Goal: Task Accomplishment & Management: Manage account settings

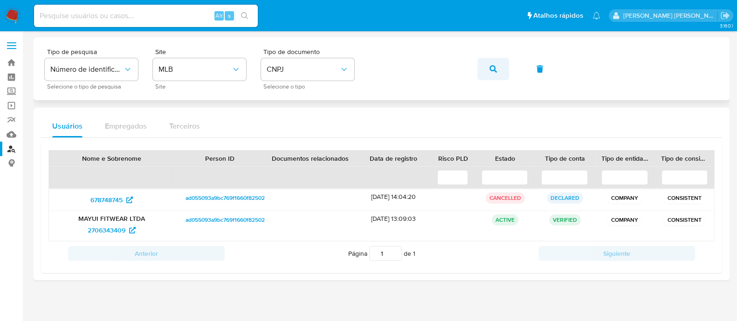
click at [496, 69] on button "button" at bounding box center [493, 69] width 32 height 22
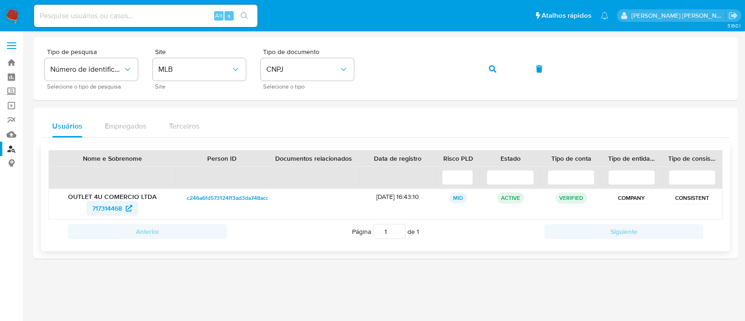
click at [100, 209] on span "717314468" at bounding box center [107, 208] width 30 height 15
click at [492, 66] on icon "button" at bounding box center [492, 68] width 7 height 7
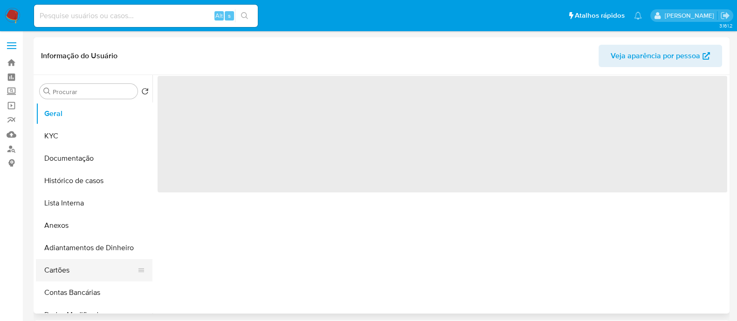
select select "10"
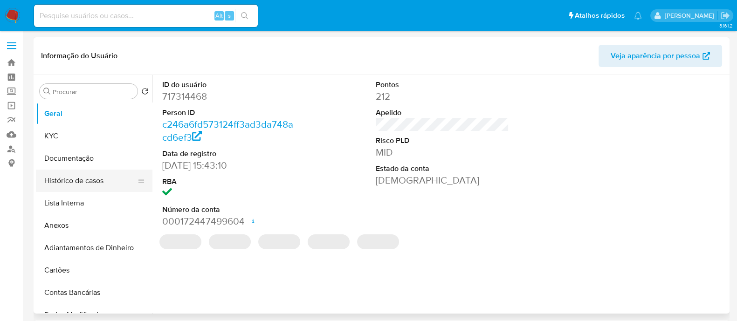
click at [77, 190] on button "Histórico de casos" at bounding box center [90, 181] width 109 height 22
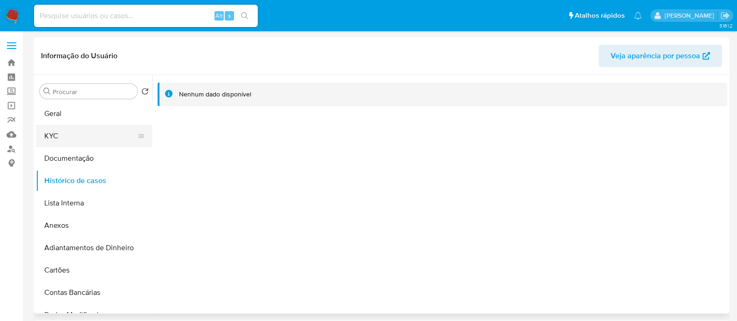
click at [83, 134] on button "KYC" at bounding box center [90, 136] width 109 height 22
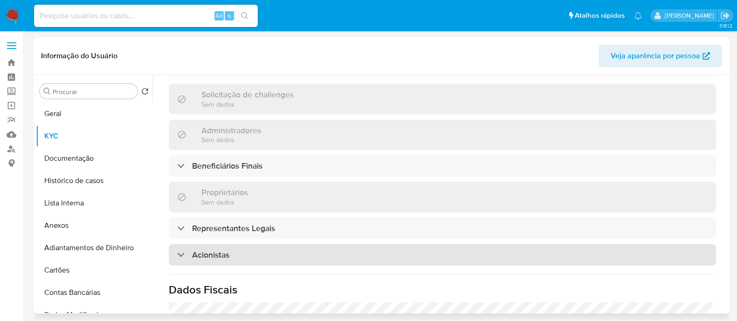
click at [343, 244] on div "Acionistas" at bounding box center [442, 254] width 547 height 21
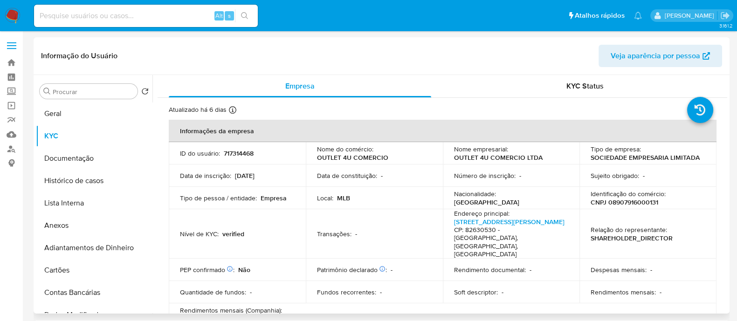
click at [631, 202] on p "CNPJ 08907916000131" at bounding box center [624, 202] width 68 height 8
copy p "08907916000131"
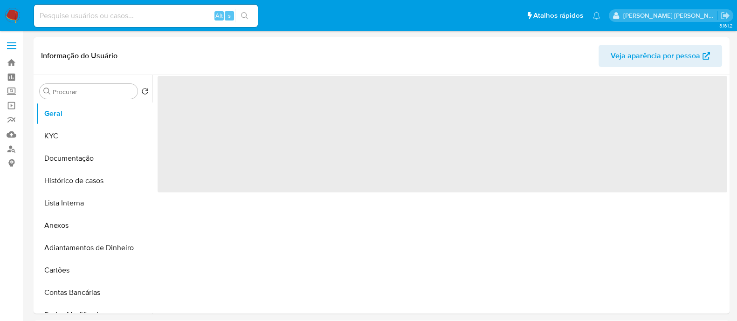
select select "10"
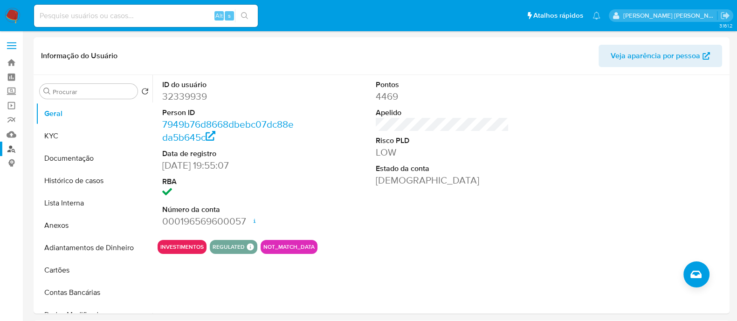
click at [14, 148] on link "Localizador de pessoas" at bounding box center [55, 149] width 111 height 14
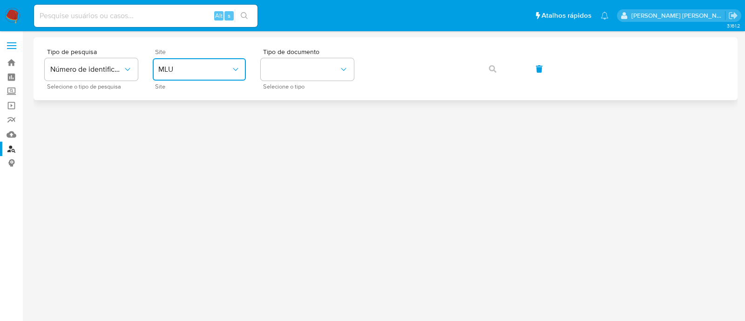
click at [197, 61] on button "MLU" at bounding box center [199, 69] width 93 height 22
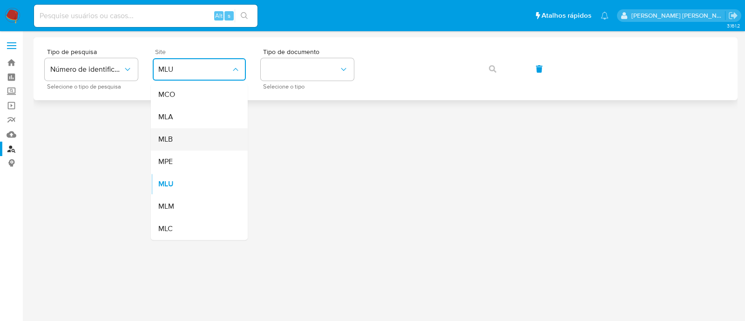
click at [191, 131] on div "MLB" at bounding box center [196, 139] width 76 height 22
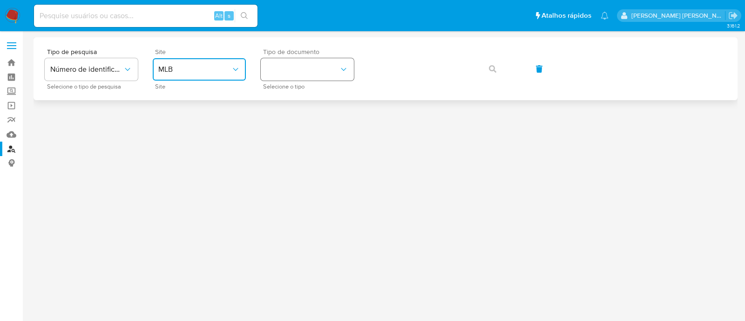
drag, startPoint x: 319, startPoint y: 63, endPoint x: 319, endPoint y: 69, distance: 6.1
click at [319, 64] on button "identificationType" at bounding box center [307, 69] width 93 height 22
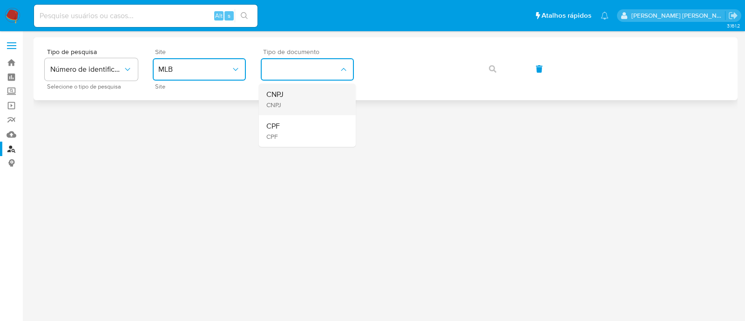
click at [312, 114] on div "CNPJ CNPJ" at bounding box center [304, 99] width 76 height 32
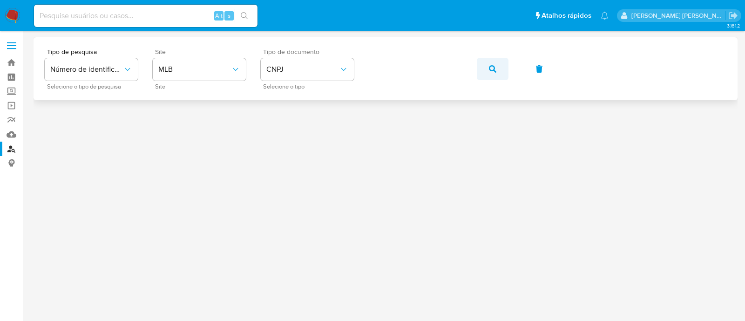
click at [489, 72] on icon "button" at bounding box center [492, 68] width 7 height 7
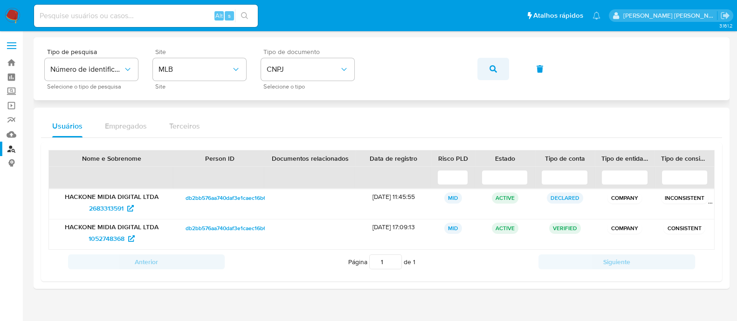
click at [503, 80] on button "button" at bounding box center [493, 69] width 32 height 22
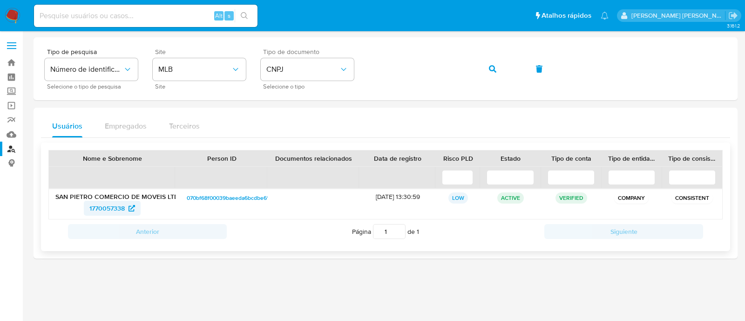
click at [99, 206] on span "1770057338" at bounding box center [106, 208] width 35 height 15
click at [500, 75] on button "button" at bounding box center [493, 69] width 32 height 22
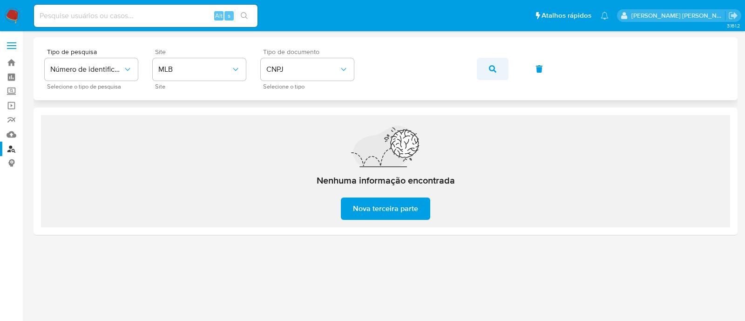
click at [501, 72] on button "button" at bounding box center [493, 69] width 32 height 22
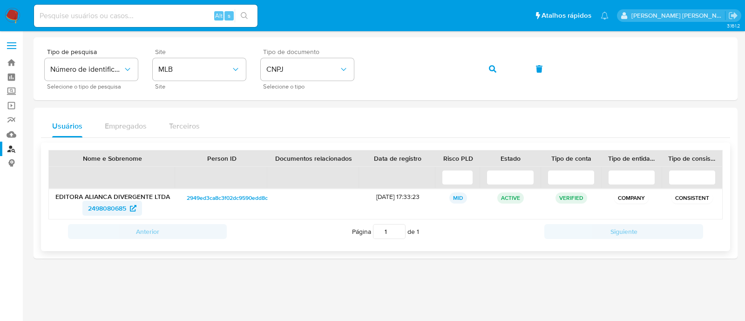
click at [109, 206] on span "2498080685" at bounding box center [107, 208] width 38 height 15
click at [492, 69] on icon "button" at bounding box center [492, 68] width 7 height 7
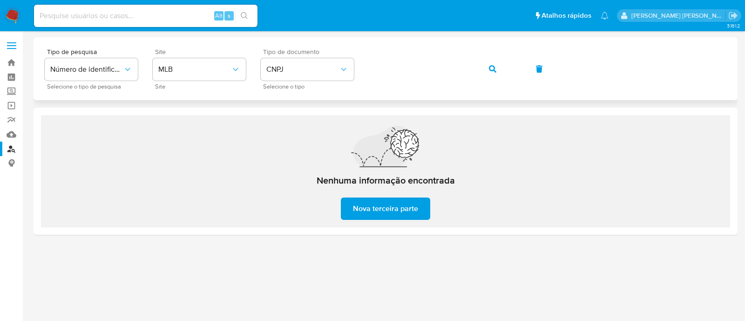
click at [482, 73] on button "button" at bounding box center [493, 69] width 32 height 22
click at [12, 151] on link "Localizador de pessoas" at bounding box center [55, 149] width 111 height 14
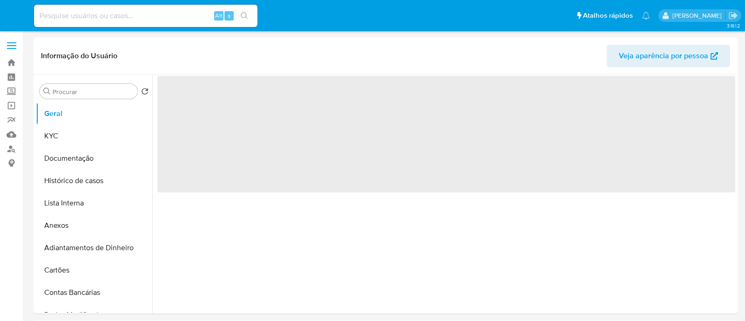
select select "10"
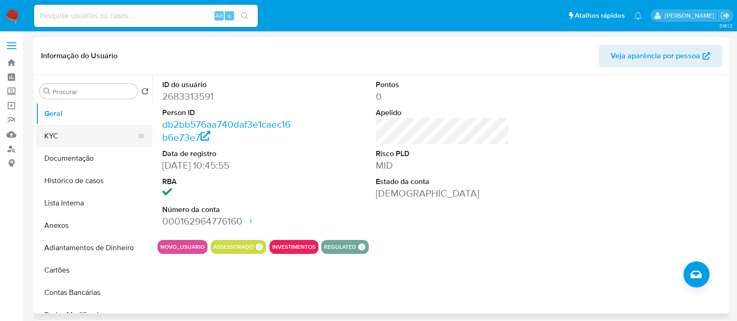
click at [75, 137] on button "KYC" at bounding box center [90, 136] width 109 height 22
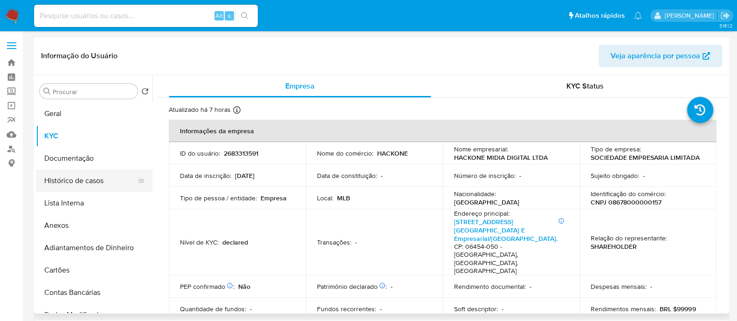
click at [93, 179] on button "Histórico de casos" at bounding box center [90, 181] width 109 height 22
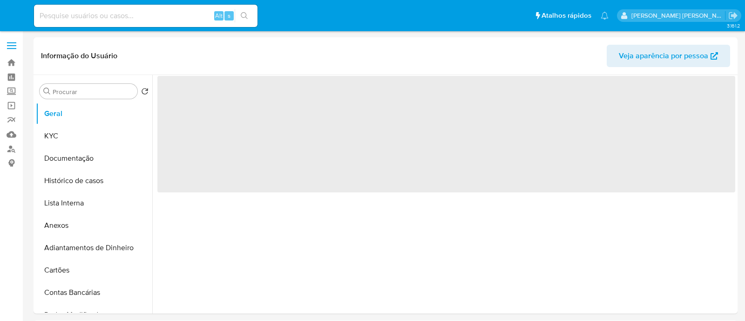
select select "10"
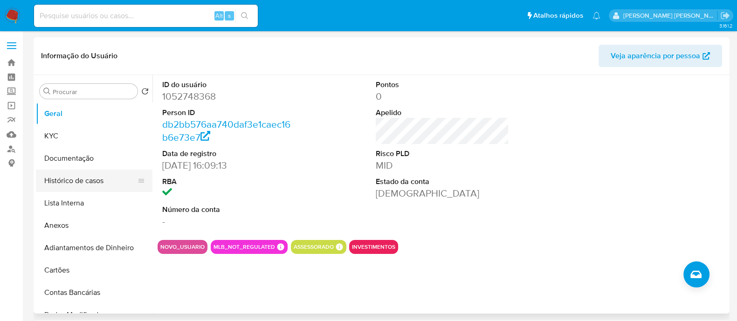
click at [68, 182] on button "Histórico de casos" at bounding box center [90, 181] width 109 height 22
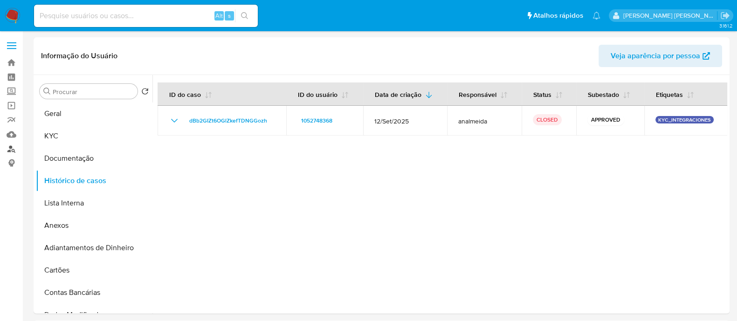
click at [14, 145] on link "Localizador de pessoas" at bounding box center [55, 149] width 111 height 14
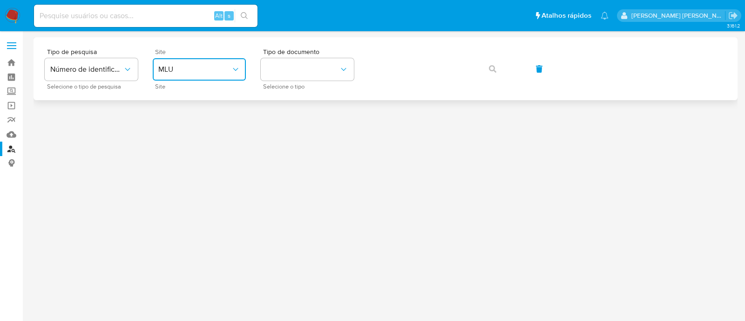
click at [211, 76] on button "MLU" at bounding box center [199, 69] width 93 height 22
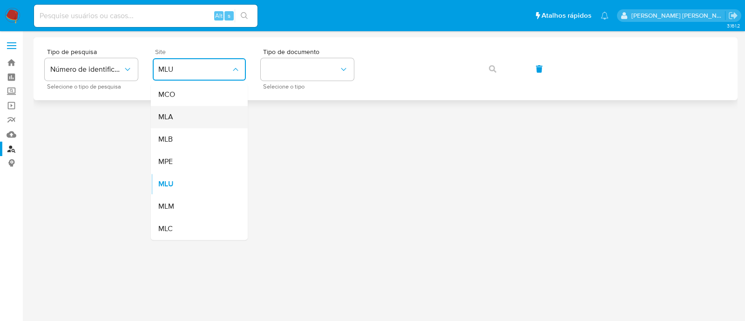
click at [203, 126] on div "MLA" at bounding box center [196, 117] width 76 height 22
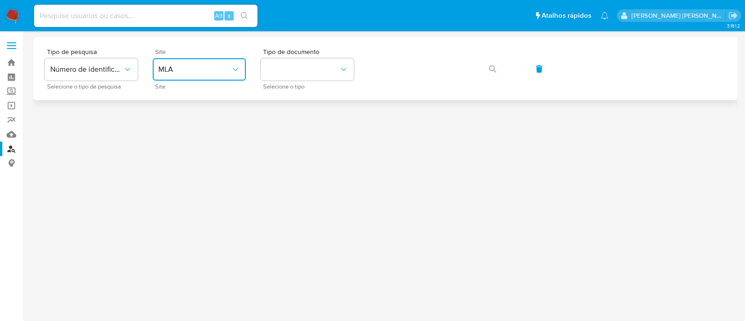
click at [242, 75] on button "MLA" at bounding box center [199, 69] width 93 height 22
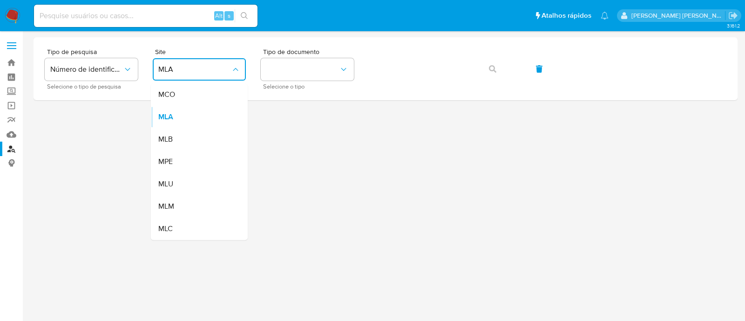
click at [196, 130] on div "MLB" at bounding box center [196, 139] width 76 height 22
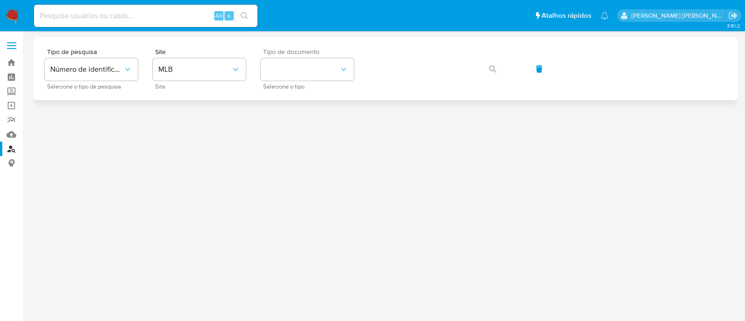
click at [347, 57] on div "Tipo de documento Selecione o tipo" at bounding box center [307, 68] width 93 height 41
click at [341, 70] on icon "identificationType" at bounding box center [343, 69] width 9 height 9
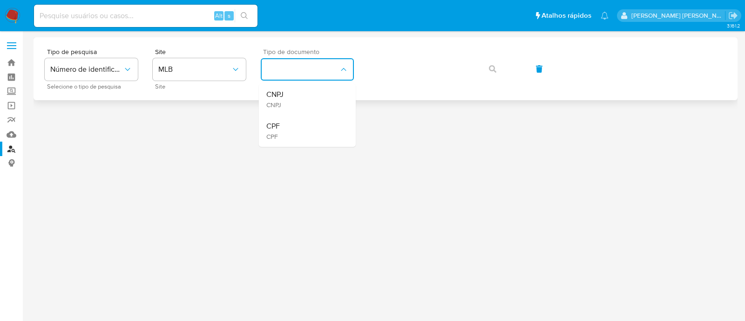
click at [333, 93] on div "CNPJ CNPJ" at bounding box center [304, 99] width 76 height 32
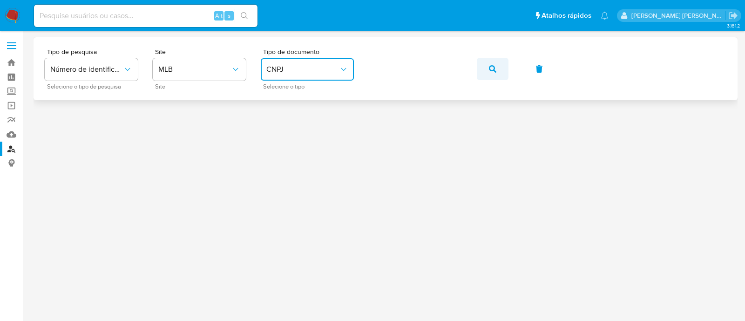
click at [490, 69] on icon "button" at bounding box center [492, 68] width 7 height 7
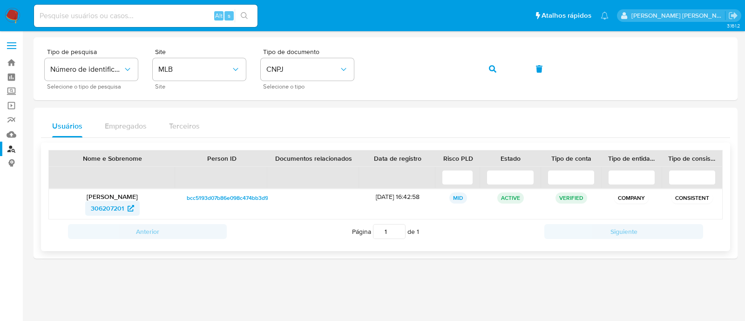
click at [96, 205] on span "306207201" at bounding box center [107, 208] width 33 height 15
click at [486, 67] on button "button" at bounding box center [493, 69] width 32 height 22
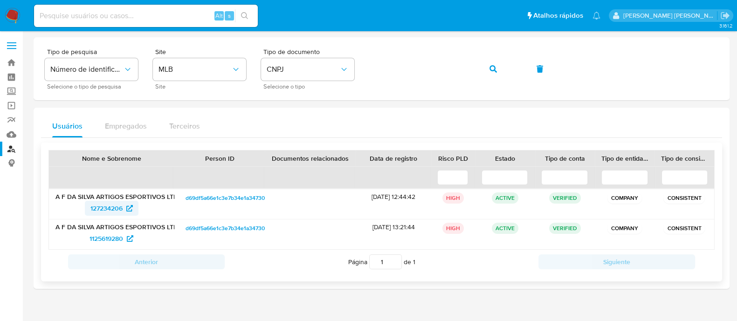
click at [114, 205] on span "127234206" at bounding box center [106, 208] width 32 height 15
click at [91, 242] on span "1125619280" at bounding box center [106, 238] width 34 height 15
click at [498, 72] on button "button" at bounding box center [493, 69] width 32 height 22
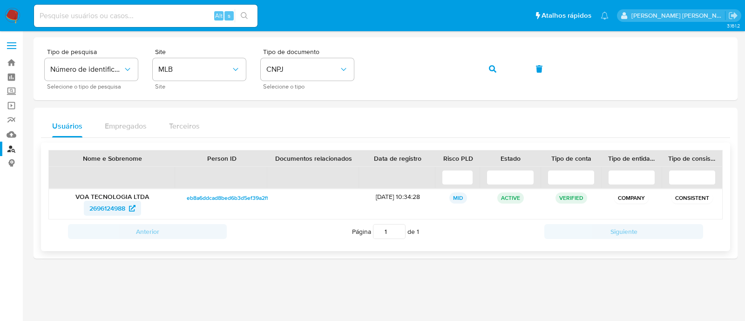
click at [105, 212] on span "2696124988" at bounding box center [107, 208] width 36 height 15
click at [96, 208] on span "2696124988" at bounding box center [107, 208] width 36 height 15
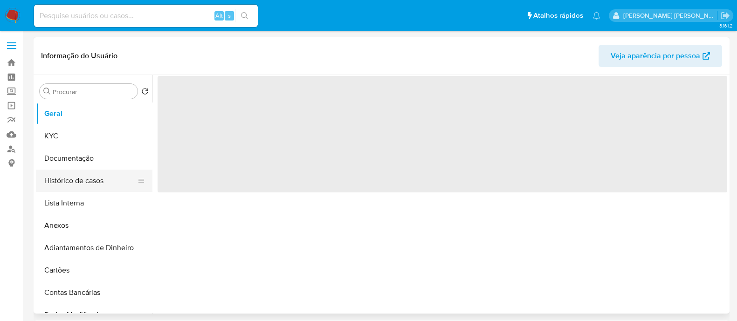
click at [56, 184] on button "Histórico de casos" at bounding box center [90, 181] width 109 height 22
select select "10"
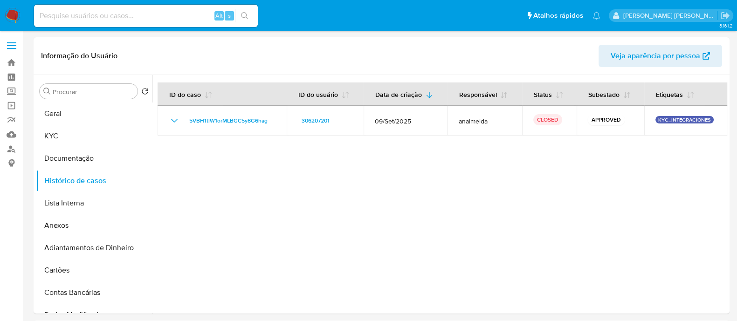
click at [136, 24] on div "Alt s" at bounding box center [146, 16] width 224 height 22
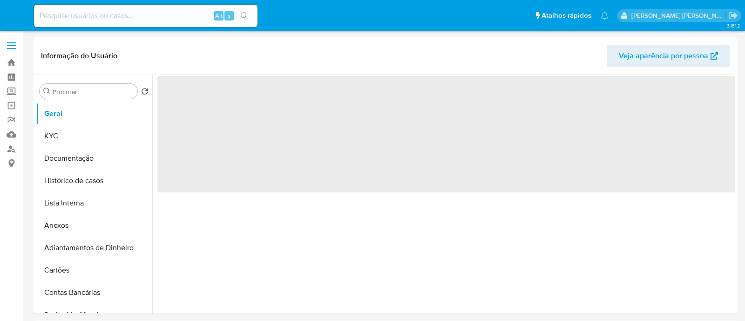
select select "10"
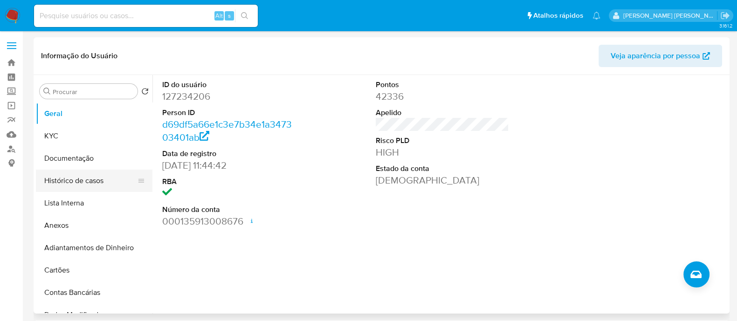
click at [63, 176] on button "Histórico de casos" at bounding box center [90, 181] width 109 height 22
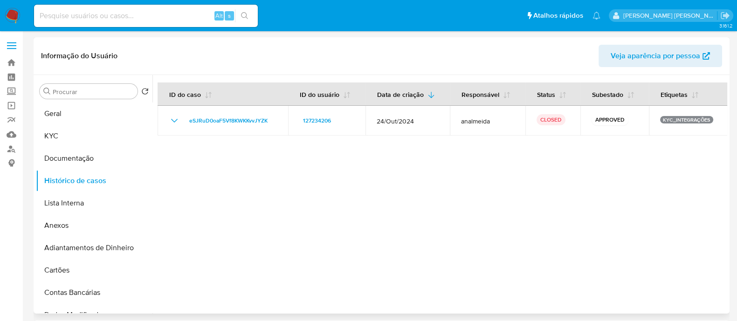
click at [417, 162] on div at bounding box center [439, 194] width 574 height 239
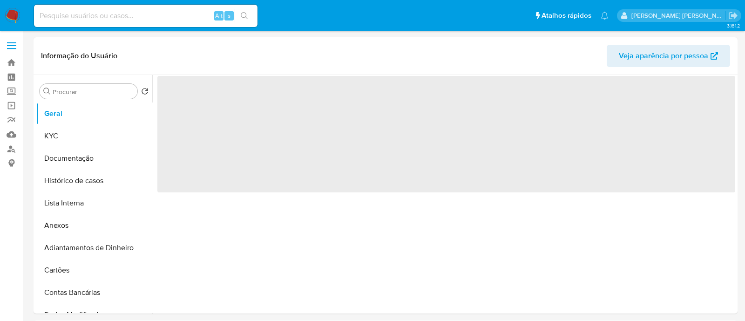
select select "10"
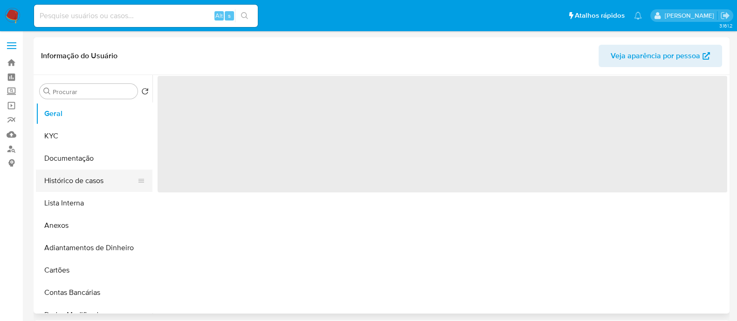
click at [72, 178] on button "Histórico de casos" at bounding box center [90, 181] width 109 height 22
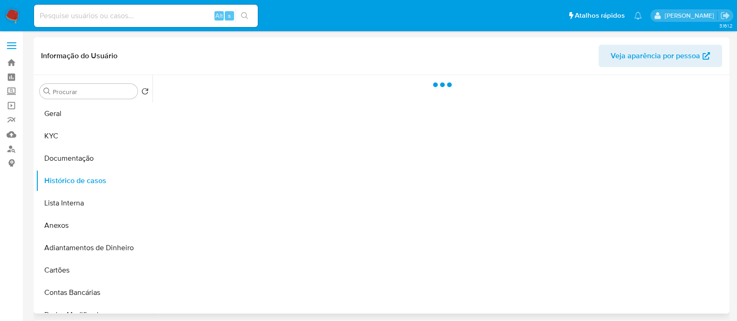
select select "10"
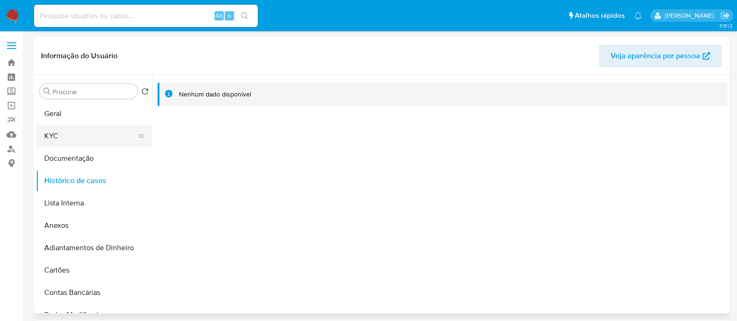
click at [61, 130] on button "KYC" at bounding box center [90, 136] width 109 height 22
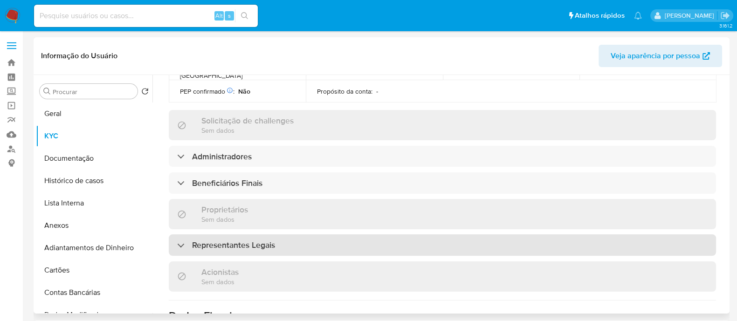
scroll to position [407, 0]
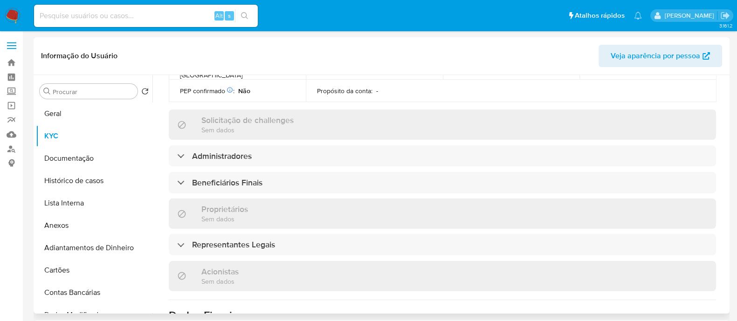
click at [314, 117] on div "Informações da empresa ID do usuário : 2696124988 Nome do comércio : VOA HEALTH…" at bounding box center [442, 117] width 547 height 808
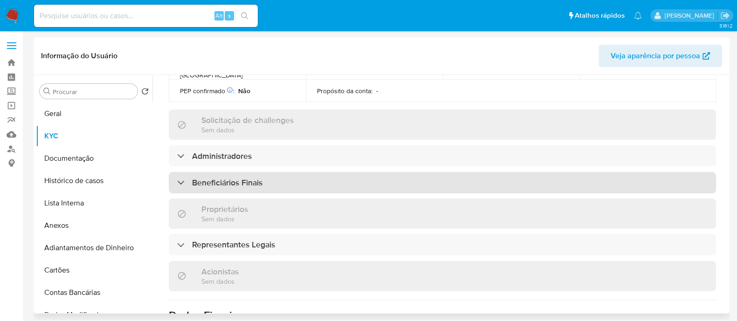
click at [342, 172] on div "Beneficiários Finais" at bounding box center [442, 182] width 547 height 21
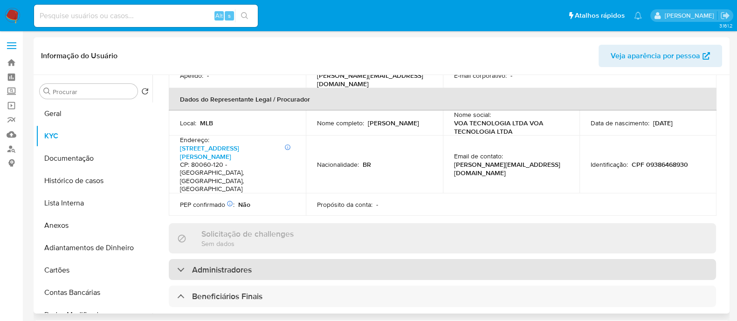
scroll to position [291, 0]
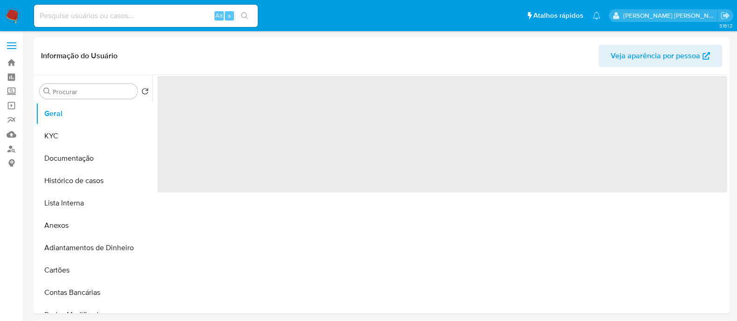
select select "10"
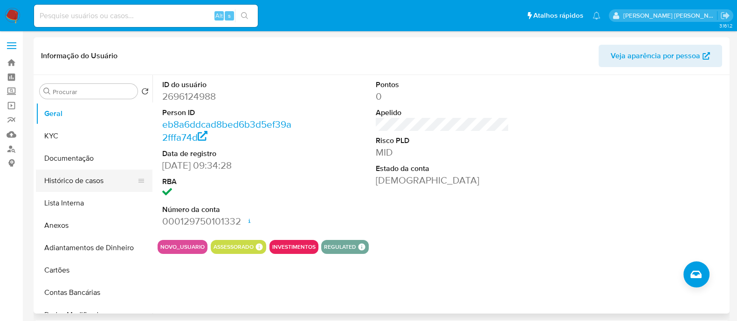
drag, startPoint x: 90, startPoint y: 185, endPoint x: 104, endPoint y: 191, distance: 15.2
click at [90, 184] on button "Histórico de casos" at bounding box center [90, 181] width 109 height 22
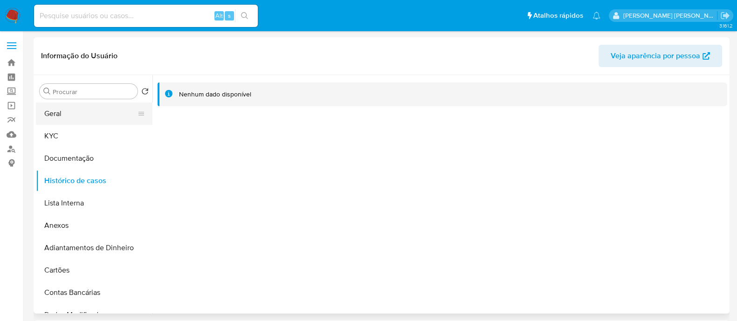
click at [77, 123] on button "Geral" at bounding box center [90, 113] width 109 height 22
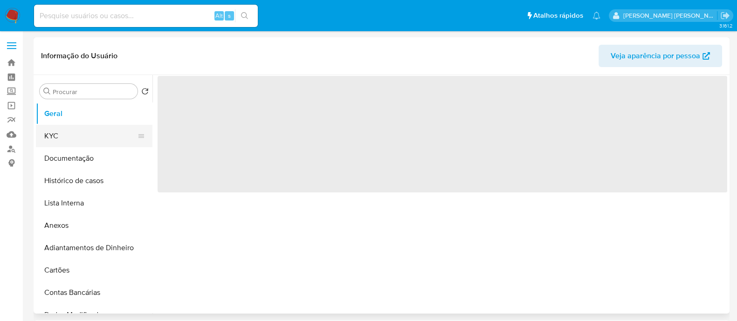
click at [79, 136] on button "KYC" at bounding box center [90, 136] width 109 height 22
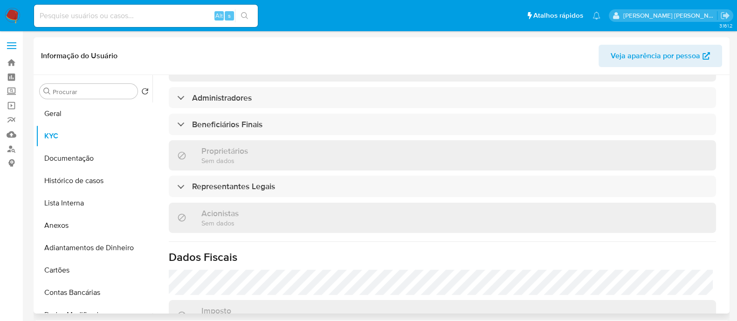
scroll to position [407, 0]
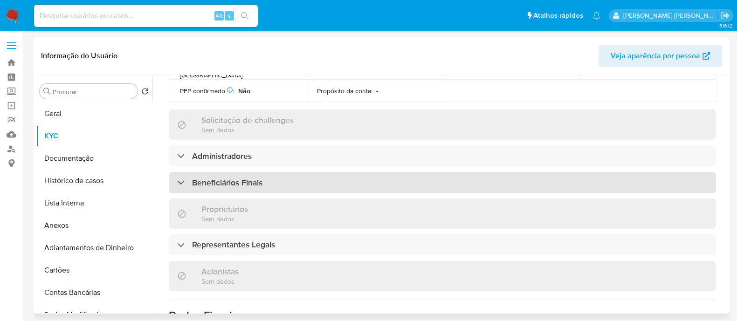
click at [303, 172] on div "Beneficiários Finais" at bounding box center [442, 182] width 547 height 21
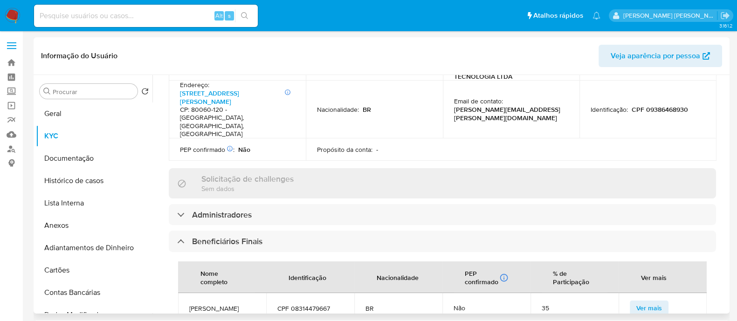
scroll to position [291, 0]
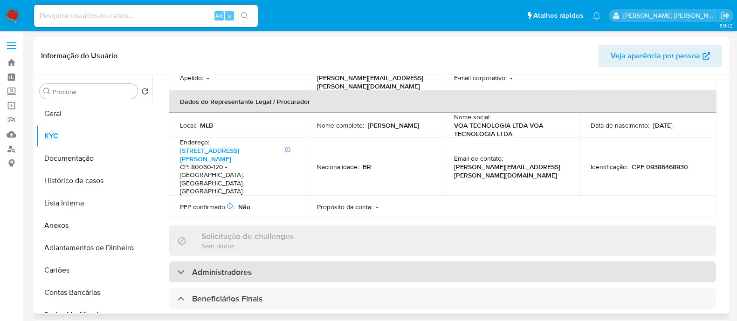
click at [368, 261] on div "Administradores" at bounding box center [442, 271] width 547 height 21
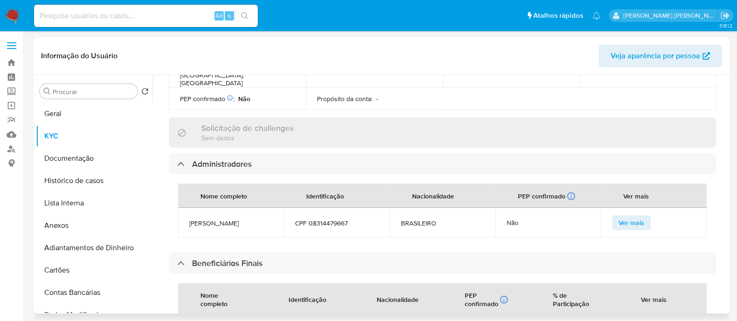
scroll to position [407, 0]
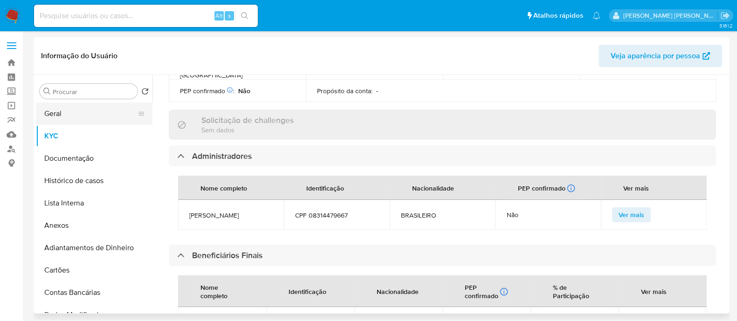
click at [99, 112] on button "Geral" at bounding box center [90, 113] width 109 height 22
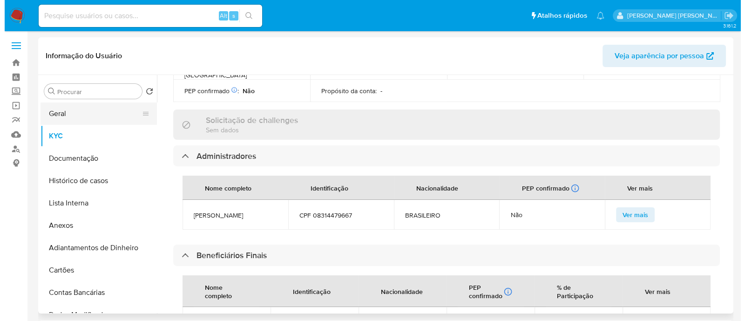
scroll to position [0, 0]
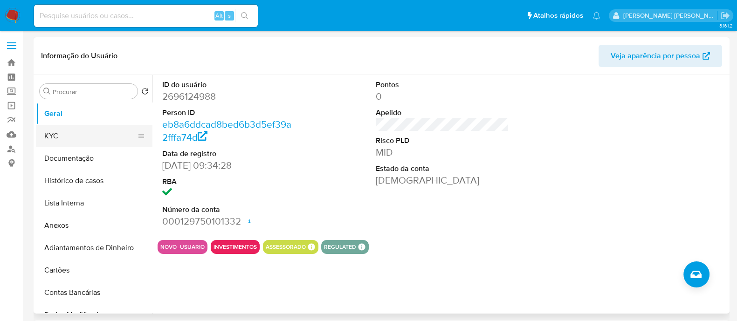
click at [70, 141] on button "KYC" at bounding box center [90, 136] width 109 height 22
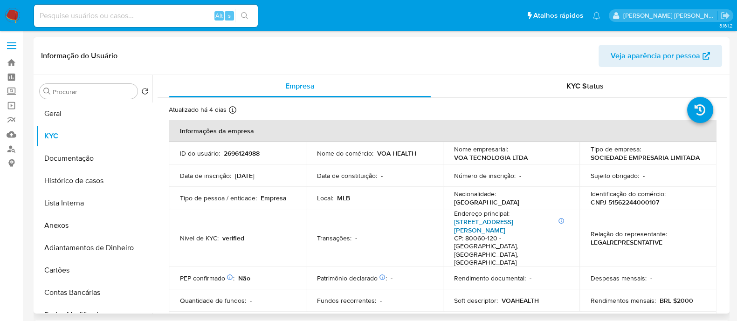
click at [513, 222] on link "Rua Mariano Torres 401, Centro" at bounding box center [483, 226] width 59 height 18
click at [54, 116] on button "Geral" at bounding box center [90, 113] width 109 height 22
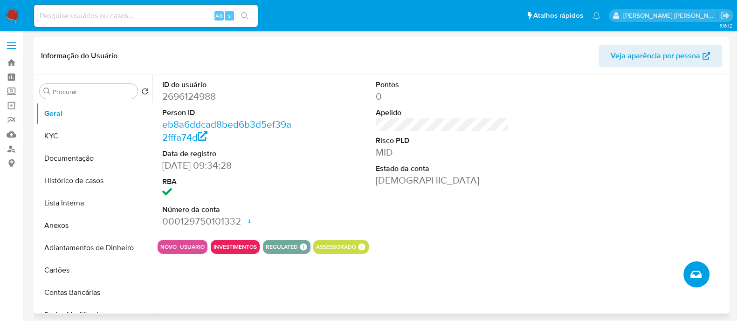
click at [690, 273] on icon "Criar caso manual" at bounding box center [695, 274] width 11 height 7
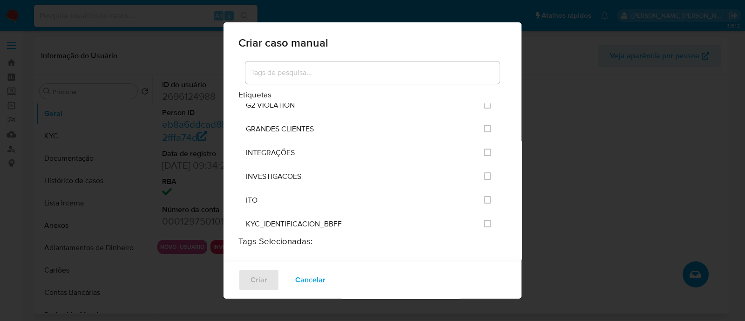
scroll to position [815, 0]
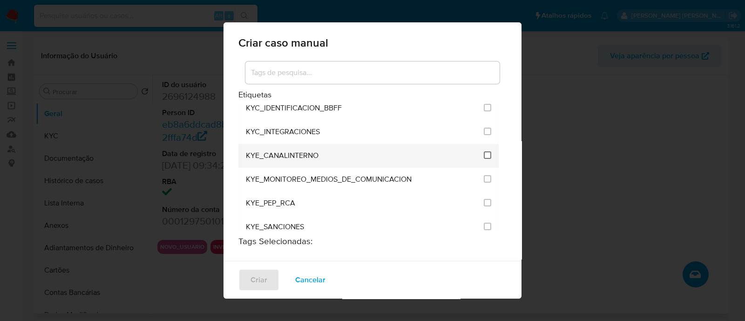
click at [484, 151] on input "2114" at bounding box center [487, 154] width 7 height 7
checkbox input "true"
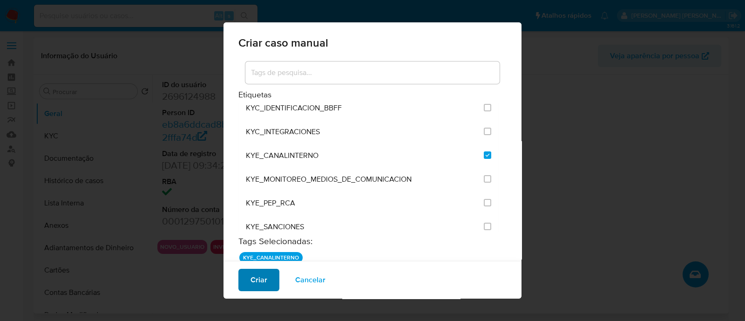
click at [257, 282] on span "Criar" at bounding box center [259, 280] width 17 height 20
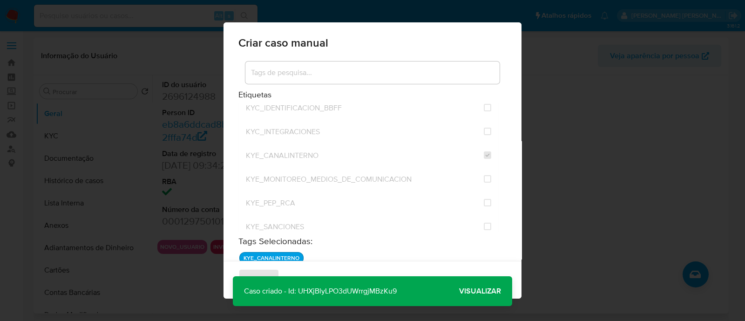
click at [489, 291] on span "Visualizar" at bounding box center [480, 291] width 42 height 0
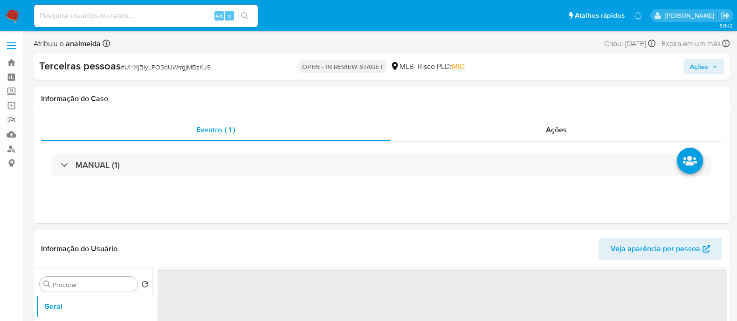
select select "10"
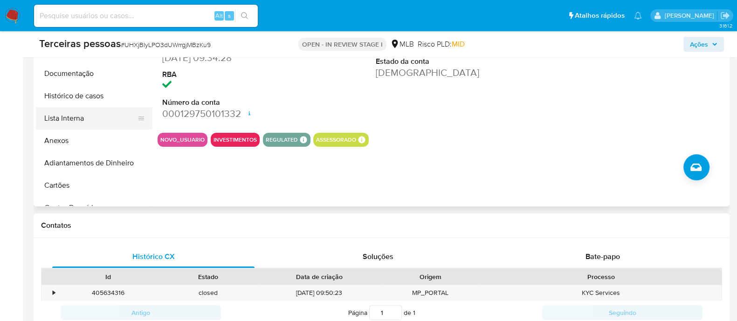
scroll to position [232, 0]
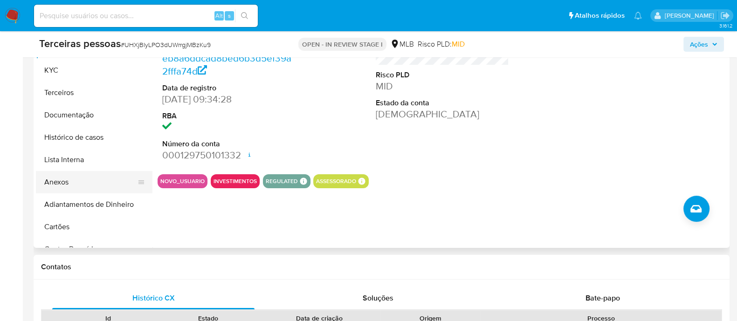
drag, startPoint x: 85, startPoint y: 185, endPoint x: 116, endPoint y: 185, distance: 30.3
click at [85, 185] on button "Anexos" at bounding box center [90, 182] width 109 height 22
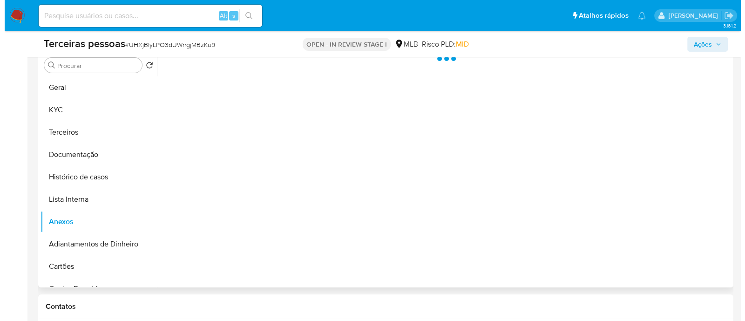
scroll to position [175, 0]
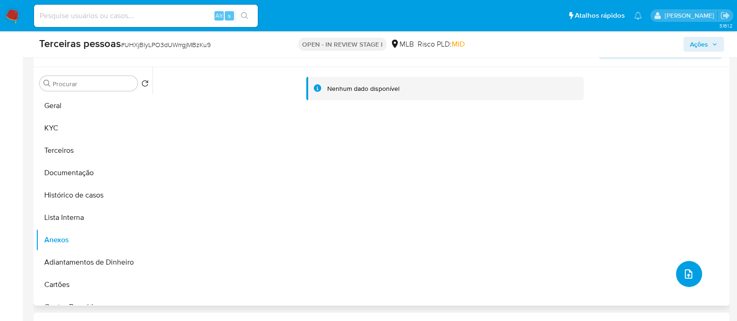
click at [676, 269] on button "upload-file" at bounding box center [689, 274] width 26 height 26
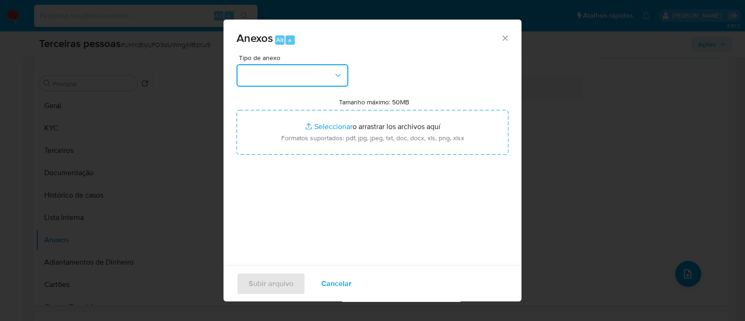
click at [309, 71] on button "button" at bounding box center [293, 75] width 112 height 22
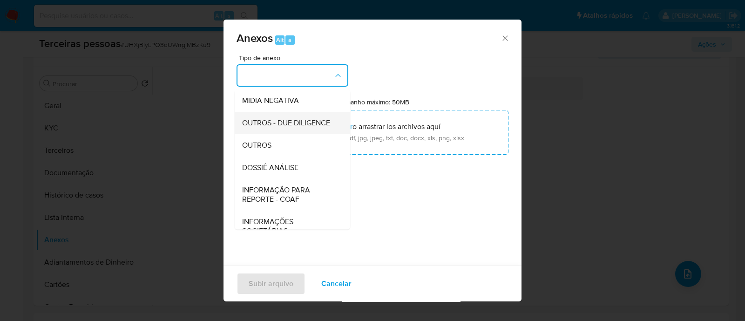
scroll to position [116, 0]
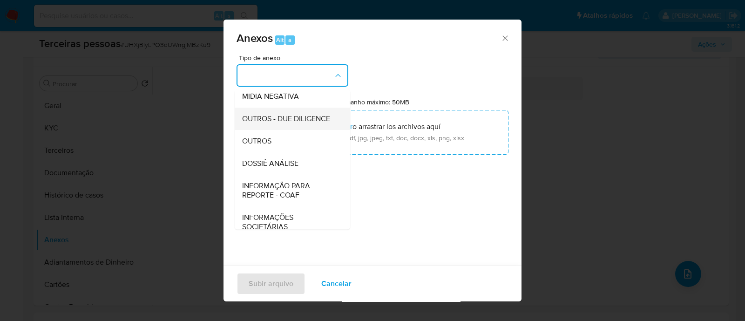
click at [304, 123] on span "OUTROS - DUE DILIGENCE" at bounding box center [286, 118] width 88 height 9
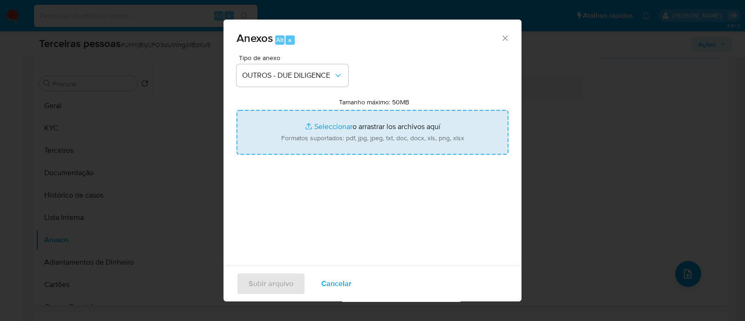
click at [381, 124] on input "Tamanho máximo: 50MB Seleccionar archivos" at bounding box center [373, 132] width 272 height 45
type input "C:\fakepath\Matriz de Risco - VOA TECNOLOGIA LTDA.pdf"
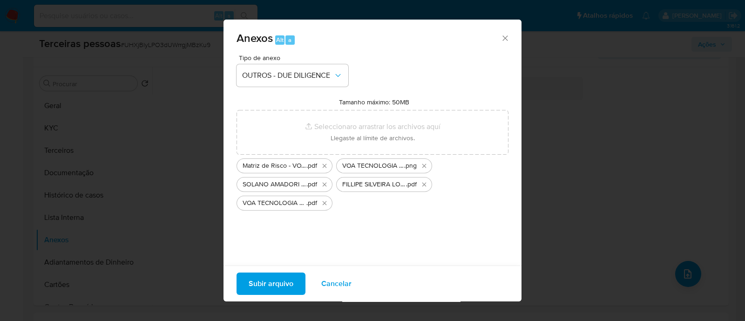
click at [289, 287] on span "Subir arquivo" at bounding box center [271, 283] width 45 height 20
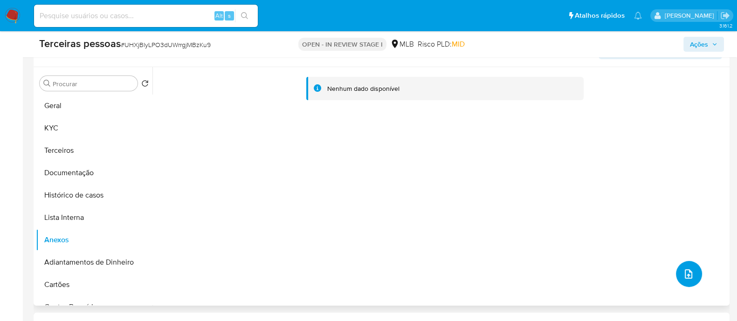
click at [687, 271] on icon "upload-file" at bounding box center [688, 273] width 11 height 11
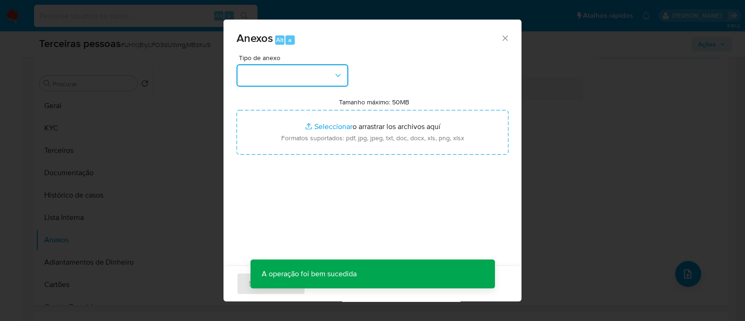
click at [266, 71] on button "button" at bounding box center [293, 75] width 112 height 22
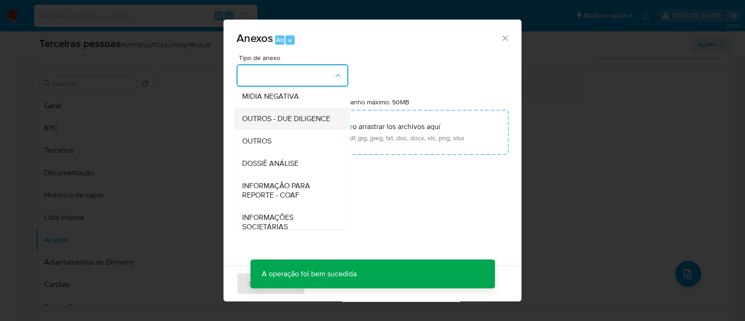
click at [293, 123] on span "OUTROS - DUE DILIGENCE" at bounding box center [286, 118] width 88 height 9
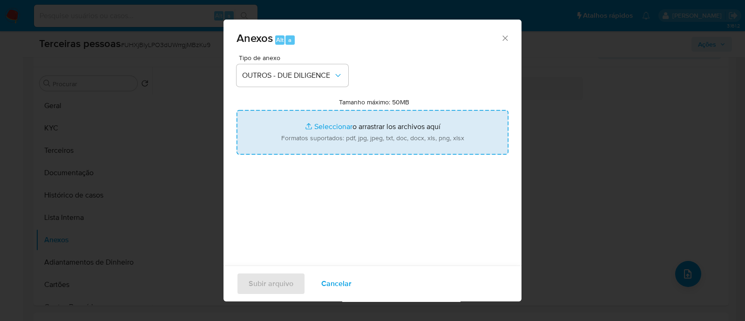
click at [356, 130] on input "Tamanho máximo: 50MB Seleccionar archivos" at bounding box center [373, 132] width 272 height 45
type input "C:\fakepath\VOA TECNOLOGIA LTDA cnpj.pdf"
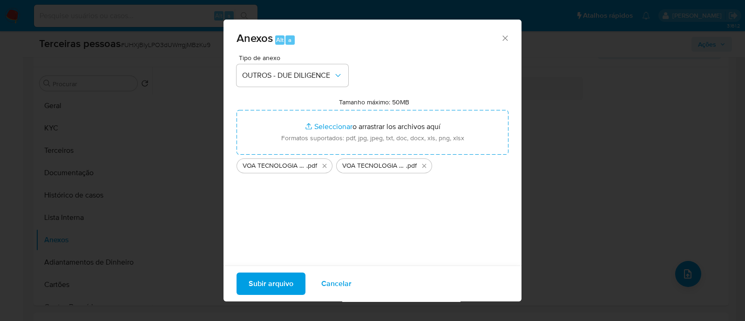
click at [278, 287] on span "Subir arquivo" at bounding box center [271, 283] width 45 height 20
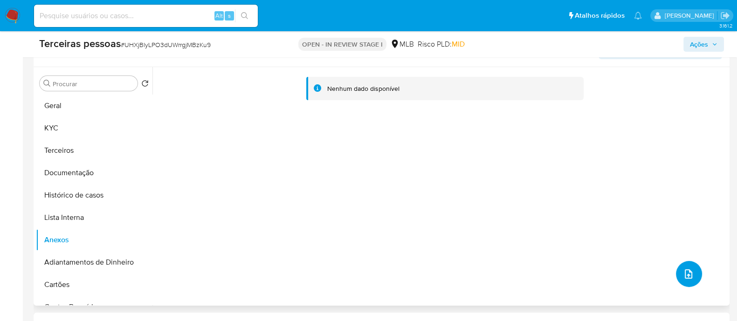
click at [691, 280] on button "upload-file" at bounding box center [689, 274] width 26 height 26
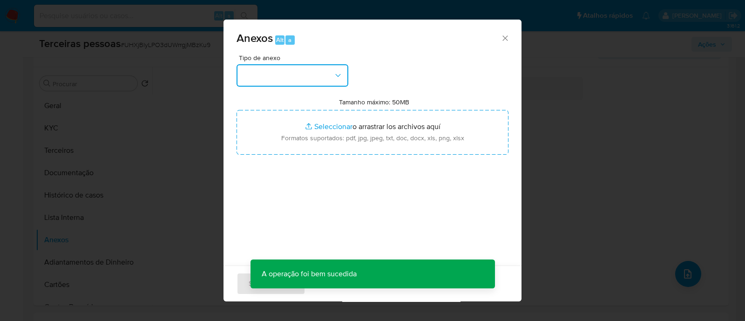
click at [314, 67] on button "button" at bounding box center [293, 75] width 112 height 22
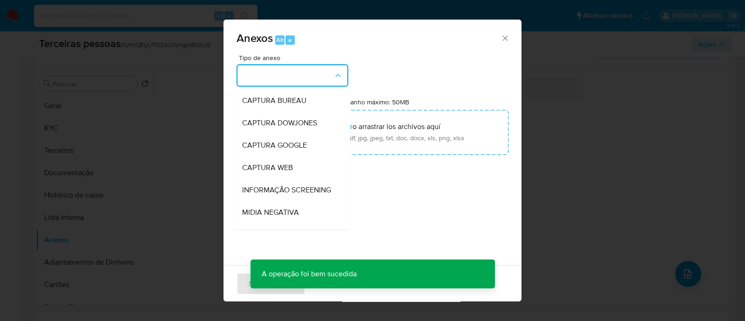
click at [568, 135] on div "Anexos Alt a Tipo de anexo CAPTURA BUREAU CAPTURA DOWJONES CAPTURA GOOGLE CAPTU…" at bounding box center [372, 160] width 745 height 321
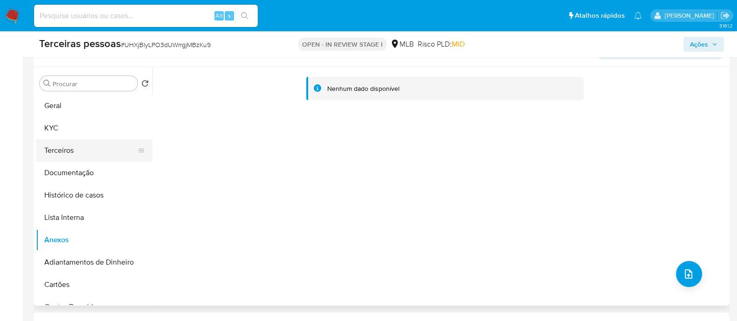
click at [85, 149] on button "Terceiros" at bounding box center [90, 150] width 109 height 22
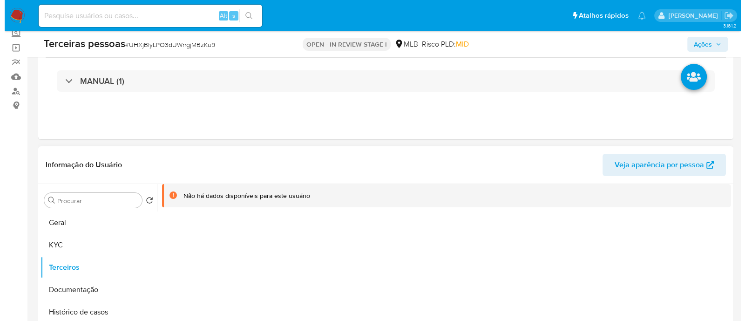
scroll to position [175, 0]
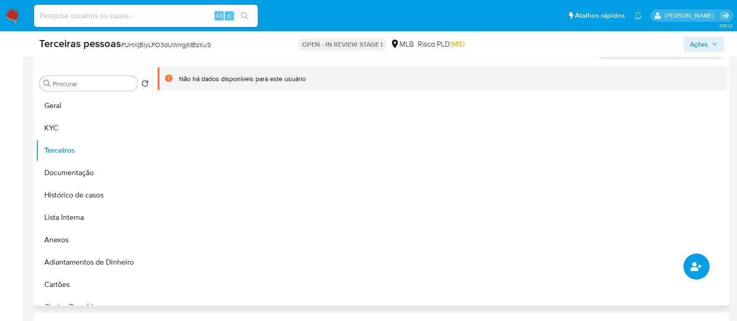
click at [700, 273] on button "common.add_complementary_information" at bounding box center [696, 266] width 26 height 26
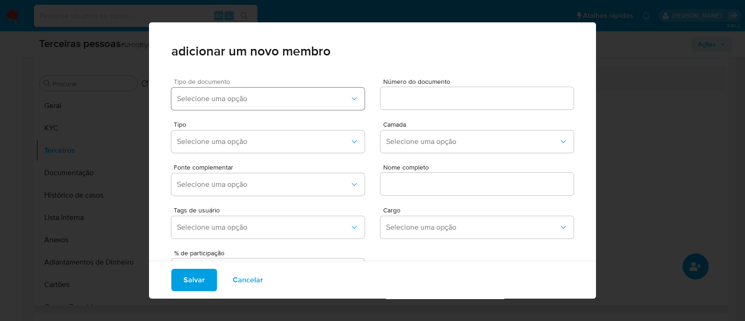
click at [243, 102] on span "Selecione uma opção" at bounding box center [263, 98] width 173 height 9
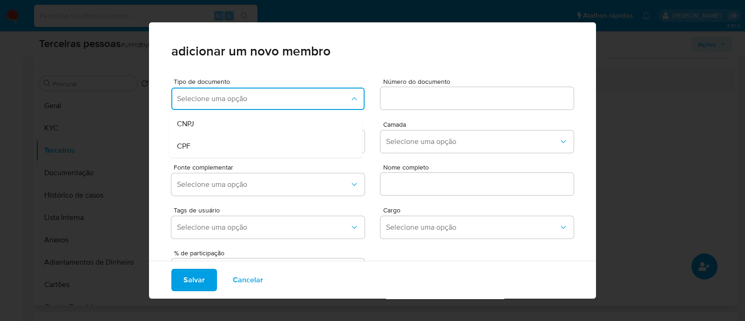
drag, startPoint x: 211, startPoint y: 146, endPoint x: 407, endPoint y: 97, distance: 202.5
click at [213, 147] on div "CPF" at bounding box center [248, 146] width 143 height 22
click at [421, 92] on input at bounding box center [477, 98] width 193 height 12
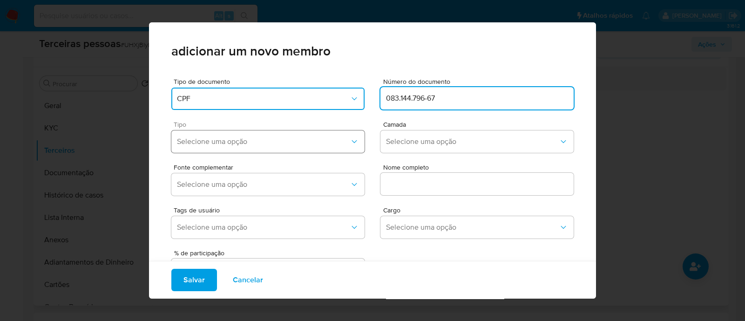
type input "083.144.796-67"
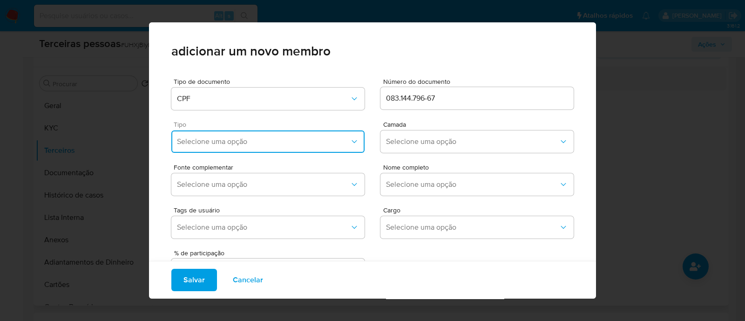
click at [231, 138] on span "Selecione uma opção" at bounding box center [263, 141] width 173 height 9
click at [261, 256] on div "Accionistas" at bounding box center [248, 256] width 143 height 22
click at [403, 147] on button "Selecione uma opção" at bounding box center [477, 141] width 193 height 22
click at [396, 173] on div "1ª" at bounding box center [457, 167] width 143 height 22
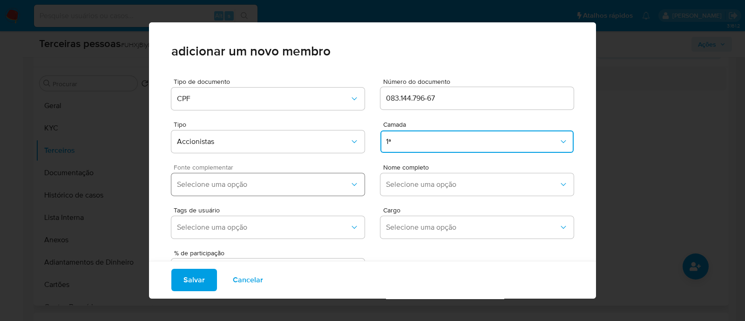
click at [282, 191] on button "Selecione uma opção" at bounding box center [267, 184] width 193 height 22
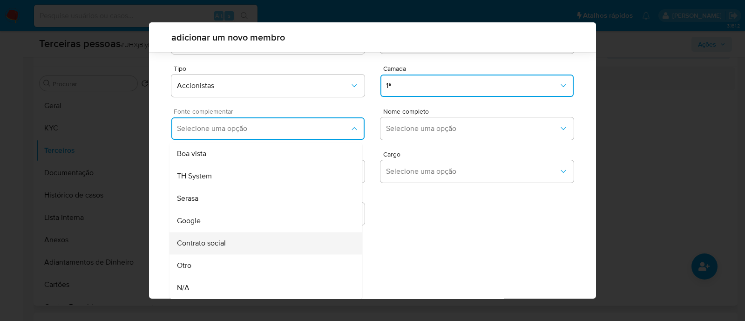
click at [268, 241] on div "Contrato social" at bounding box center [248, 243] width 143 height 22
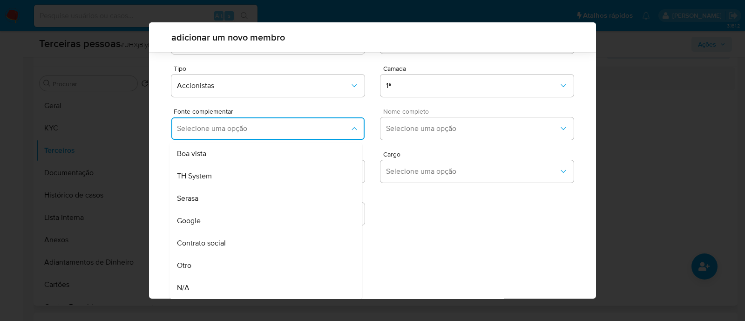
scroll to position [34, 0]
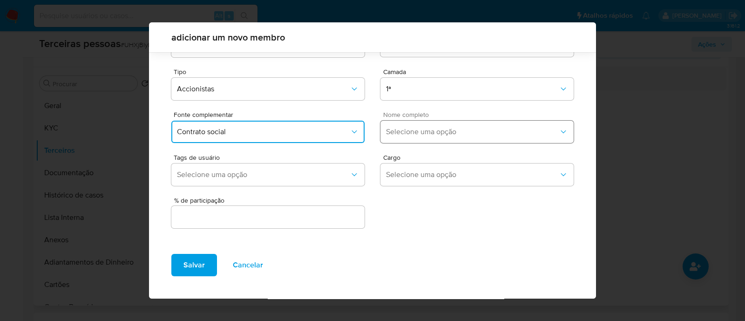
click at [426, 126] on button "Selecione uma opção" at bounding box center [477, 132] width 193 height 22
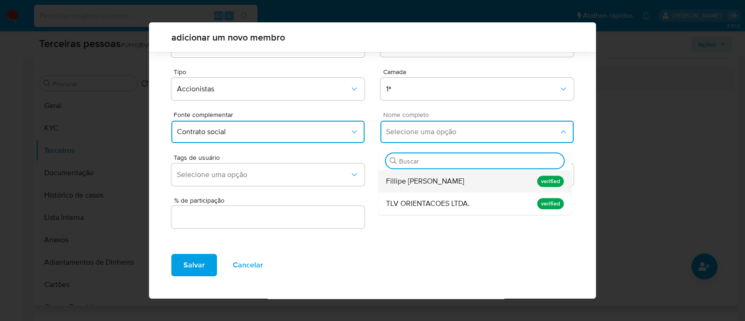
click at [459, 182] on div "Fillipe [PERSON_NAME]" at bounding box center [457, 181] width 143 height 22
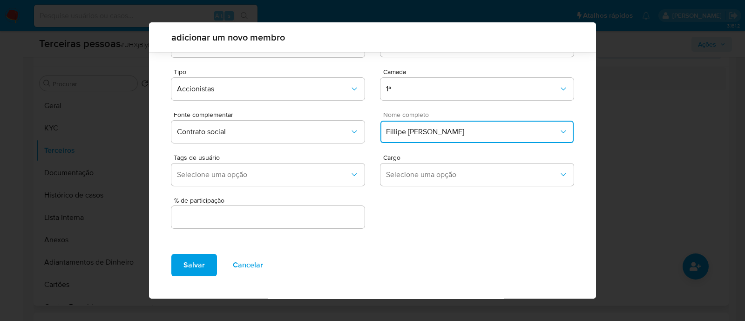
click at [313, 219] on input "text" at bounding box center [267, 217] width 193 height 12
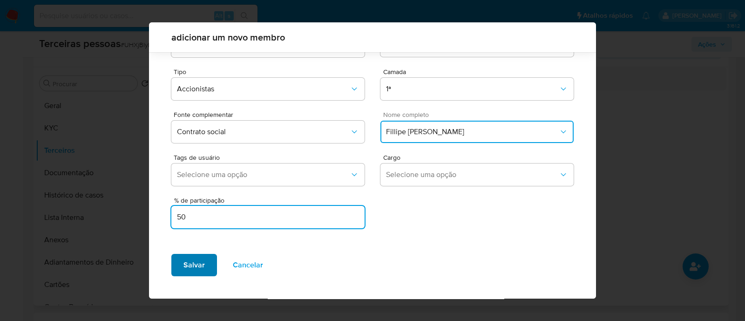
type input "50"
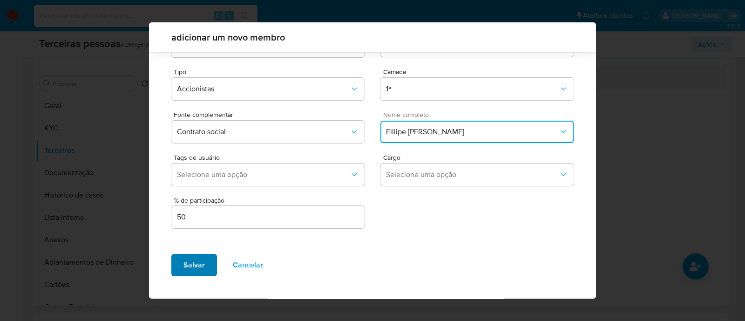
click at [203, 263] on span "Salvar" at bounding box center [194, 265] width 21 height 20
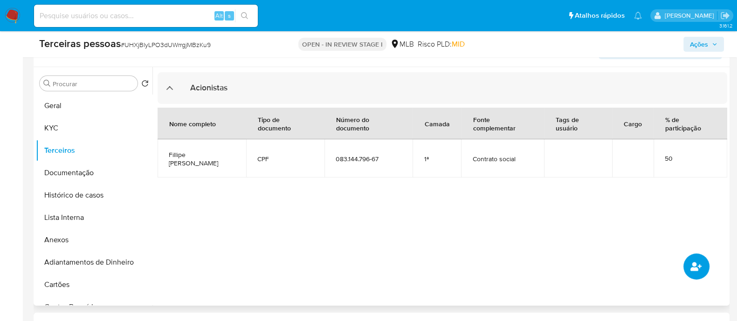
click at [692, 264] on icon "common.add_complementary_information" at bounding box center [695, 266] width 11 height 9
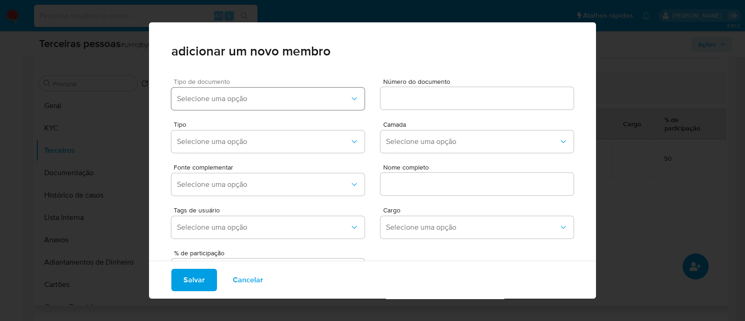
click at [304, 96] on span "Selecione uma opção" at bounding box center [263, 98] width 173 height 9
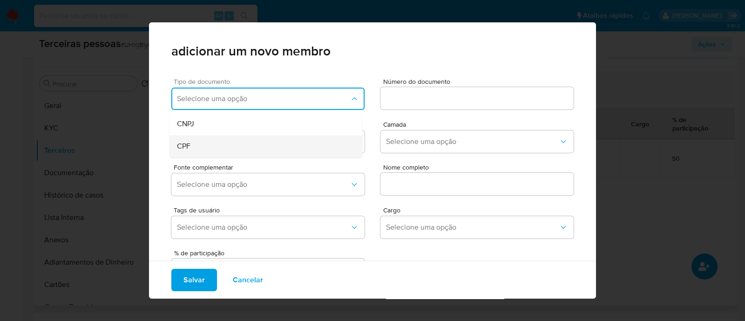
click at [215, 148] on div "CPF" at bounding box center [248, 146] width 143 height 22
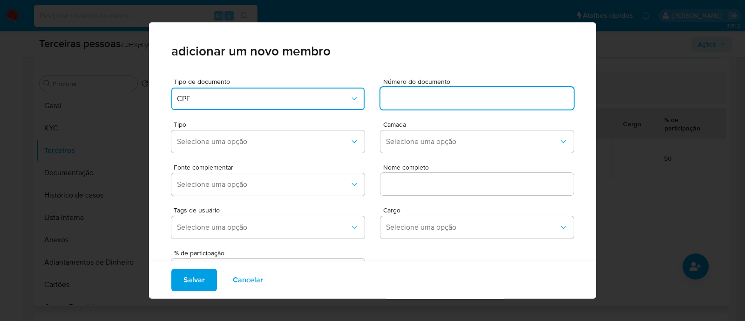
click at [427, 104] on input at bounding box center [477, 98] width 193 height 12
type input "095.133.629-06"
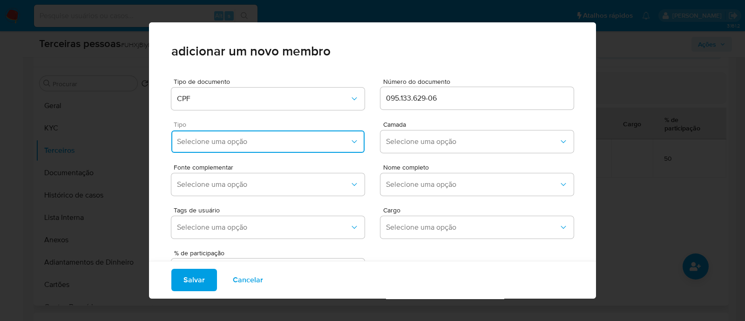
click at [242, 140] on span "Selecione uma opção" at bounding box center [263, 141] width 173 height 9
click at [241, 250] on div "Accionistas" at bounding box center [248, 256] width 143 height 22
click at [418, 124] on div "Tipo Accionistas Camada Selecione uma opção" at bounding box center [372, 135] width 403 height 43
drag, startPoint x: 419, startPoint y: 138, endPoint x: 418, endPoint y: 150, distance: 12.1
click at [419, 138] on span "Selecione uma opção" at bounding box center [472, 141] width 173 height 9
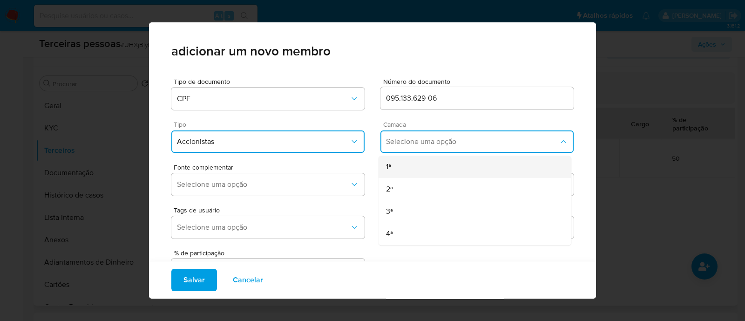
click at [403, 167] on div "1ª" at bounding box center [457, 167] width 143 height 22
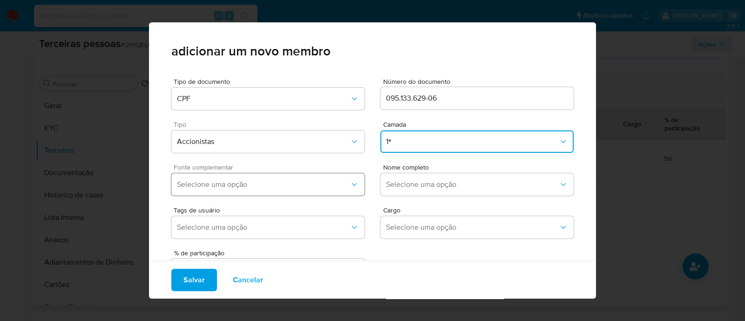
click at [330, 191] on button "Selecione uma opção" at bounding box center [267, 184] width 193 height 22
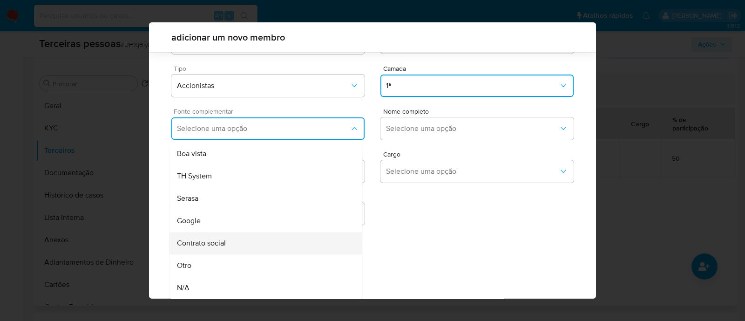
click at [253, 247] on div "Contrato social" at bounding box center [248, 243] width 143 height 22
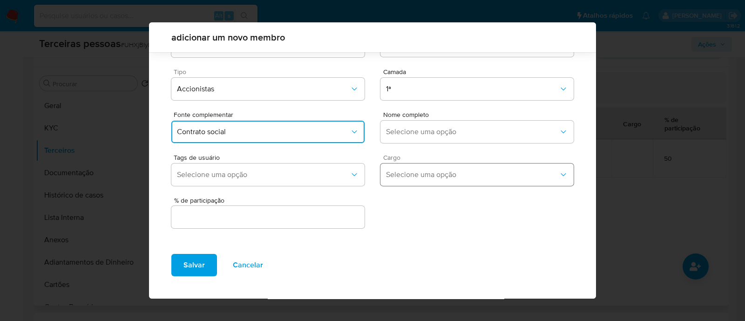
drag, startPoint x: 396, startPoint y: 143, endPoint x: 426, endPoint y: 171, distance: 41.2
click at [396, 143] on div "Nome completo Selecione uma opção" at bounding box center [477, 128] width 193 height 35
click at [428, 125] on button "Selecione uma opção" at bounding box center [477, 132] width 193 height 22
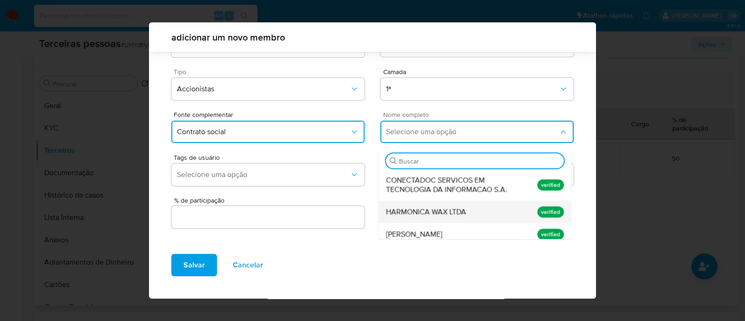
scroll to position [19, 0]
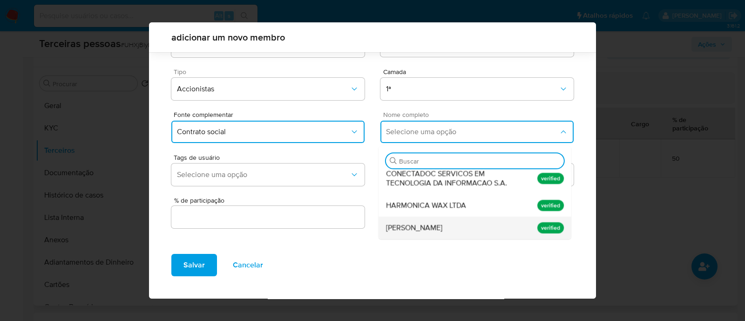
click at [443, 223] on span "Solano Amadori Todeschini" at bounding box center [414, 227] width 56 height 9
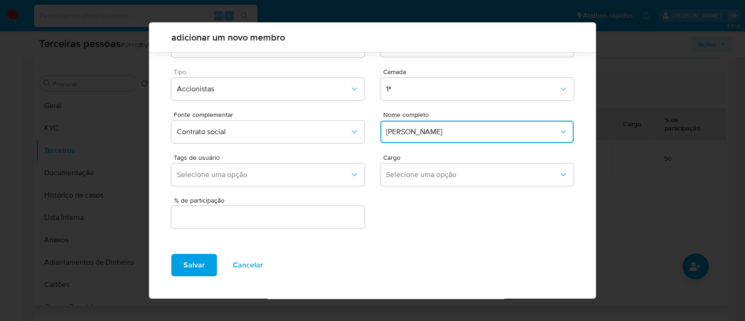
click at [290, 226] on div at bounding box center [267, 217] width 193 height 22
click at [301, 222] on input "text" at bounding box center [267, 217] width 193 height 12
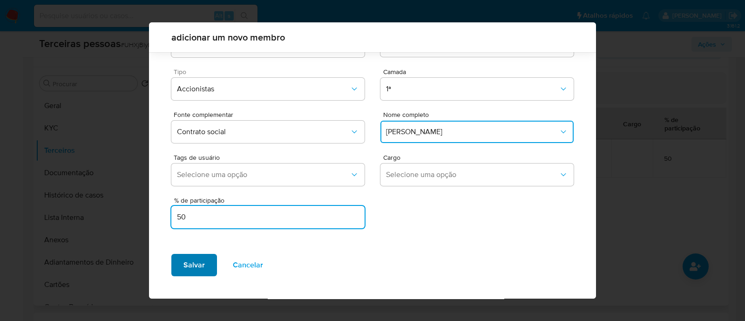
type input "50"
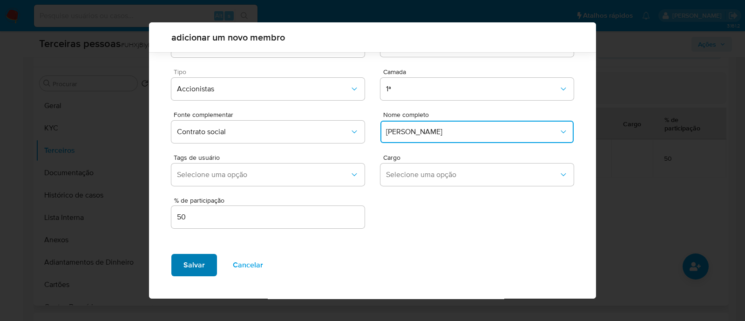
click at [194, 260] on span "Salvar" at bounding box center [194, 265] width 21 height 20
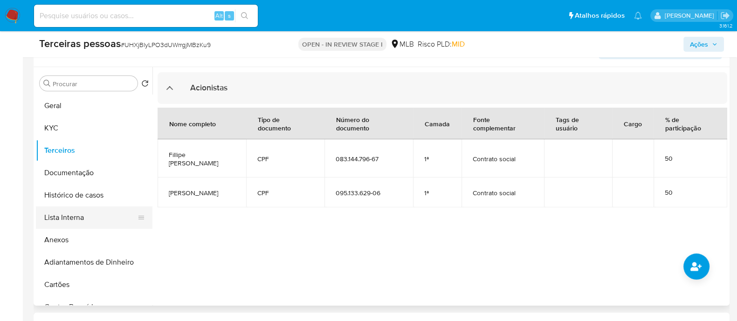
click at [101, 213] on button "Lista Interna" at bounding box center [90, 217] width 109 height 22
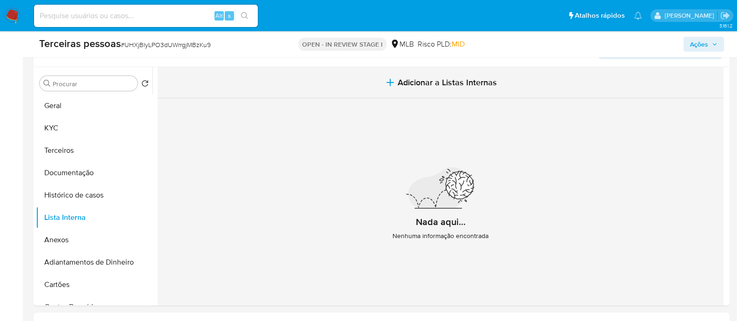
click at [446, 77] on span "Adicionar a Listas Internas" at bounding box center [446, 82] width 99 height 10
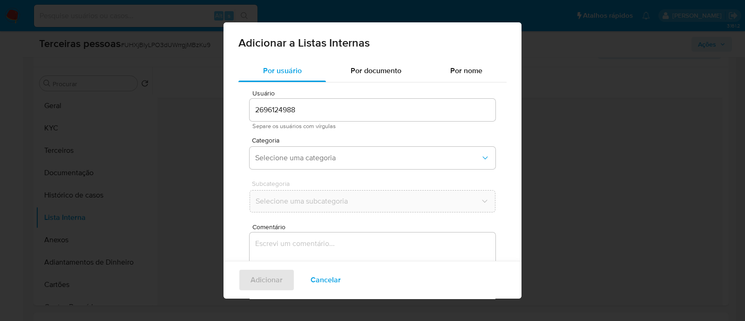
click at [288, 146] on div "Categoria Selecione uma categoria" at bounding box center [373, 155] width 246 height 36
click at [326, 158] on span "Selecione uma categoria" at bounding box center [367, 157] width 225 height 9
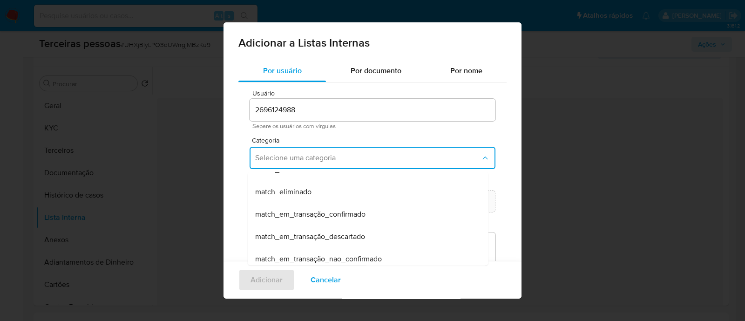
scroll to position [219, 0]
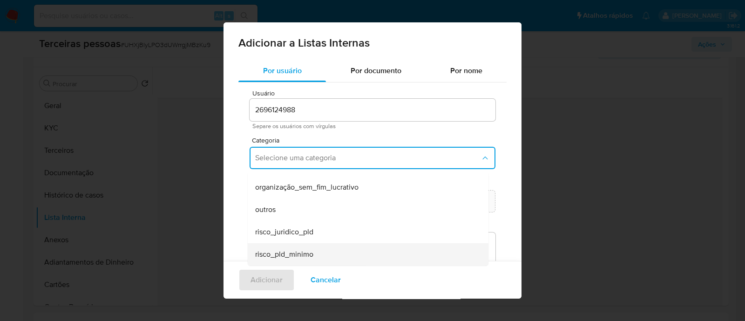
click at [351, 260] on div "risco_pld_minimo" at bounding box center [365, 254] width 220 height 22
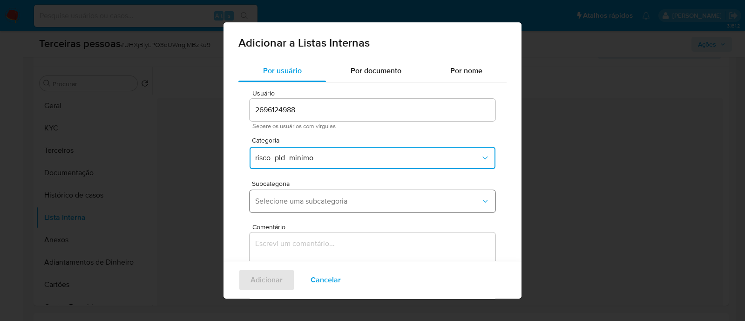
drag, startPoint x: 323, startPoint y: 201, endPoint x: 324, endPoint y: 206, distance: 4.8
click at [323, 200] on span "Selecione uma subcategoria" at bounding box center [367, 201] width 225 height 9
drag, startPoint x: 297, startPoint y: 251, endPoint x: 296, endPoint y: 198, distance: 53.1
click at [297, 251] on div "mid" at bounding box center [365, 249] width 220 height 22
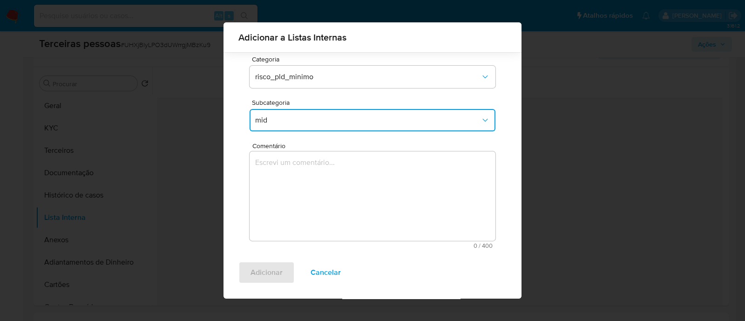
scroll to position [76, 0]
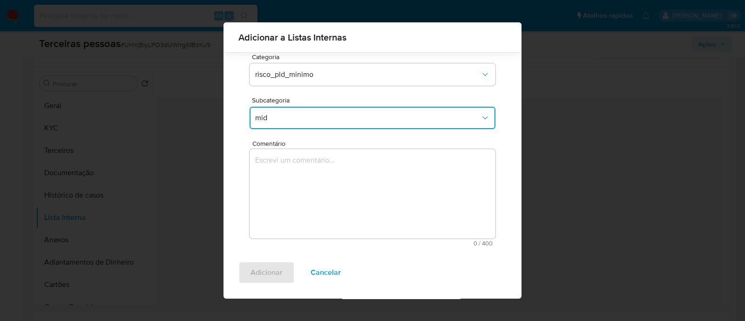
click at [314, 222] on textarea "Comentário" at bounding box center [373, 193] width 246 height 89
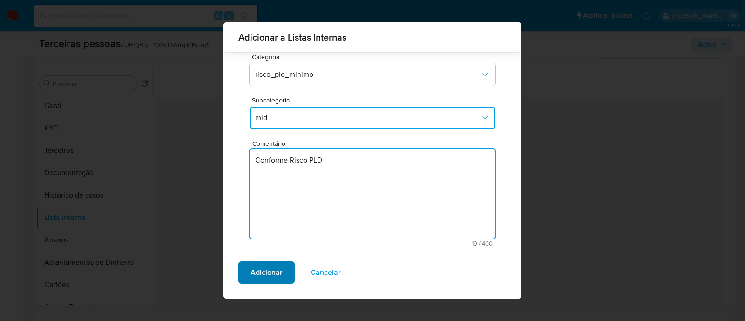
type textarea "Conforme Risco PLD"
click at [266, 271] on span "Adicionar" at bounding box center [267, 272] width 32 height 20
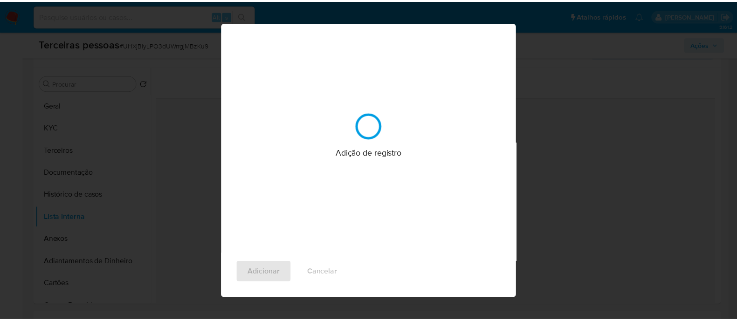
scroll to position [0, 0]
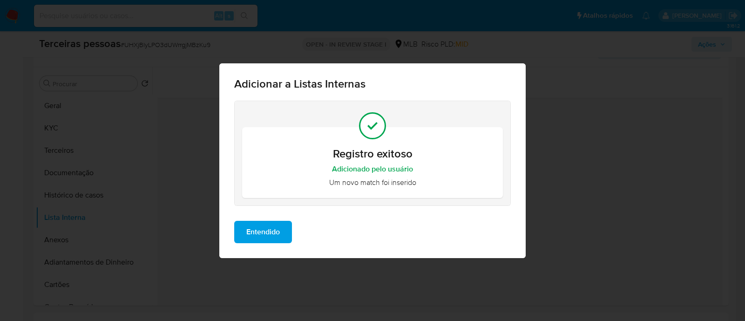
click at [279, 234] on span "Entendido" at bounding box center [263, 232] width 34 height 20
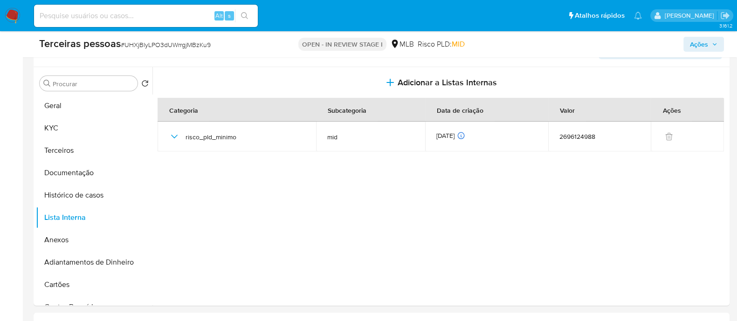
click at [706, 48] on span "Ações" at bounding box center [699, 44] width 18 height 15
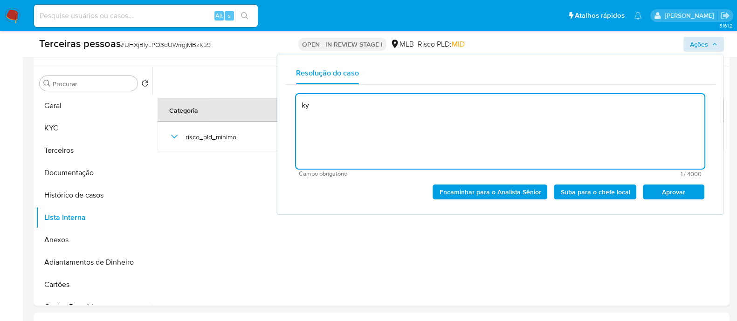
type textarea "k"
click at [674, 187] on span "Aprovar" at bounding box center [673, 191] width 48 height 13
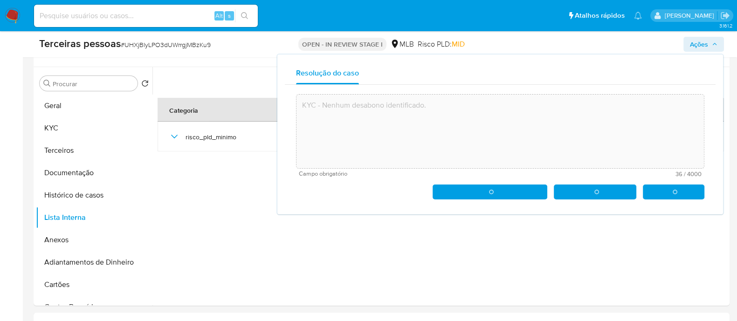
type textarea "KYC - Nenhum desabono identificado."
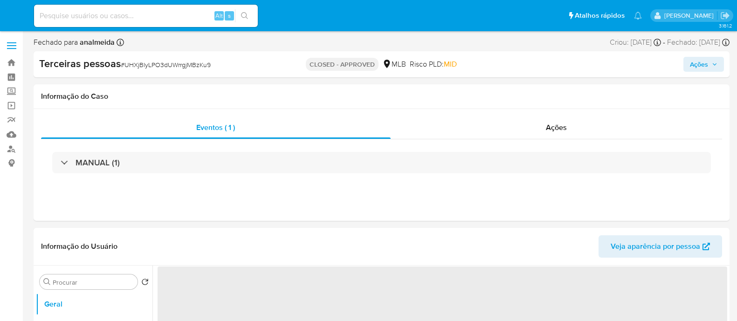
select select "10"
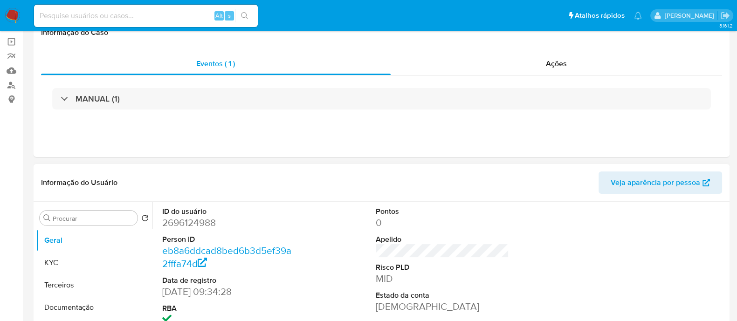
scroll to position [232, 0]
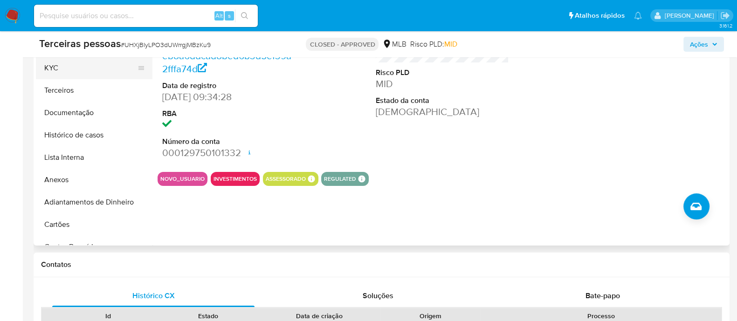
click at [87, 66] on button "KYC" at bounding box center [90, 68] width 109 height 22
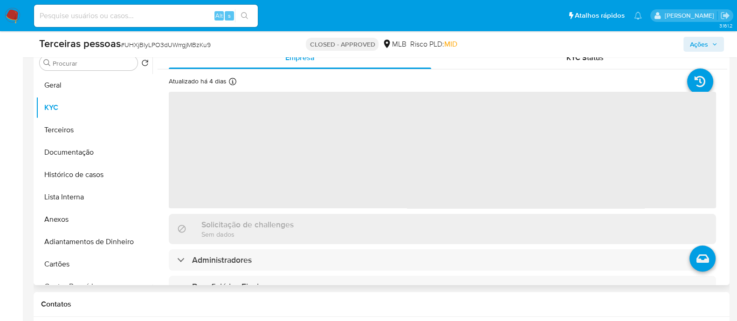
scroll to position [175, 0]
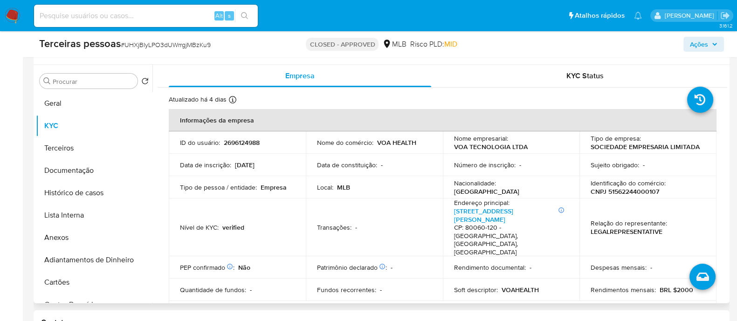
click at [631, 189] on p "CNPJ 51562244000107" at bounding box center [624, 191] width 68 height 8
copy p "51562244000107"
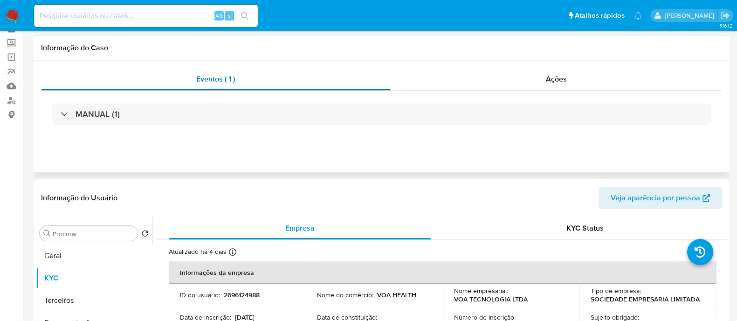
scroll to position [0, 0]
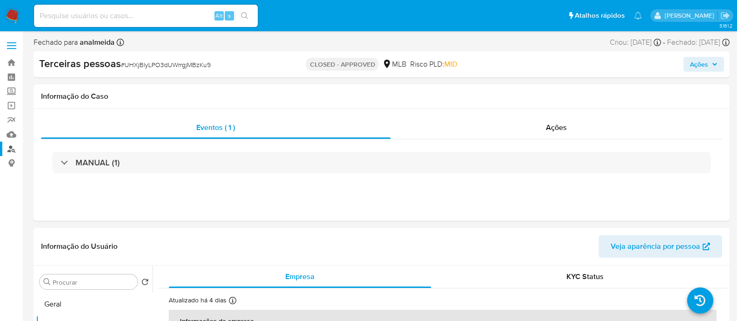
click at [9, 148] on link "Localizador de pessoas" at bounding box center [55, 149] width 111 height 14
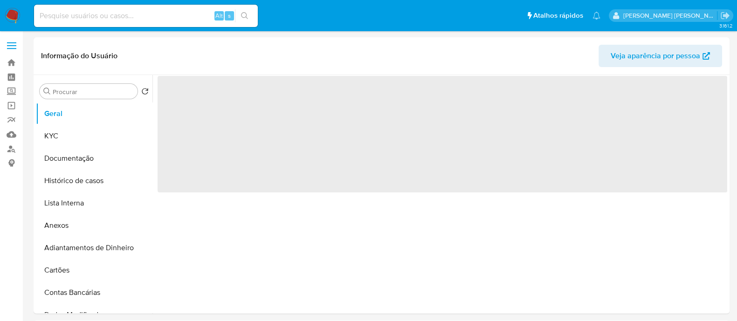
select select "10"
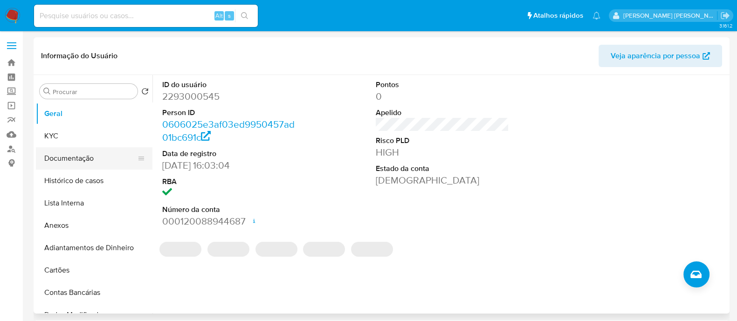
click at [58, 157] on button "Documentação" at bounding box center [90, 158] width 109 height 22
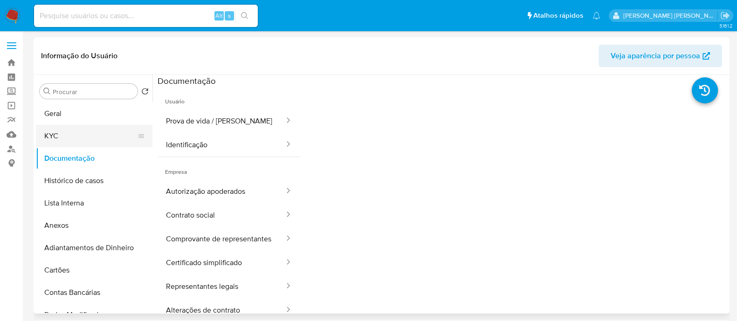
click at [67, 144] on button "KYC" at bounding box center [90, 136] width 109 height 22
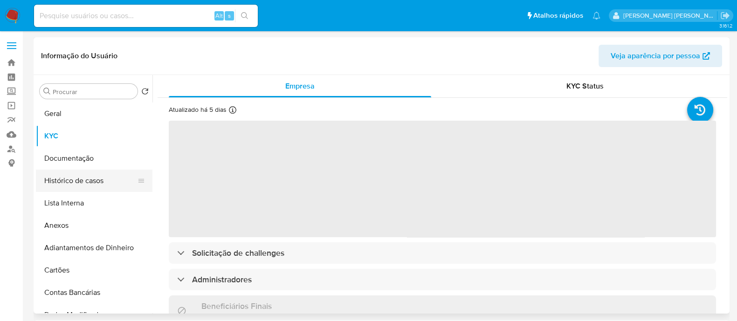
click at [94, 172] on button "Histórico de casos" at bounding box center [90, 181] width 109 height 22
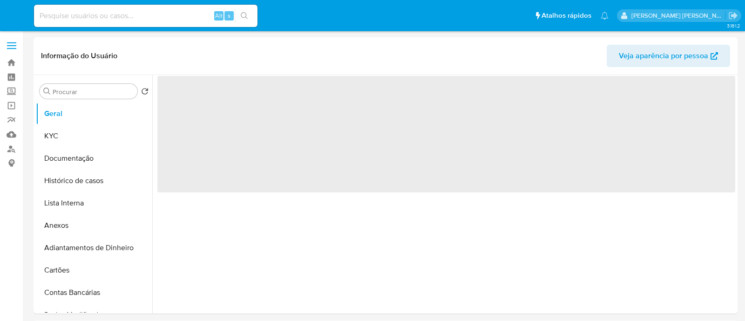
select select "10"
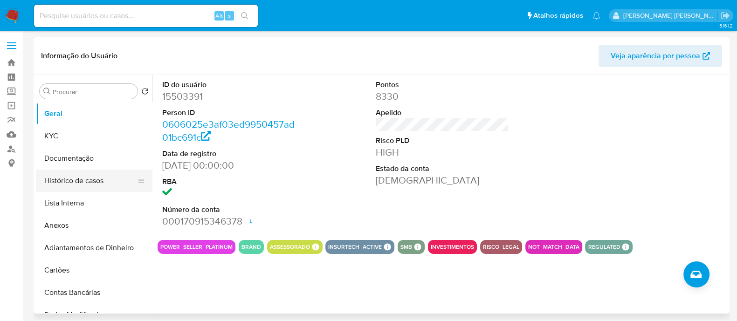
click at [61, 184] on button "Histórico de casos" at bounding box center [90, 181] width 109 height 22
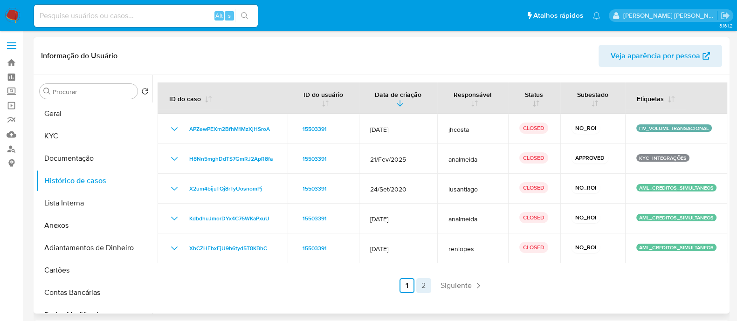
click at [425, 284] on link "2" at bounding box center [423, 285] width 15 height 15
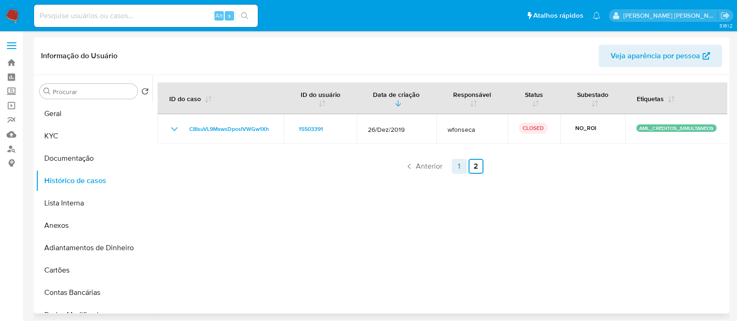
click at [454, 170] on link "1" at bounding box center [458, 166] width 15 height 15
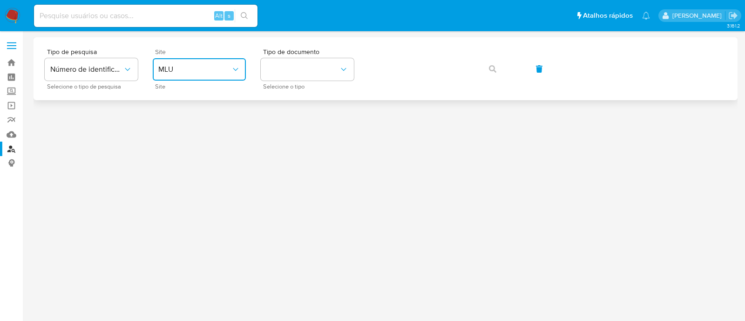
click at [211, 75] on button "MLU" at bounding box center [199, 69] width 93 height 22
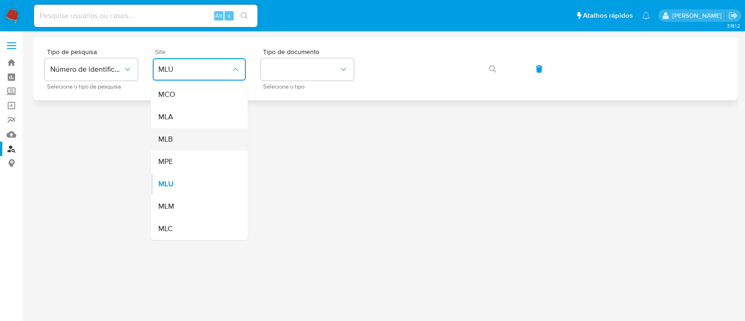
click at [205, 141] on div "MLB" at bounding box center [196, 139] width 76 height 22
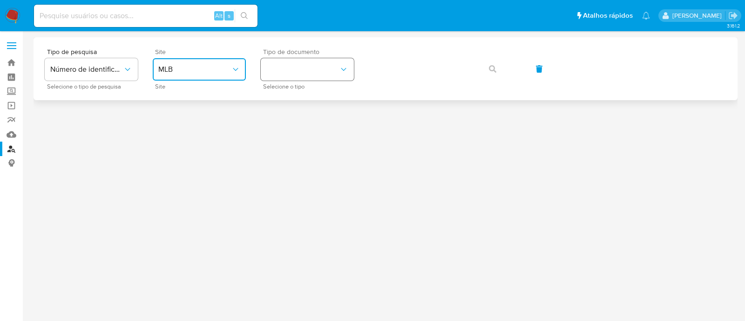
click at [289, 72] on button "identificationType" at bounding box center [307, 69] width 93 height 22
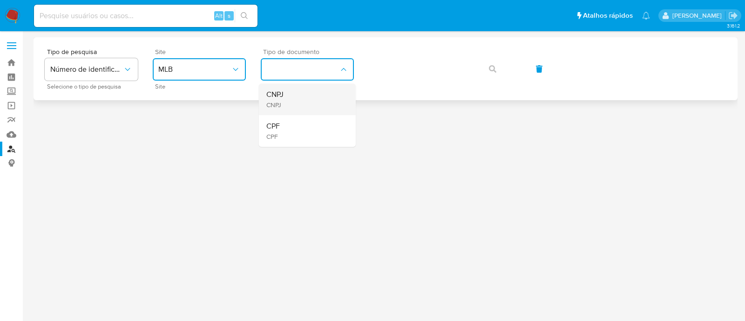
click at [293, 96] on div "CNPJ CNPJ" at bounding box center [304, 99] width 76 height 32
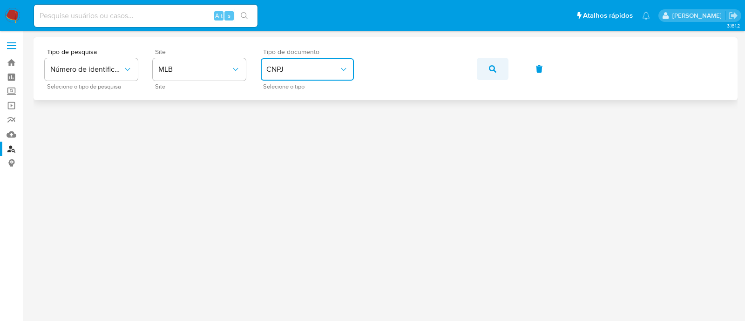
click at [494, 72] on icon "button" at bounding box center [492, 68] width 7 height 7
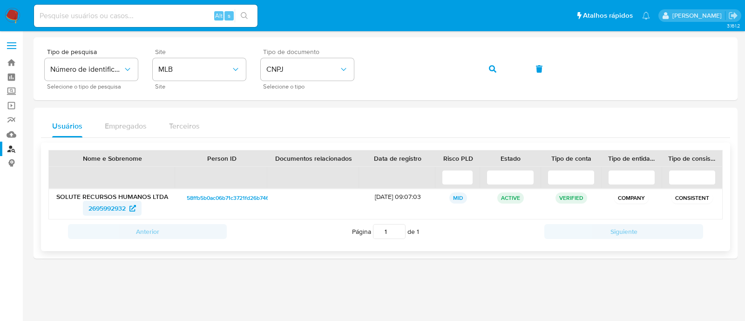
click at [115, 203] on span "2695992932" at bounding box center [107, 208] width 37 height 15
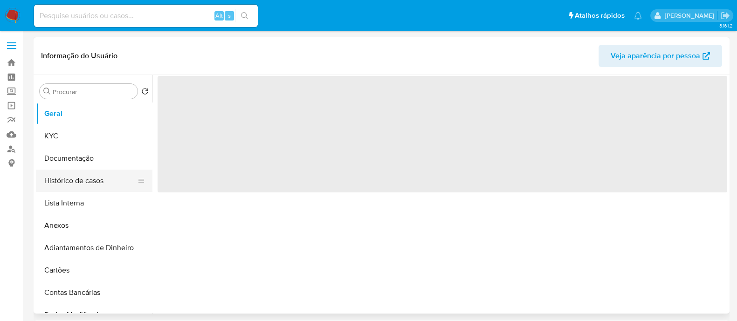
click at [70, 178] on button "Histórico de casos" at bounding box center [90, 181] width 109 height 22
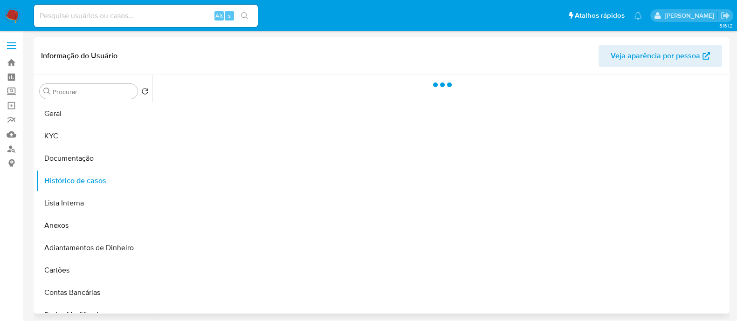
select select "10"
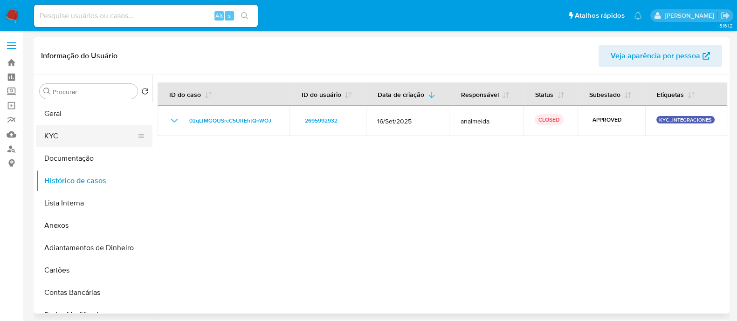
drag, startPoint x: 91, startPoint y: 137, endPoint x: 114, endPoint y: 136, distance: 22.9
click at [91, 137] on button "KYC" at bounding box center [90, 136] width 109 height 22
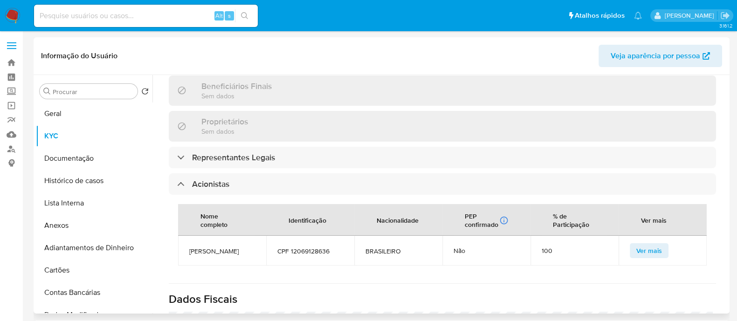
scroll to position [525, 0]
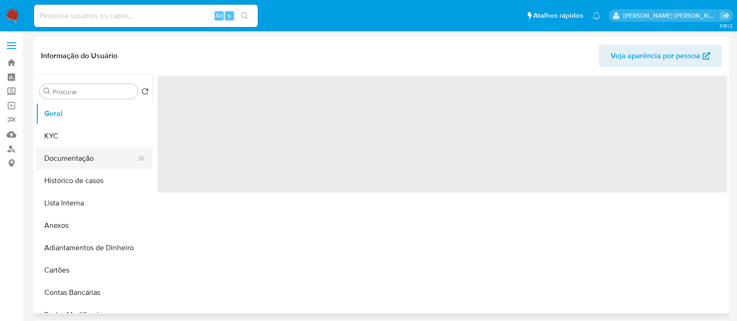
select select "10"
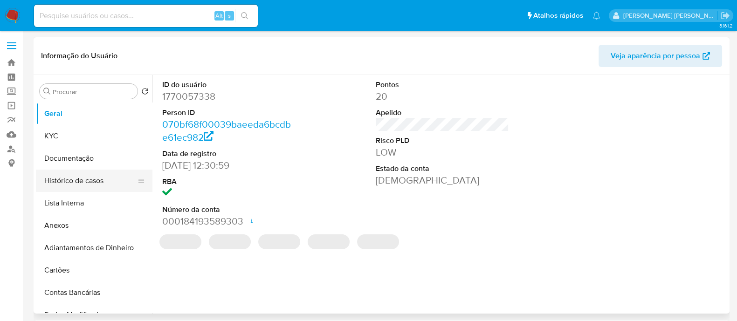
click at [82, 176] on button "Histórico de casos" at bounding box center [90, 181] width 109 height 22
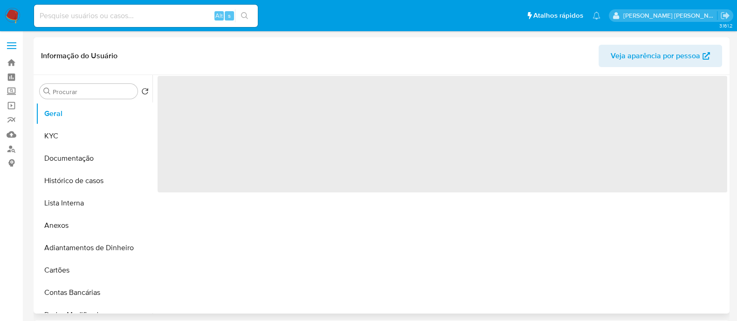
select select "10"
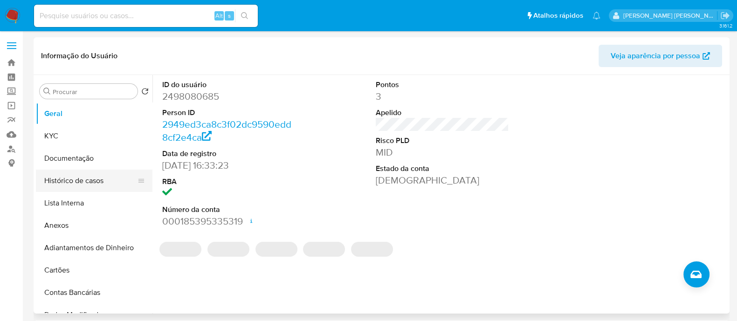
click at [58, 183] on button "Histórico de casos" at bounding box center [90, 181] width 109 height 22
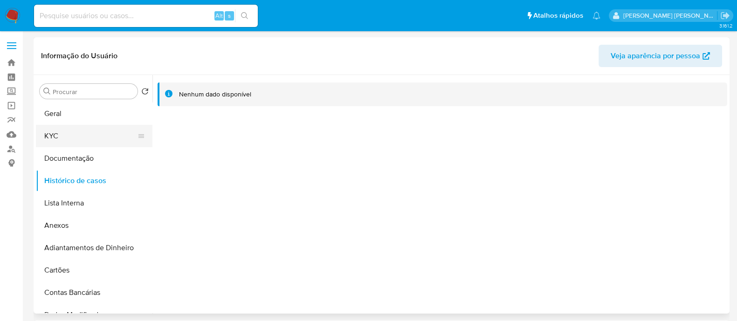
click at [73, 139] on button "KYC" at bounding box center [90, 136] width 109 height 22
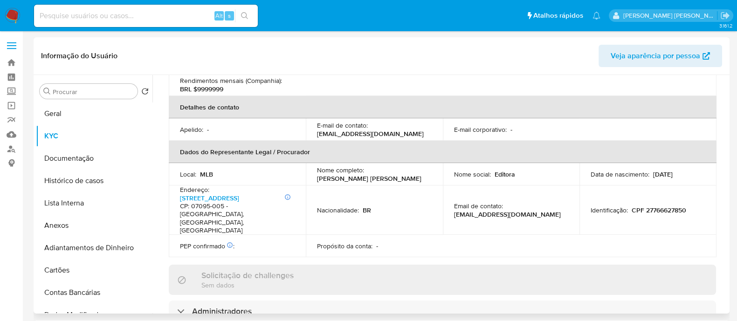
scroll to position [455, 0]
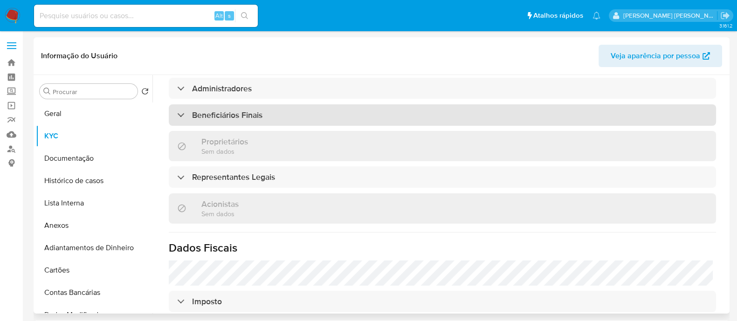
click at [290, 104] on div "Beneficiários Finais" at bounding box center [442, 114] width 547 height 21
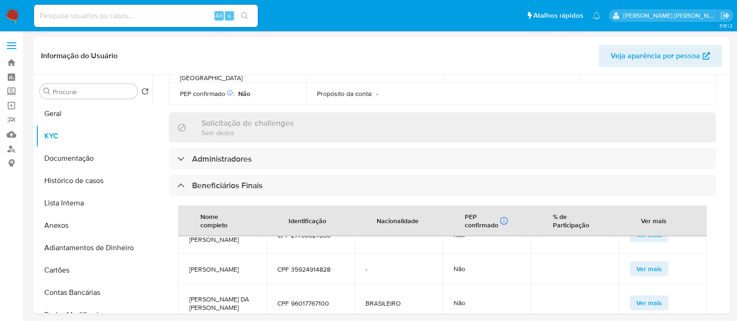
scroll to position [200, 0]
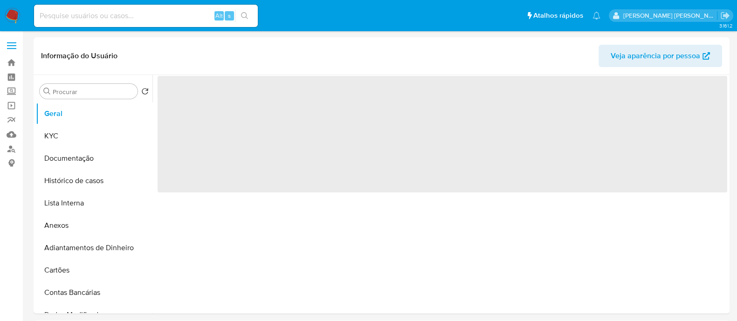
select select "10"
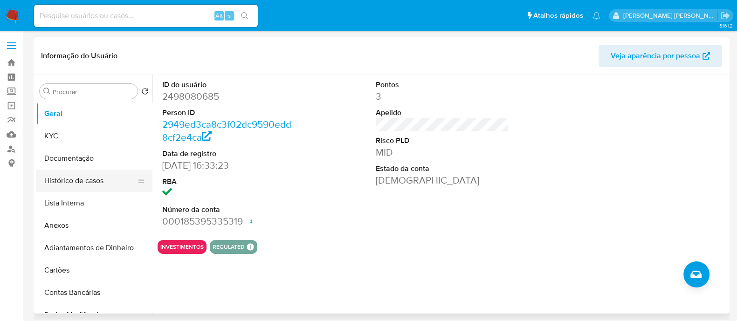
click at [81, 182] on button "Histórico de casos" at bounding box center [90, 181] width 109 height 22
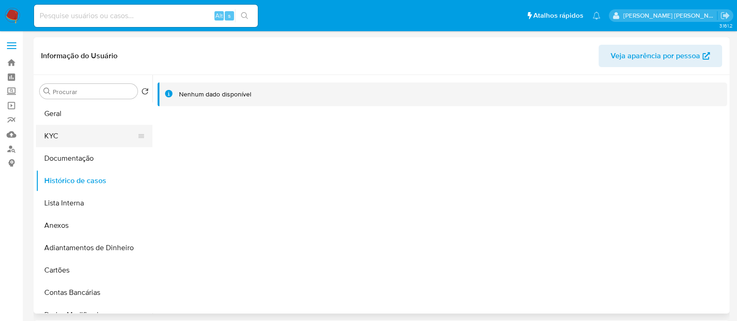
click at [51, 134] on button "KYC" at bounding box center [90, 136] width 109 height 22
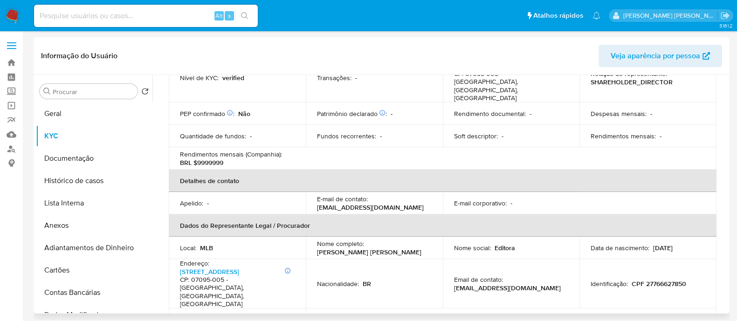
scroll to position [291, 0]
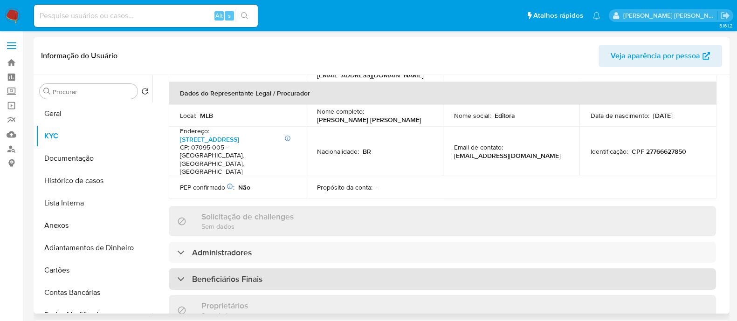
click at [416, 268] on div "Beneficiários Finais" at bounding box center [442, 278] width 547 height 21
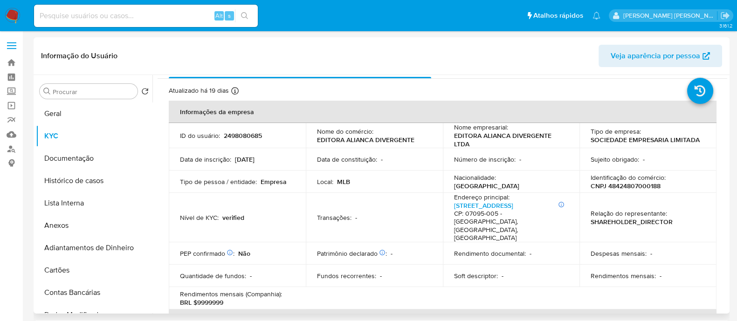
scroll to position [0, 0]
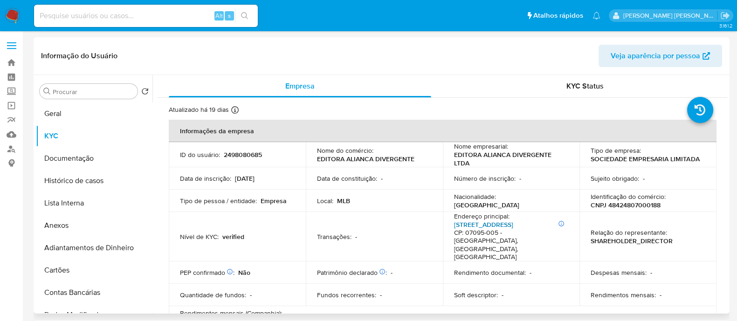
click at [513, 225] on link "[STREET_ADDRESS]" at bounding box center [483, 224] width 59 height 9
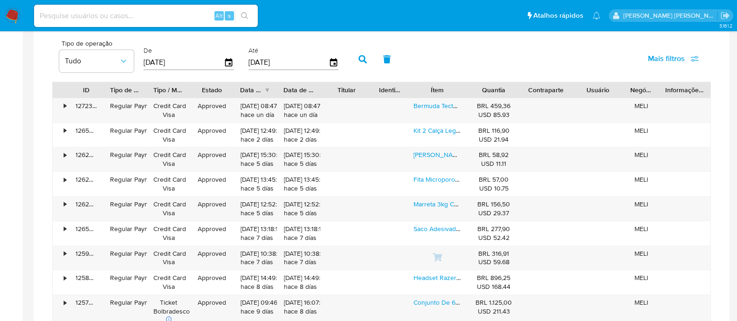
scroll to position [582, 0]
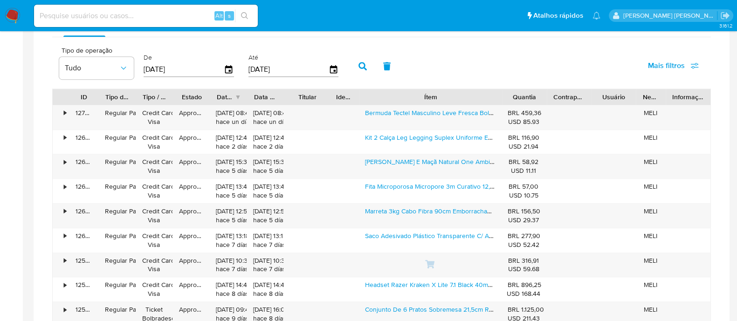
drag, startPoint x: 464, startPoint y: 89, endPoint x: 548, endPoint y: 88, distance: 83.9
click at [548, 89] on div "ID Tipo de operação Tipo / Método Estado Data de criação Data de aprovação Titu…" at bounding box center [381, 97] width 657 height 16
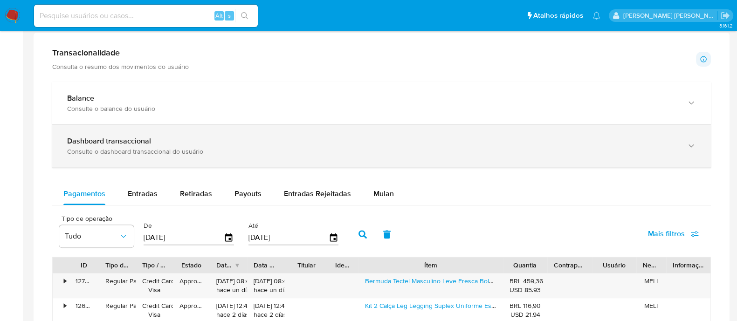
scroll to position [407, 0]
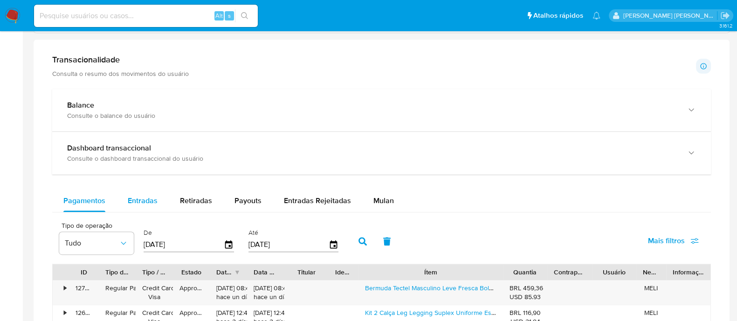
click at [144, 197] on span "Entradas" at bounding box center [143, 200] width 30 height 11
select select "10"
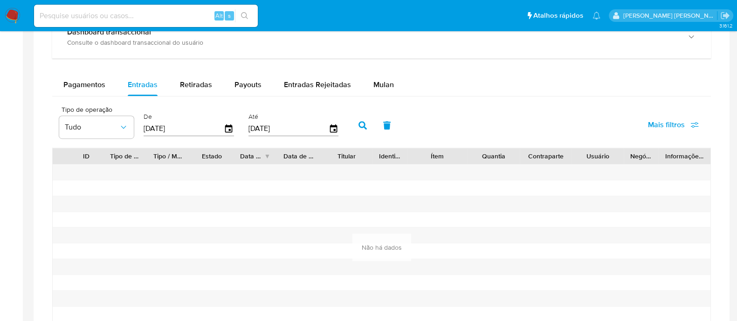
scroll to position [524, 0]
click at [204, 80] on span "Retiradas" at bounding box center [196, 83] width 32 height 11
select select "10"
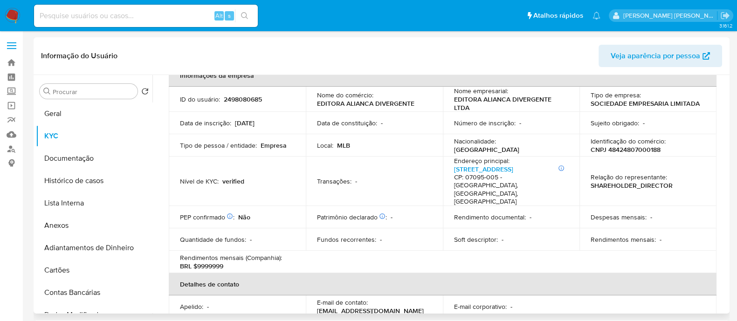
scroll to position [55, 0]
click at [93, 115] on button "Geral" at bounding box center [90, 113] width 109 height 22
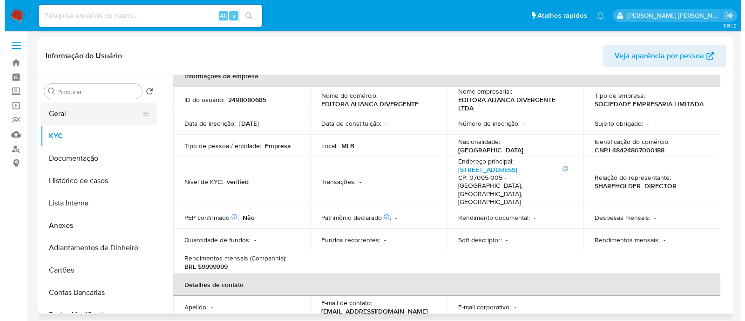
scroll to position [0, 0]
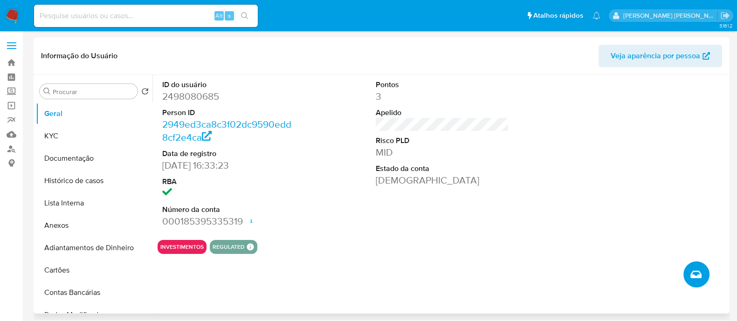
click at [695, 275] on icon "Criar caso manual" at bounding box center [695, 274] width 11 height 7
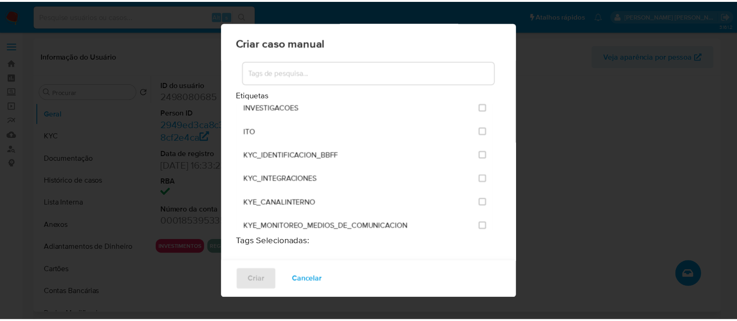
scroll to position [815, 0]
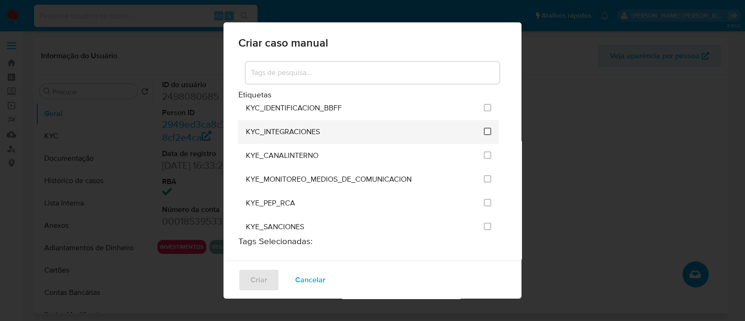
click at [484, 128] on input "2093" at bounding box center [487, 131] width 7 height 7
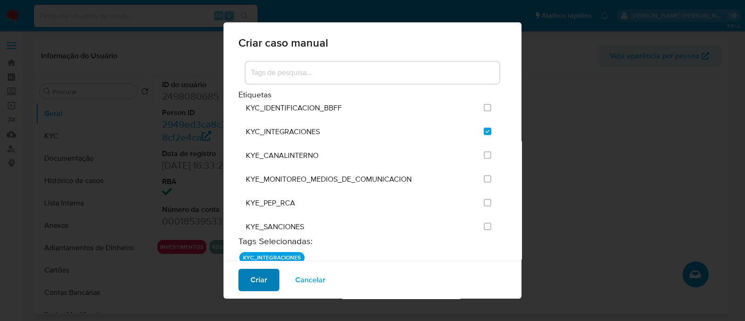
click at [256, 281] on span "Criar" at bounding box center [259, 280] width 17 height 20
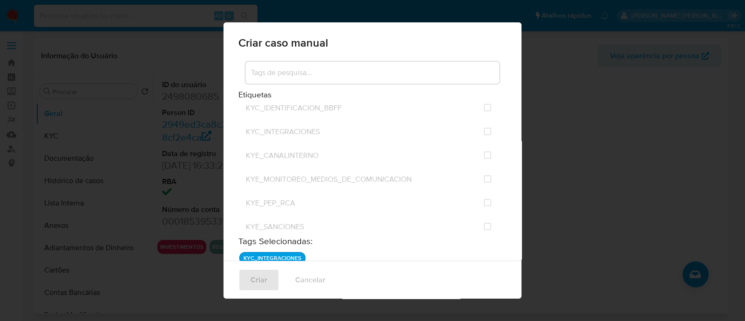
checkbox input "false"
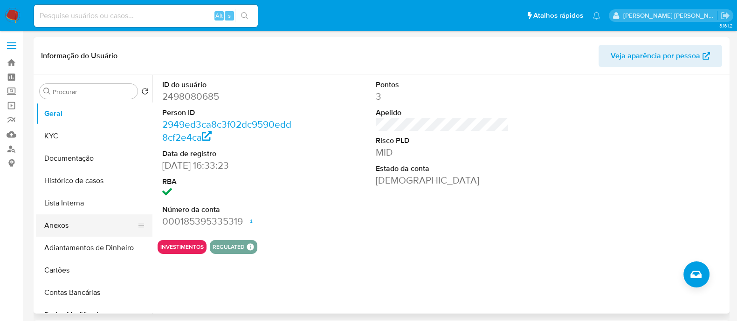
click at [83, 229] on button "Anexos" at bounding box center [90, 225] width 109 height 22
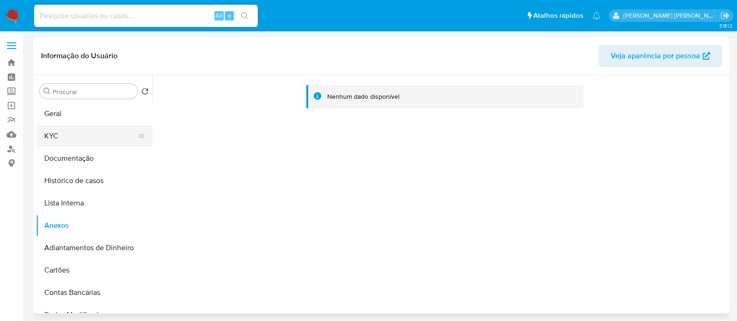
click at [50, 134] on button "KYC" at bounding box center [90, 136] width 109 height 22
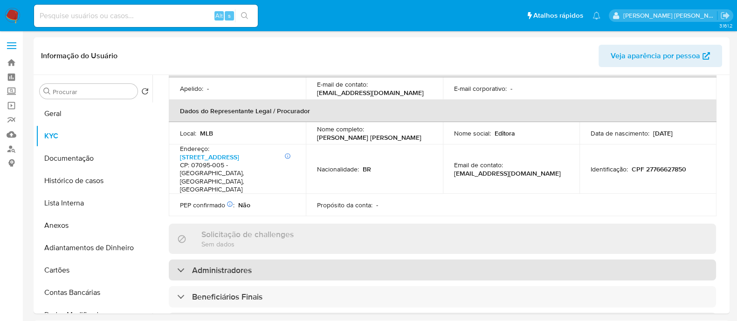
scroll to position [291, 0]
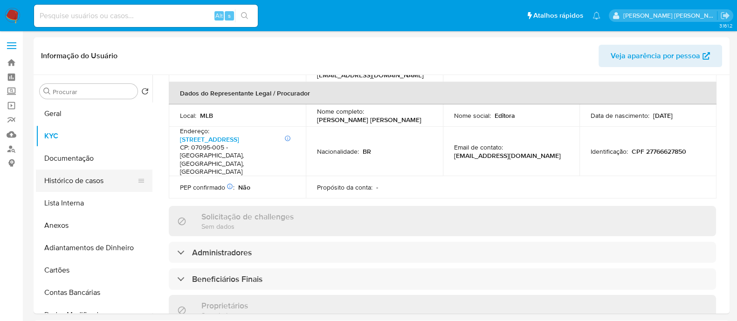
click at [89, 177] on button "Histórico de casos" at bounding box center [90, 181] width 109 height 22
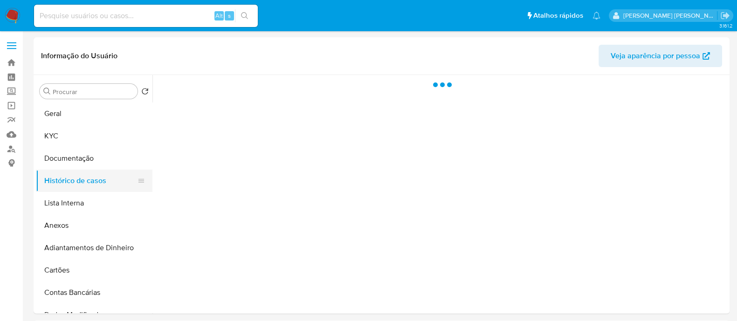
scroll to position [0, 0]
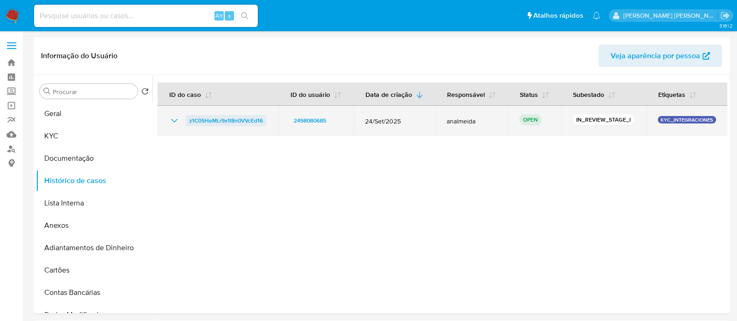
click at [242, 116] on span "z1C05HeMLr9x1l8n0VVcEd16" at bounding box center [226, 120] width 74 height 11
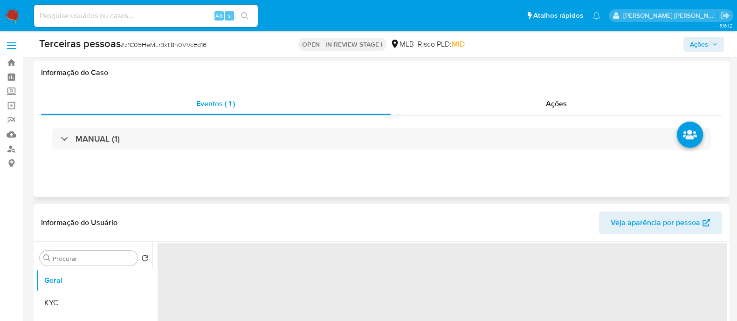
scroll to position [116, 0]
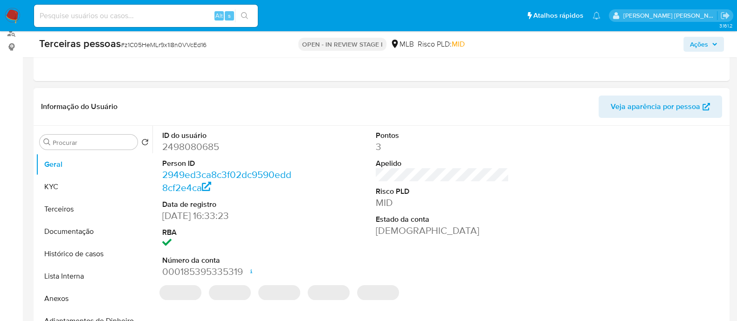
select select "10"
click at [47, 295] on button "Anexos" at bounding box center [90, 298] width 109 height 22
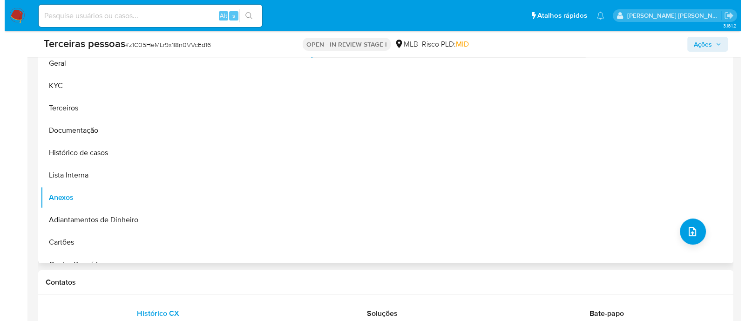
scroll to position [232, 0]
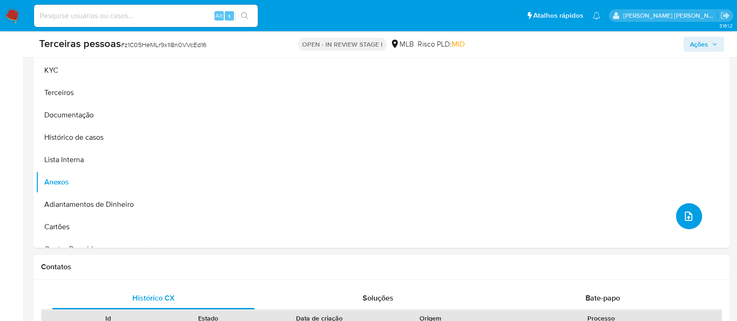
click at [688, 225] on button "upload-file" at bounding box center [689, 216] width 26 height 26
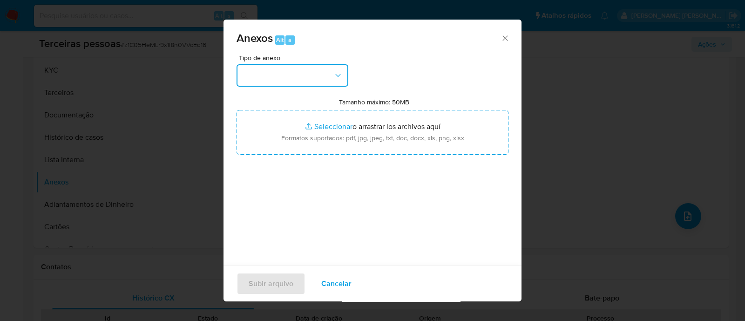
click at [328, 77] on button "button" at bounding box center [293, 75] width 112 height 22
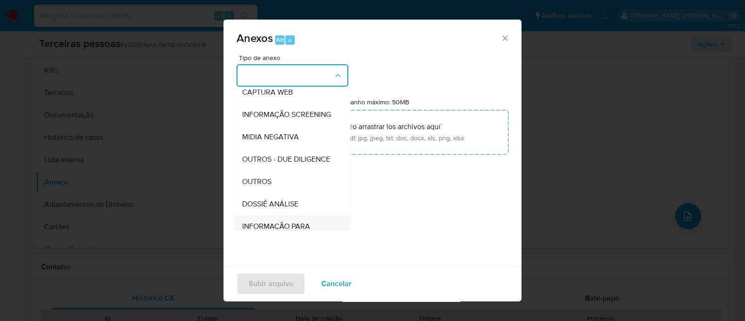
scroll to position [143, 0]
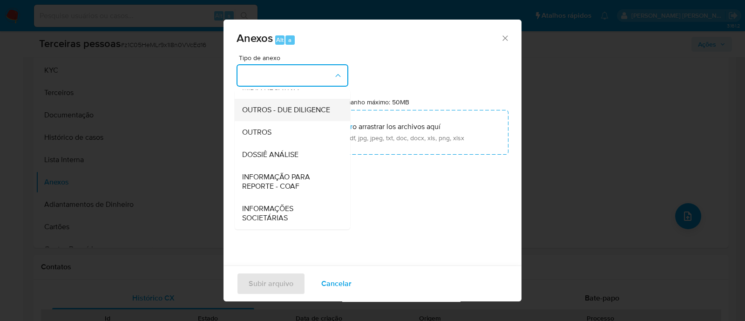
click at [282, 105] on span "OUTROS - DUE DILIGENCE" at bounding box center [286, 109] width 88 height 9
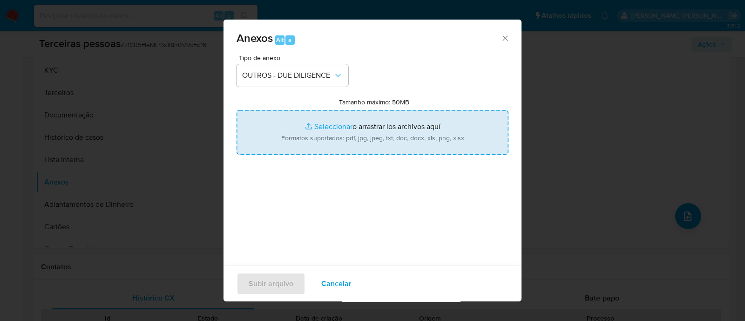
click at [377, 123] on input "Tamanho máximo: 50MB Seleccionar archivos" at bounding box center [373, 132] width 272 height 45
type input "C:\fakepath\Matriz de Risco - EDITORA ALIANCA DIVERGENTE LTDA.pdf"
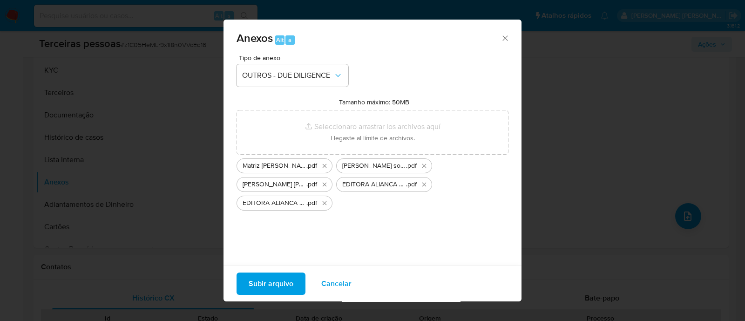
click at [254, 277] on span "Subir arquivo" at bounding box center [271, 283] width 45 height 20
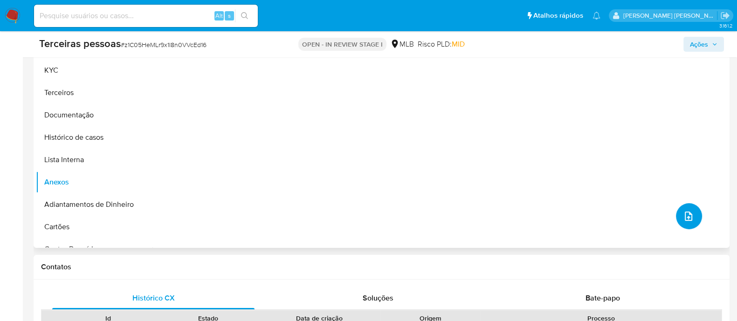
click at [686, 216] on icon "upload-file" at bounding box center [688, 216] width 11 height 11
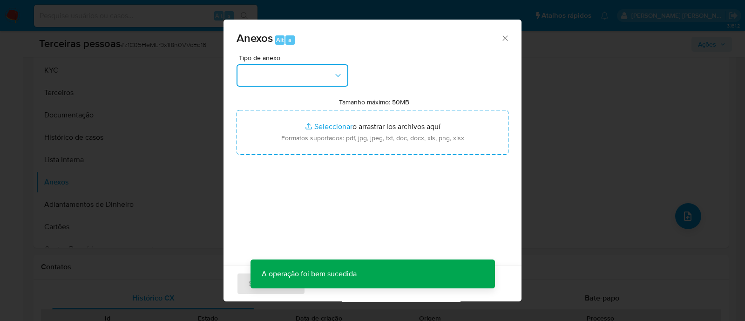
click at [300, 68] on button "button" at bounding box center [293, 75] width 112 height 22
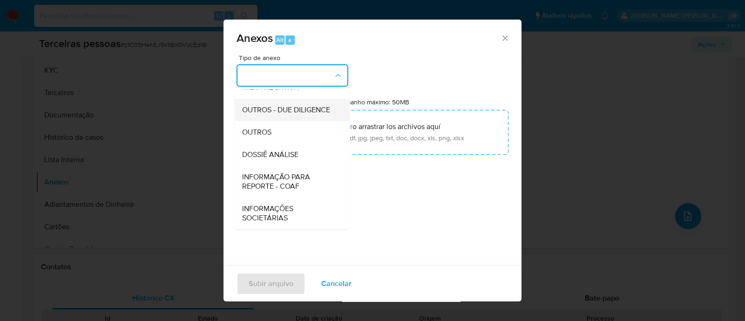
click at [307, 105] on span "OUTROS - DUE DILIGENCE" at bounding box center [286, 109] width 88 height 9
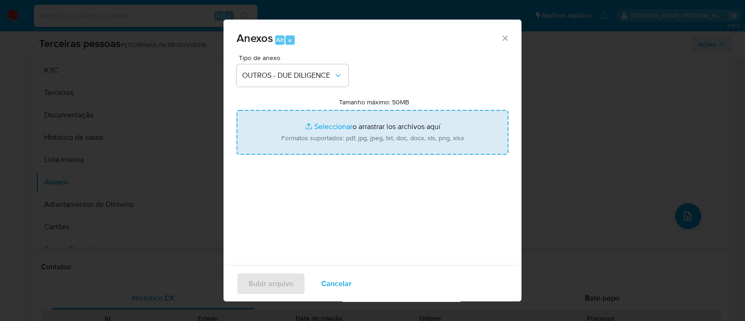
click at [442, 137] on input "Tamanho máximo: 50MB Seleccionar archivos" at bounding box center [373, 132] width 272 height 45
type input "C:\fakepath\ELTON EULER DA SILVA REIS softon.pdf"
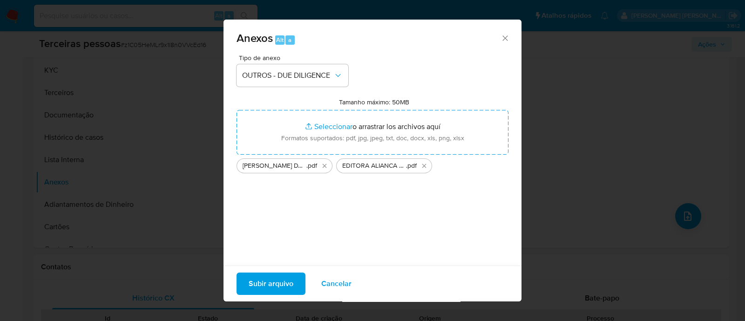
click at [284, 283] on span "Subir arquivo" at bounding box center [271, 283] width 45 height 20
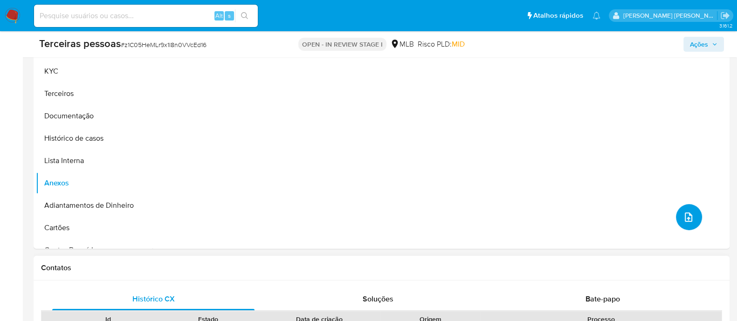
scroll to position [232, 0]
click at [690, 211] on button "upload-file" at bounding box center [689, 216] width 26 height 26
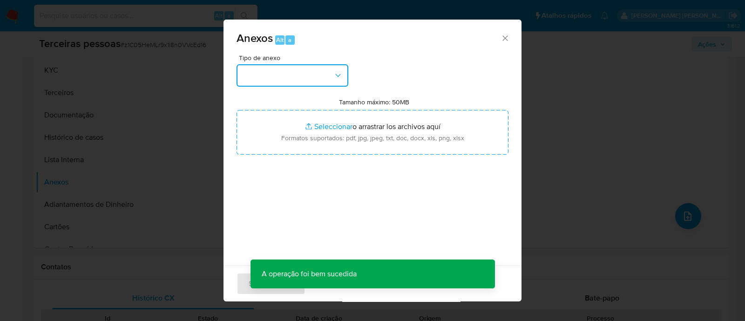
click at [282, 78] on button "button" at bounding box center [293, 75] width 112 height 22
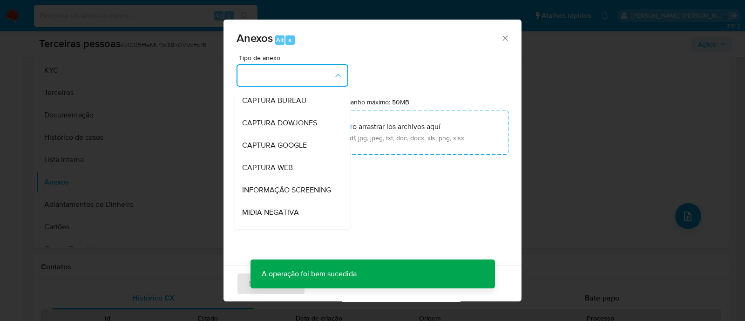
click at [501, 37] on icon "Cerrar" at bounding box center [505, 38] width 9 height 9
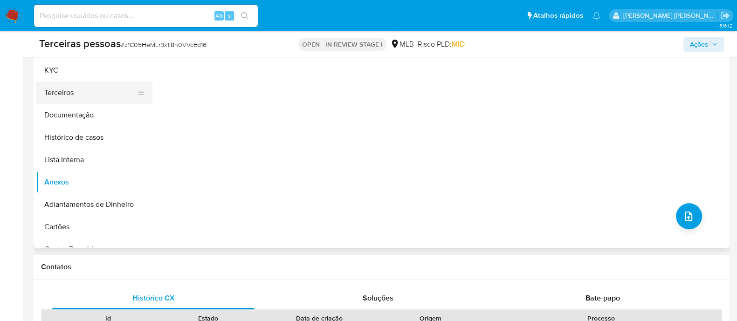
click at [72, 99] on button "Terceiros" at bounding box center [90, 93] width 109 height 22
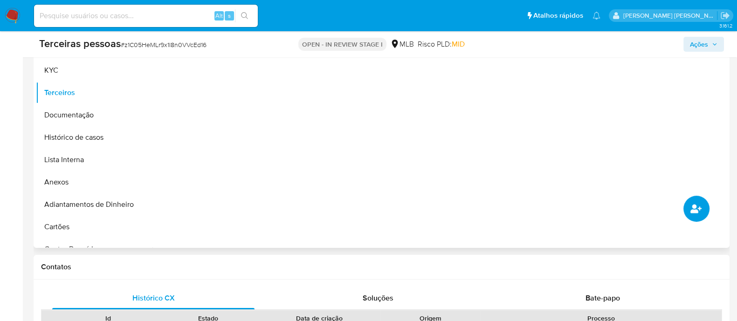
click at [697, 206] on icon "common.add_complementary_information" at bounding box center [695, 208] width 11 height 11
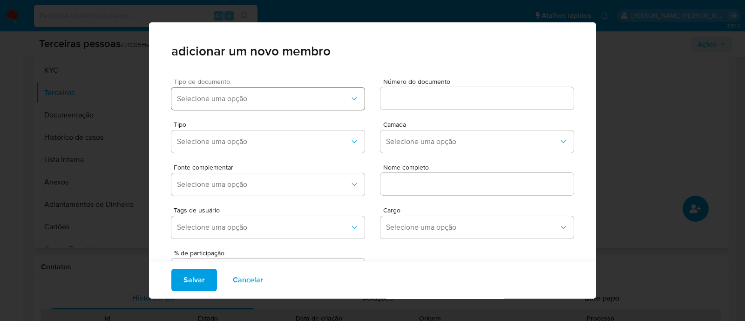
click at [245, 97] on span "Selecione uma opção" at bounding box center [263, 98] width 173 height 9
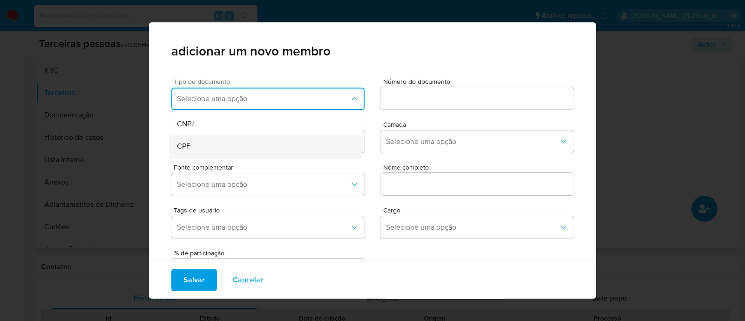
click at [217, 145] on div "CPF" at bounding box center [248, 146] width 143 height 22
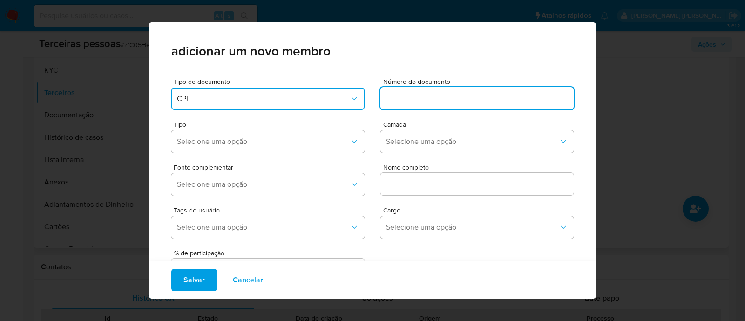
click at [426, 101] on input at bounding box center [477, 98] width 193 height 12
type input "960.177.671-00"
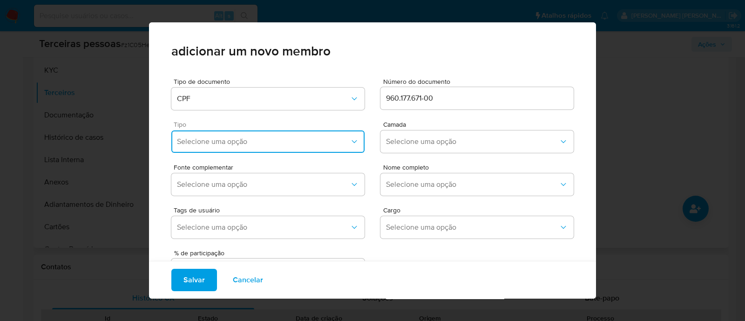
click at [303, 145] on span "Selecione uma opção" at bounding box center [263, 141] width 173 height 9
click at [222, 261] on div "Accionistas" at bounding box center [248, 256] width 143 height 22
click at [412, 150] on button "Selecione uma opção" at bounding box center [477, 141] width 193 height 22
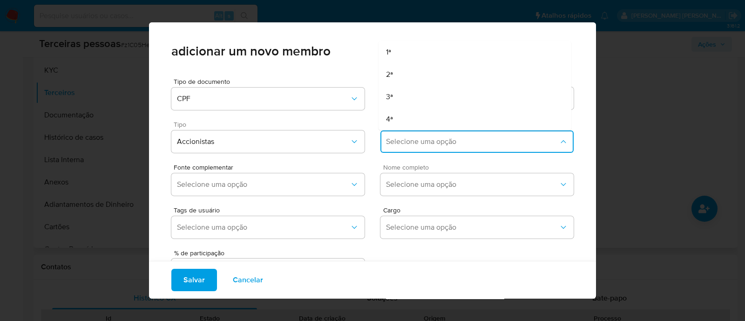
click at [396, 164] on span "Nome completo" at bounding box center [479, 167] width 193 height 7
click at [398, 140] on span "Selecione uma opção" at bounding box center [472, 141] width 173 height 9
click at [398, 59] on div "1ª" at bounding box center [457, 52] width 143 height 22
click at [287, 206] on div "Tags de usuário Selecione uma opção Cargo Selecione uma opção" at bounding box center [372, 220] width 403 height 43
click at [295, 188] on span "Selecione uma opção" at bounding box center [263, 184] width 173 height 9
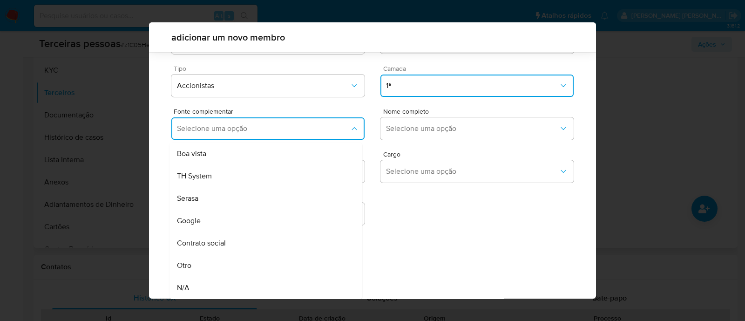
click at [229, 245] on div "Contrato social" at bounding box center [248, 243] width 143 height 22
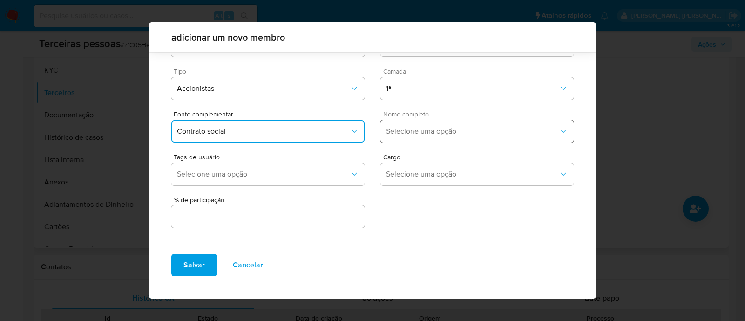
scroll to position [34, 0]
click at [412, 139] on button "Selecione uma opção" at bounding box center [477, 132] width 193 height 22
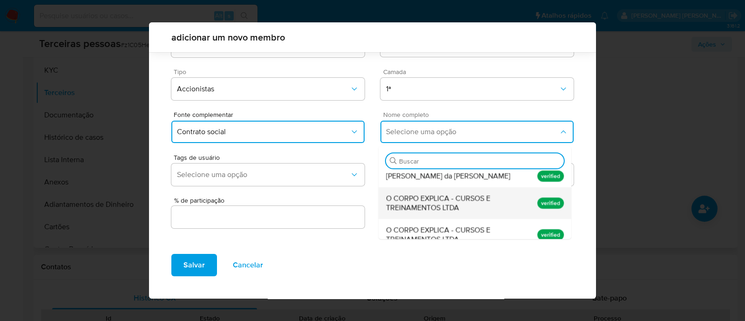
scroll to position [0, 0]
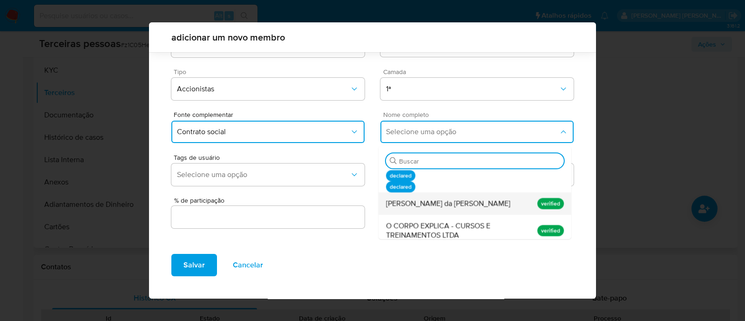
click at [413, 206] on span "Elton Euler da Silva Reis" at bounding box center [448, 203] width 124 height 9
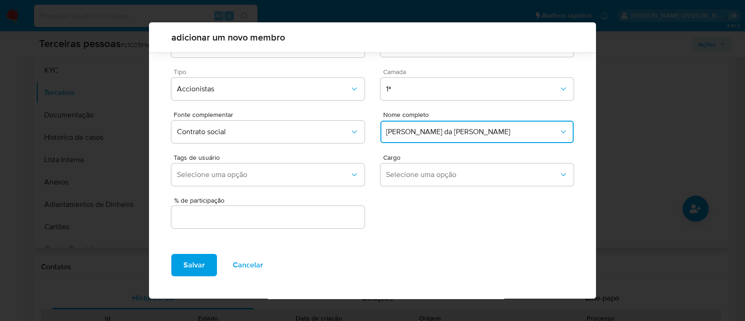
click at [323, 223] on div at bounding box center [267, 217] width 193 height 22
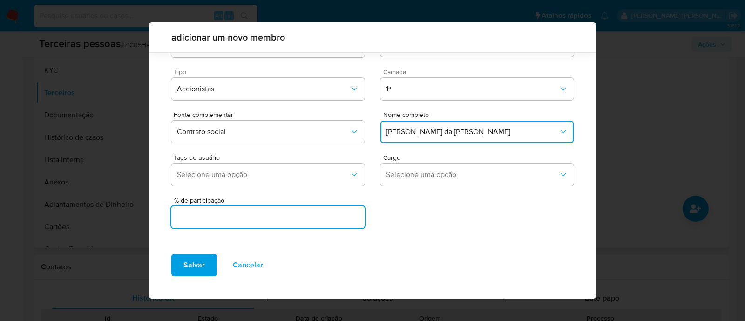
click at [325, 215] on input "text" at bounding box center [267, 217] width 193 height 12
type input "36"
click at [201, 262] on span "Salvar" at bounding box center [194, 265] width 21 height 20
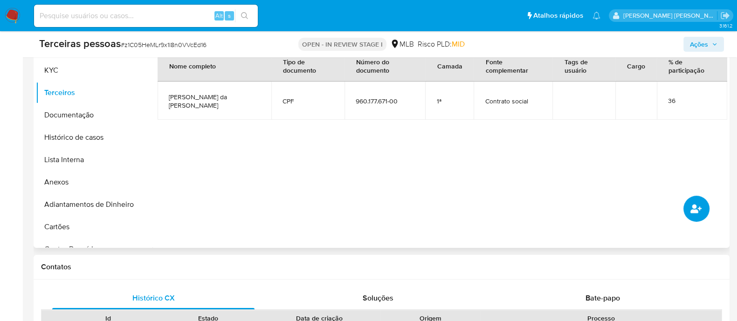
click at [690, 198] on button "common.add_complementary_information" at bounding box center [696, 209] width 26 height 26
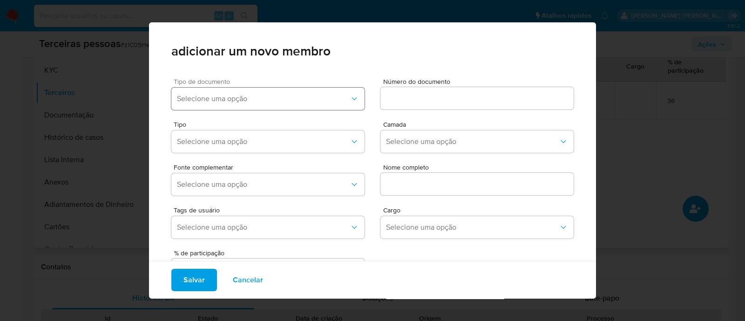
click at [205, 99] on span "Selecione uma opção" at bounding box center [263, 98] width 173 height 9
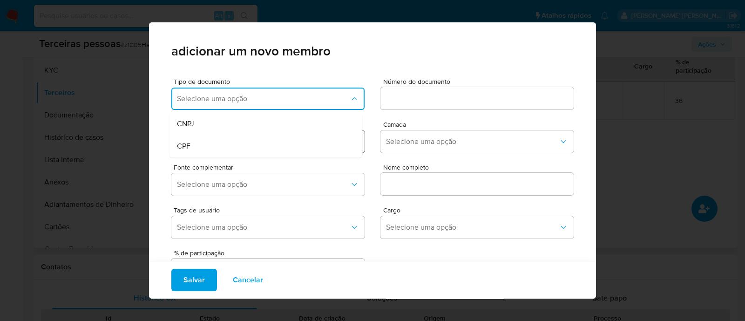
click at [205, 143] on div "CPF" at bounding box center [248, 146] width 143 height 22
click at [395, 99] on input at bounding box center [477, 98] width 193 height 12
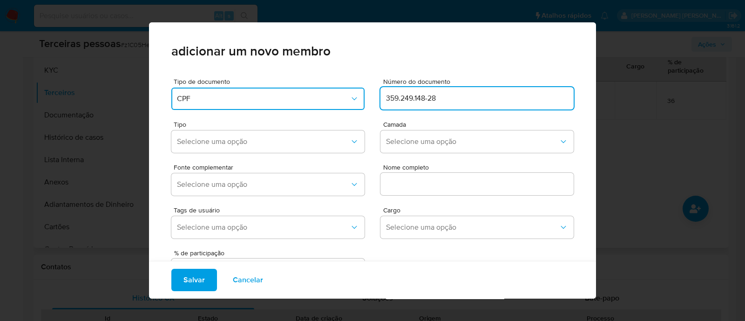
type input "359.249.148-28"
click at [282, 160] on div "Fonte complementar Selecione uma opção Nome completo" at bounding box center [372, 178] width 403 height 43
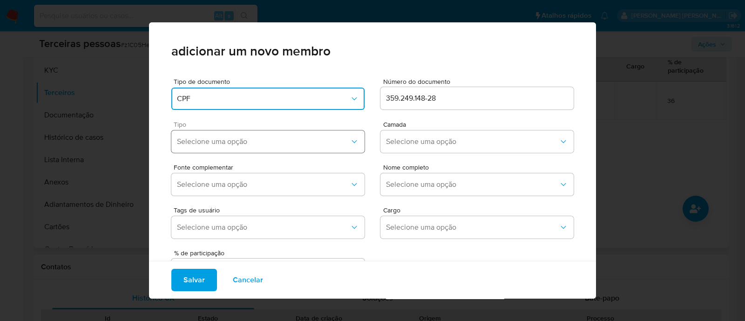
click at [259, 147] on button "Selecione uma opção" at bounding box center [267, 141] width 193 height 22
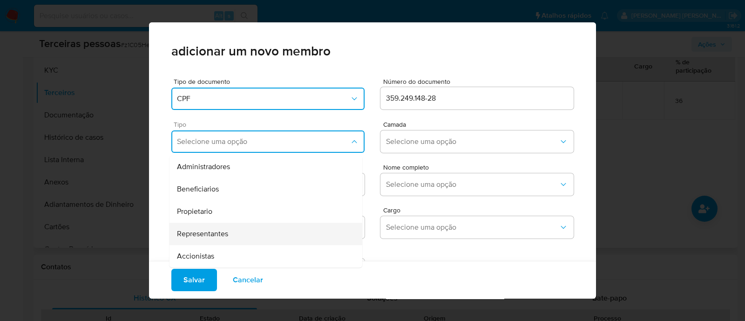
click at [239, 242] on div "Representantes" at bounding box center [248, 234] width 143 height 22
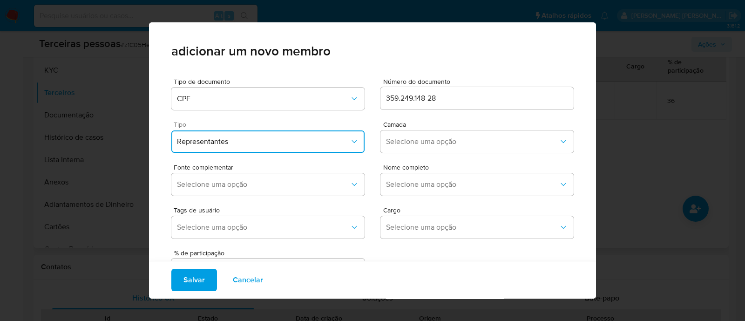
click at [254, 127] on span "Tipo" at bounding box center [270, 124] width 193 height 7
click at [253, 140] on span "Representantes" at bounding box center [263, 141] width 173 height 9
drag, startPoint x: 306, startPoint y: 256, endPoint x: 318, endPoint y: 253, distance: 13.1
click at [307, 256] on div "Accionistas" at bounding box center [248, 256] width 143 height 22
click at [405, 138] on span "Selecione uma opção" at bounding box center [472, 141] width 173 height 9
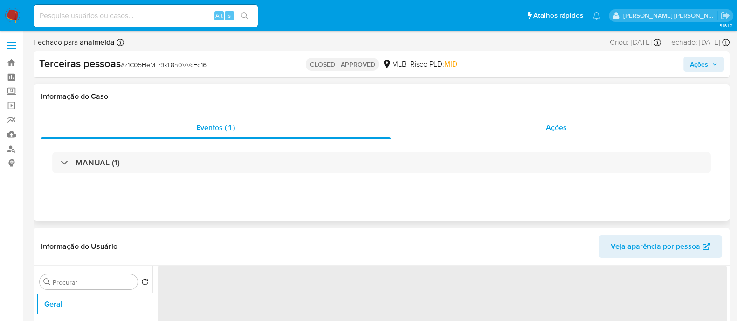
select select "10"
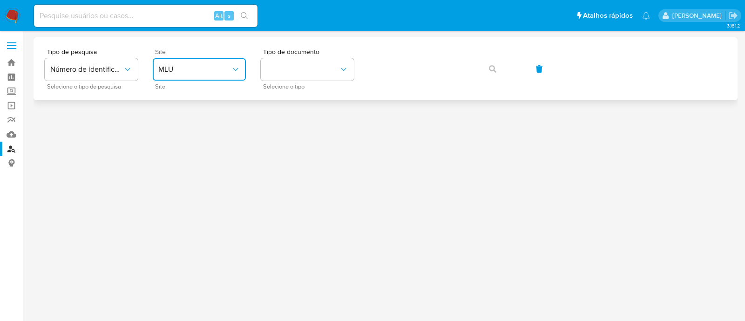
click at [198, 60] on button "MLU" at bounding box center [199, 69] width 93 height 22
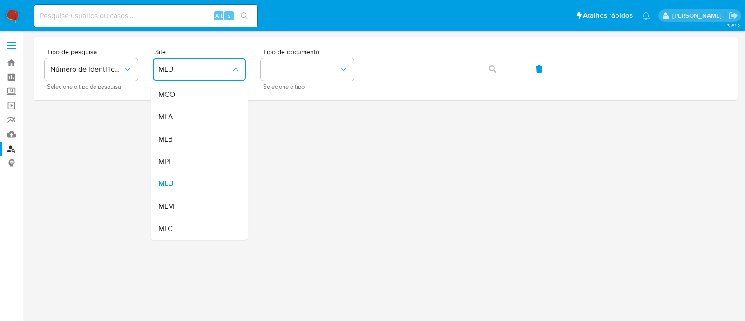
click at [186, 121] on div "MLA" at bounding box center [196, 117] width 76 height 22
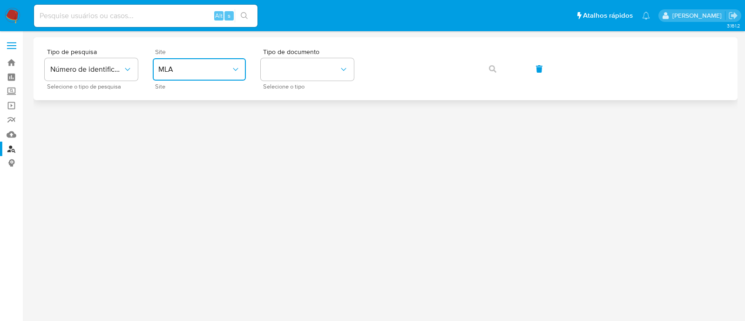
click at [226, 74] on span "MLA" at bounding box center [194, 69] width 73 height 9
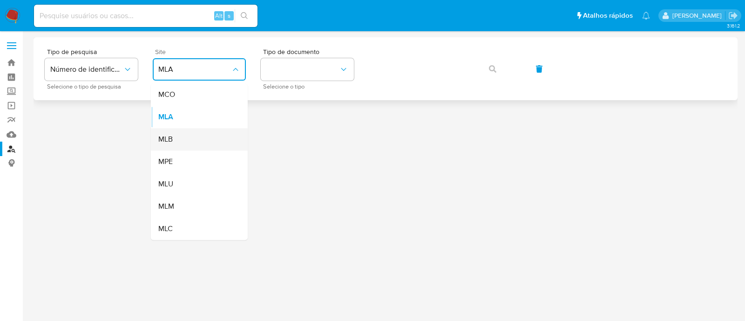
click at [195, 138] on div "MLB" at bounding box center [196, 139] width 76 height 22
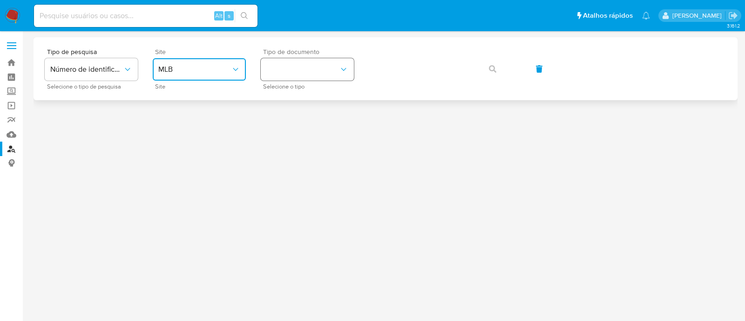
click at [314, 71] on button "identificationType" at bounding box center [307, 69] width 93 height 22
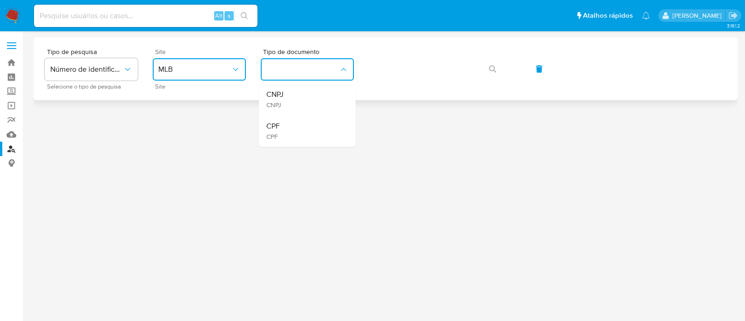
click at [312, 97] on div "CNPJ CNPJ" at bounding box center [304, 99] width 76 height 32
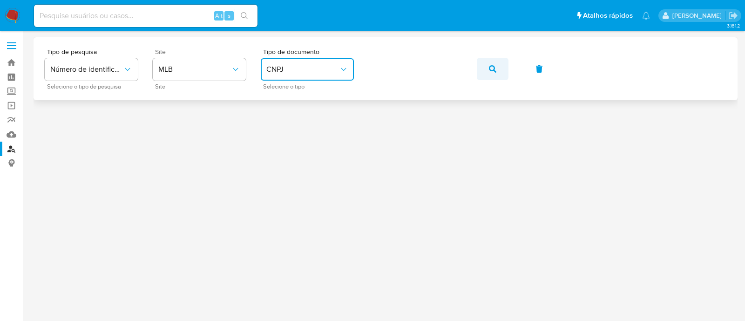
click at [488, 75] on button "button" at bounding box center [493, 69] width 32 height 22
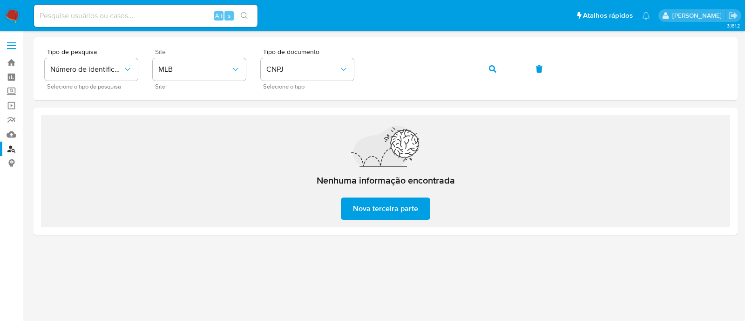
click at [418, 205] on button "Nova terceira parte" at bounding box center [385, 209] width 89 height 22
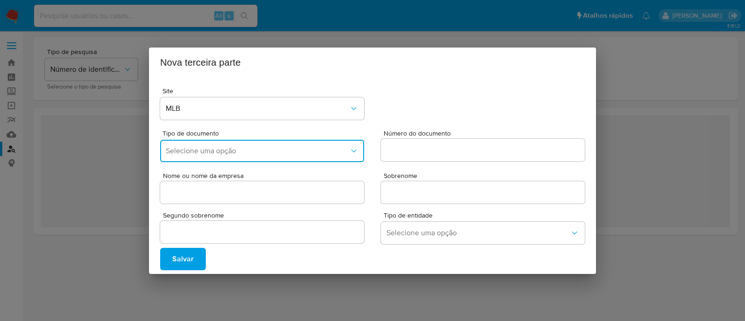
click at [255, 156] on button "Selecione uma opção" at bounding box center [262, 151] width 204 height 22
click at [266, 171] on div "CNPJ" at bounding box center [259, 176] width 187 height 22
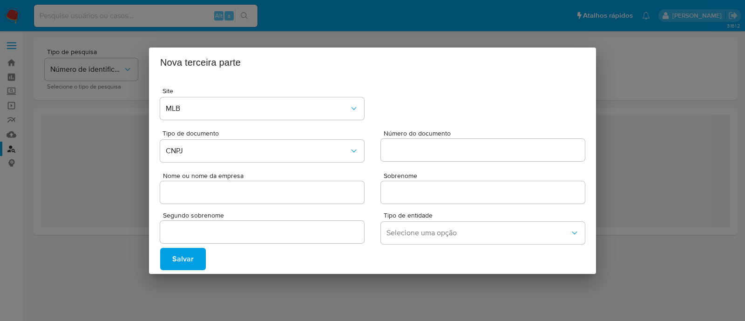
drag, startPoint x: 420, startPoint y: 165, endPoint x: 425, endPoint y: 157, distance: 9.0
click at [420, 165] on div "Número do documento" at bounding box center [483, 148] width 204 height 36
click at [428, 153] on input "Número do documento" at bounding box center [483, 150] width 204 height 12
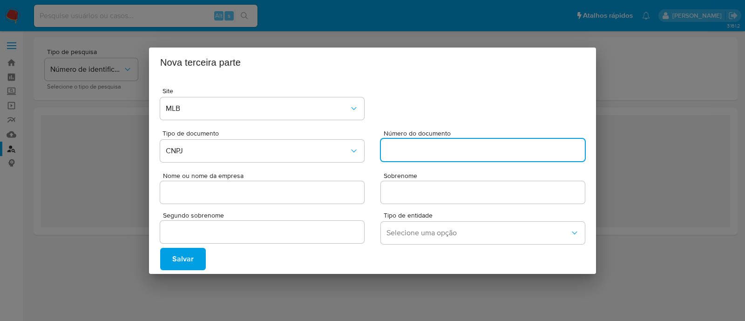
paste input "59301463000136"
type input "59301463000136"
click at [280, 184] on div at bounding box center [262, 192] width 204 height 22
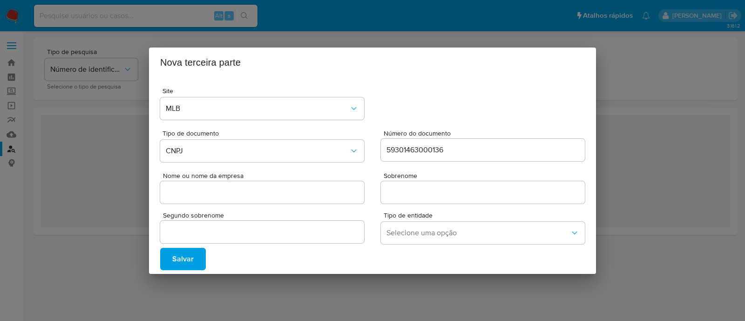
click at [278, 192] on input "Nome ou nome da empresa" at bounding box center [262, 192] width 204 height 12
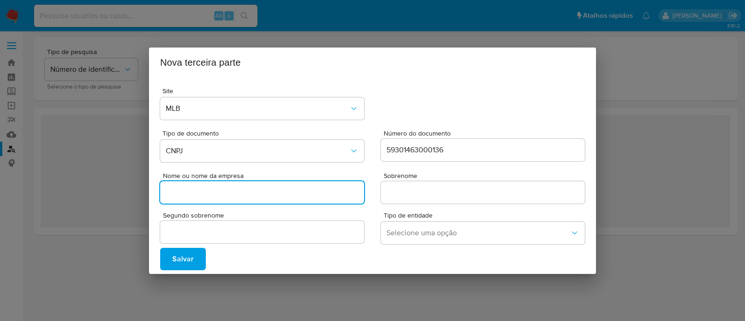
paste input "ALIANCA DIVERGENTE LTDA"
type input "ALIANCA DIVERGENTE LTDA"
click at [433, 188] on input "Sobrenome" at bounding box center [483, 192] width 204 height 12
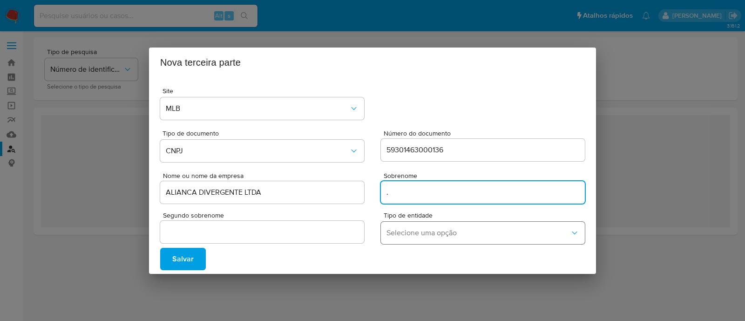
type input "."
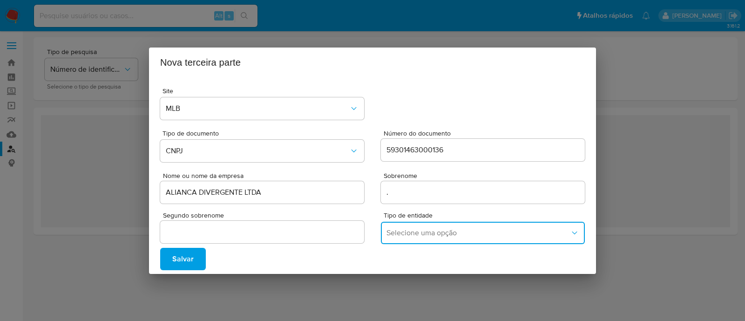
click at [417, 232] on span "Selecione uma opção" at bounding box center [479, 232] width 184 height 9
click at [417, 188] on span "COMPANY" at bounding box center [404, 187] width 35 height 9
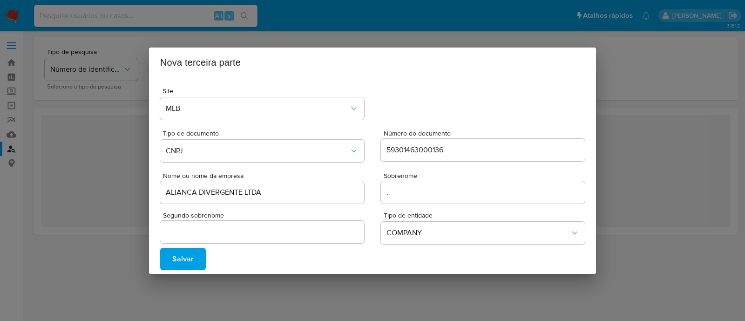
click at [172, 253] on span "Salvar" at bounding box center [182, 259] width 21 height 20
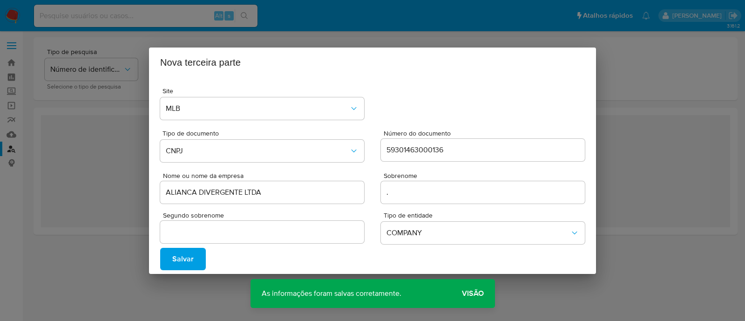
click at [458, 289] on button "Visão" at bounding box center [473, 293] width 44 height 22
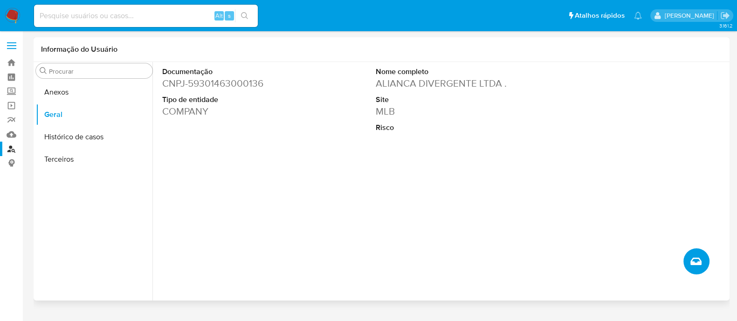
click at [703, 260] on button "Criar caso manual" at bounding box center [696, 261] width 26 height 26
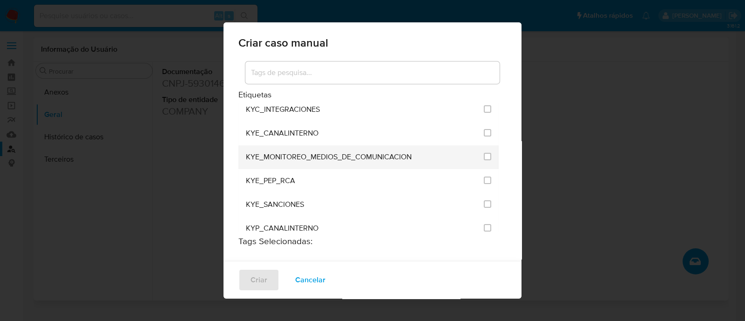
scroll to position [58, 0]
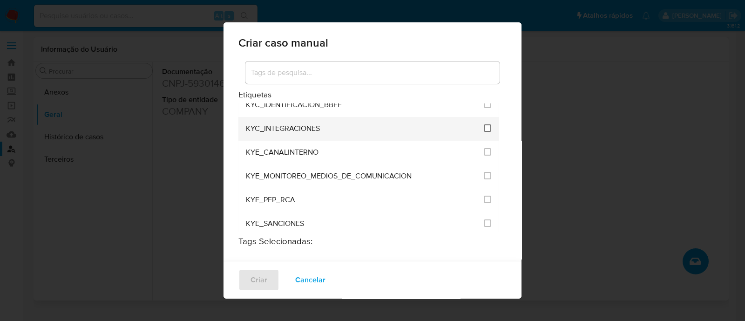
click at [484, 124] on input "2093" at bounding box center [487, 127] width 7 height 7
checkbox input "true"
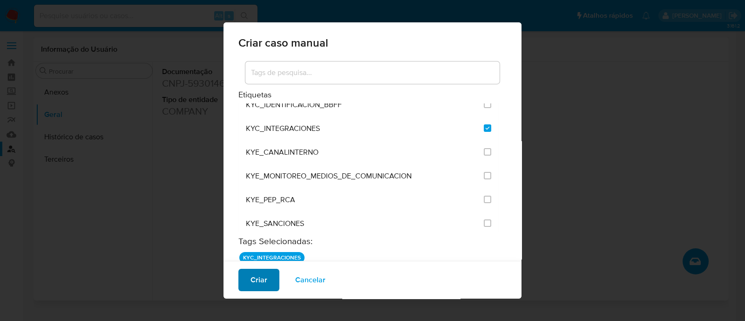
click at [270, 280] on button "Criar" at bounding box center [259, 280] width 41 height 22
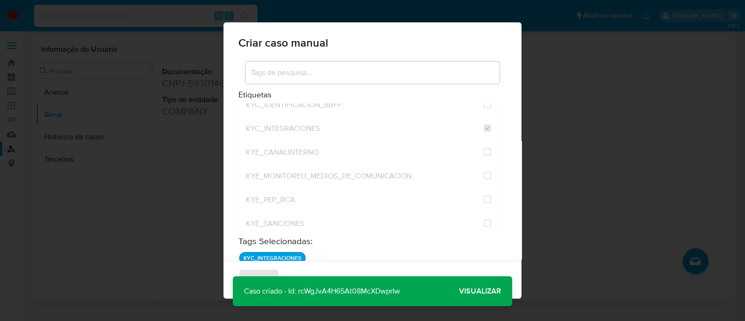
click at [486, 291] on span "Visualizar" at bounding box center [480, 291] width 42 height 0
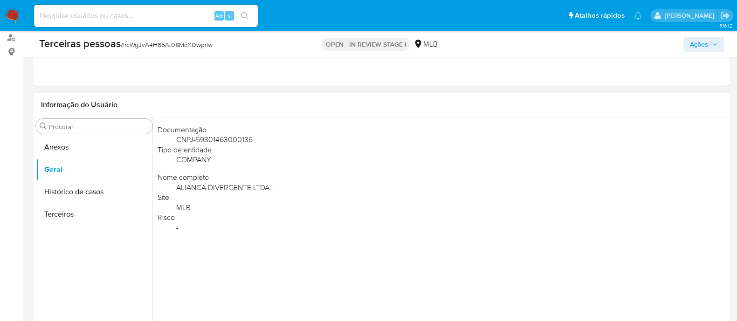
scroll to position [116, 0]
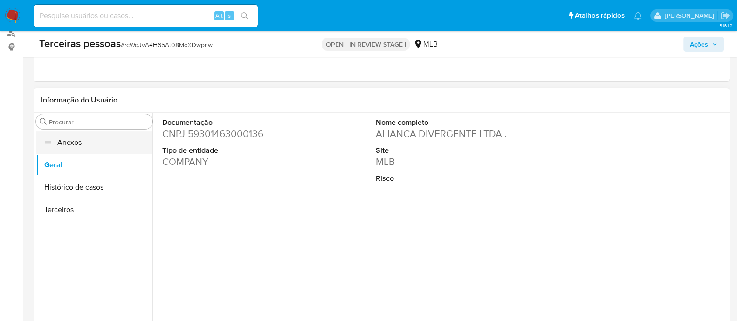
click at [58, 148] on button "Anexos" at bounding box center [94, 142] width 116 height 22
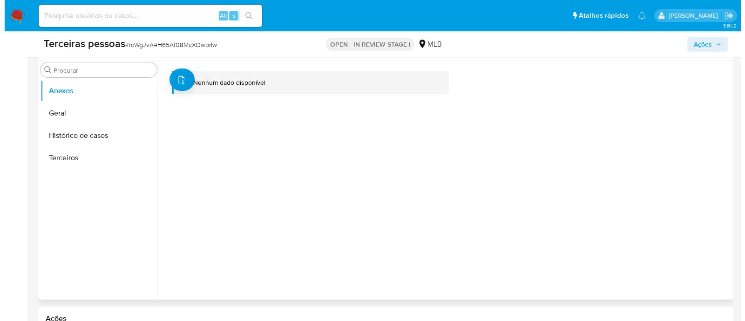
scroll to position [232, 0]
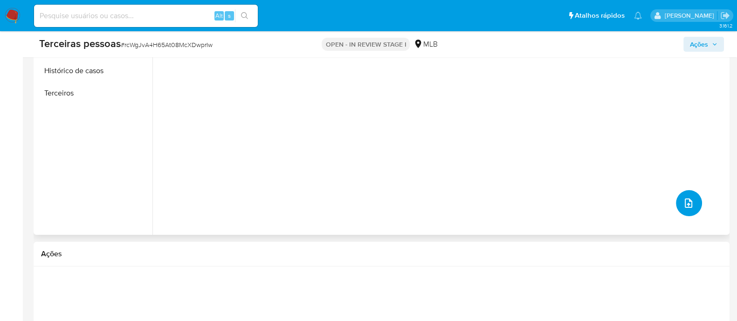
click at [680, 193] on button "upload-file" at bounding box center [689, 203] width 26 height 26
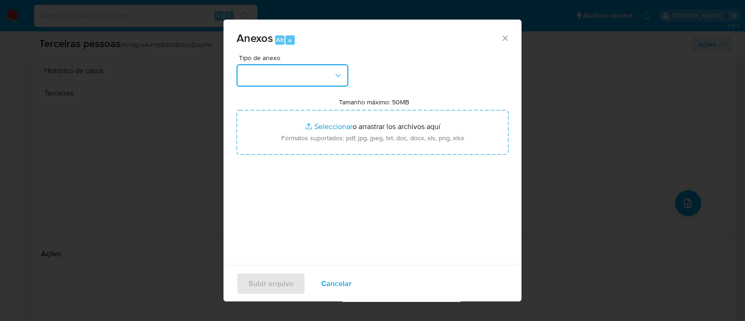
click at [280, 80] on button "button" at bounding box center [293, 75] width 112 height 22
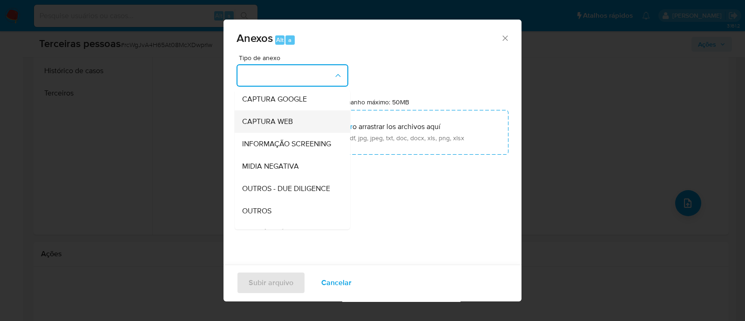
scroll to position [116, 0]
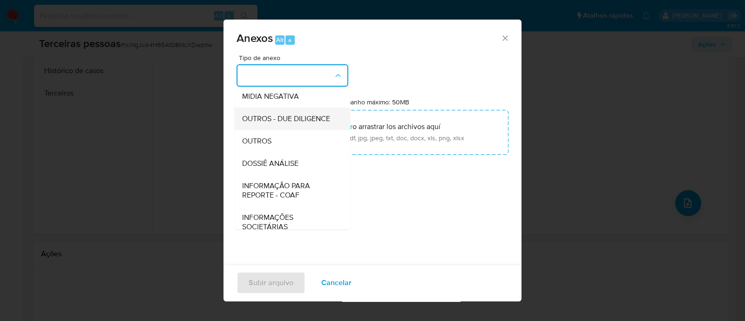
click at [261, 123] on span "OUTROS - DUE DILIGENCE" at bounding box center [286, 118] width 88 height 9
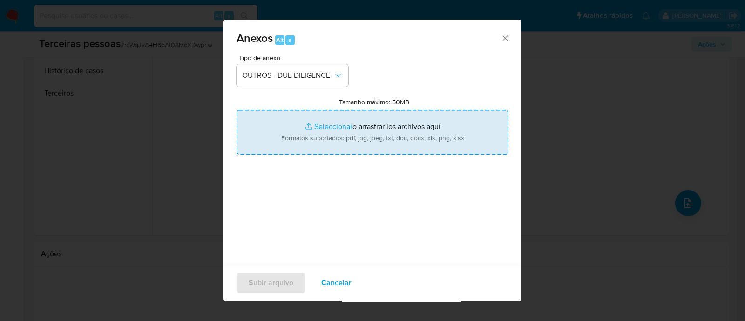
click at [364, 130] on input "Tamanho máximo: 50MB Seleccionar archivos" at bounding box center [373, 132] width 272 height 45
type input "C:\fakepath\Matriz de Risco - ALIANÇA DIVERGENTE.pdf"
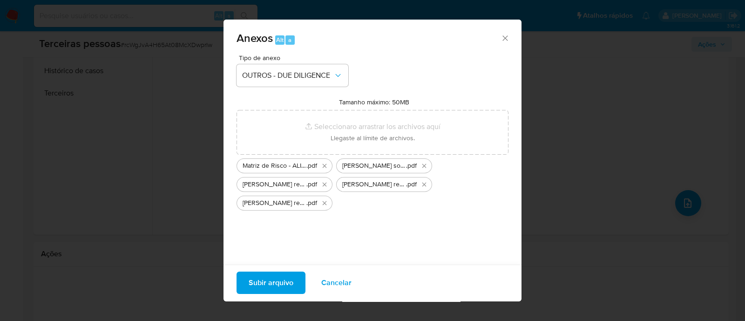
click at [282, 280] on span "Subir arquivo" at bounding box center [271, 283] width 45 height 20
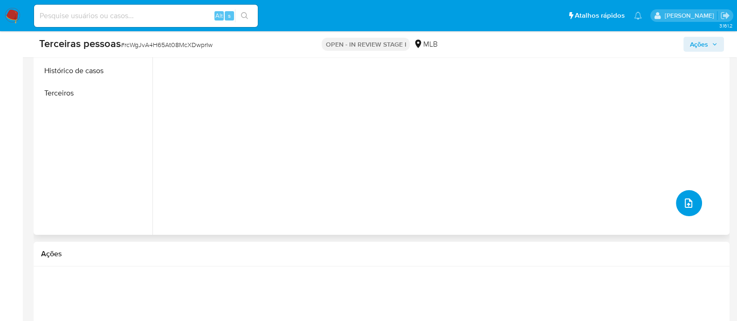
click at [694, 205] on button "upload-file" at bounding box center [689, 203] width 26 height 26
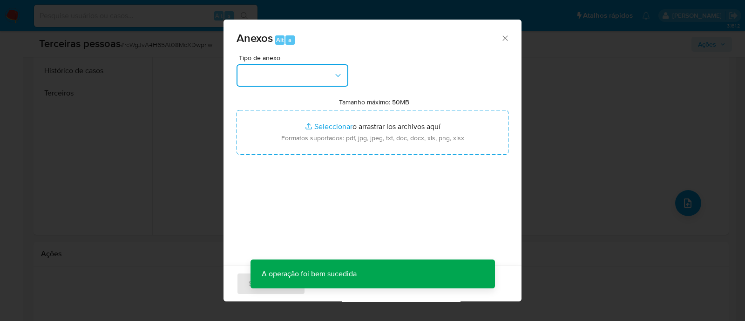
click at [294, 69] on button "button" at bounding box center [293, 75] width 112 height 22
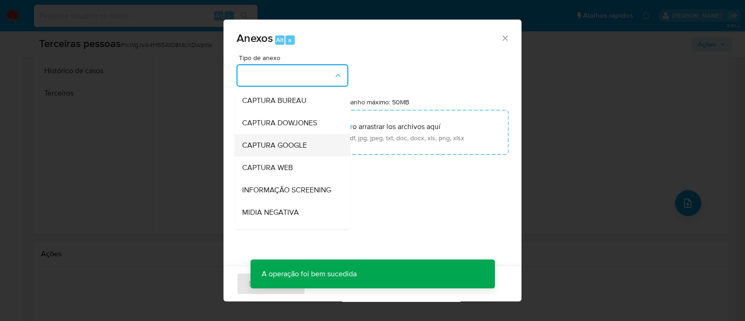
scroll to position [143, 0]
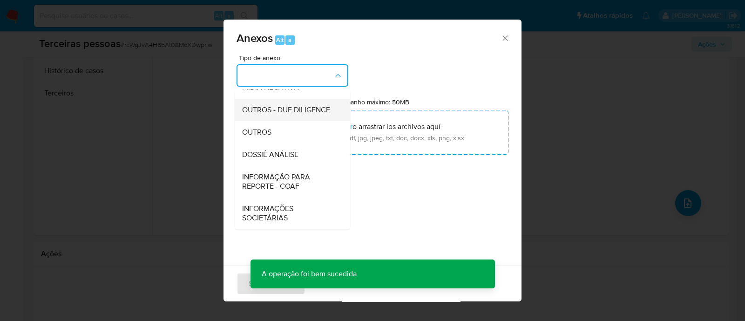
click at [296, 105] on span "OUTROS - DUE DILIGENCE" at bounding box center [286, 109] width 88 height 9
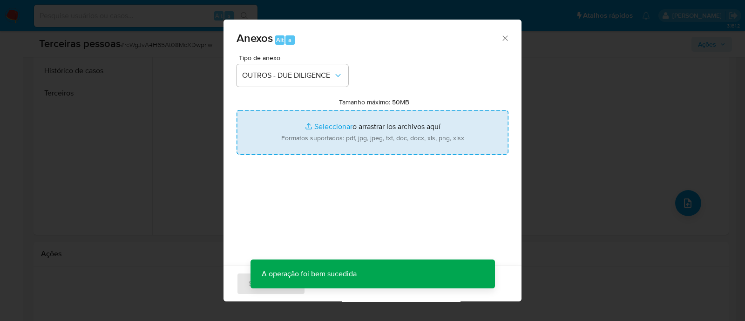
click at [384, 121] on input "Tamanho máximo: 50MB Seleccionar archivos" at bounding box center [373, 132] width 272 height 45
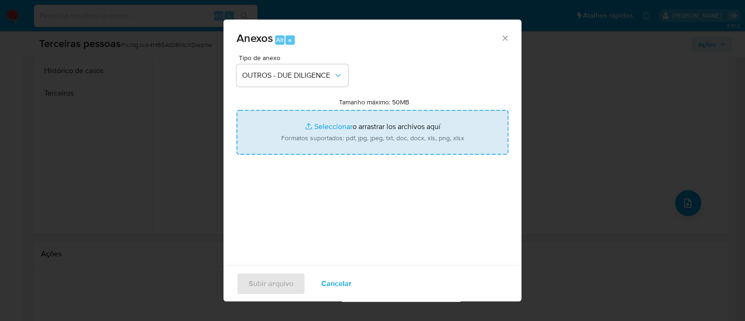
type input "C:\fakepath\[PERSON_NAME] refinitiv.pdf"
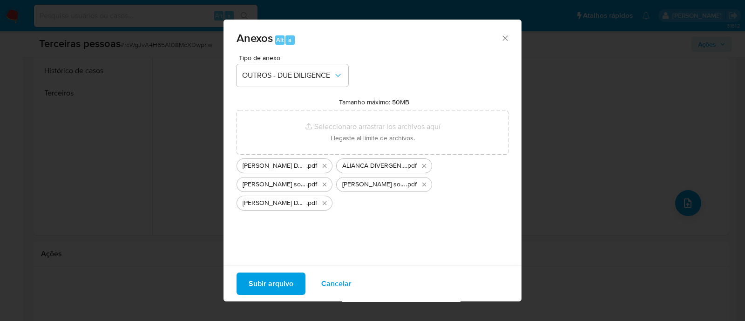
click at [252, 284] on span "Subir arquivo" at bounding box center [271, 283] width 45 height 20
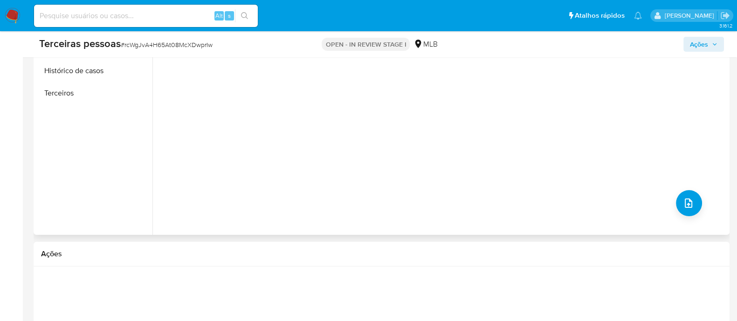
click at [686, 217] on div "Nenhum dado disponível" at bounding box center [439, 115] width 574 height 239
click at [678, 211] on button "upload-file" at bounding box center [689, 203] width 26 height 26
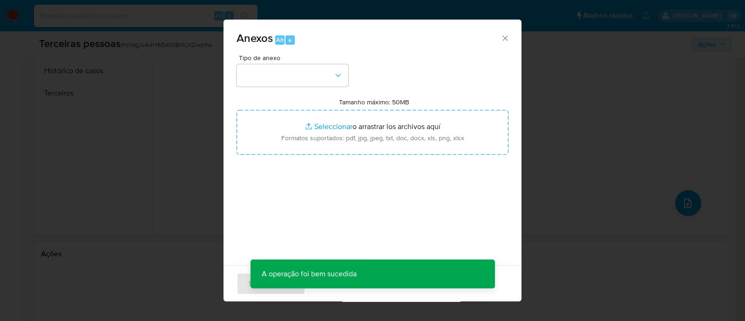
click at [336, 90] on div "Tipo de anexo Tamanho máximo: 50MB Seleccionar archivos Seleccionar o arrastrar…" at bounding box center [373, 165] width 272 height 220
click at [325, 80] on button "button" at bounding box center [293, 75] width 112 height 22
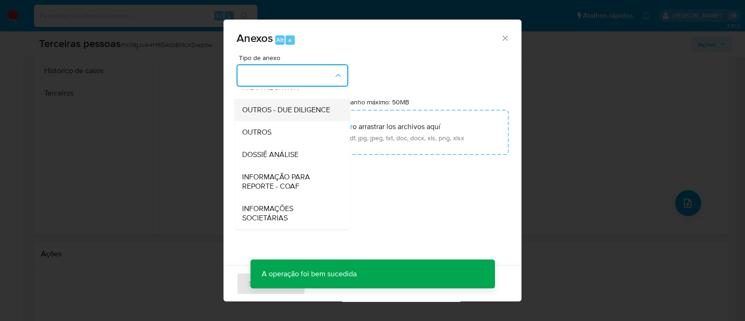
click at [269, 105] on span "OUTROS - DUE DILIGENCE" at bounding box center [286, 109] width 88 height 9
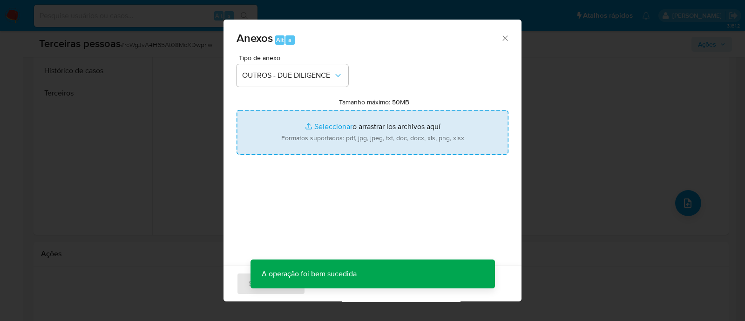
click at [382, 124] on input "Tamanho máximo: 50MB Seleccionar archivos" at bounding box center [373, 132] width 272 height 45
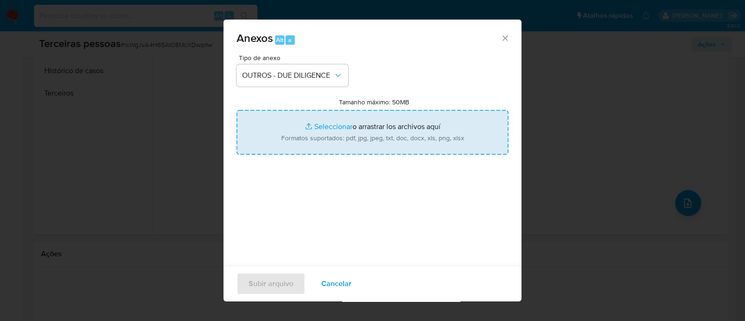
type input "C:\fakepath\ALIANCA DIVERGENTE LTDA jucesp.pdf"
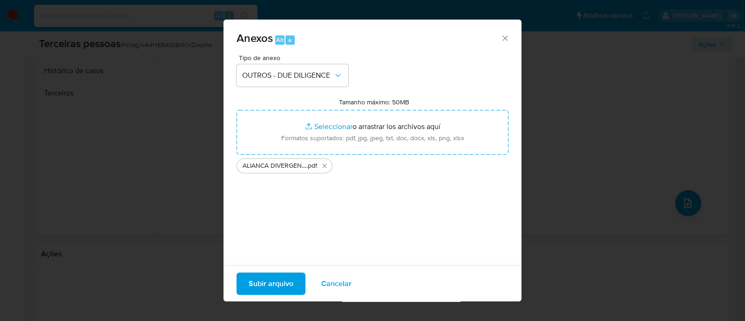
click at [259, 278] on span "Subir arquivo" at bounding box center [271, 283] width 45 height 20
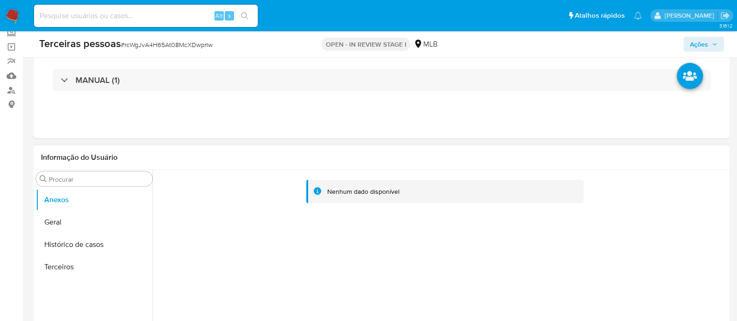
scroll to position [58, 0]
click at [95, 264] on button "Terceiros" at bounding box center [94, 268] width 116 height 22
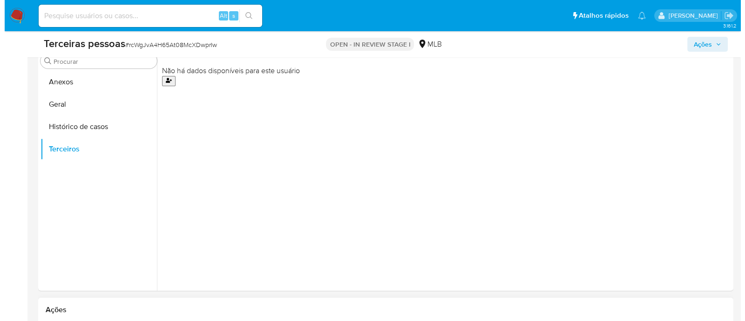
scroll to position [175, 0]
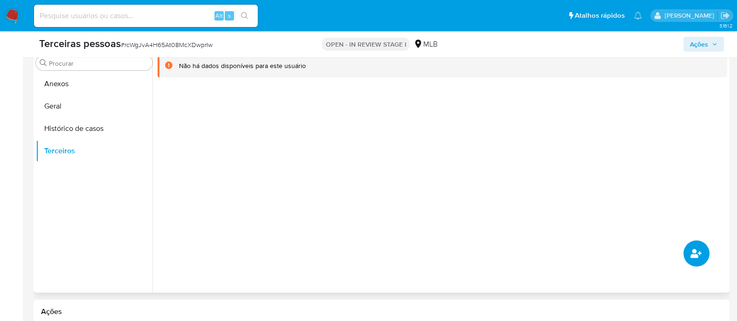
click at [689, 262] on button "common.add_complementary_information" at bounding box center [696, 253] width 26 height 26
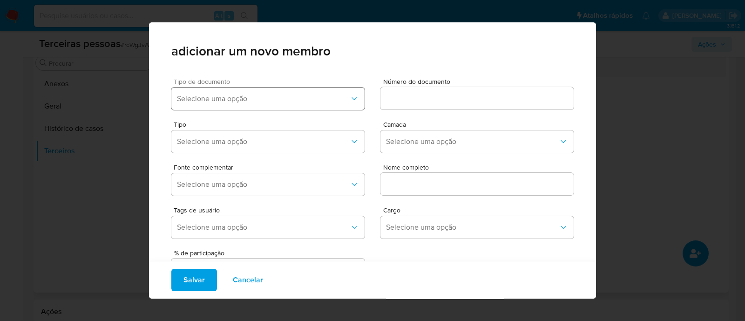
click at [288, 102] on span "Selecione uma opção" at bounding box center [263, 98] width 173 height 9
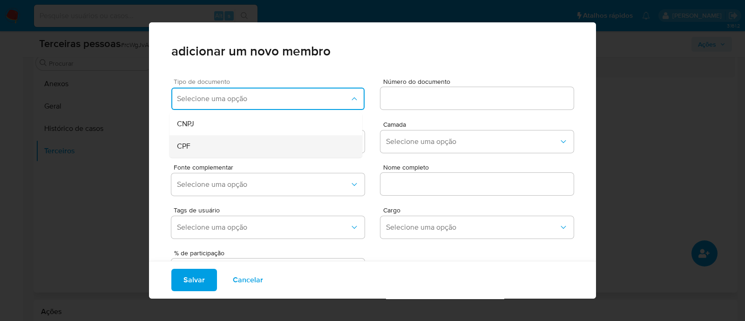
click at [220, 142] on div "CPF" at bounding box center [248, 146] width 143 height 22
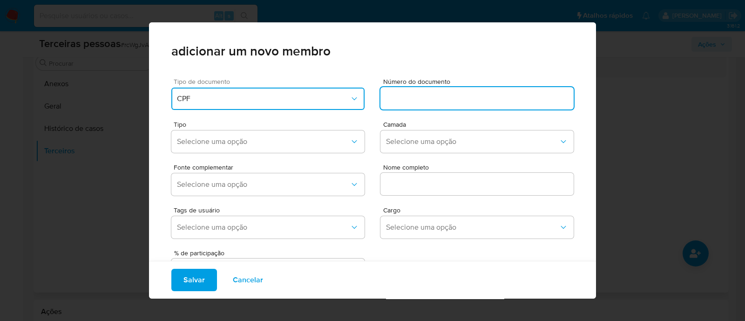
drag, startPoint x: 461, startPoint y: 99, endPoint x: 456, endPoint y: 153, distance: 54.3
click at [461, 98] on input at bounding box center [477, 98] width 193 height 12
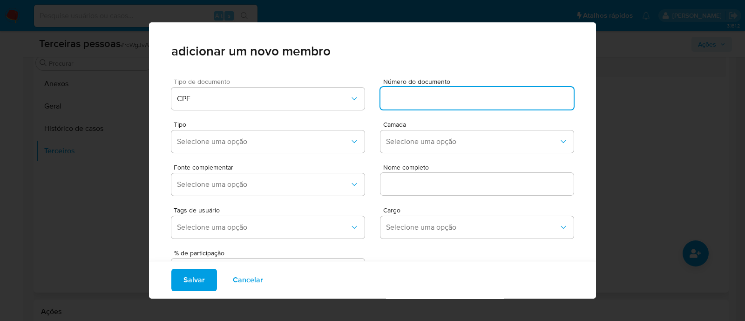
paste input "960.177.671-00"
type input "960.177.671-00"
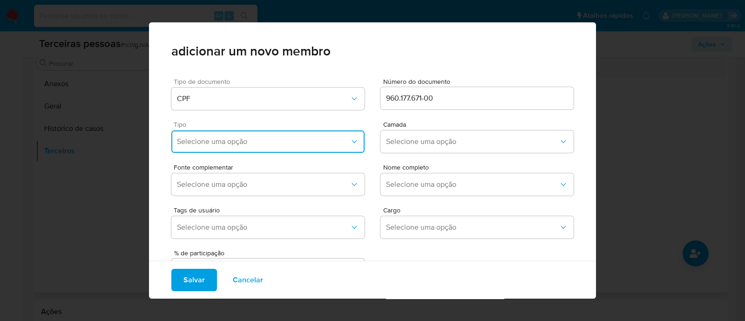
click at [283, 142] on span "Selecione uma opção" at bounding box center [263, 141] width 173 height 9
click at [242, 249] on div "Accionistas" at bounding box center [248, 256] width 143 height 22
click at [462, 137] on span "Selecione uma opção" at bounding box center [472, 141] width 173 height 9
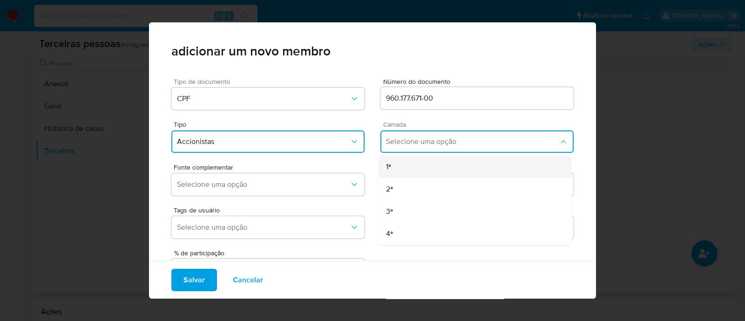
click at [398, 166] on div "1ª" at bounding box center [457, 167] width 143 height 22
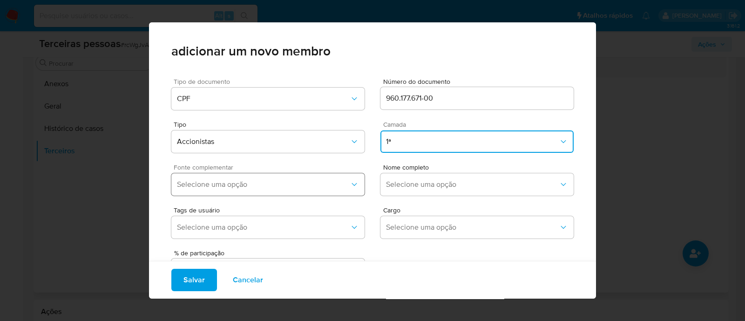
click at [323, 189] on button "Selecione uma opção" at bounding box center [267, 184] width 193 height 22
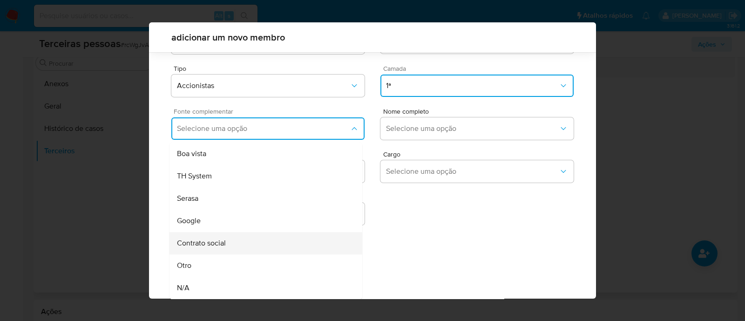
click at [238, 241] on div "Contrato social" at bounding box center [248, 243] width 143 height 22
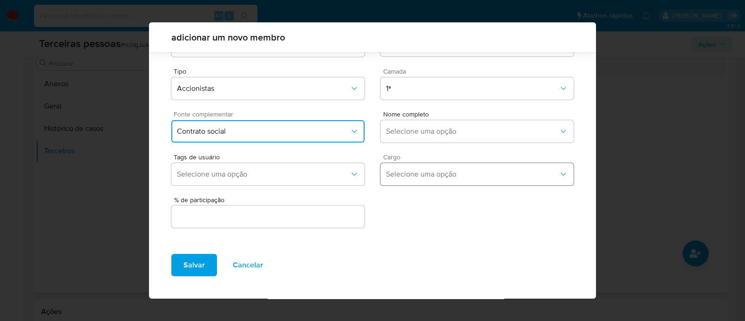
scroll to position [34, 0]
click at [436, 134] on span "Selecione uma opção" at bounding box center [472, 131] width 173 height 9
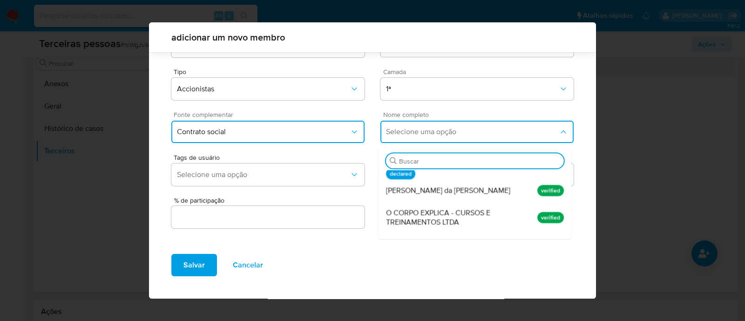
scroll to position [0, 0]
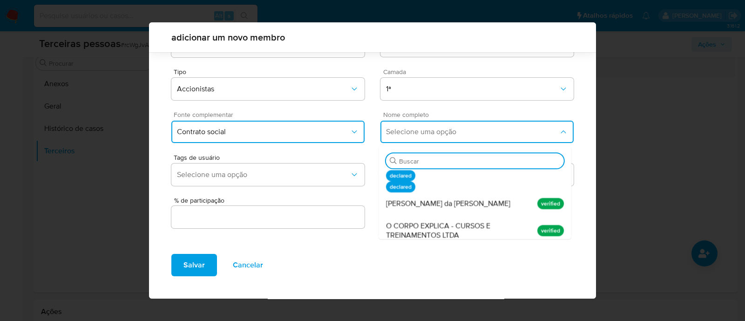
click at [463, 212] on ul "declared declared Elton Euler da Silva Reis verified O CORPO EXPLICA - CURSOS E…" at bounding box center [475, 204] width 193 height 69
click at [461, 205] on div "Elton Euler da Silva Reis" at bounding box center [457, 203] width 143 height 22
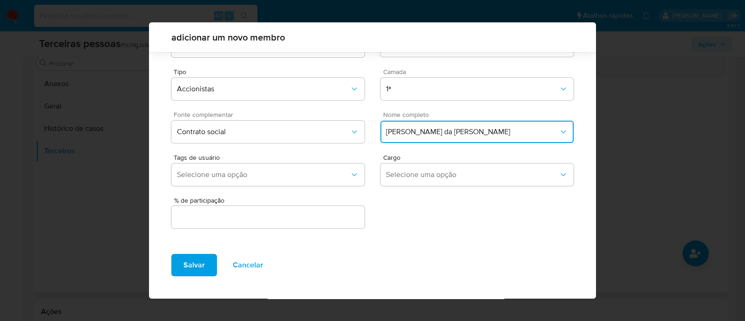
click at [310, 215] on input "text" at bounding box center [267, 217] width 193 height 12
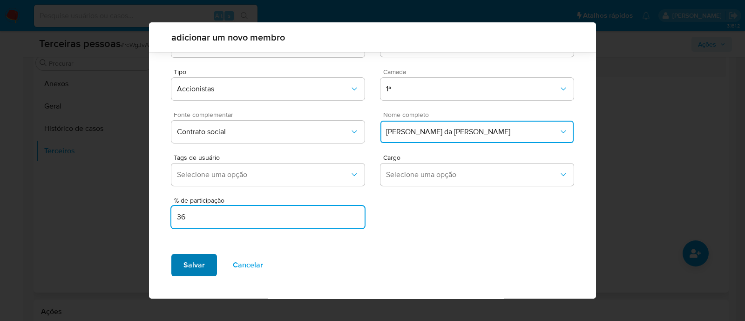
type input "36"
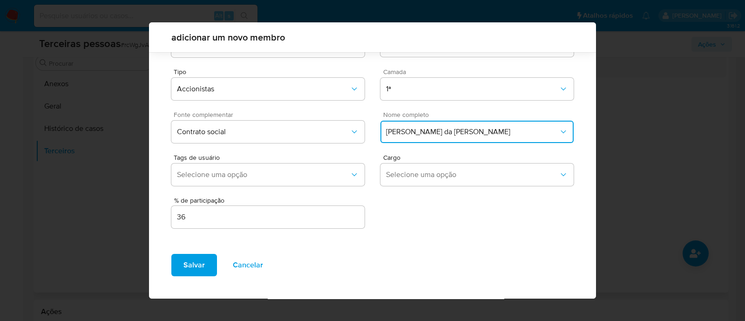
drag, startPoint x: 201, startPoint y: 270, endPoint x: 250, endPoint y: 275, distance: 49.7
click at [201, 269] on span "Salvar" at bounding box center [194, 265] width 21 height 20
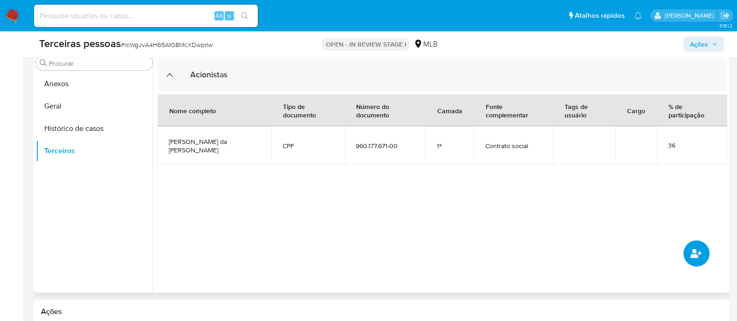
click at [697, 251] on icon "common.add_complementary_information" at bounding box center [695, 253] width 11 height 11
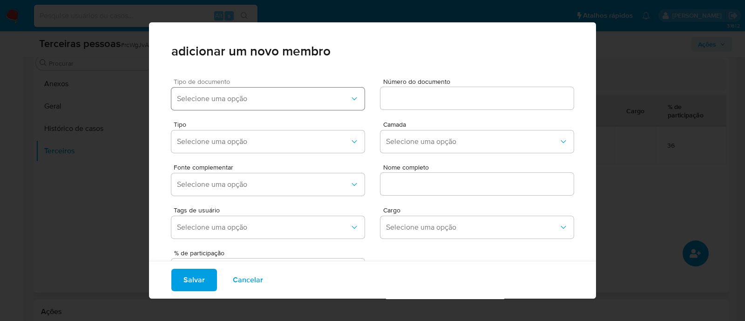
click at [231, 101] on span "Selecione uma opção" at bounding box center [263, 98] width 173 height 9
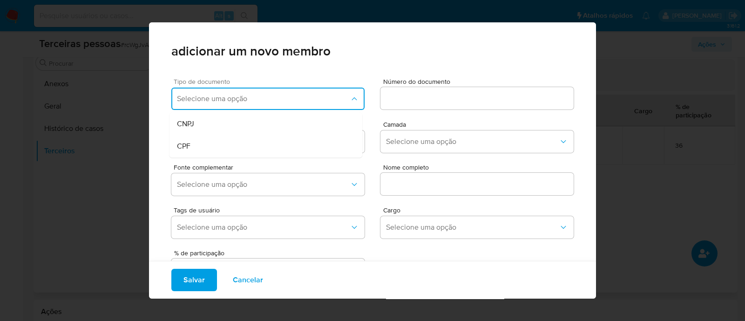
drag, startPoint x: 224, startPoint y: 150, endPoint x: 360, endPoint y: 113, distance: 141.1
click at [224, 150] on div "CPF" at bounding box center [248, 146] width 143 height 22
click at [415, 102] on input at bounding box center [477, 98] width 193 height 12
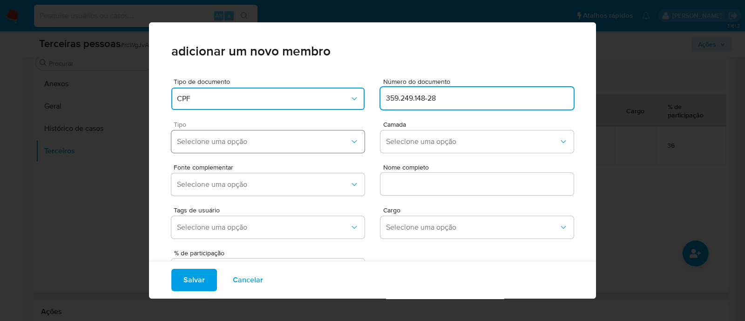
type input "359.249.148-28"
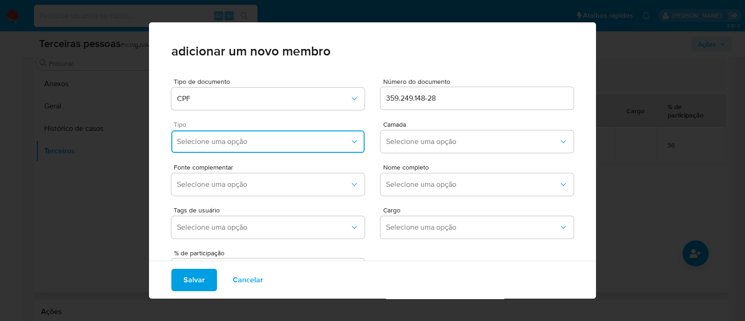
click at [253, 145] on span "Selecione uma opção" at bounding box center [263, 141] width 173 height 9
click at [239, 257] on div "Accionistas" at bounding box center [248, 256] width 143 height 22
click at [440, 141] on span "Selecione uma opção" at bounding box center [472, 141] width 173 height 9
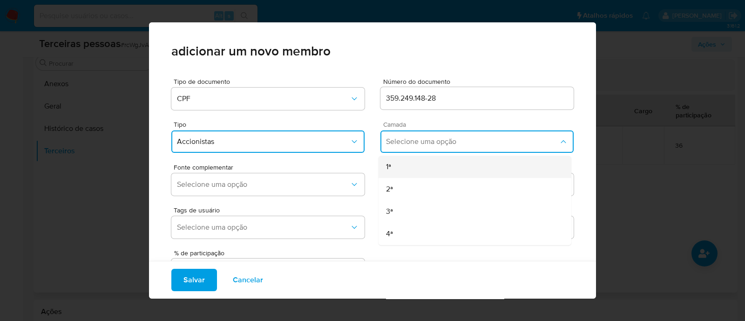
click at [387, 169] on div "1ª" at bounding box center [457, 167] width 143 height 22
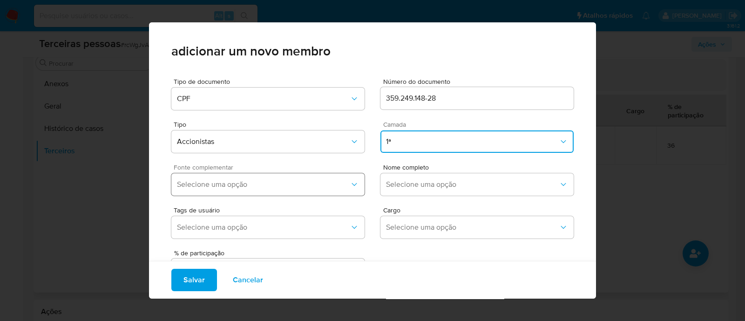
click at [282, 183] on span "Selecione uma opção" at bounding box center [263, 184] width 173 height 9
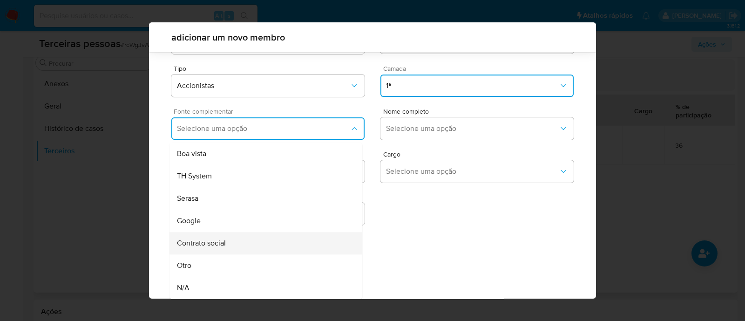
click at [240, 247] on div "Contrato social" at bounding box center [248, 243] width 143 height 22
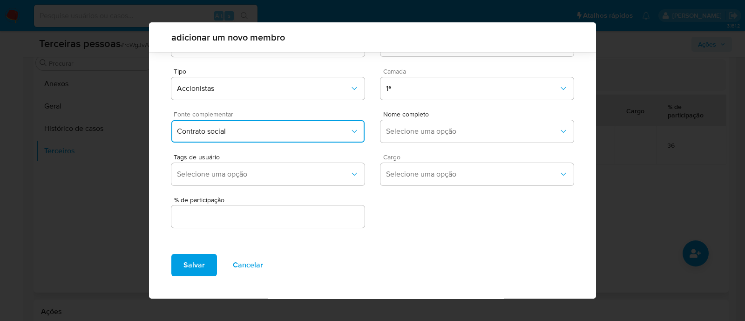
scroll to position [34, 0]
click at [478, 126] on button "Selecione uma opção" at bounding box center [477, 132] width 193 height 22
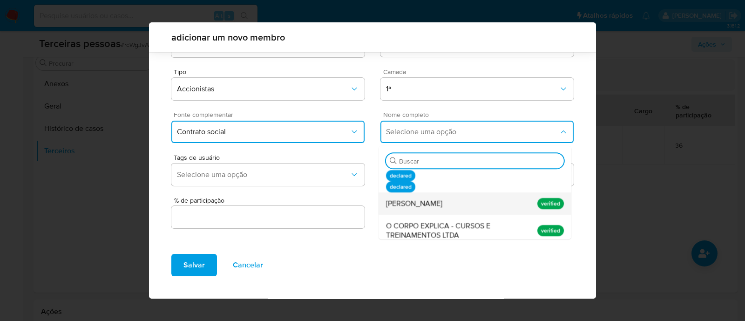
click at [468, 205] on div "Renato Pereira de Torres" at bounding box center [457, 203] width 143 height 22
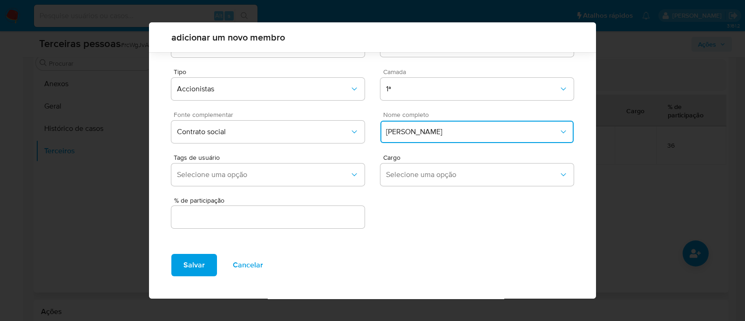
click at [324, 221] on input "text" at bounding box center [267, 217] width 193 height 12
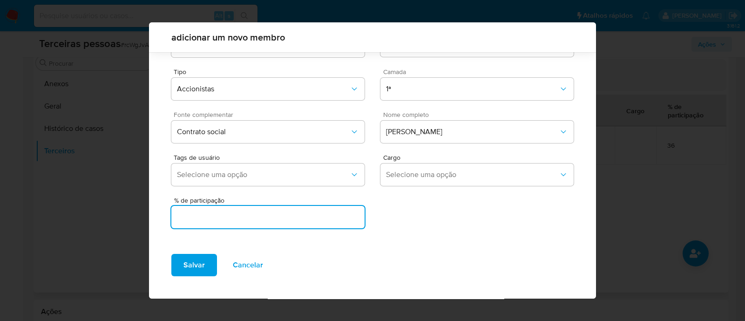
paste input "3552"
click at [184, 218] on input "3552" at bounding box center [267, 217] width 193 height 12
type input "35.52"
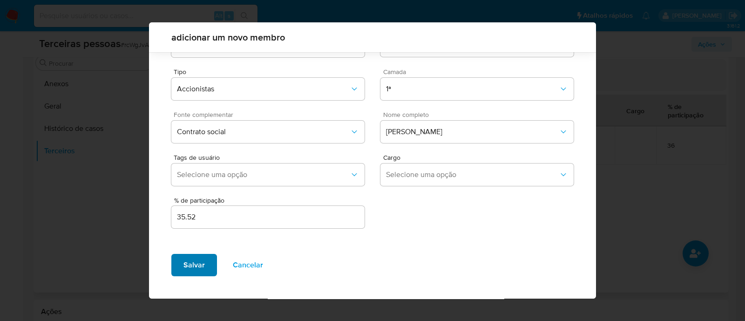
click at [189, 265] on span "Salvar" at bounding box center [194, 265] width 21 height 20
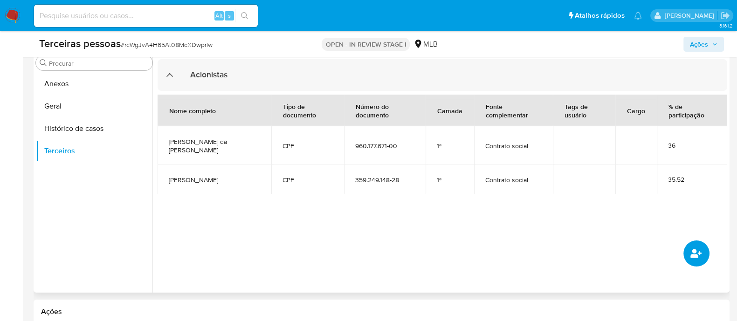
click at [690, 251] on icon "common.add_complementary_information" at bounding box center [695, 253] width 11 height 11
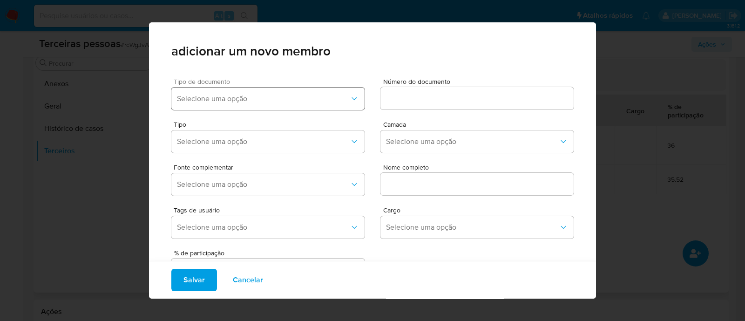
drag, startPoint x: 289, startPoint y: 85, endPoint x: 284, endPoint y: 92, distance: 8.4
click at [286, 89] on div "Tipo de documento Selecione uma opção" at bounding box center [267, 95] width 193 height 35
click at [284, 94] on span "Selecione uma opção" at bounding box center [263, 98] width 173 height 9
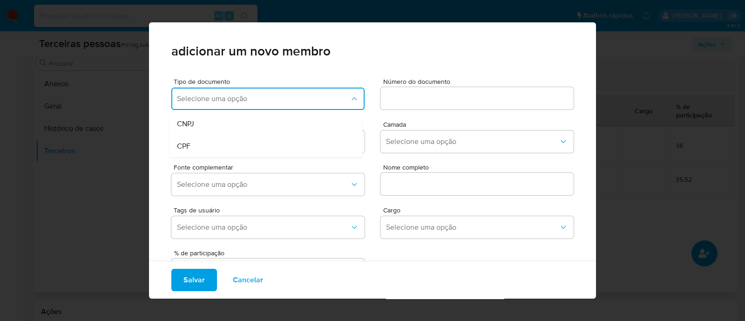
drag, startPoint x: 226, startPoint y: 143, endPoint x: 312, endPoint y: 130, distance: 86.8
click at [226, 142] on div "CPF" at bounding box center [248, 146] width 143 height 22
click at [410, 97] on input at bounding box center [477, 98] width 193 height 12
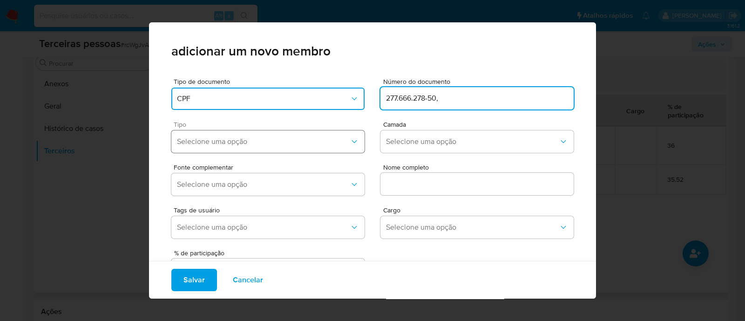
type input "277.666.278-50,"
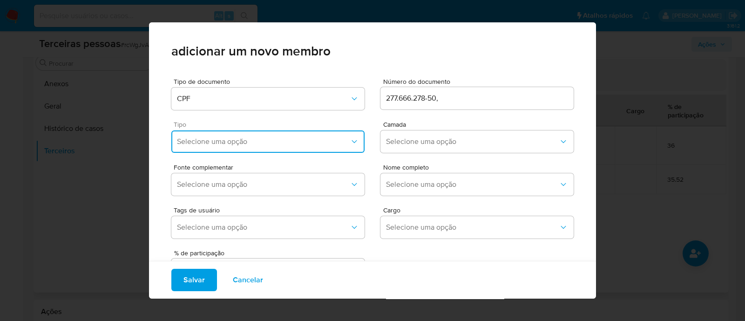
click at [238, 141] on span "Selecione uma opção" at bounding box center [263, 141] width 173 height 9
click at [210, 252] on span "Accionistas" at bounding box center [195, 256] width 37 height 9
click at [416, 134] on button "Selecione uma opção" at bounding box center [477, 141] width 193 height 22
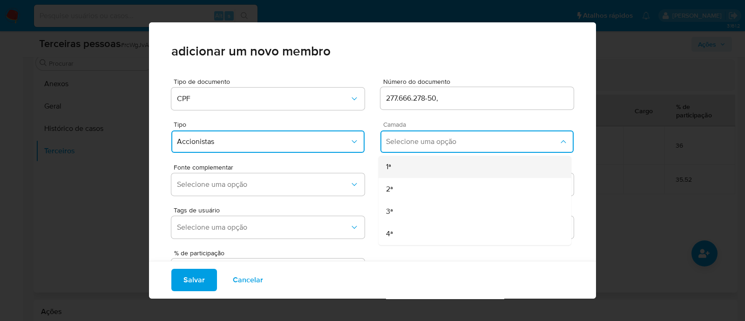
click at [420, 161] on div "1ª" at bounding box center [457, 167] width 143 height 22
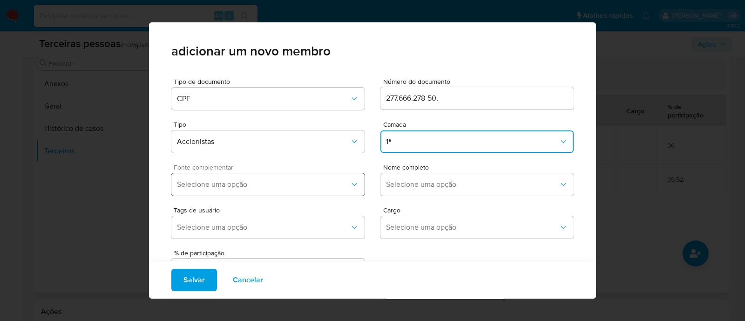
click at [307, 181] on span "Selecione uma opção" at bounding box center [263, 184] width 173 height 9
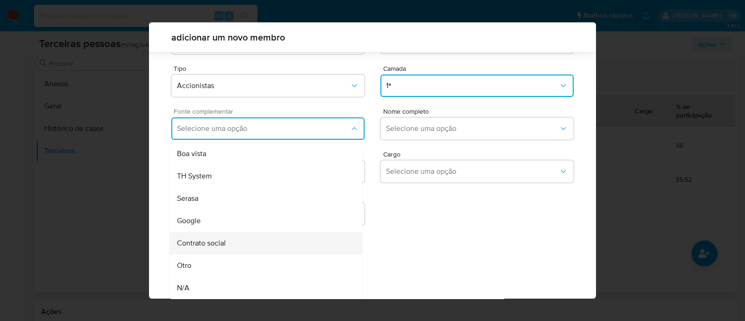
click at [269, 240] on div "Contrato social" at bounding box center [248, 243] width 143 height 22
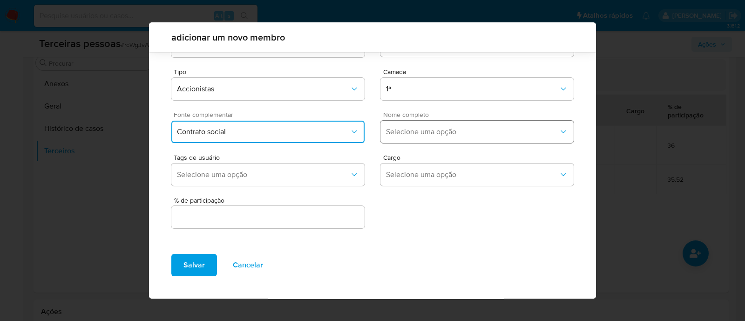
click at [403, 143] on button "Selecione uma opção" at bounding box center [477, 132] width 193 height 22
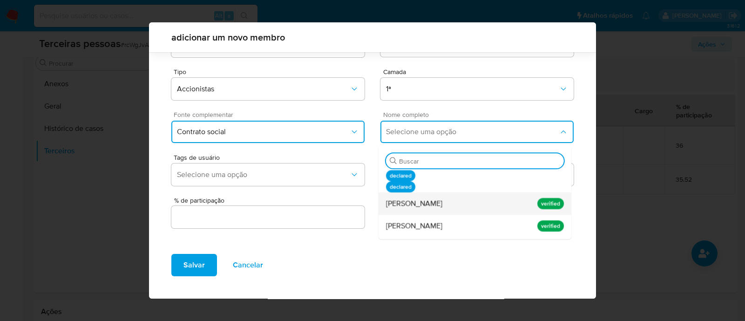
click at [443, 203] on span "Jacqueline de Torres Boesso" at bounding box center [414, 203] width 56 height 9
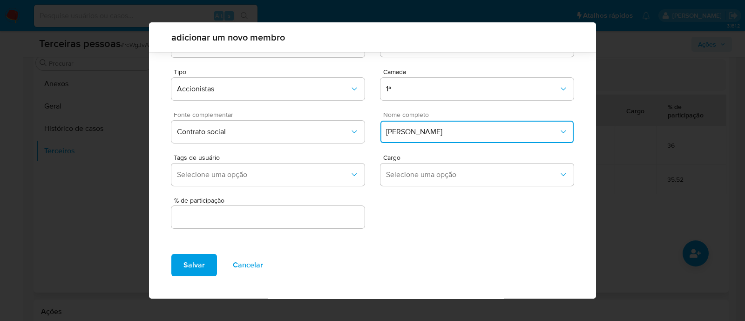
click at [305, 220] on input "text" at bounding box center [267, 217] width 193 height 12
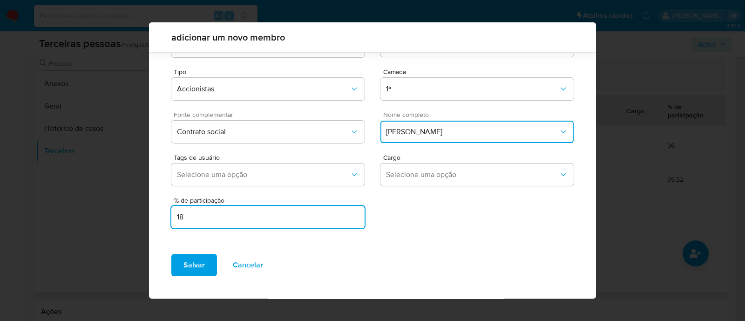
type input "18"
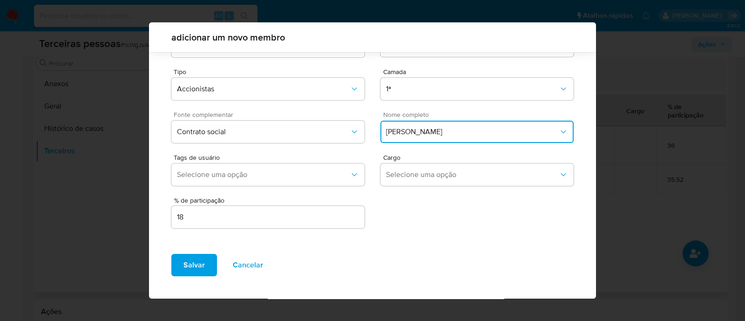
click at [198, 280] on div "Salvar Cancelar" at bounding box center [372, 272] width 447 height 52
click at [205, 264] on button "Salvar" at bounding box center [194, 265] width 46 height 22
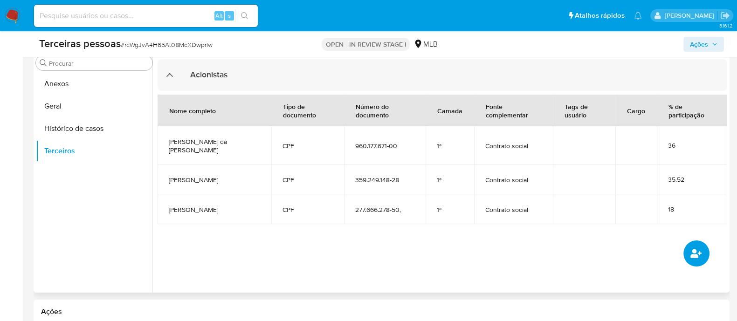
click at [690, 253] on icon "common.add_complementary_information" at bounding box center [695, 253] width 11 height 11
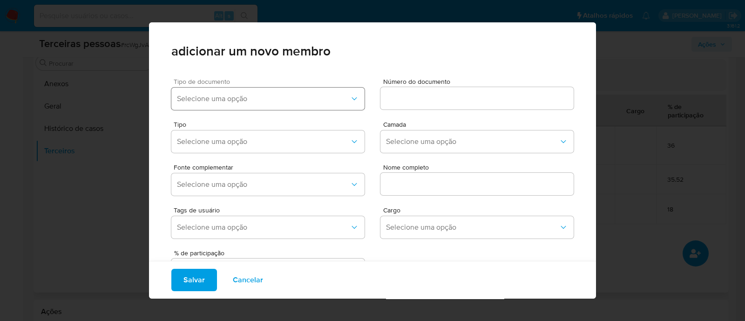
click at [298, 99] on span "Selecione uma opção" at bounding box center [263, 98] width 173 height 9
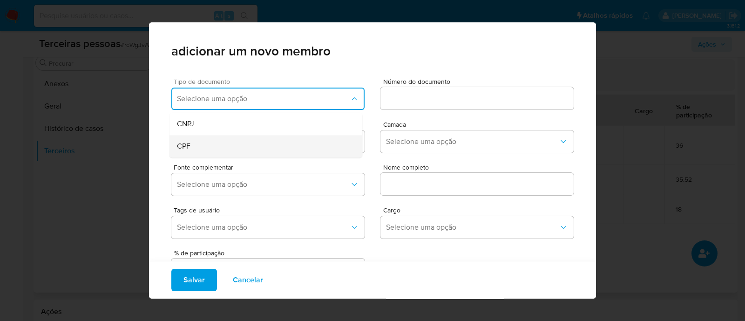
click at [256, 145] on div "CPF" at bounding box center [248, 146] width 143 height 22
click at [471, 99] on input at bounding box center [477, 98] width 193 height 12
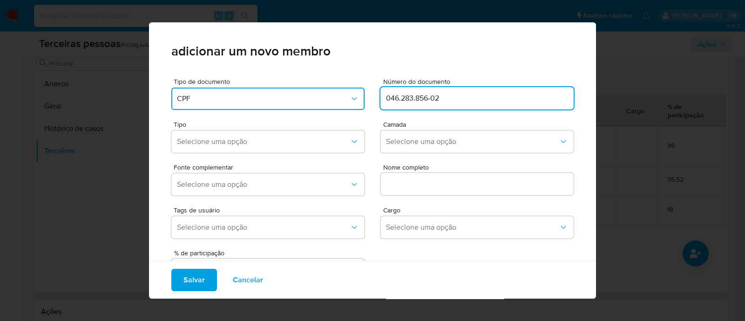
type input "046.283.856-02"
click at [260, 160] on div "Fonte complementar Selecione uma opção Nome completo" at bounding box center [372, 178] width 403 height 43
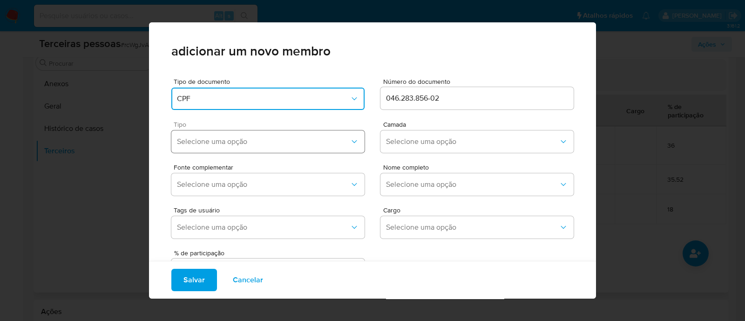
click at [255, 147] on button "Selecione uma opção" at bounding box center [267, 141] width 193 height 22
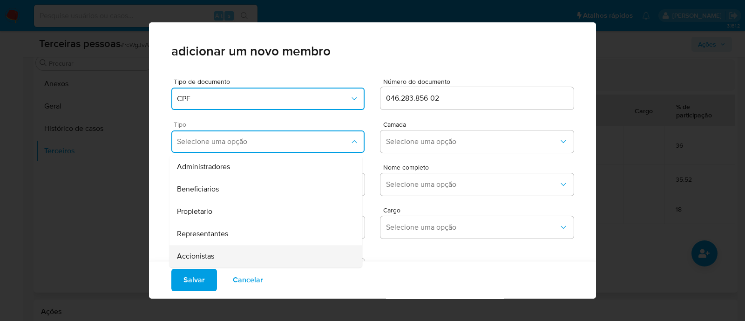
click at [218, 248] on div "Accionistas" at bounding box center [248, 256] width 143 height 22
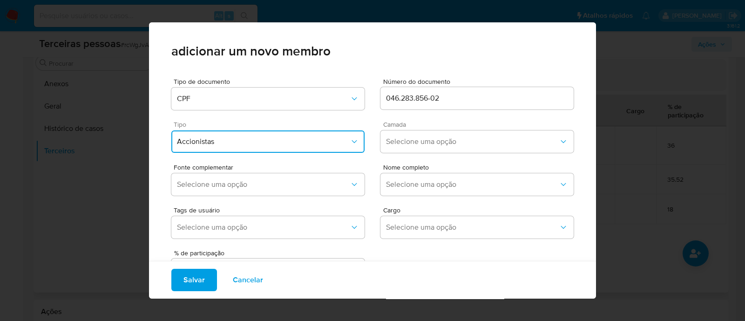
click at [410, 123] on span "Camada" at bounding box center [479, 124] width 193 height 7
click at [410, 144] on span "Selecione uma opção" at bounding box center [472, 141] width 173 height 9
click at [394, 165] on div "1ª" at bounding box center [457, 167] width 143 height 22
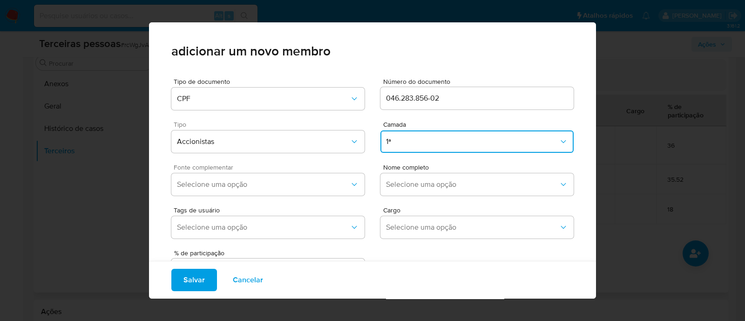
click at [271, 198] on div "Fonte complementar Selecione uma opção" at bounding box center [267, 181] width 193 height 35
click at [294, 184] on span "Selecione uma opção" at bounding box center [263, 184] width 173 height 9
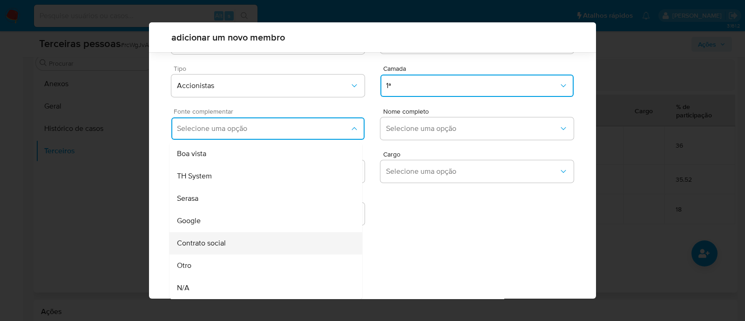
click at [221, 246] on span "Contrato social" at bounding box center [201, 243] width 49 height 9
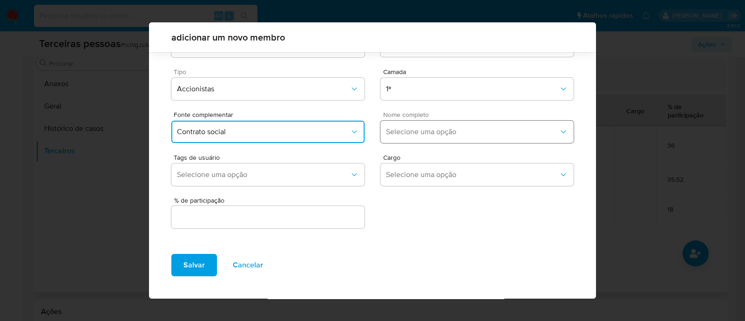
click at [415, 134] on span "Selecione uma opção" at bounding box center [472, 131] width 173 height 9
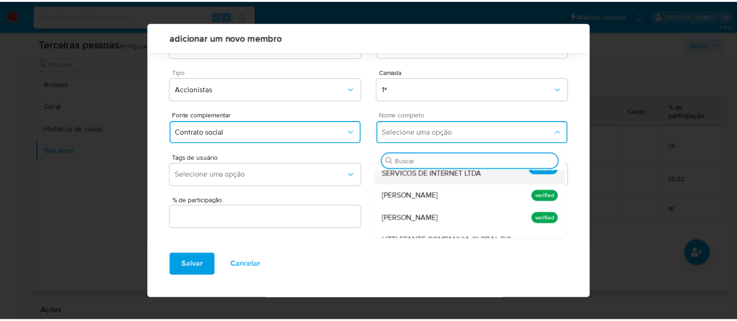
scroll to position [72, 0]
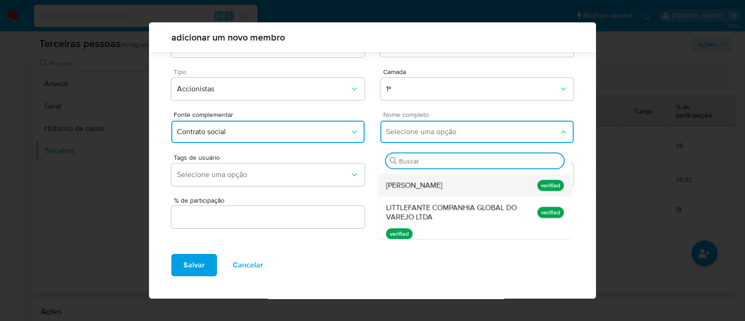
click at [432, 181] on span "Leandro Alves Camacho" at bounding box center [414, 185] width 56 height 9
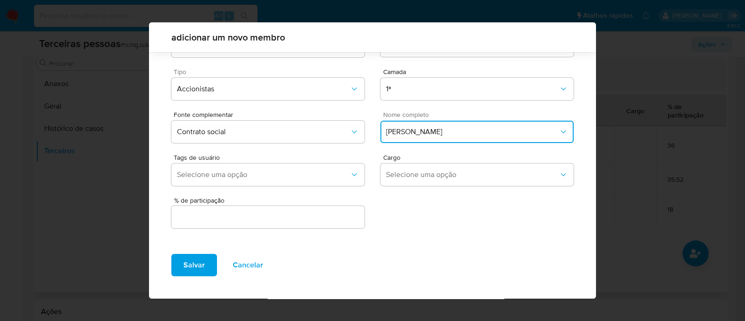
click at [296, 228] on div "% de participação" at bounding box center [267, 213] width 193 height 33
click at [296, 219] on input "text" at bounding box center [267, 217] width 193 height 12
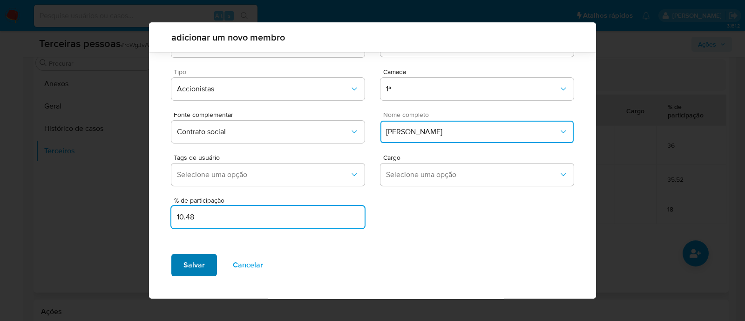
type input "10.48"
click at [198, 264] on span "Salvar" at bounding box center [194, 265] width 21 height 20
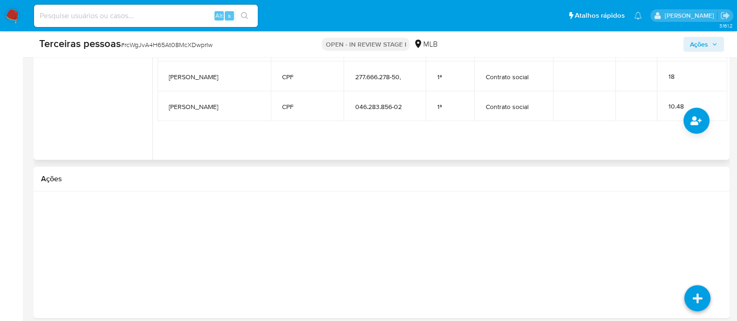
scroll to position [351, 0]
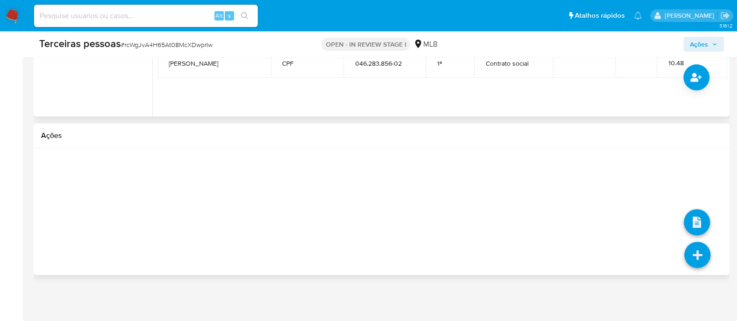
click at [698, 266] on icon at bounding box center [697, 255] width 26 height 26
click at [693, 216] on icon at bounding box center [696, 222] width 26 height 26
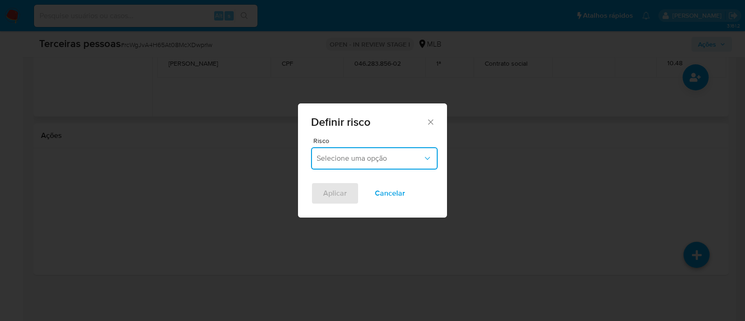
click at [358, 154] on span "Selecione uma opção" at bounding box center [370, 158] width 106 height 9
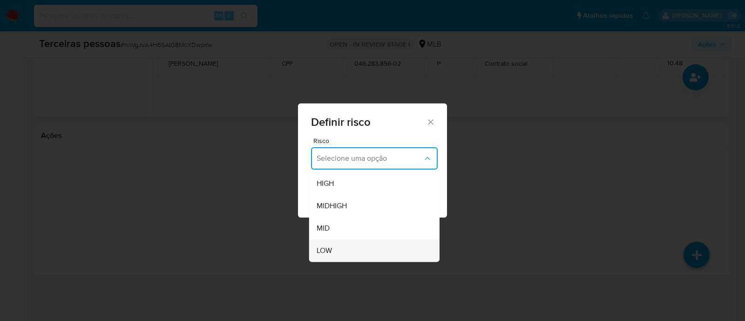
click at [359, 250] on div "LOW" at bounding box center [372, 250] width 110 height 22
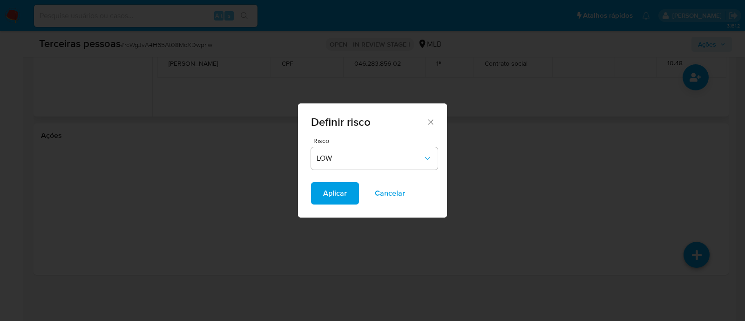
click at [336, 190] on span "Aplicar" at bounding box center [335, 193] width 24 height 20
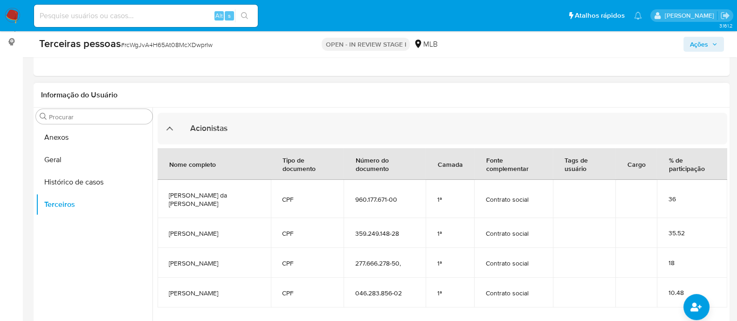
scroll to position [118, 0]
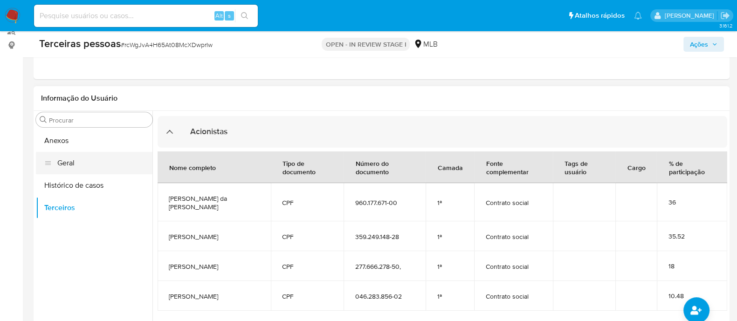
click at [56, 163] on button "Geral" at bounding box center [94, 163] width 116 height 22
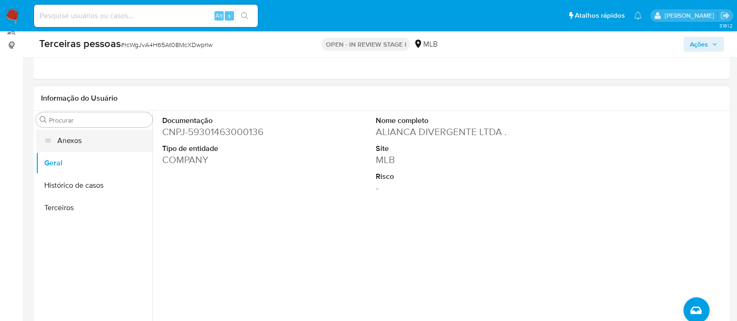
click at [80, 140] on button "Anexos" at bounding box center [94, 141] width 116 height 22
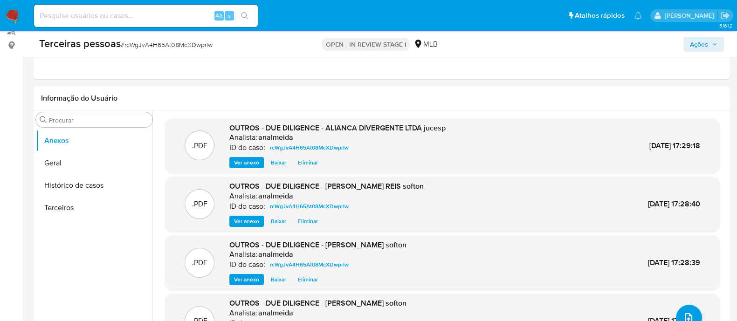
click at [705, 41] on span "Ações" at bounding box center [699, 44] width 18 height 15
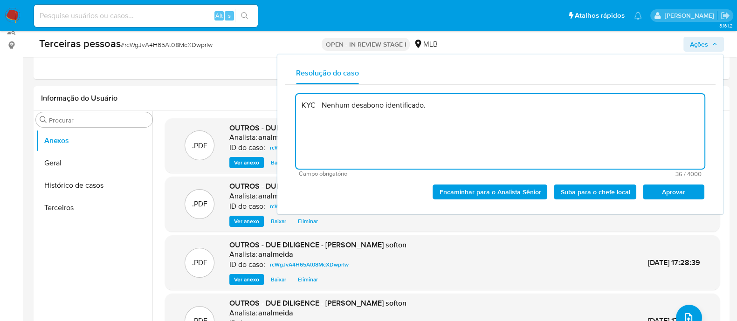
click at [679, 196] on span "Aprovar" at bounding box center [673, 191] width 48 height 13
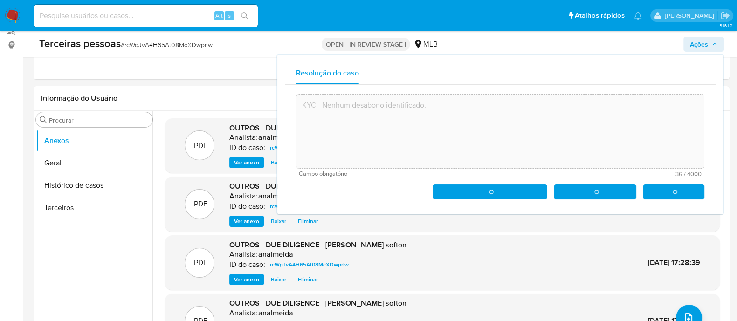
type textarea "KYC - Nenhum desabono identificado."
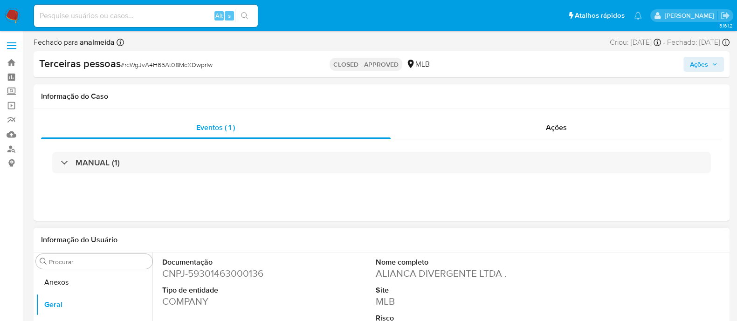
click at [593, 238] on div "Informação do Usuário" at bounding box center [381, 239] width 681 height 9
click at [17, 148] on link "Localizador de pessoas" at bounding box center [55, 149] width 111 height 14
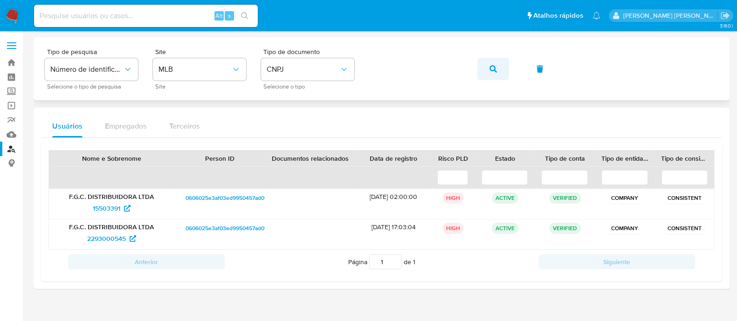
click at [492, 67] on icon "button" at bounding box center [492, 68] width 7 height 7
click at [117, 239] on span "1109908452" at bounding box center [106, 238] width 35 height 15
click at [499, 66] on button "button" at bounding box center [493, 69] width 32 height 22
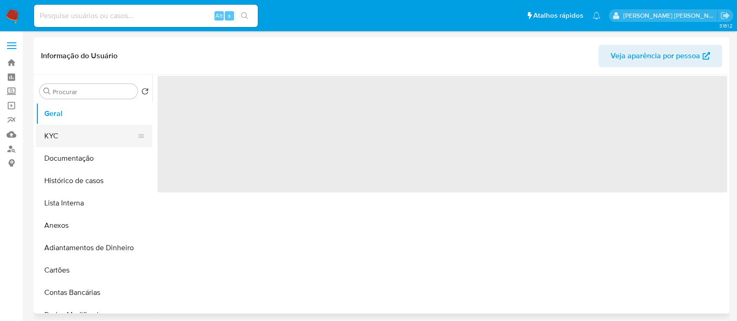
click at [87, 135] on button "KYC" at bounding box center [90, 136] width 109 height 22
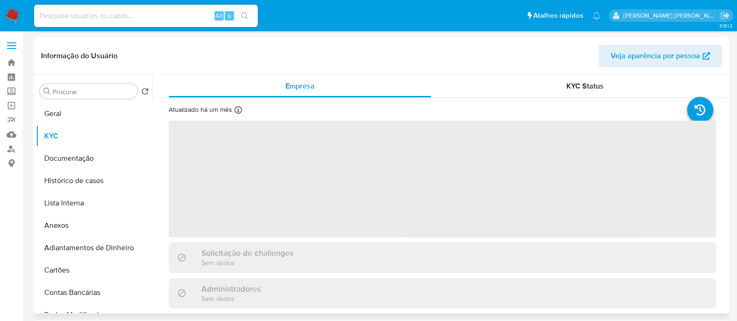
select select "10"
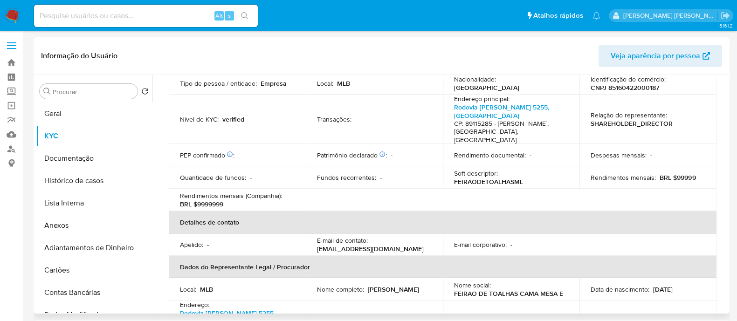
scroll to position [471, 0]
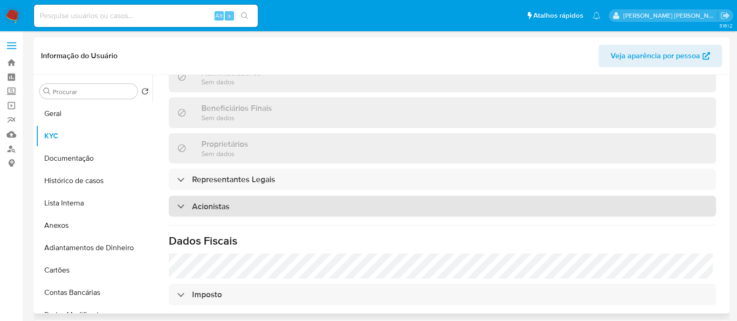
click at [382, 196] on div "Acionistas" at bounding box center [442, 206] width 547 height 21
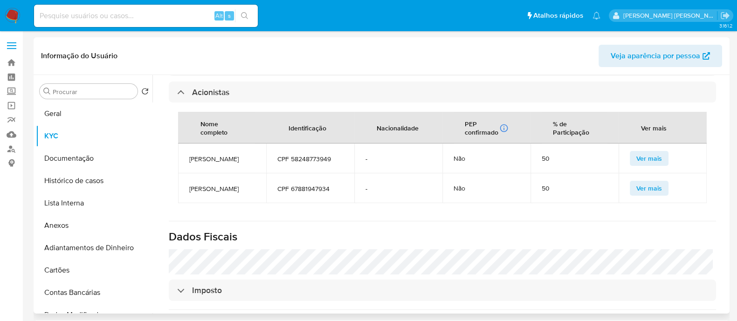
scroll to position [588, 0]
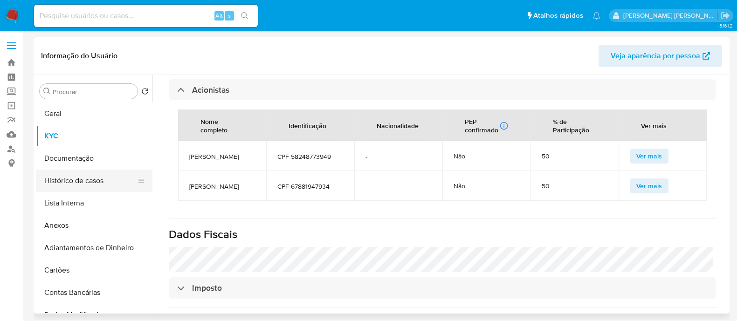
click at [61, 178] on button "Histórico de casos" at bounding box center [90, 181] width 109 height 22
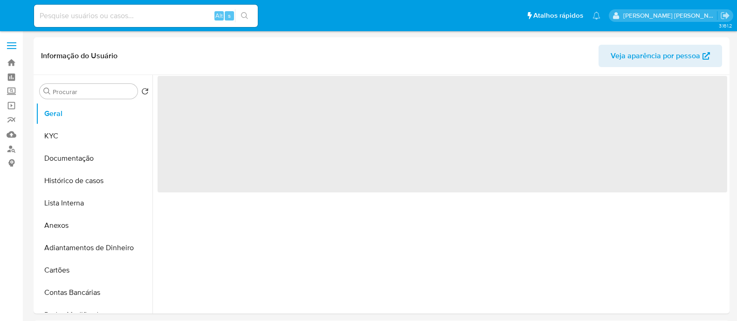
select select "10"
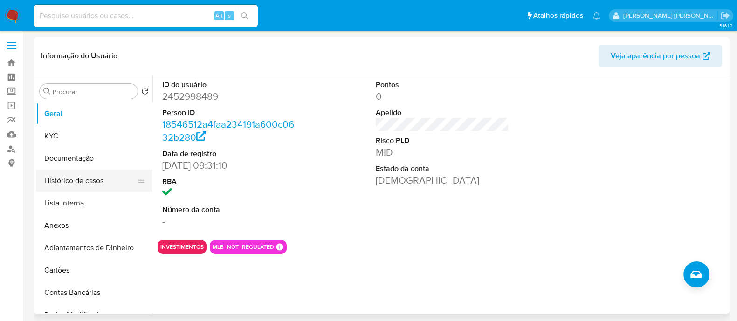
click at [71, 183] on button "Histórico de casos" at bounding box center [90, 181] width 109 height 22
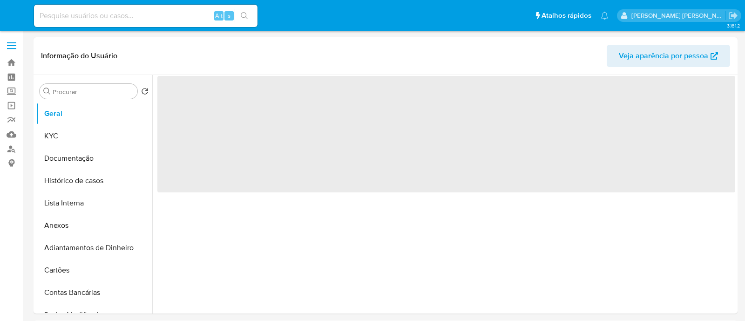
select select "10"
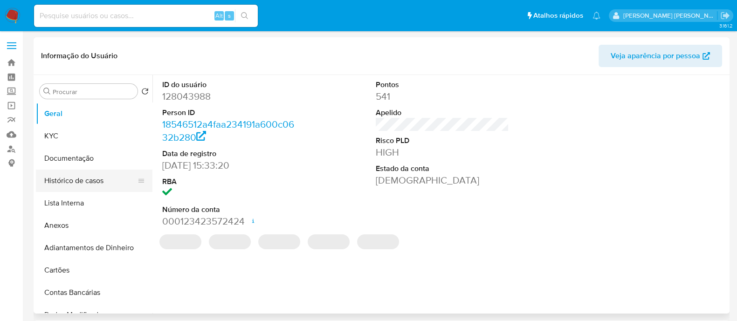
click at [74, 181] on button "Histórico de casos" at bounding box center [90, 181] width 109 height 22
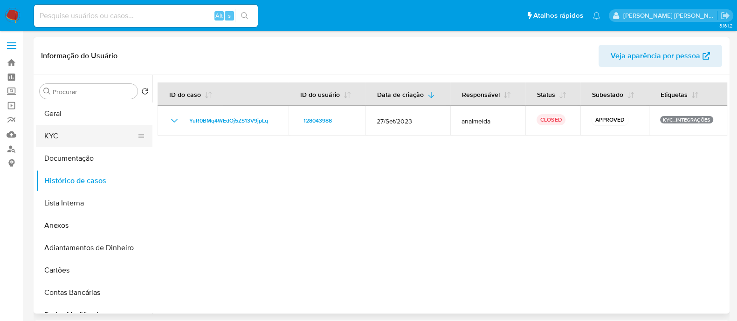
click at [102, 140] on button "KYC" at bounding box center [90, 136] width 109 height 22
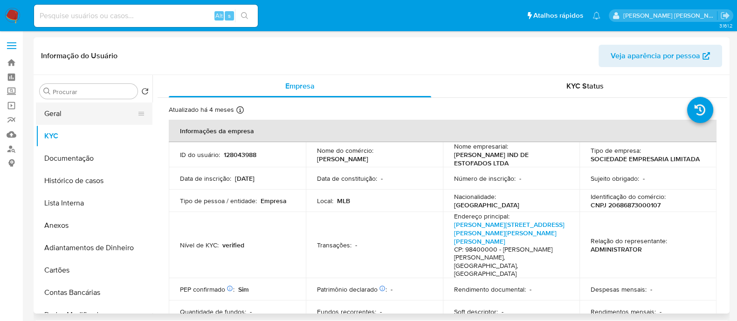
click at [88, 117] on button "Geral" at bounding box center [90, 113] width 109 height 22
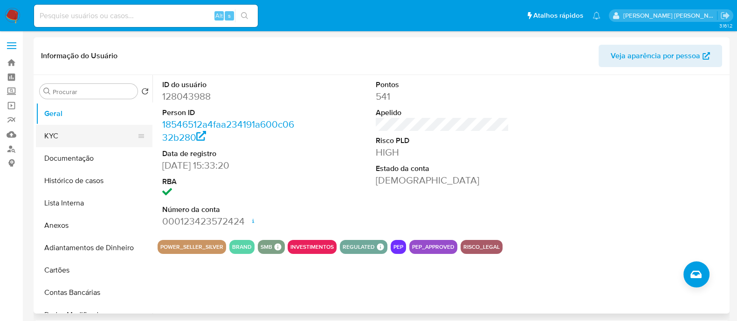
click at [82, 132] on button "KYC" at bounding box center [90, 136] width 109 height 22
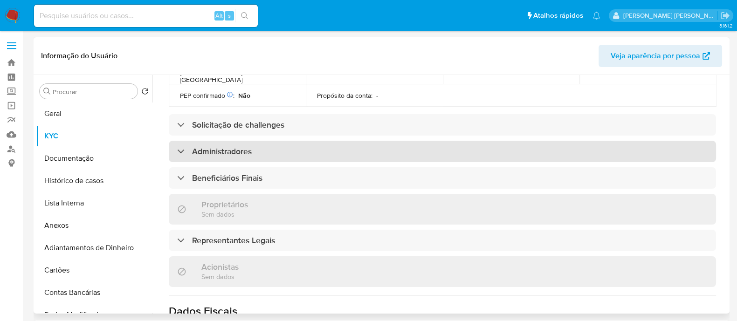
scroll to position [352, 0]
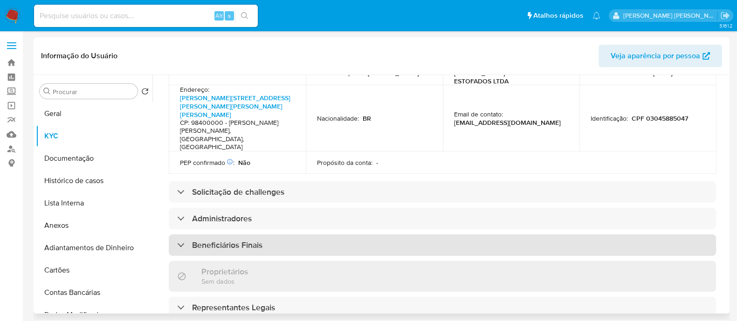
click at [321, 234] on div "Beneficiários Finais" at bounding box center [442, 244] width 547 height 21
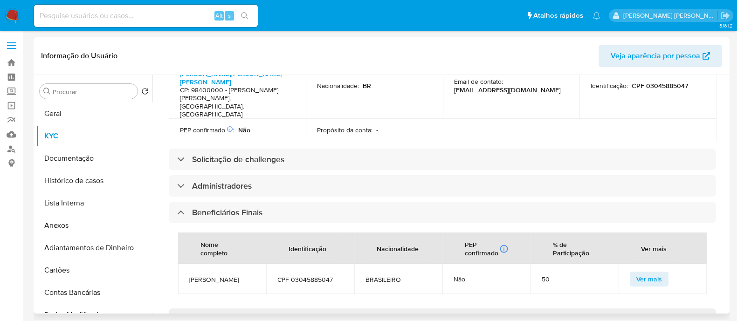
scroll to position [410, 0]
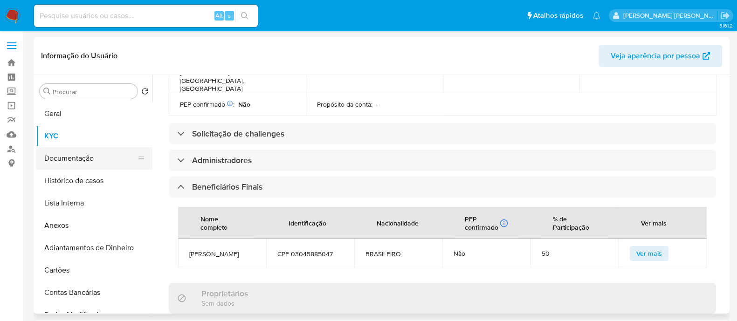
click at [69, 157] on button "Documentação" at bounding box center [90, 158] width 109 height 22
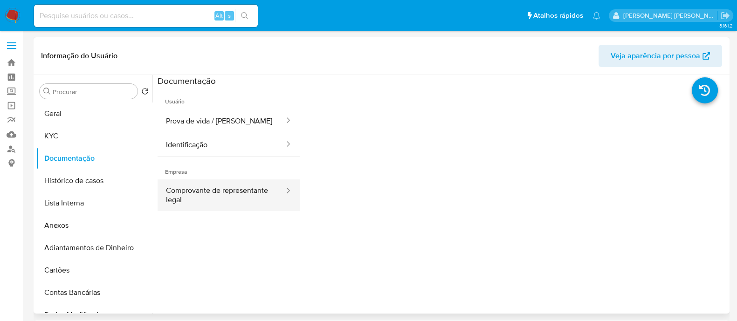
click at [224, 192] on button "Comprovante de representante legal" at bounding box center [221, 195] width 128 height 32
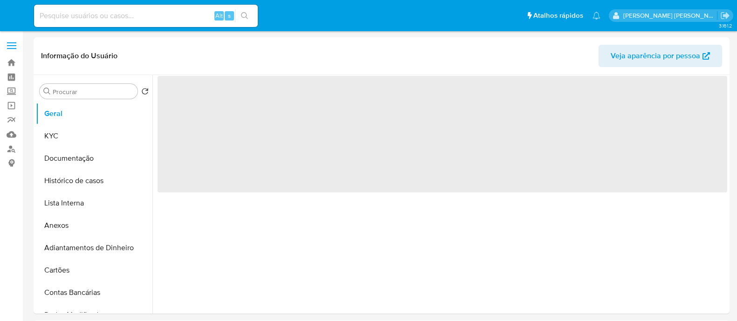
select select "10"
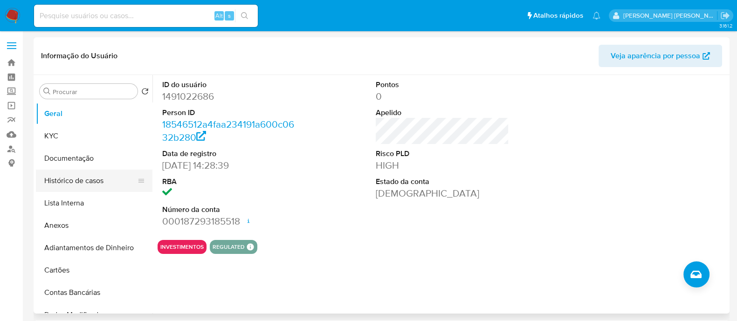
click at [73, 182] on button "Histórico de casos" at bounding box center [90, 181] width 109 height 22
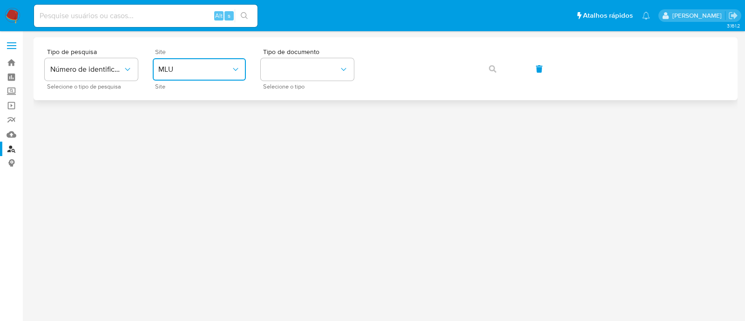
click at [214, 65] on span "MLU" at bounding box center [194, 69] width 73 height 9
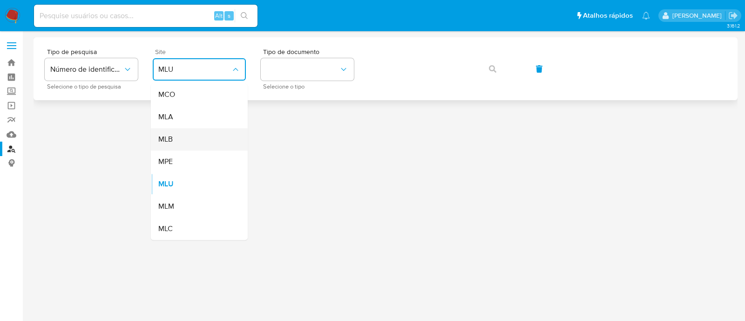
click at [203, 145] on div "MLB" at bounding box center [196, 139] width 76 height 22
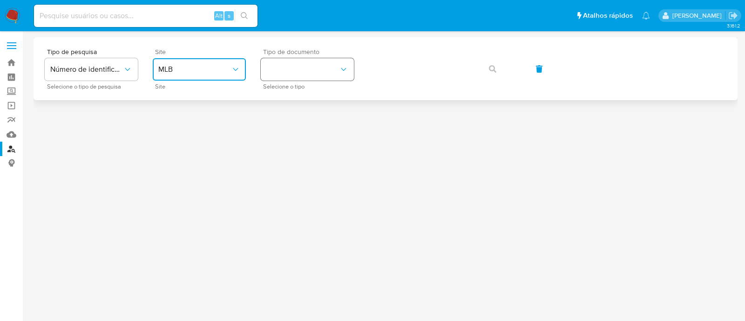
click at [289, 80] on button "identificationType" at bounding box center [307, 69] width 93 height 22
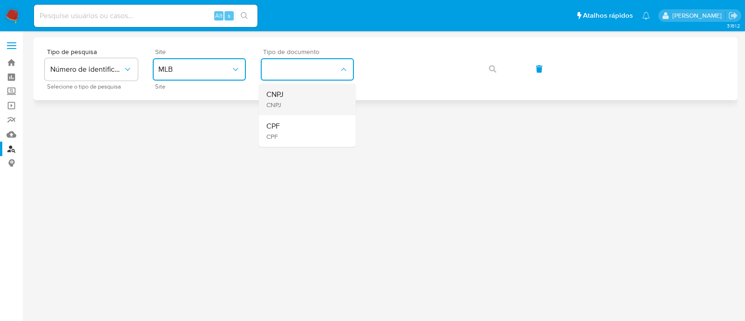
click at [292, 99] on div "CNPJ CNPJ" at bounding box center [304, 99] width 76 height 32
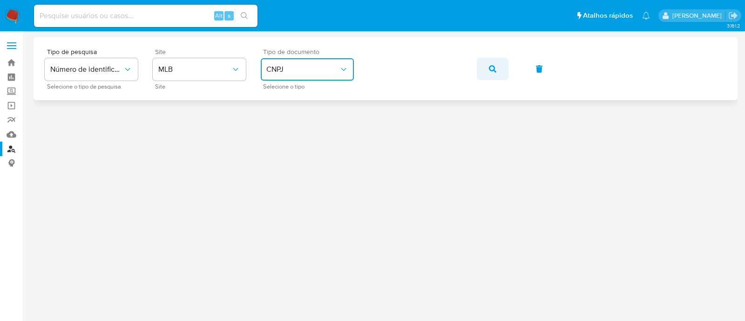
click at [490, 71] on icon "button" at bounding box center [492, 68] width 7 height 7
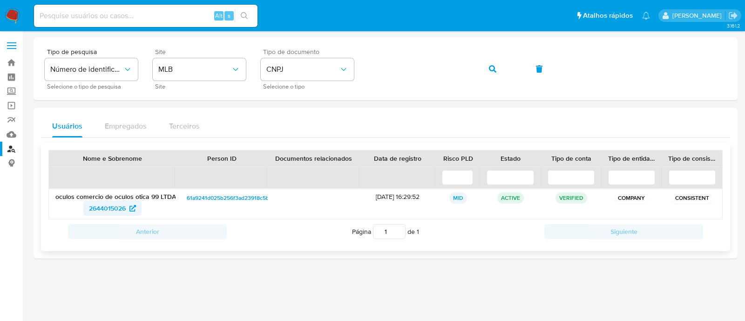
click at [125, 206] on span "2644015026" at bounding box center [107, 208] width 37 height 15
click at [568, 260] on div at bounding box center [386, 159] width 704 height 244
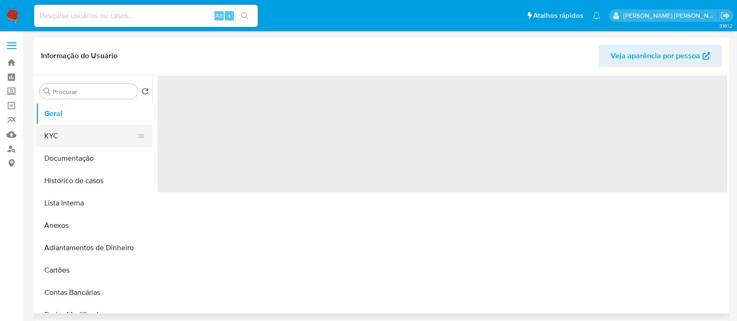
click at [65, 143] on button "KYC" at bounding box center [90, 136] width 109 height 22
select select "10"
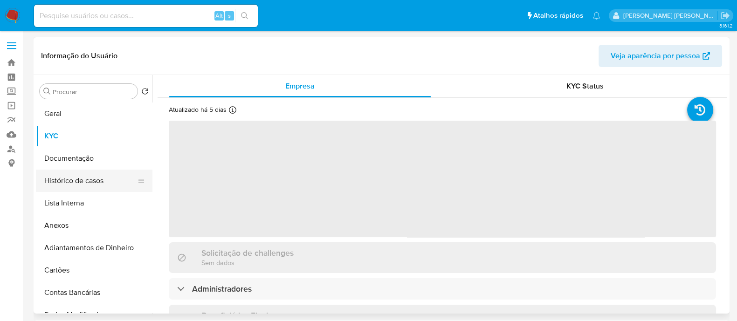
click at [109, 176] on button "Histórico de casos" at bounding box center [90, 181] width 109 height 22
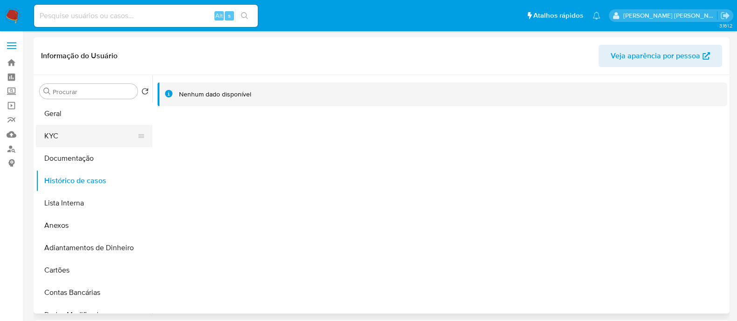
click at [64, 136] on button "KYC" at bounding box center [90, 136] width 109 height 22
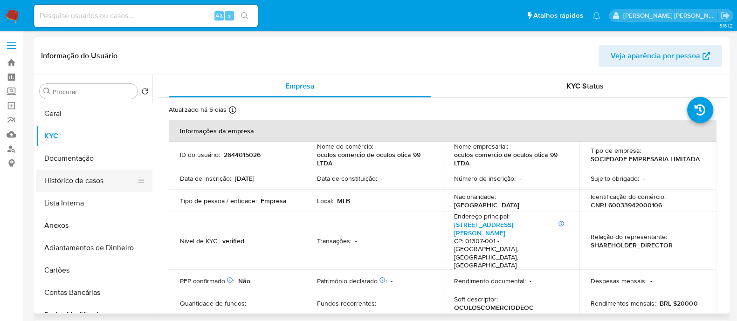
click at [92, 175] on button "Histórico de casos" at bounding box center [90, 181] width 109 height 22
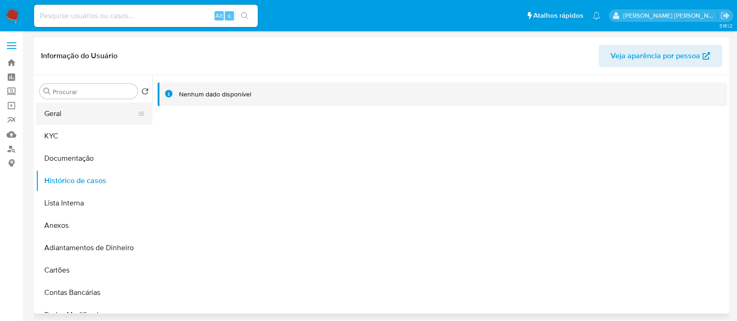
click at [96, 120] on button "Geral" at bounding box center [90, 113] width 109 height 22
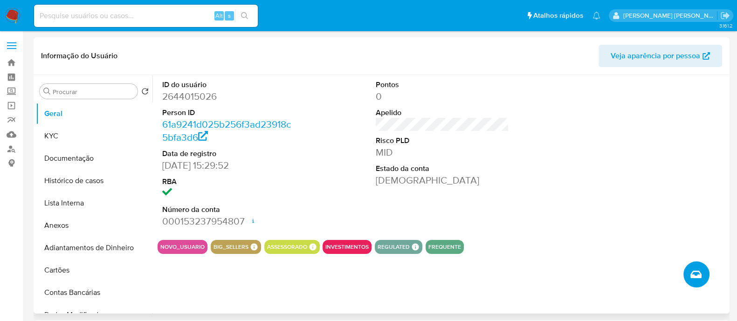
click at [696, 263] on button "Criar caso manual" at bounding box center [696, 274] width 26 height 26
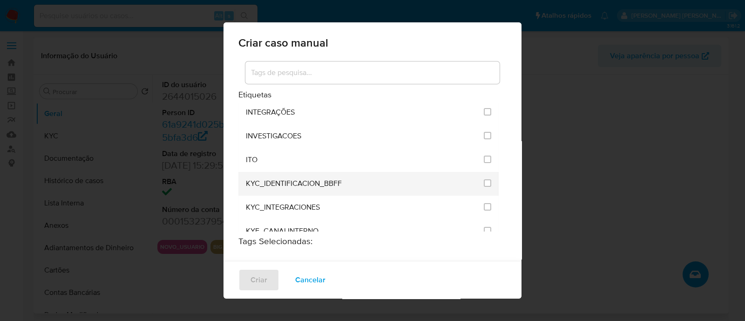
scroll to position [757, 0]
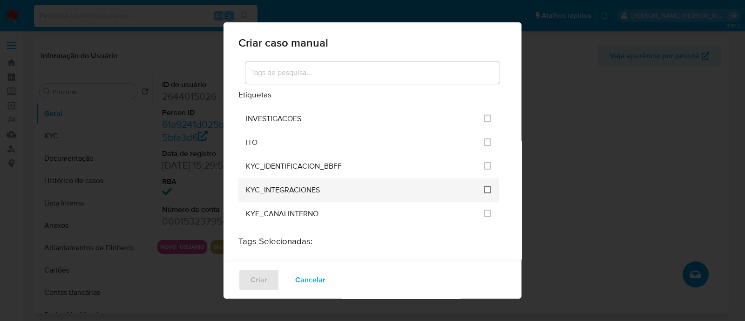
drag, startPoint x: 485, startPoint y: 174, endPoint x: 480, endPoint y: 175, distance: 4.8
click at [483, 178] on li "KYC_INTEGRACIONES" at bounding box center [369, 190] width 260 height 24
click at [484, 186] on input "2093" at bounding box center [487, 189] width 7 height 7
checkbox input "true"
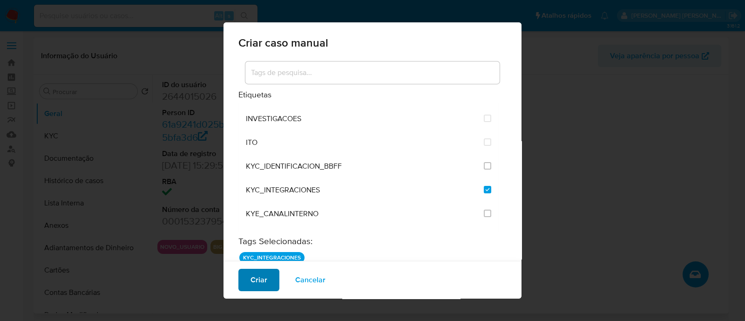
click at [242, 283] on button "Criar" at bounding box center [259, 280] width 41 height 22
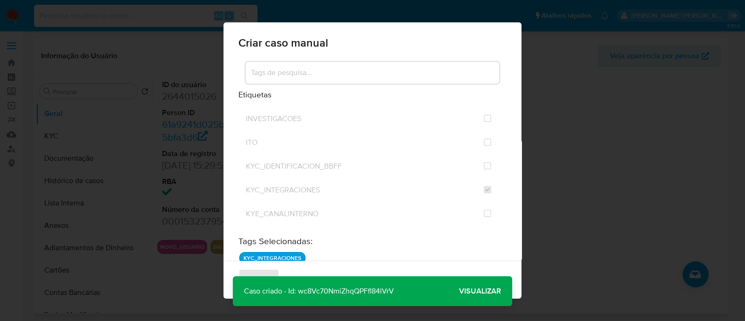
click at [490, 291] on span "Visualizar" at bounding box center [480, 291] width 42 height 0
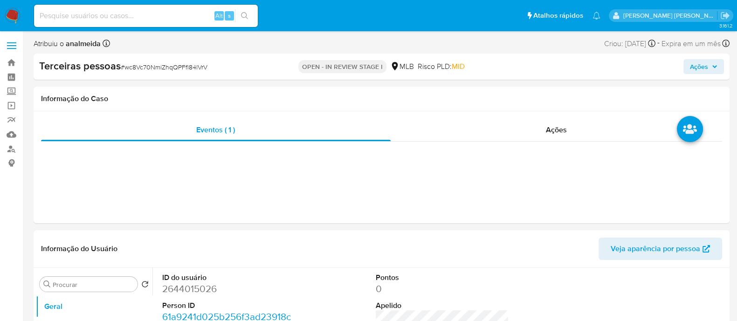
select select "10"
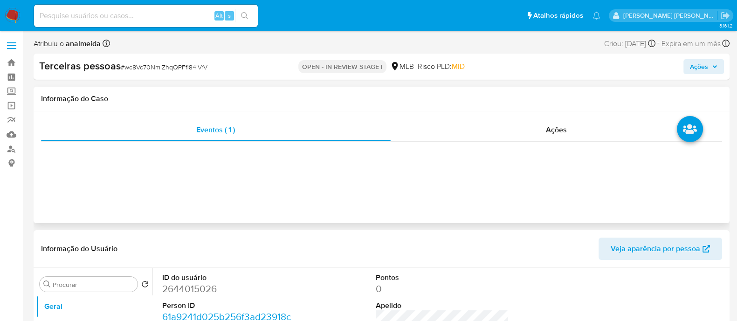
click at [426, 107] on div "Informação do Caso" at bounding box center [382, 99] width 696 height 25
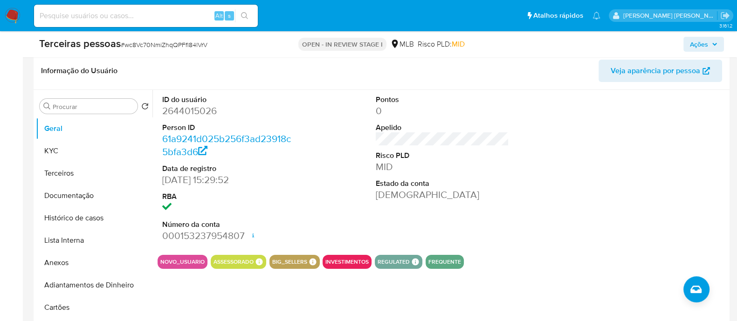
scroll to position [232, 0]
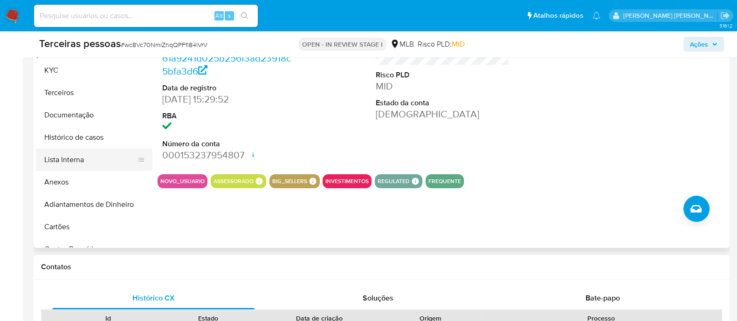
click at [48, 169] on button "Lista Interna" at bounding box center [90, 160] width 109 height 22
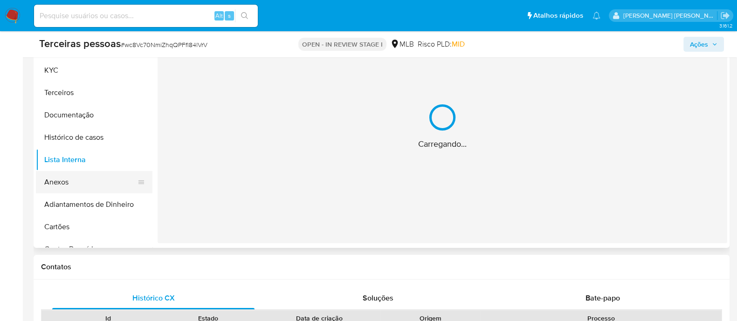
click at [65, 179] on button "Anexos" at bounding box center [90, 182] width 109 height 22
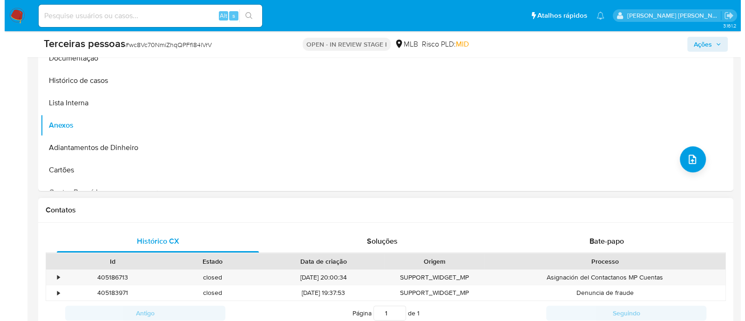
scroll to position [291, 0]
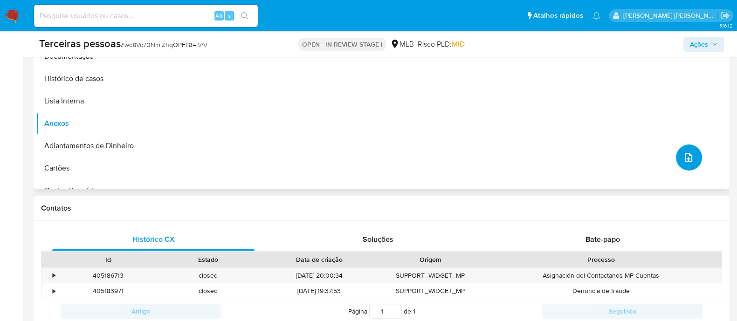
click at [683, 159] on icon "upload-file" at bounding box center [688, 157] width 11 height 11
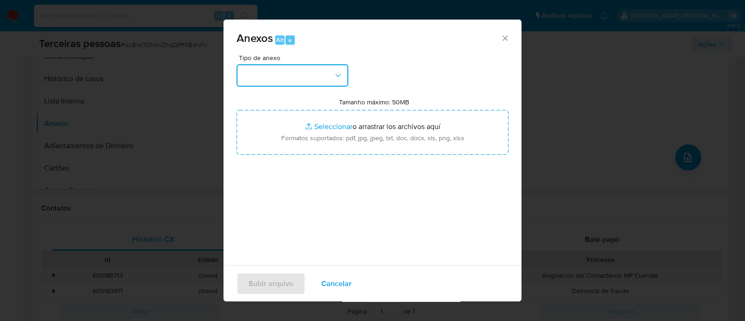
click at [284, 77] on button "button" at bounding box center [293, 75] width 112 height 22
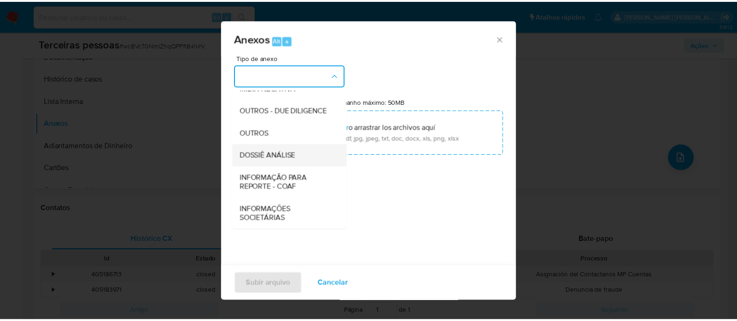
scroll to position [143, 0]
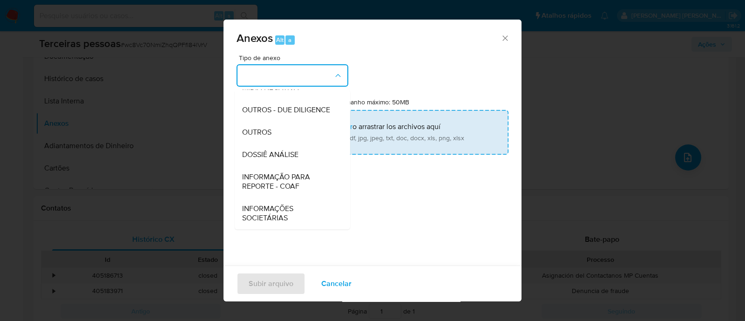
drag, startPoint x: 263, startPoint y: 107, endPoint x: 345, endPoint y: 118, distance: 82.3
click at [264, 107] on span "OUTROS - DUE DILIGENCE" at bounding box center [286, 109] width 88 height 9
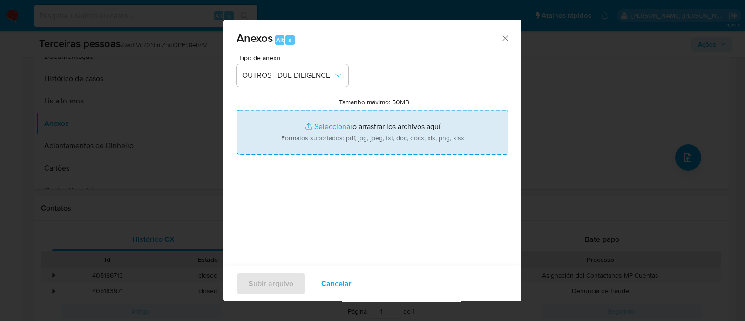
click at [347, 119] on input "Tamanho máximo: 50MB Seleccionar archivos" at bounding box center [373, 132] width 272 height 45
type input "C:\fakepath\oculos comercio de oculos otica 99 LTDA maps.png"
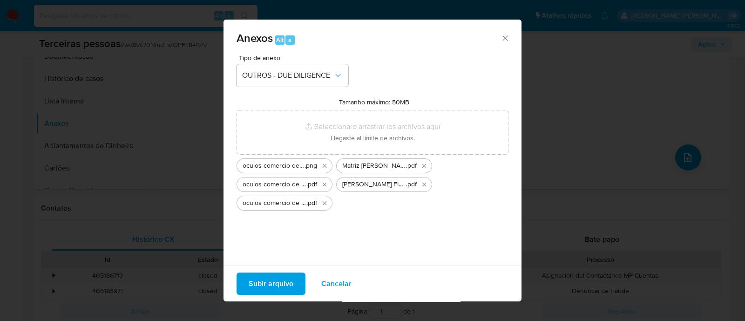
click at [272, 282] on span "Subir arquivo" at bounding box center [271, 283] width 45 height 20
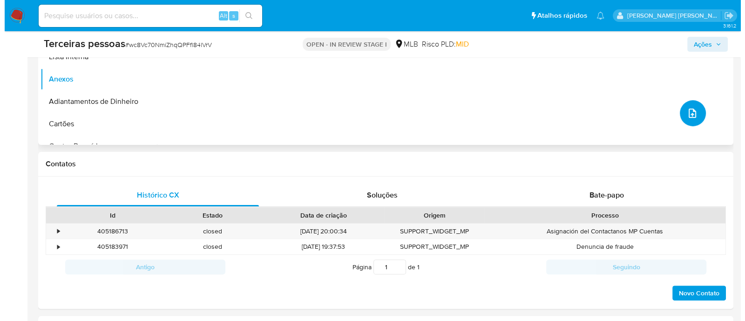
scroll to position [232, 0]
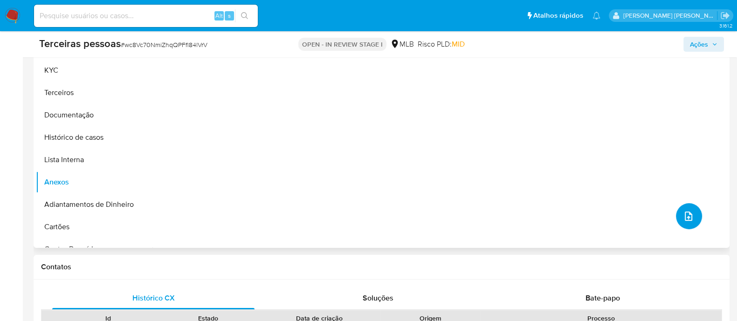
click at [683, 218] on icon "upload-file" at bounding box center [688, 216] width 11 height 11
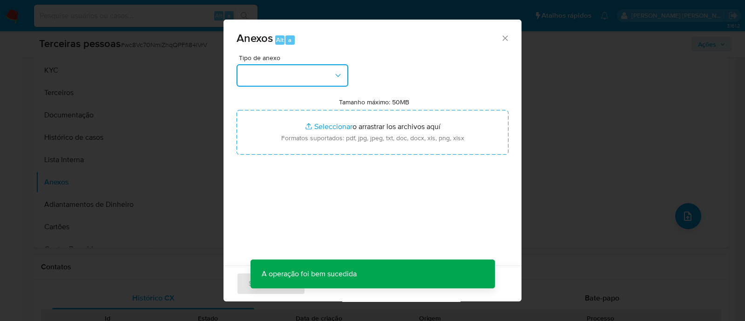
click at [248, 71] on button "button" at bounding box center [293, 75] width 112 height 22
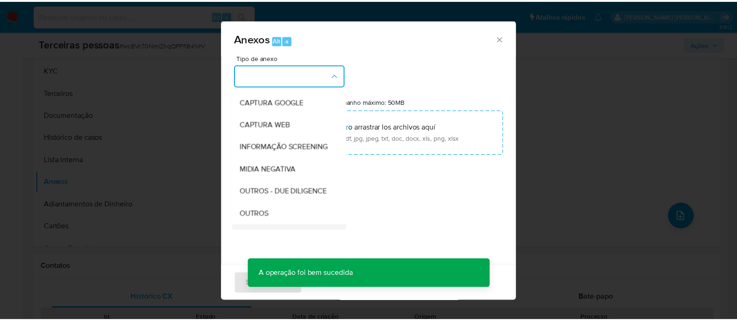
scroll to position [143, 0]
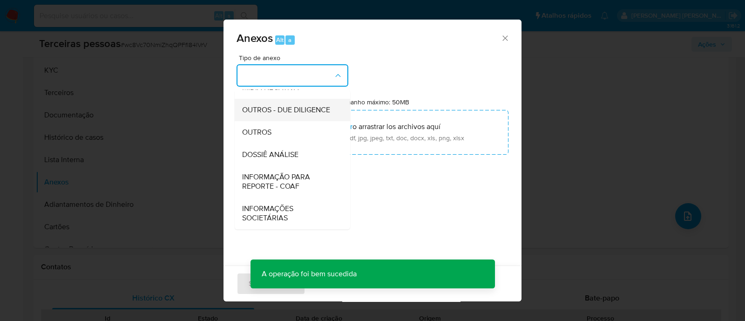
click at [275, 109] on span "OUTROS - DUE DILIGENCE" at bounding box center [286, 109] width 88 height 9
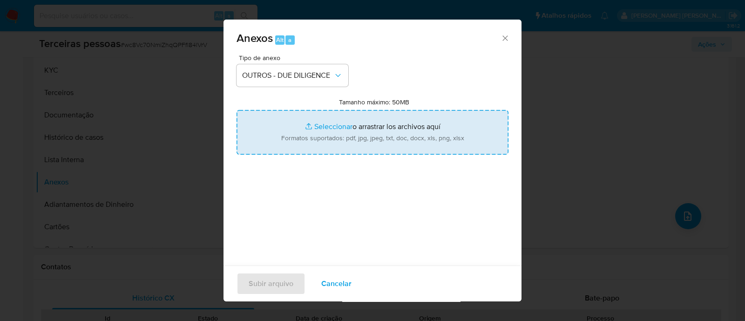
click at [372, 128] on input "Tamanho máximo: 50MB Seleccionar archivos" at bounding box center [373, 132] width 272 height 45
type input "C:\fakepath\oculos comercio de oculos otica 99 LTDA jucesp.pdf"
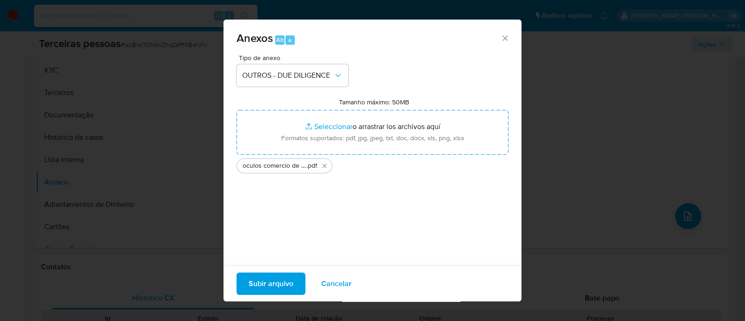
click at [270, 279] on span "Subir arquivo" at bounding box center [271, 283] width 45 height 20
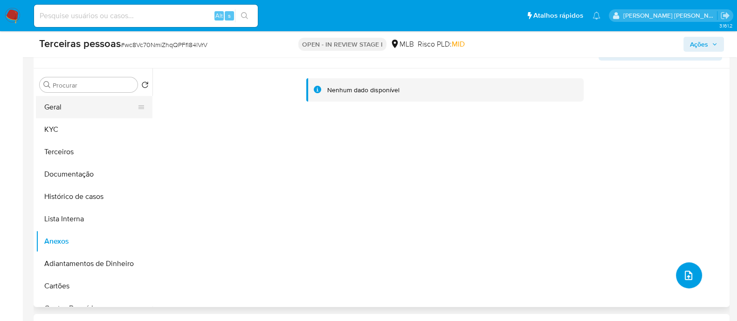
scroll to position [116, 0]
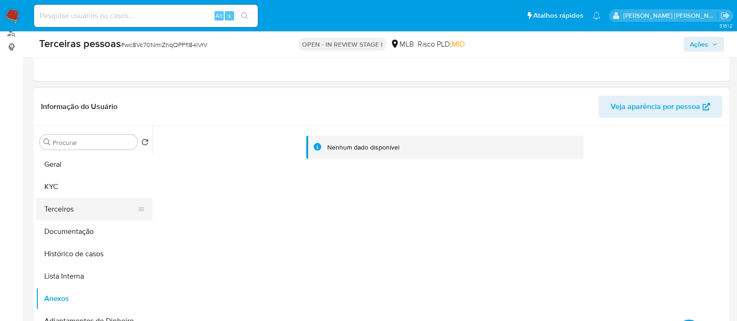
click at [68, 215] on button "Terceiros" at bounding box center [90, 209] width 109 height 22
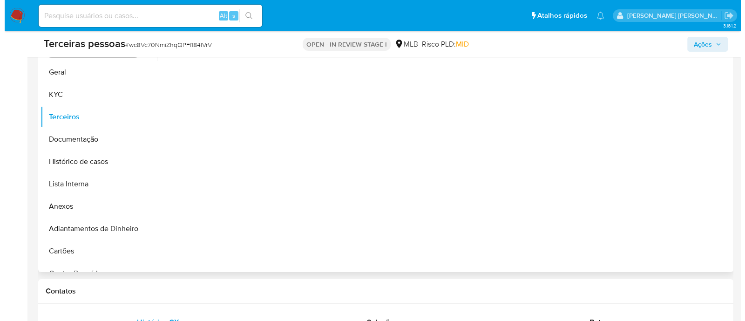
scroll to position [291, 0]
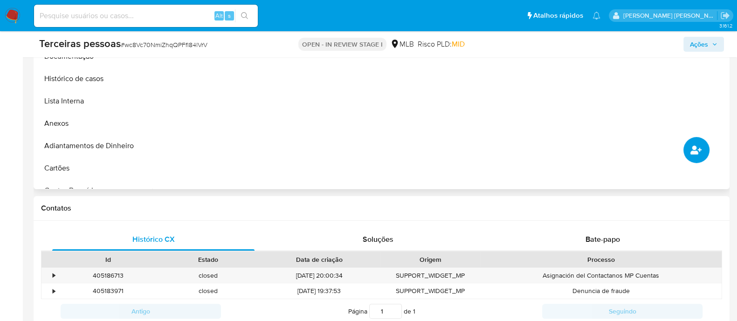
click at [693, 141] on button "common.add_complementary_information" at bounding box center [696, 150] width 26 height 26
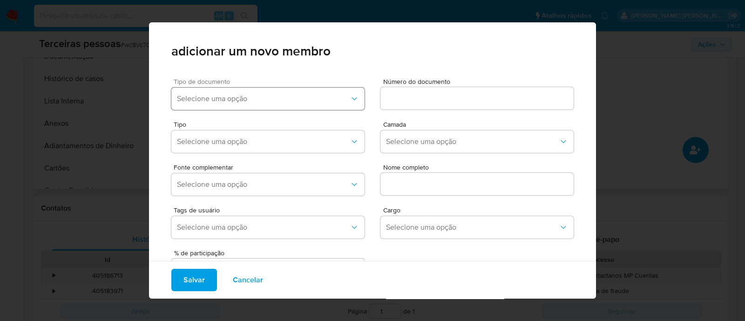
click at [219, 106] on button "Selecione uma opção" at bounding box center [267, 99] width 193 height 22
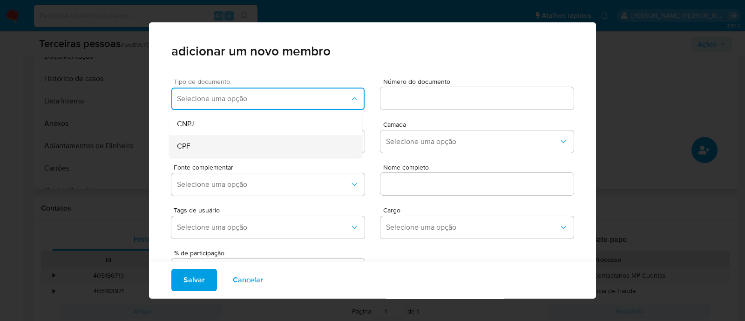
click at [250, 143] on div "CPF" at bounding box center [248, 146] width 143 height 22
click at [421, 104] on div at bounding box center [477, 98] width 193 height 22
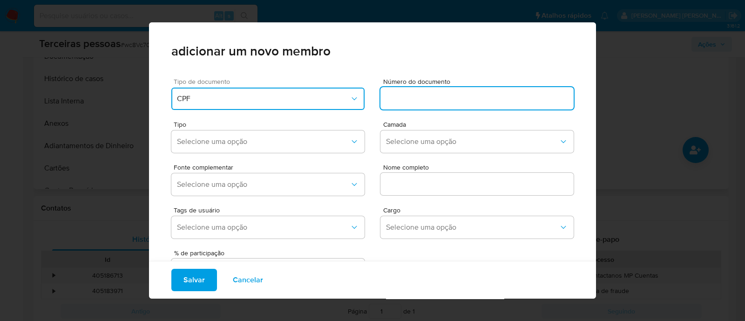
click at [424, 103] on input at bounding box center [477, 98] width 193 height 12
type input "506.979.607-06"
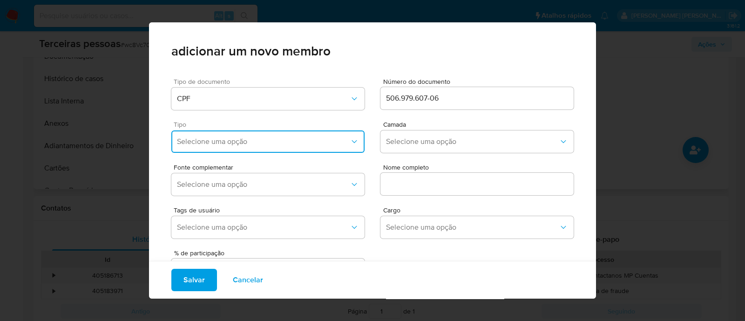
click at [324, 149] on button "Selecione uma opção" at bounding box center [267, 141] width 193 height 22
click at [264, 254] on div "Accionistas" at bounding box center [248, 256] width 143 height 22
click at [418, 150] on button "Selecione uma opção" at bounding box center [477, 141] width 193 height 22
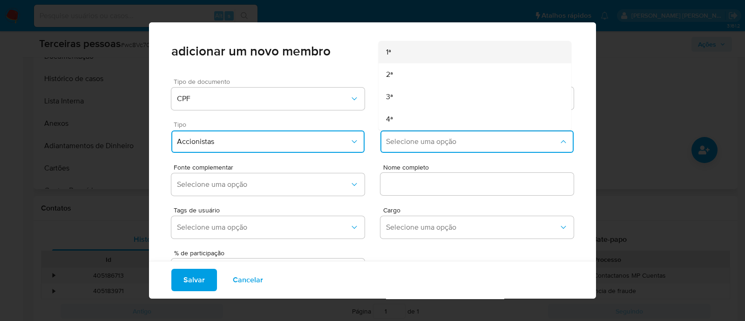
click at [394, 52] on div "1ª" at bounding box center [457, 52] width 143 height 22
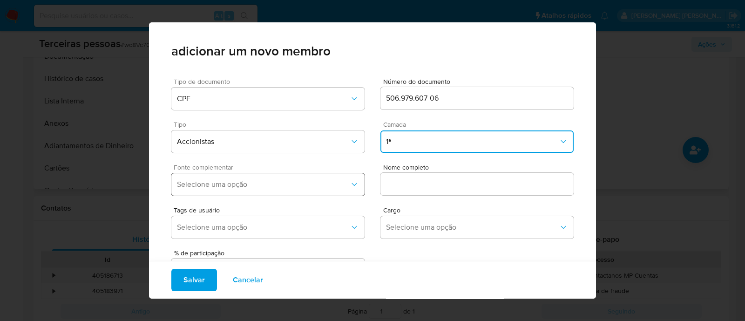
click at [303, 190] on button "Selecione uma opção" at bounding box center [267, 184] width 193 height 22
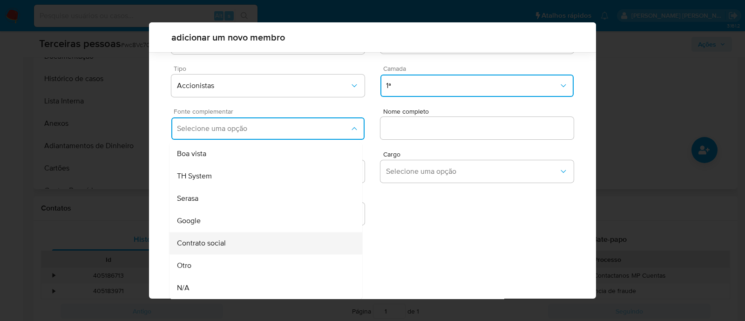
click at [228, 246] on div "Contrato social" at bounding box center [248, 243] width 143 height 22
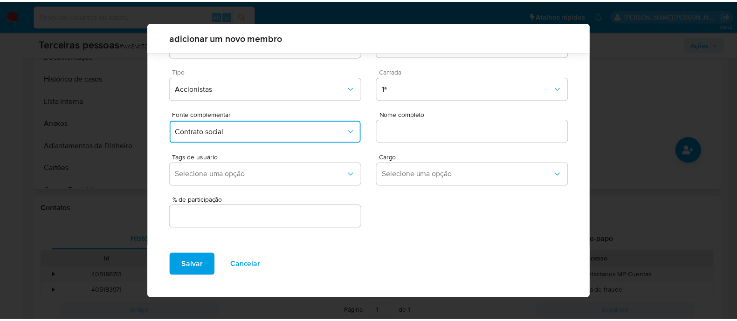
scroll to position [34, 0]
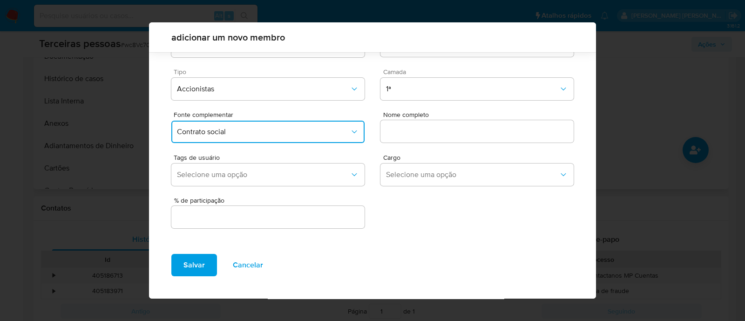
click at [491, 132] on input "text" at bounding box center [477, 131] width 193 height 12
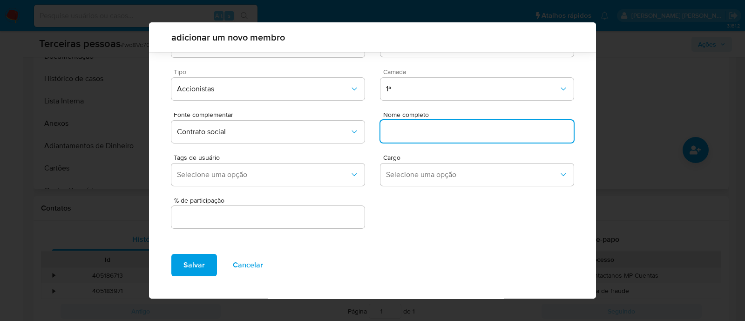
paste input "[PERSON_NAME]"
type input "[PERSON_NAME]"
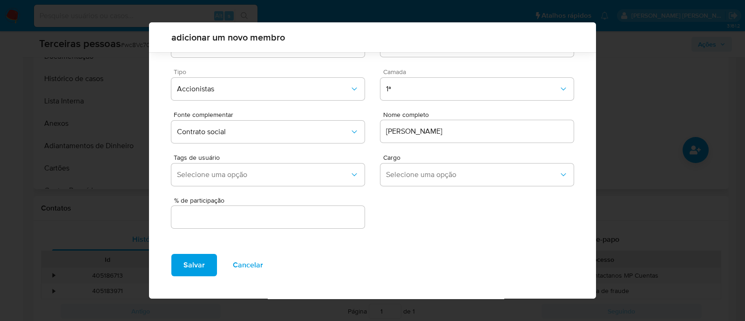
click at [452, 225] on div "% de participação" at bounding box center [372, 210] width 403 height 41
click at [287, 220] on input "text" at bounding box center [267, 217] width 193 height 12
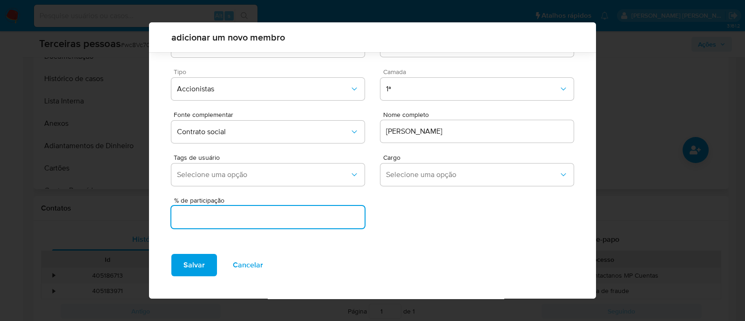
click at [314, 214] on input "text" at bounding box center [267, 217] width 193 height 12
type input "99.999"
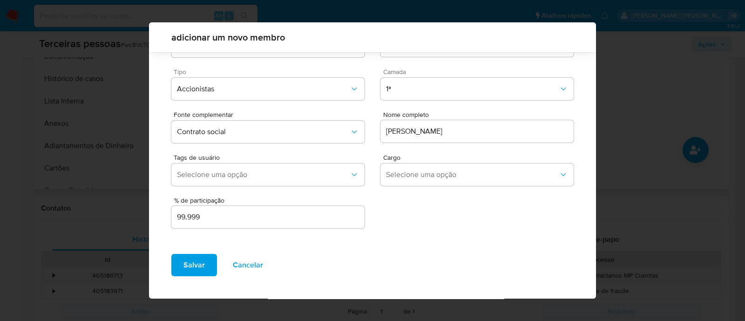
click at [200, 271] on span "Salvar" at bounding box center [194, 265] width 21 height 20
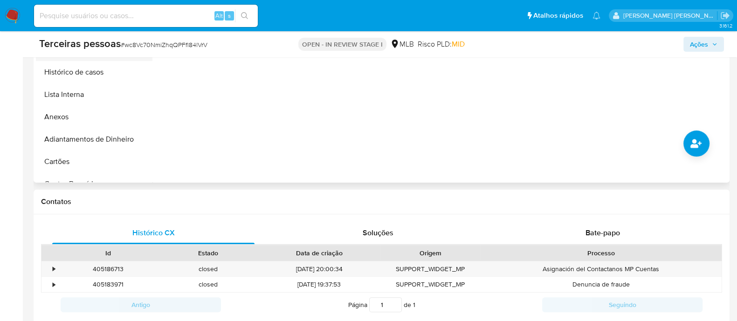
scroll to position [232, 0]
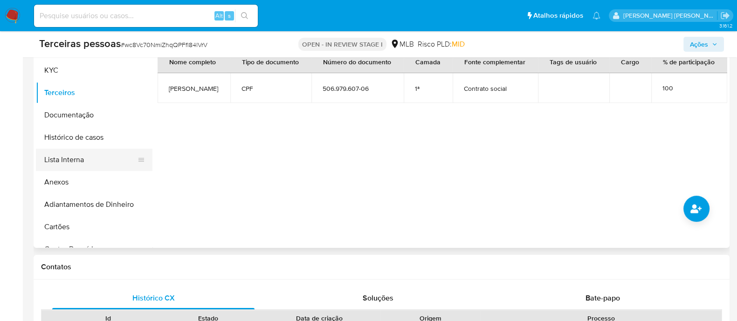
click at [61, 164] on button "Lista Interna" at bounding box center [90, 160] width 109 height 22
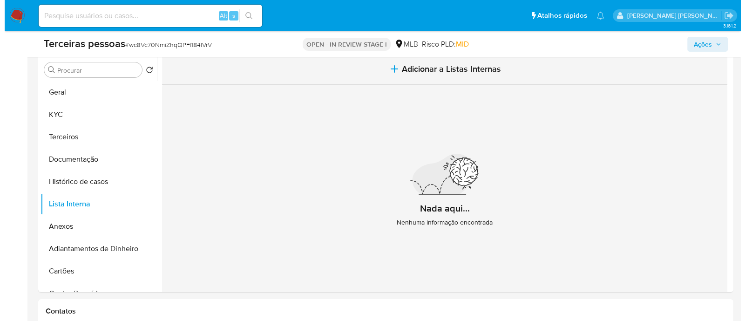
scroll to position [116, 0]
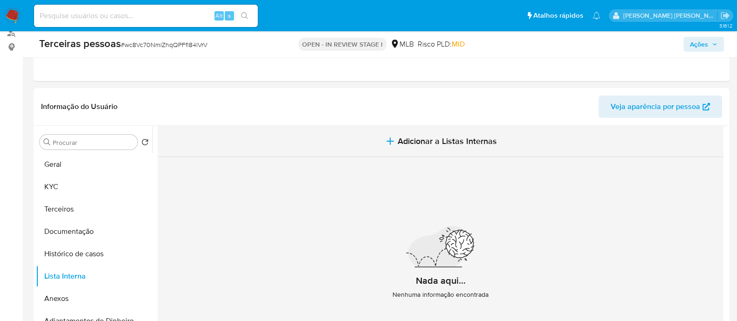
click at [399, 140] on span "Adicionar a Listas Internas" at bounding box center [446, 141] width 99 height 10
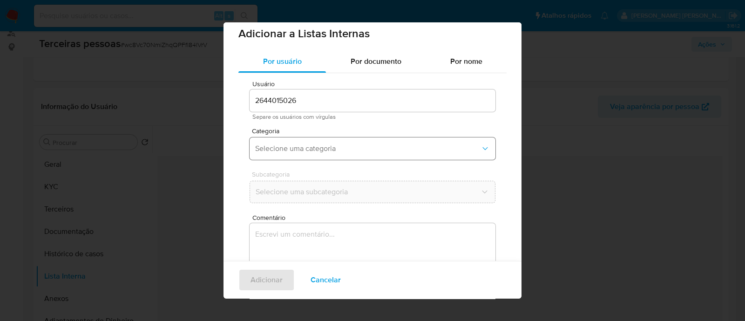
scroll to position [7, 0]
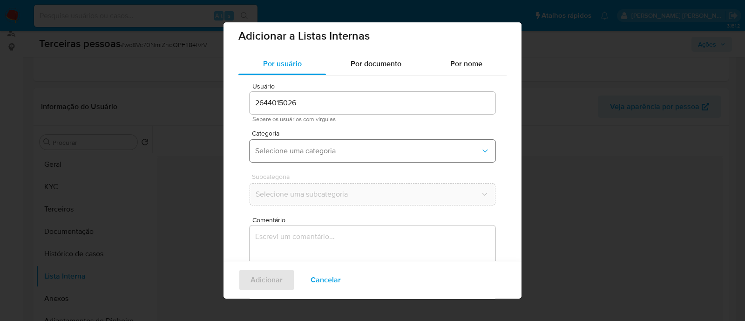
click at [276, 146] on span "Selecione uma categoria" at bounding box center [367, 150] width 225 height 9
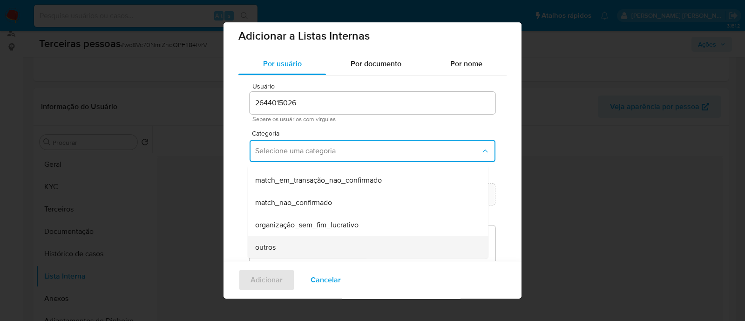
scroll to position [219, 0]
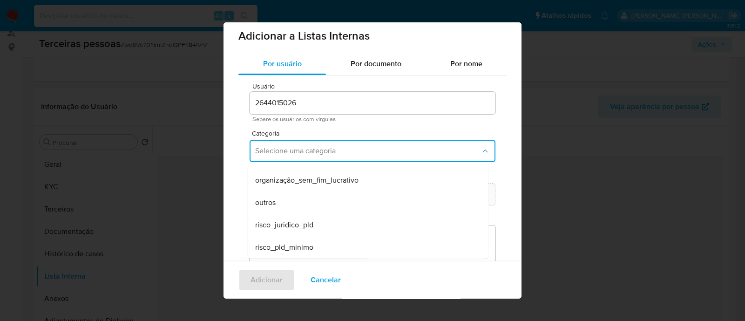
click at [301, 226] on span "risco_juridico_pld" at bounding box center [284, 224] width 58 height 9
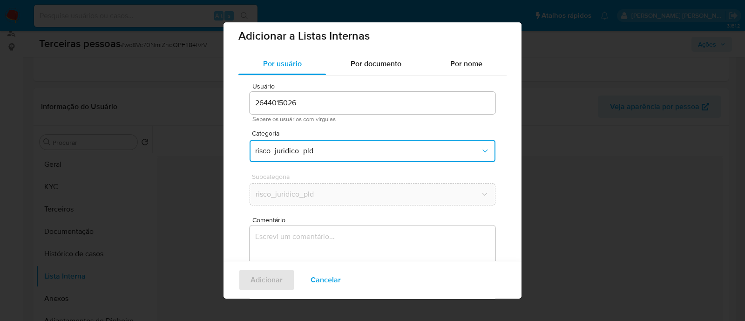
click at [320, 157] on button "risco_juridico_pld" at bounding box center [373, 151] width 246 height 22
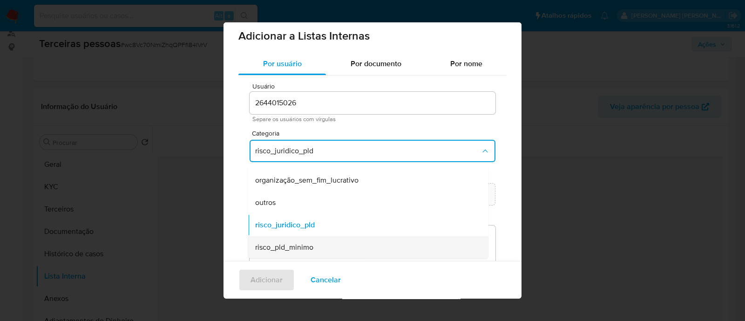
click at [318, 243] on div "risco_pld_minimo" at bounding box center [365, 247] width 220 height 22
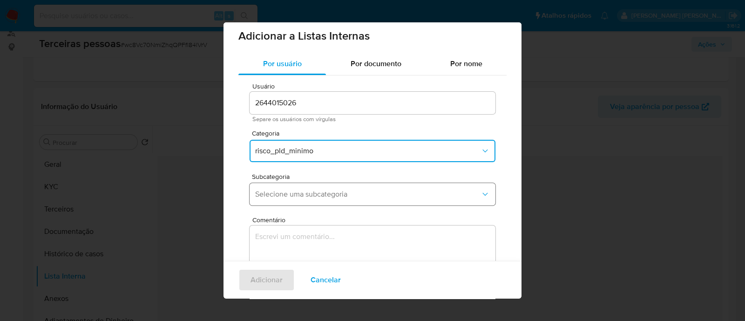
click at [294, 194] on span "Selecione uma subcategoria" at bounding box center [367, 194] width 225 height 9
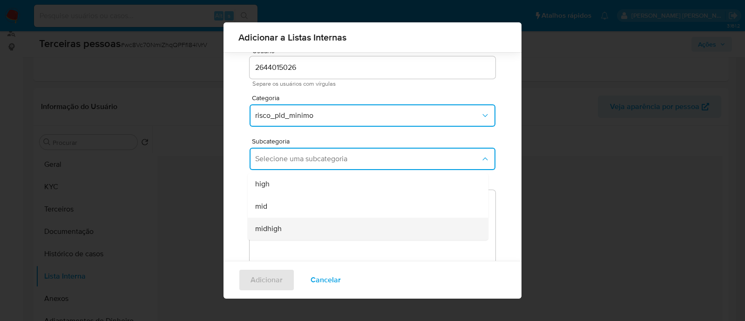
scroll to position [58, 0]
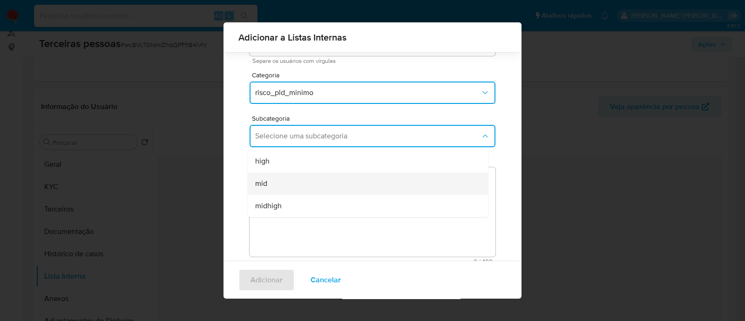
click at [295, 189] on div "mid" at bounding box center [365, 183] width 220 height 22
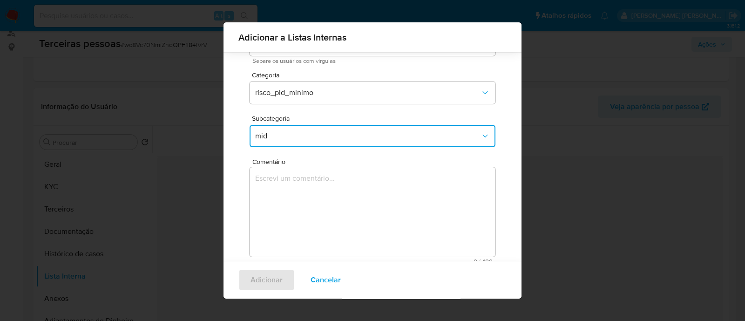
click at [325, 212] on textarea "Comentário" at bounding box center [373, 211] width 246 height 89
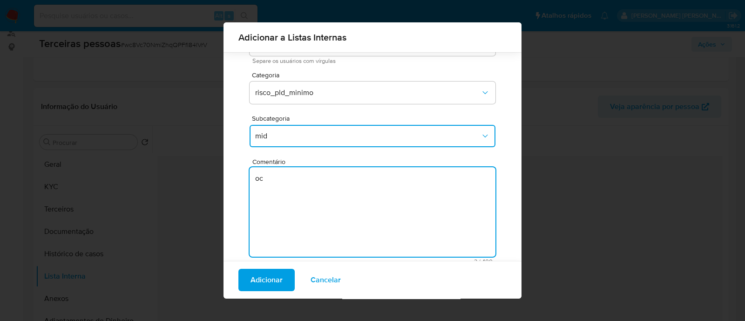
type textarea "o"
type textarea "Conforme Risco PLD"
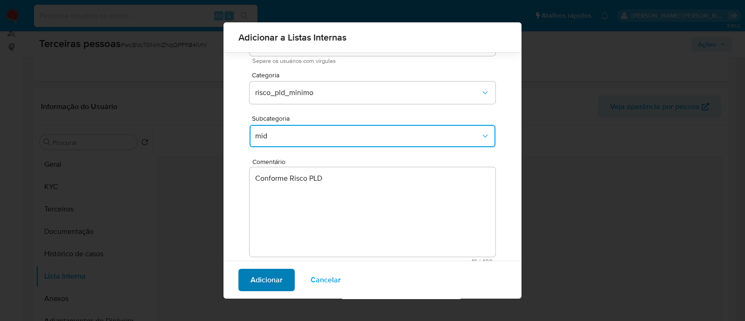
click at [281, 286] on span "Adicionar" at bounding box center [267, 280] width 32 height 20
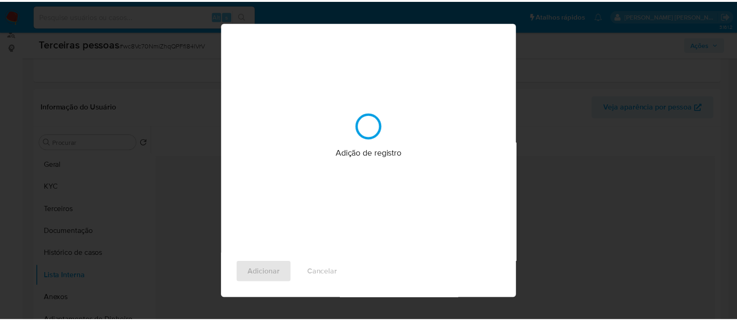
scroll to position [0, 0]
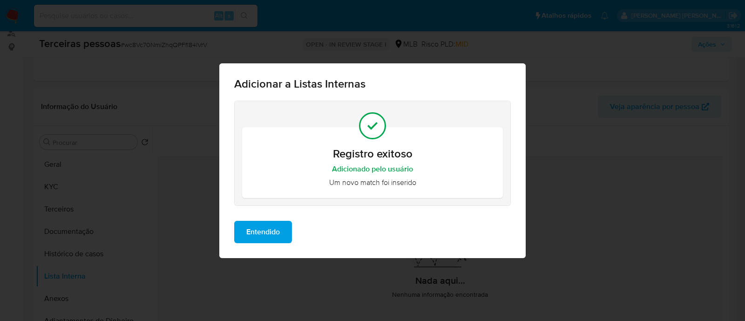
click at [256, 234] on span "Entendido" at bounding box center [263, 232] width 34 height 20
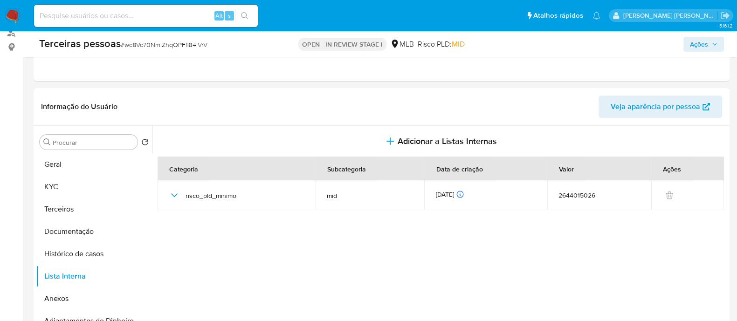
click at [644, 246] on section at bounding box center [441, 243] width 569 height 234
click at [688, 48] on button "Ações" at bounding box center [703, 44] width 41 height 15
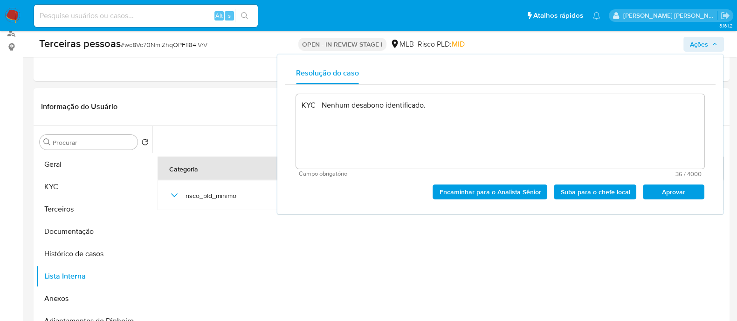
click at [663, 190] on span "Aprovar" at bounding box center [673, 191] width 48 height 13
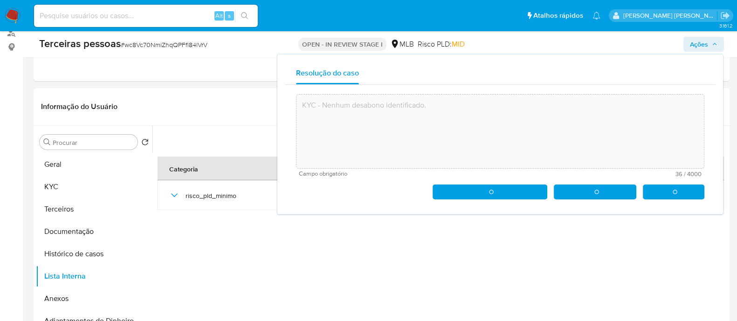
type textarea "KYC - Nenhum desabono identificado."
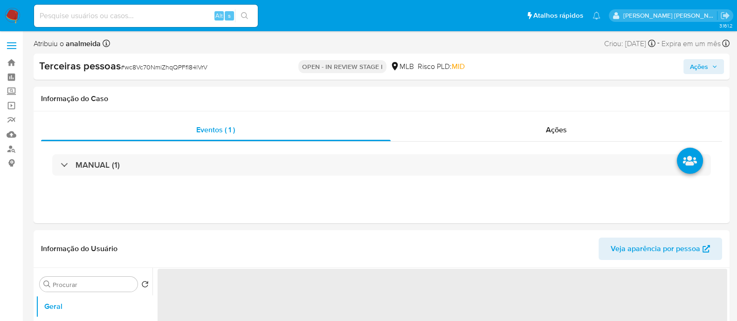
select select "10"
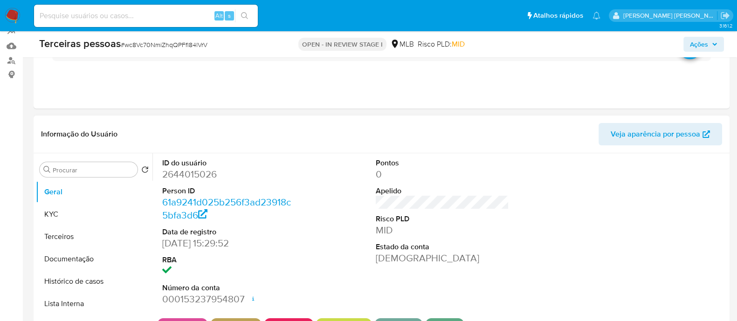
scroll to position [58, 0]
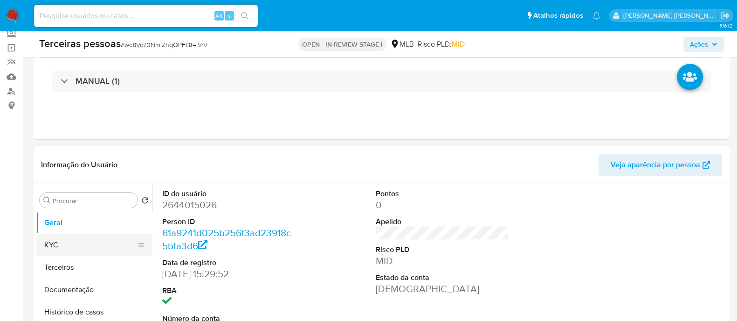
click at [51, 246] on button "KYC" at bounding box center [90, 245] width 109 height 22
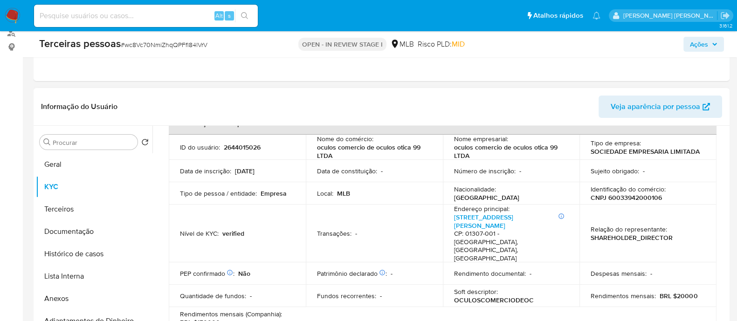
scroll to position [0, 0]
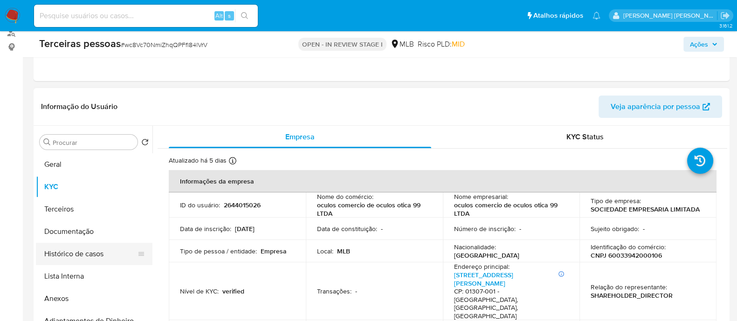
click at [68, 255] on button "Histórico de casos" at bounding box center [90, 254] width 109 height 22
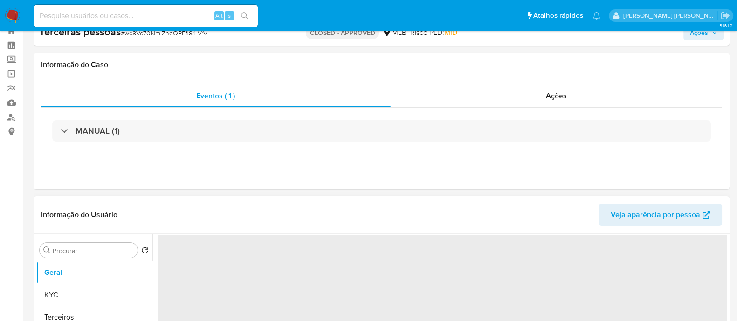
select select "10"
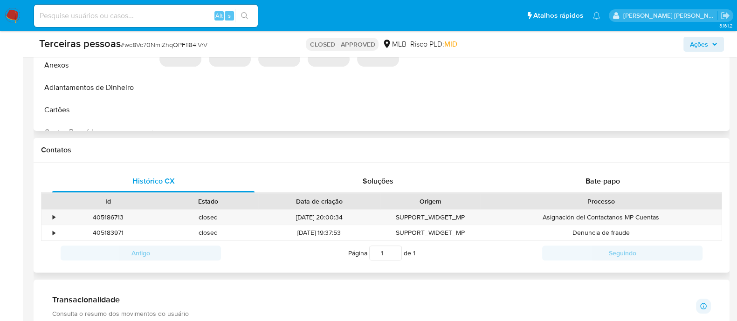
scroll to position [349, 0]
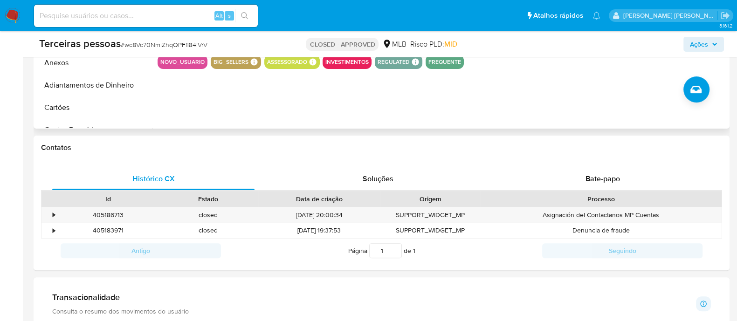
click at [146, 15] on input at bounding box center [146, 16] width 224 height 12
paste input "2364040790"
click at [247, 13] on icon "search-icon" at bounding box center [244, 15] width 7 height 7
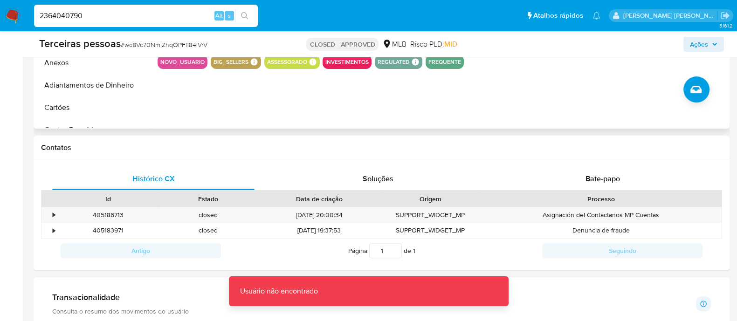
click at [144, 14] on input "2364040790" at bounding box center [146, 16] width 224 height 12
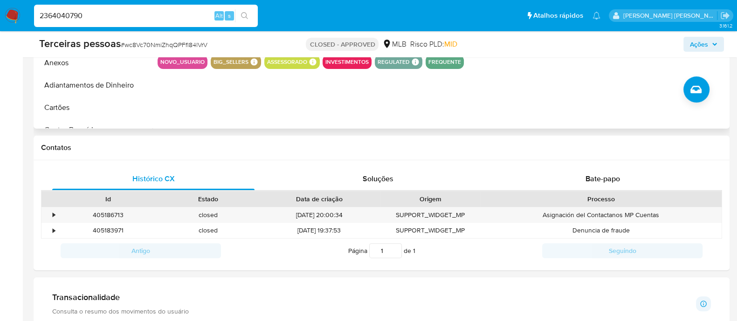
type input "2364040790"
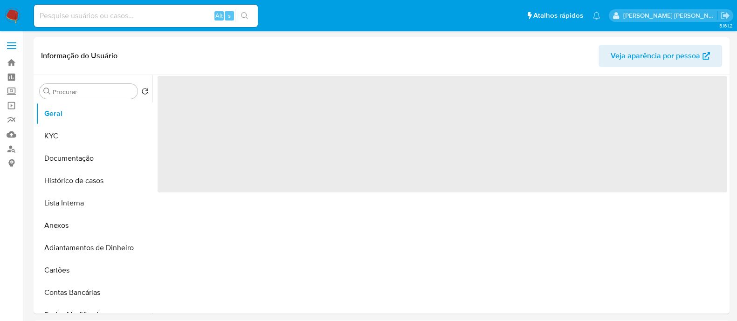
select select "10"
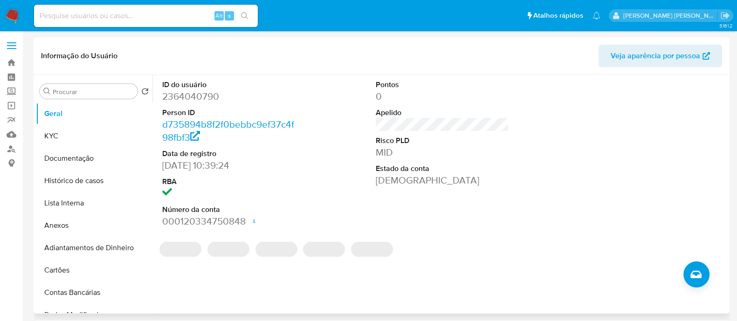
click at [625, 180] on div at bounding box center [656, 153] width 143 height 157
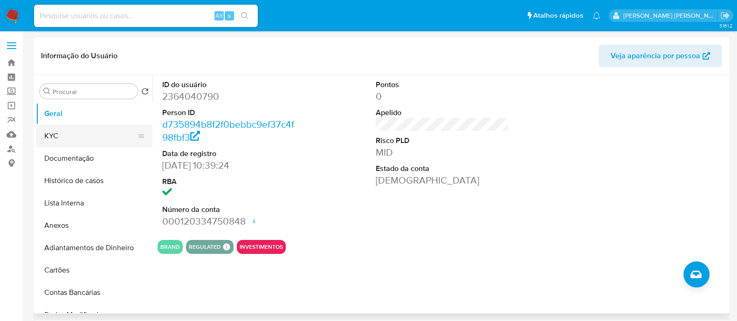
click at [93, 137] on button "KYC" at bounding box center [90, 136] width 109 height 22
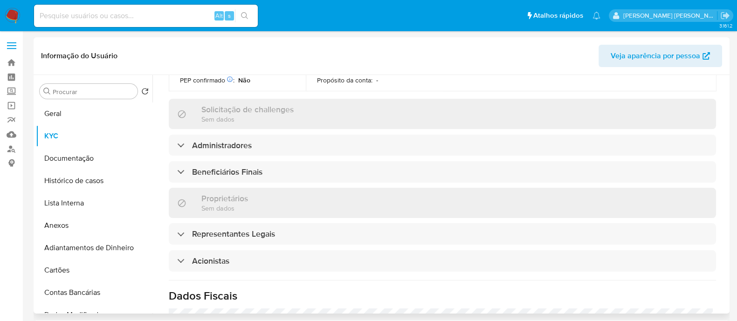
scroll to position [407, 0]
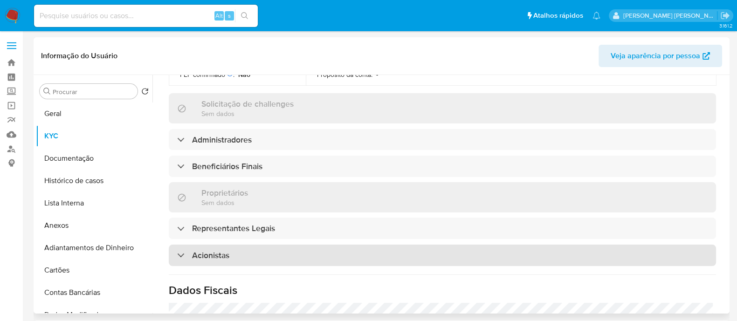
click at [410, 245] on div "Acionistas" at bounding box center [442, 255] width 547 height 21
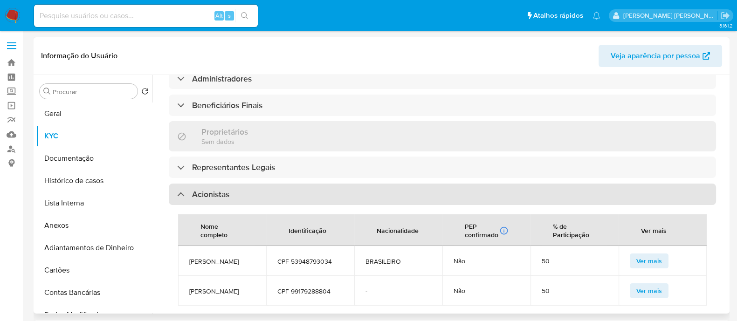
scroll to position [524, 0]
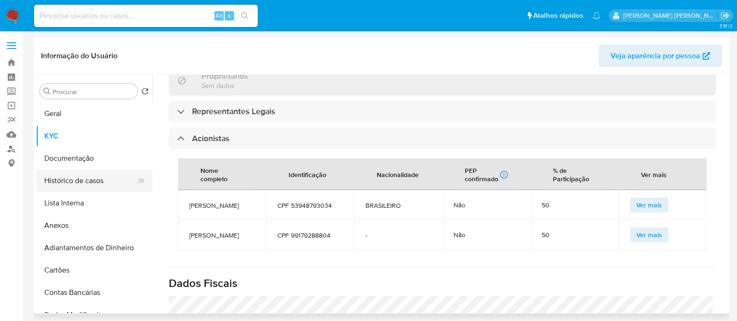
click at [78, 184] on button "Histórico de casos" at bounding box center [90, 181] width 109 height 22
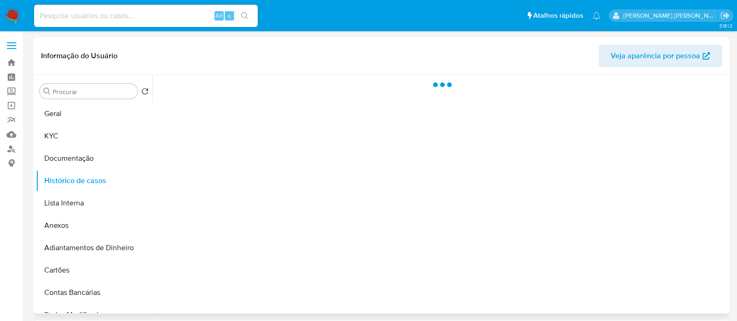
scroll to position [0, 0]
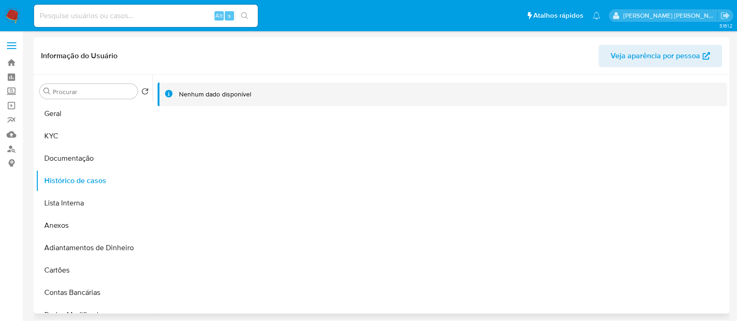
drag, startPoint x: 314, startPoint y: 207, endPoint x: 176, endPoint y: 164, distance: 144.9
click at [315, 206] on div at bounding box center [439, 194] width 574 height 239
click at [42, 127] on button "KYC" at bounding box center [90, 136] width 109 height 22
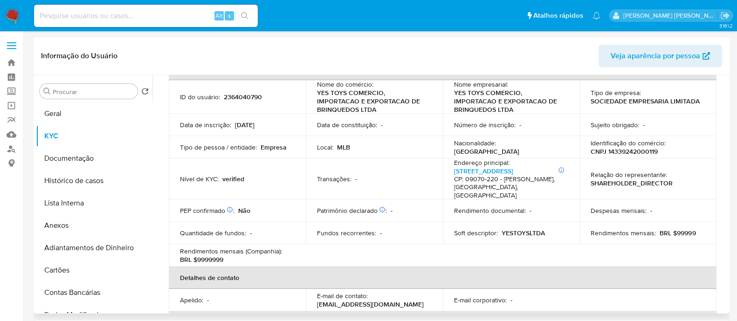
scroll to position [232, 0]
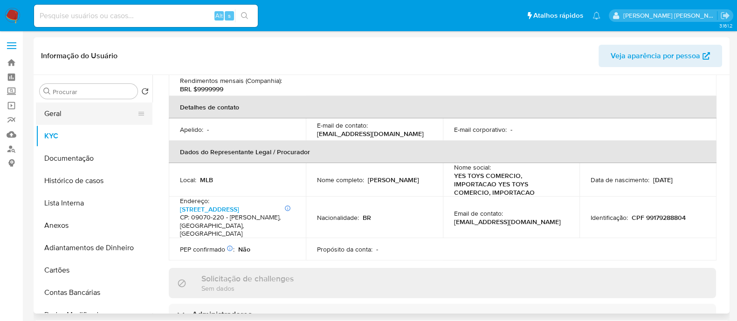
click at [85, 108] on button "Geral" at bounding box center [90, 113] width 109 height 22
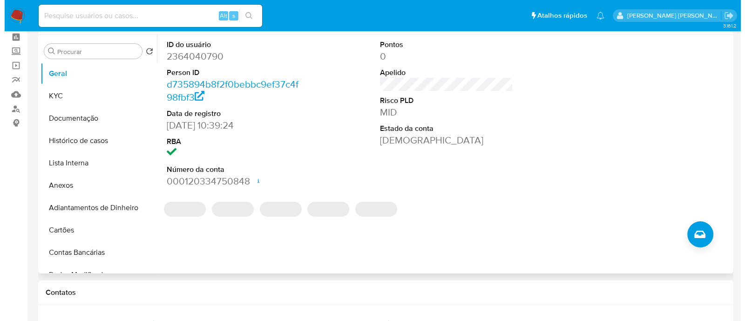
scroll to position [58, 0]
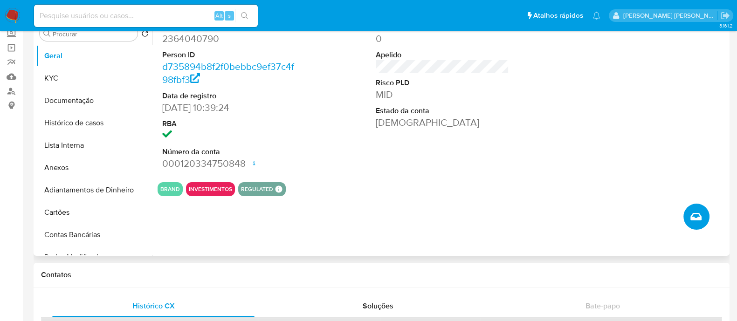
click at [698, 218] on icon "Criar caso manual" at bounding box center [695, 216] width 11 height 11
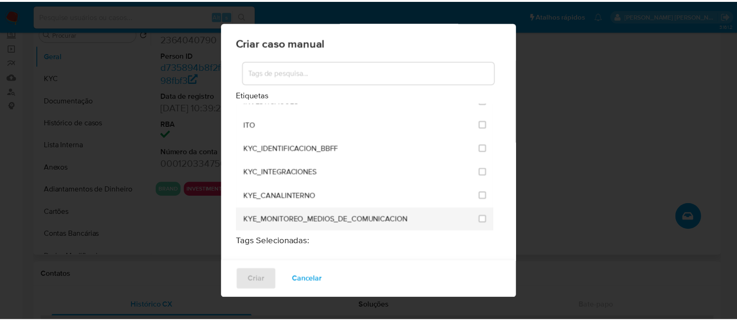
scroll to position [757, 0]
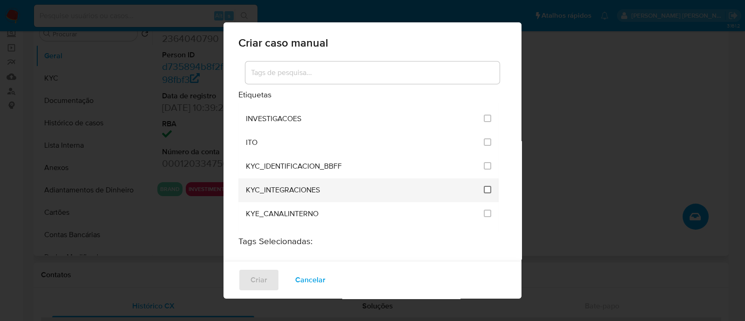
click at [484, 186] on input "2093" at bounding box center [487, 189] width 7 height 7
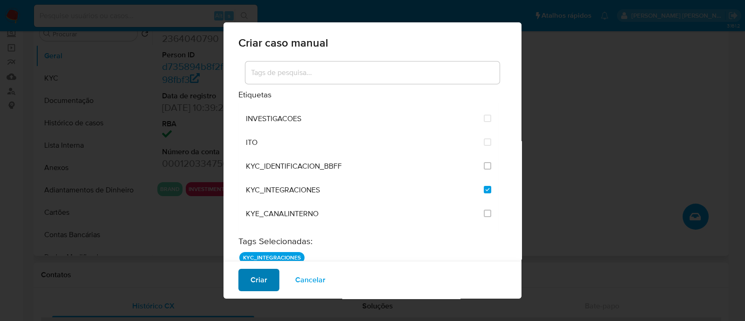
click at [245, 281] on button "Criar" at bounding box center [259, 280] width 41 height 22
checkbox input "false"
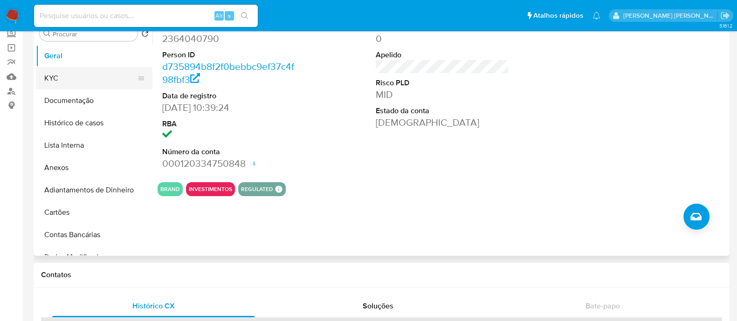
click at [53, 75] on button "KYC" at bounding box center [90, 78] width 109 height 22
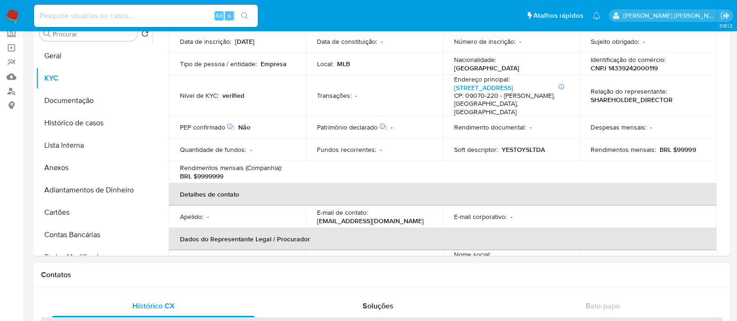
scroll to position [58, 0]
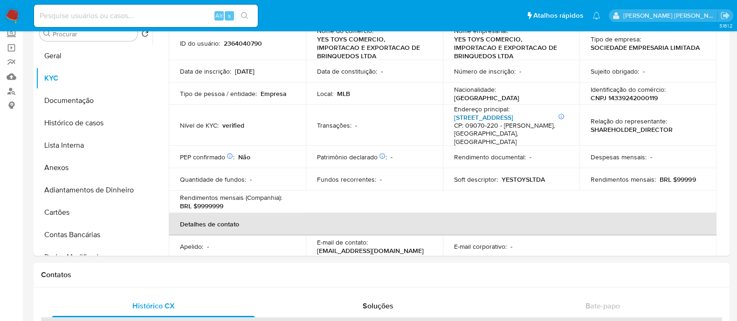
click at [513, 116] on link "Rua Das Paineiras 377, Jardim" at bounding box center [483, 117] width 59 height 9
click at [615, 97] on p "CNPJ 14339242000119" at bounding box center [623, 98] width 67 height 8
copy p "14339242000119"
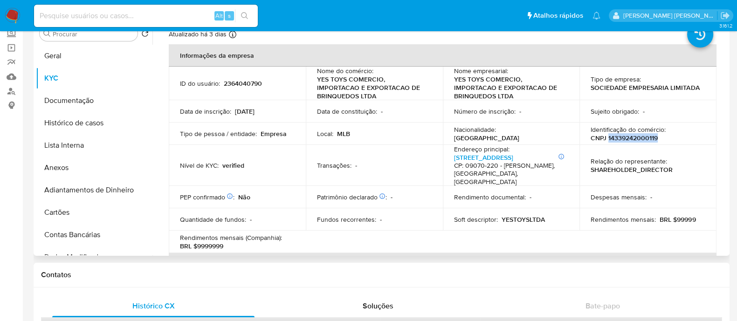
scroll to position [0, 0]
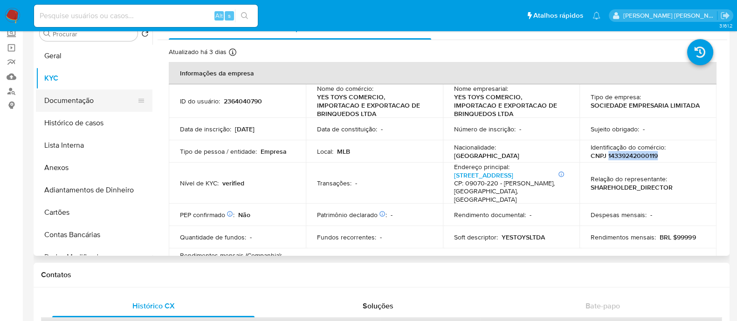
click at [73, 101] on button "Documentação" at bounding box center [90, 100] width 109 height 22
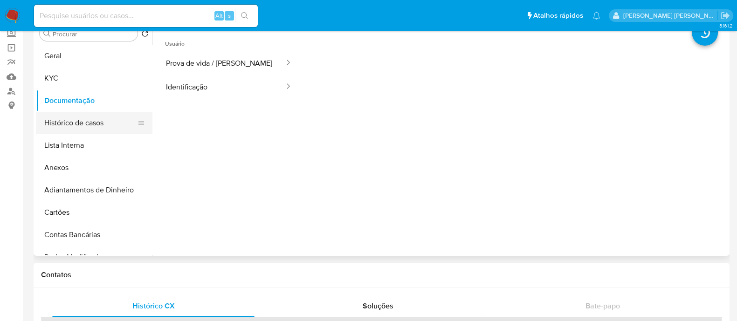
click at [106, 126] on button "Histórico de casos" at bounding box center [90, 123] width 109 height 22
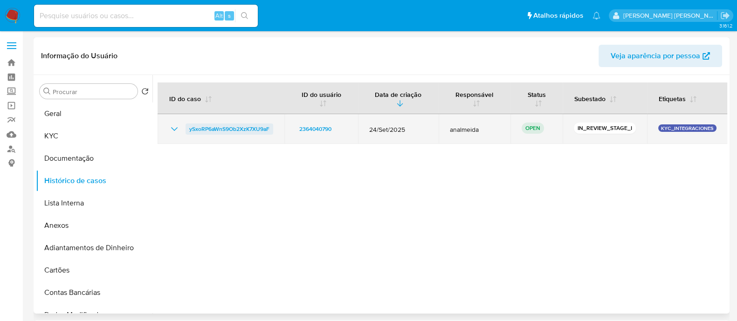
click at [249, 127] on span "ySxoRP6aWnS9Ob2XzK7XU9aF" at bounding box center [229, 128] width 80 height 11
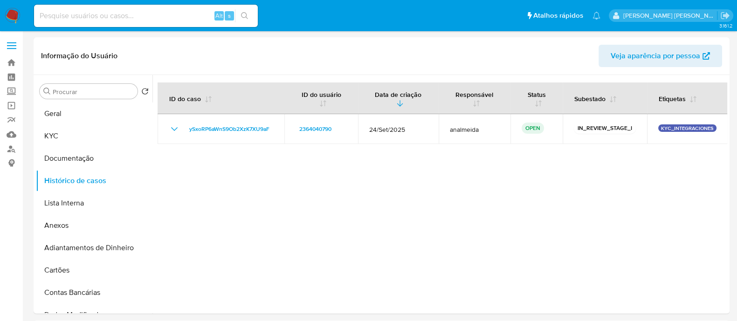
click at [155, 17] on input at bounding box center [146, 16] width 224 height 12
paste input "2169595101"
click at [247, 15] on icon "search-icon" at bounding box center [244, 15] width 7 height 7
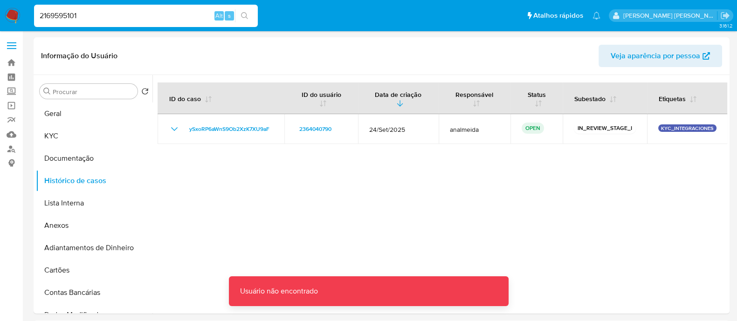
click at [128, 13] on input "2169595101" at bounding box center [146, 16] width 224 height 12
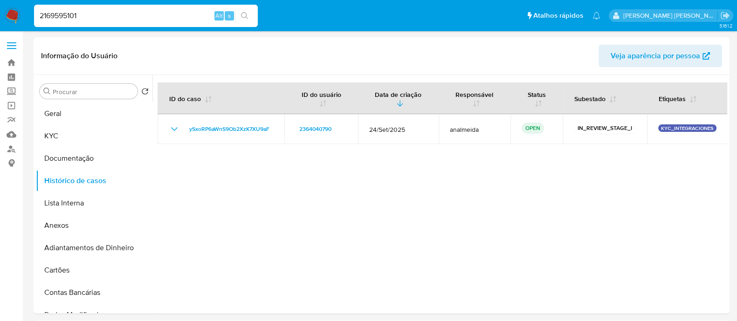
type input "2169595101"
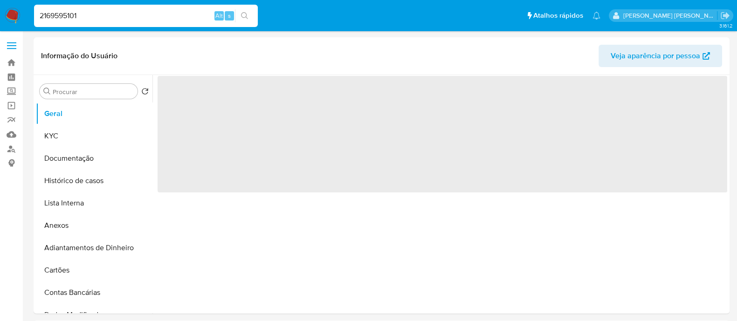
select select "10"
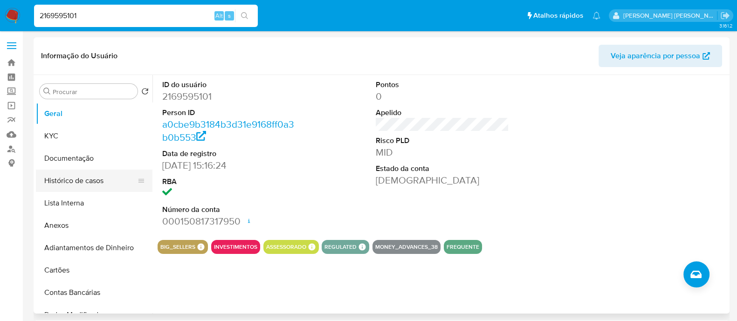
click at [75, 182] on button "Histórico de casos" at bounding box center [90, 181] width 109 height 22
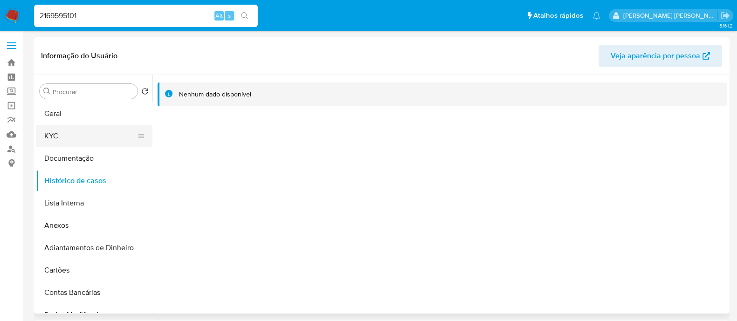
click at [55, 142] on button "KYC" at bounding box center [90, 136] width 109 height 22
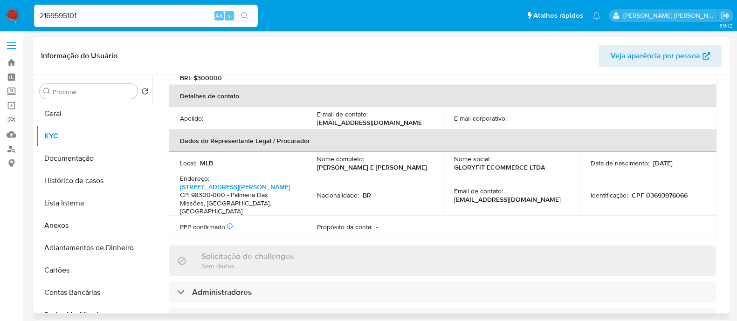
scroll to position [452, 0]
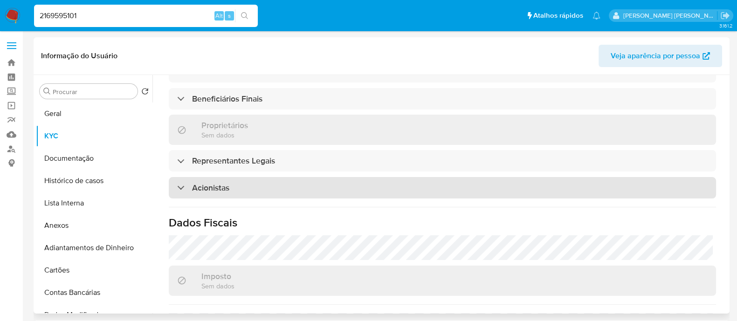
click at [422, 178] on div "Acionistas" at bounding box center [442, 187] width 547 height 21
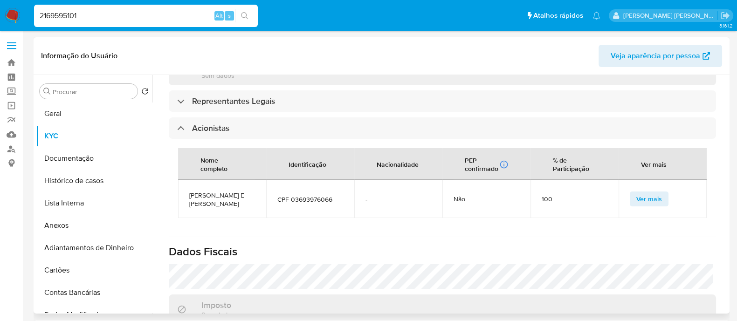
scroll to position [569, 0]
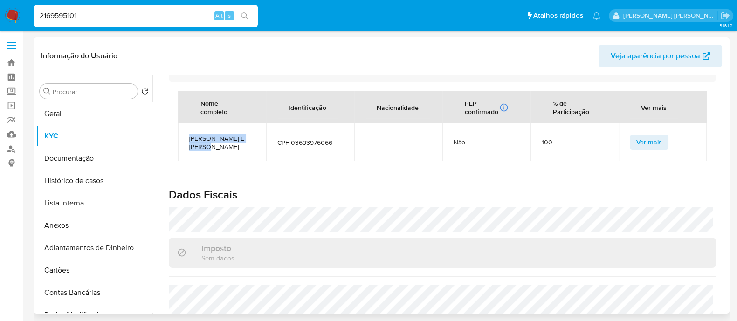
drag, startPoint x: 207, startPoint y: 132, endPoint x: 184, endPoint y: 122, distance: 25.0
click at [184, 123] on td "[PERSON_NAME]" at bounding box center [222, 142] width 88 height 38
copy span "[PERSON_NAME]"
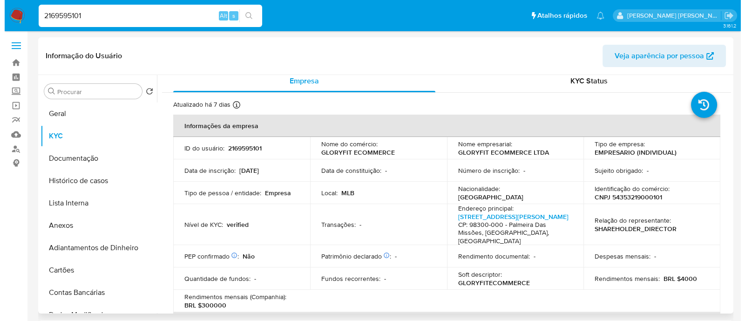
scroll to position [0, 0]
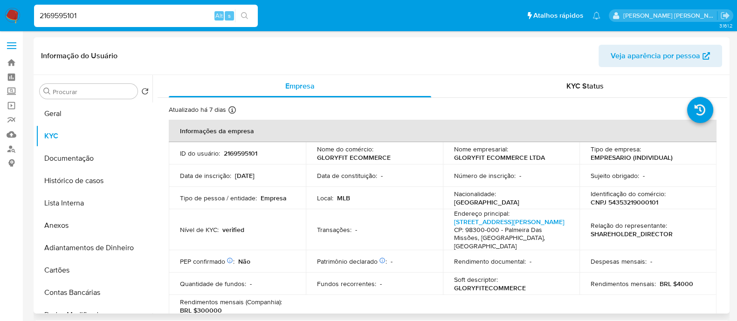
click at [618, 200] on p "CNPJ 54353219000101" at bounding box center [624, 202] width 68 height 8
copy p "54353219000101"
click at [82, 111] on button "Geral" at bounding box center [90, 113] width 109 height 22
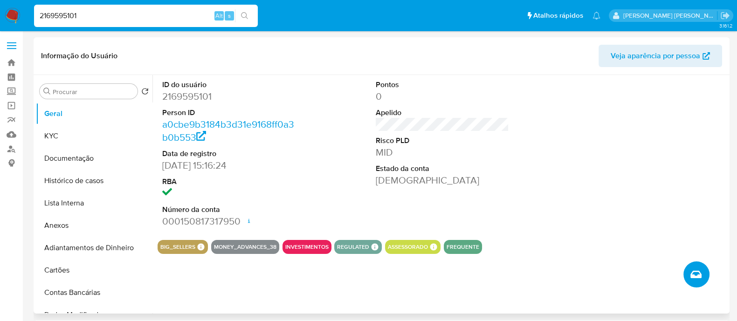
click at [699, 271] on icon "Criar caso manual" at bounding box center [695, 274] width 11 height 11
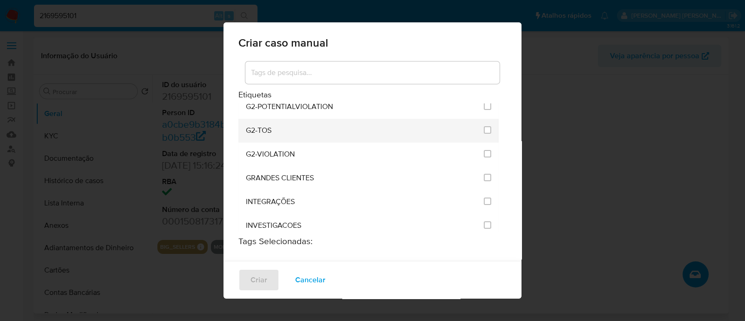
scroll to position [757, 0]
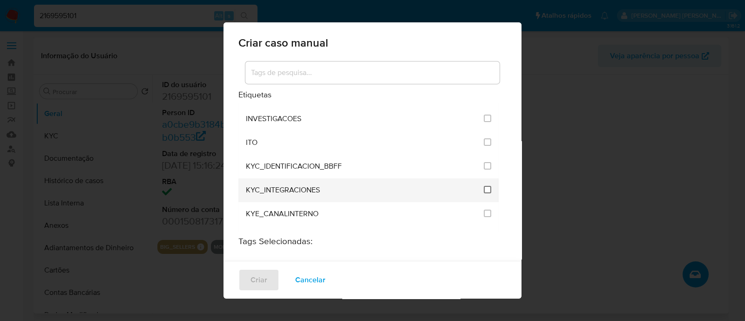
click at [484, 186] on input "2093" at bounding box center [487, 189] width 7 height 7
checkbox input "true"
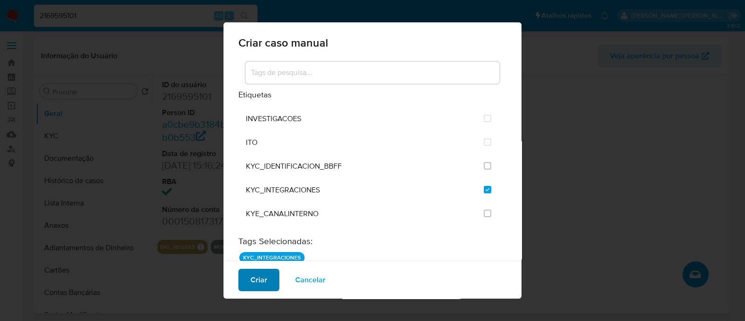
click at [255, 289] on span "Criar" at bounding box center [259, 280] width 17 height 20
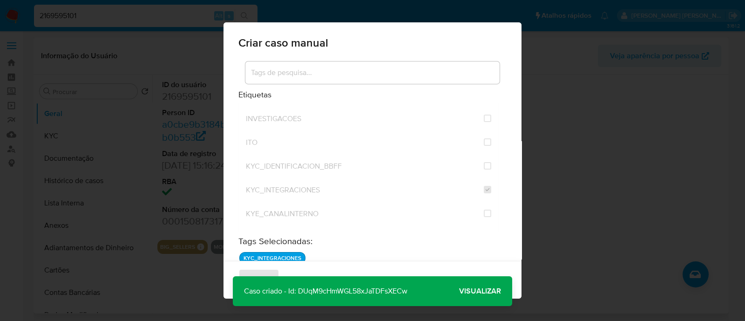
click at [464, 291] on span "Visualizar" at bounding box center [480, 291] width 42 height 0
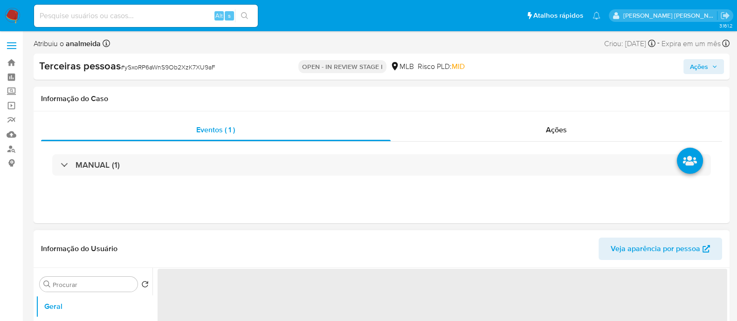
select select "10"
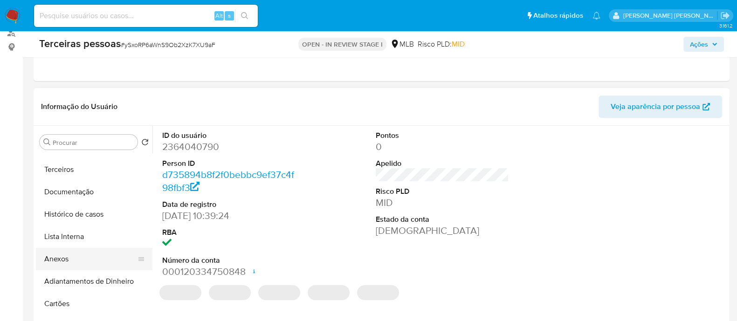
scroll to position [58, 0]
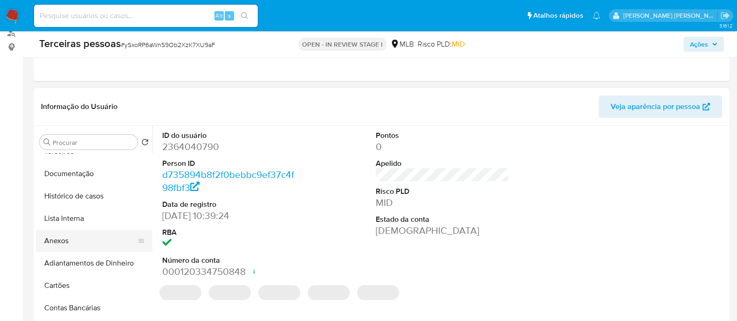
click at [72, 234] on button "Anexos" at bounding box center [90, 241] width 109 height 22
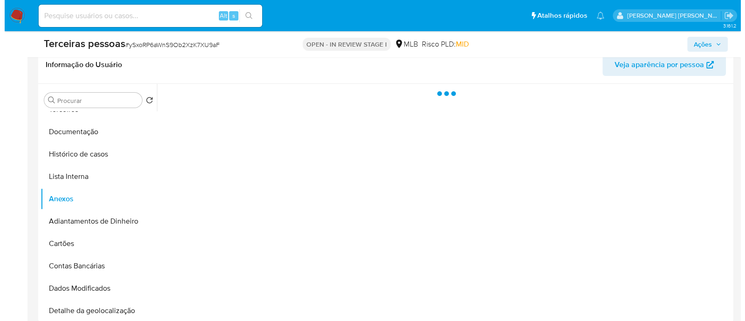
scroll to position [232, 0]
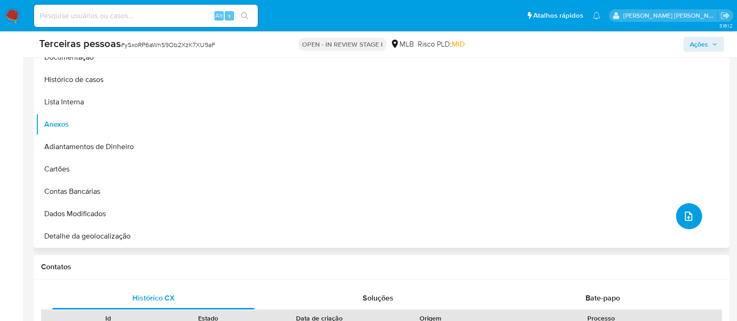
click at [678, 212] on button "upload-file" at bounding box center [689, 216] width 26 height 26
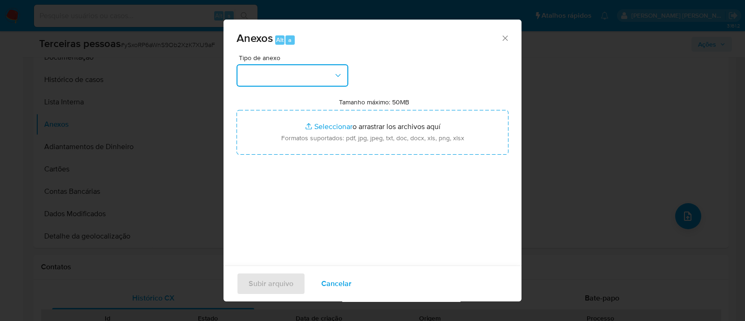
click at [264, 74] on button "button" at bounding box center [293, 75] width 112 height 22
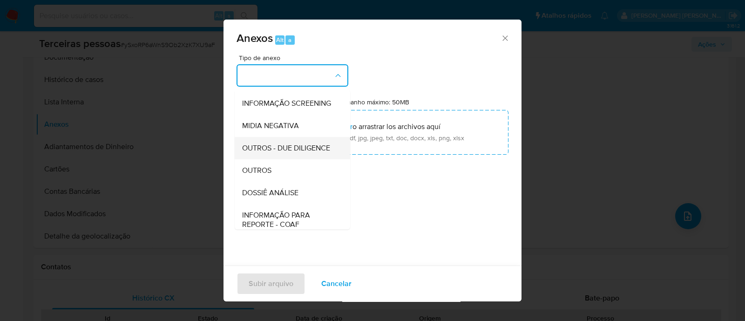
scroll to position [143, 0]
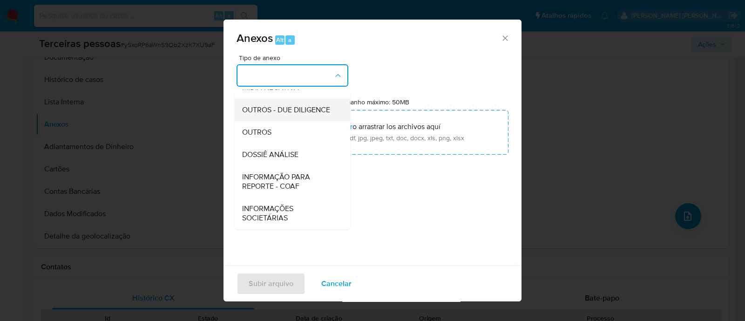
click at [270, 108] on span "OUTROS - DUE DILIGENCE" at bounding box center [286, 109] width 88 height 9
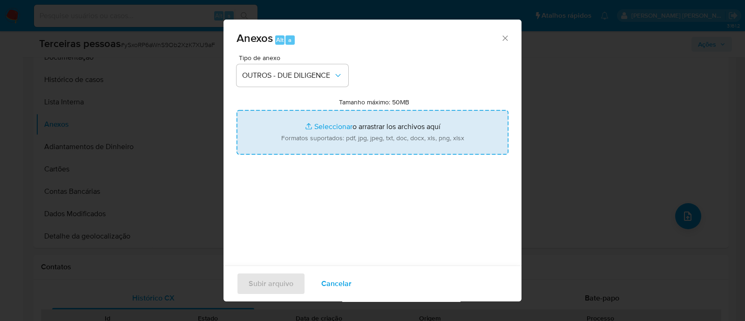
click at [347, 123] on input "Tamanho máximo: 50MB Seleccionar archivos" at bounding box center [373, 132] width 272 height 45
type input "C:\fakepath\Matriz [PERSON_NAME] - YES TOYS COM IMP E EXP DE BRINQUEDOS.pdf"
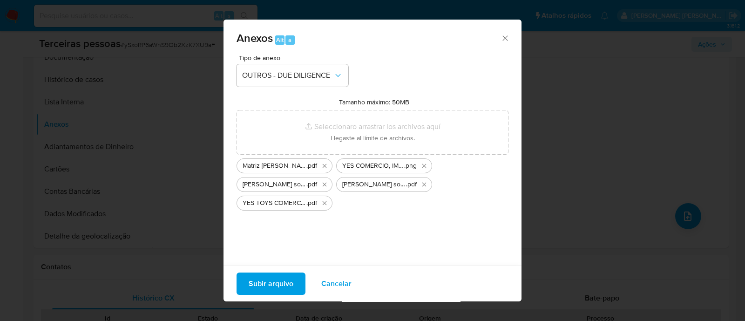
click at [279, 280] on span "Subir arquivo" at bounding box center [271, 283] width 45 height 20
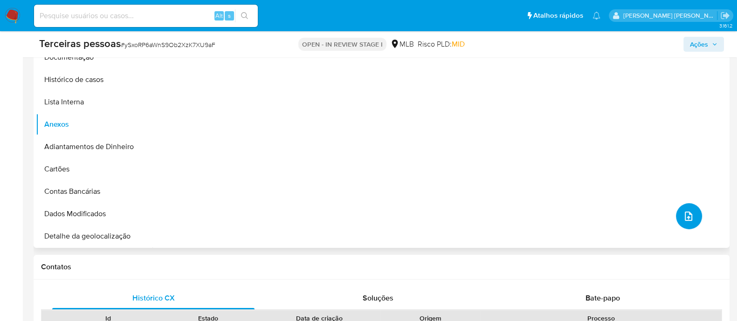
click at [685, 216] on icon "upload-file" at bounding box center [688, 216] width 11 height 11
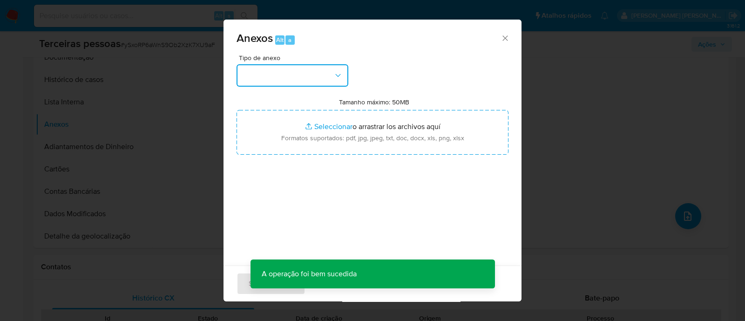
click at [296, 69] on button "button" at bounding box center [293, 75] width 112 height 22
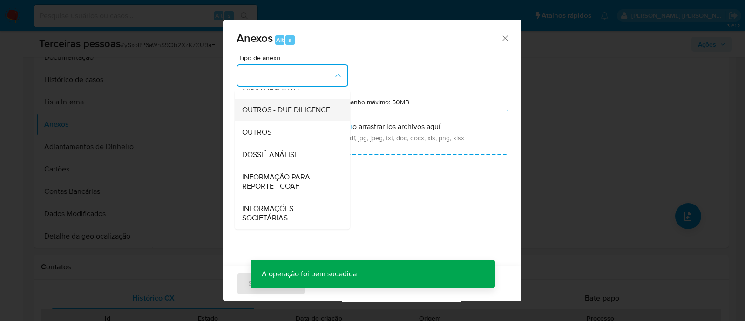
click at [280, 105] on span "OUTROS - DUE DILIGENCE" at bounding box center [286, 109] width 88 height 9
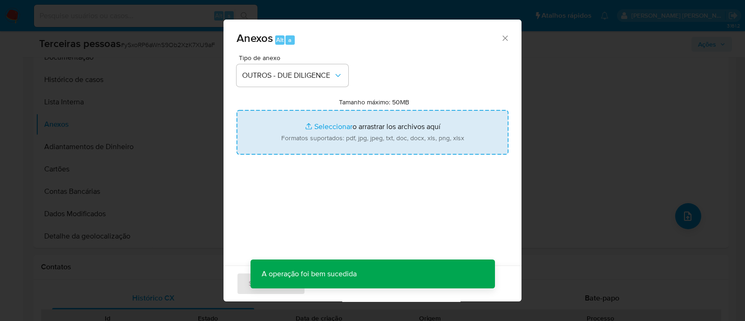
click at [367, 130] on input "Tamanho máximo: 50MB Seleccionar archivos" at bounding box center [373, 132] width 272 height 45
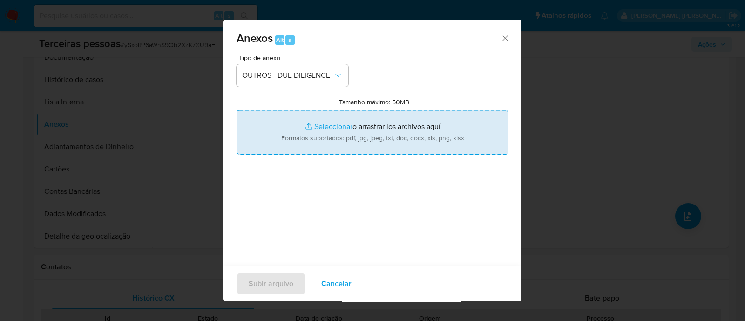
type input "C:\fakepath\YES TOYS COMERCIO, IMPORTACAO E EXPORTACAO DE BRINQUEDOS LTDA cnpj.…"
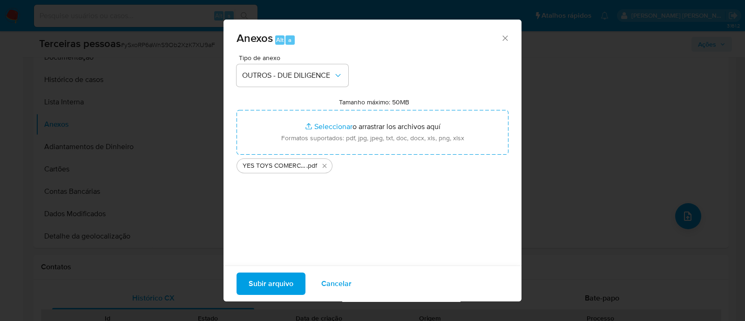
click at [253, 273] on span "Subir arquivo" at bounding box center [271, 283] width 45 height 20
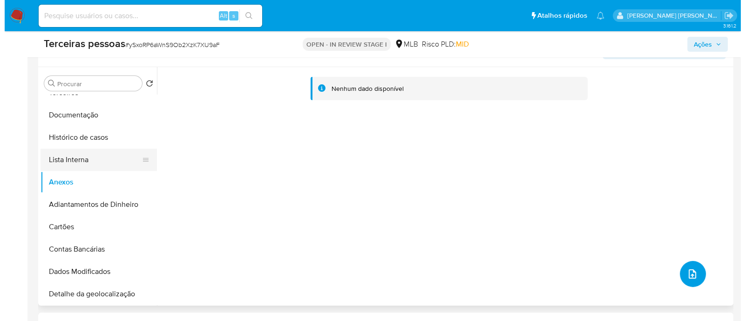
scroll to position [0, 0]
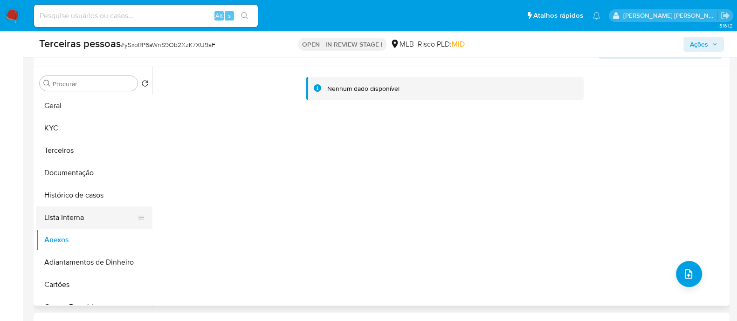
click at [56, 219] on button "Lista Interna" at bounding box center [90, 217] width 109 height 22
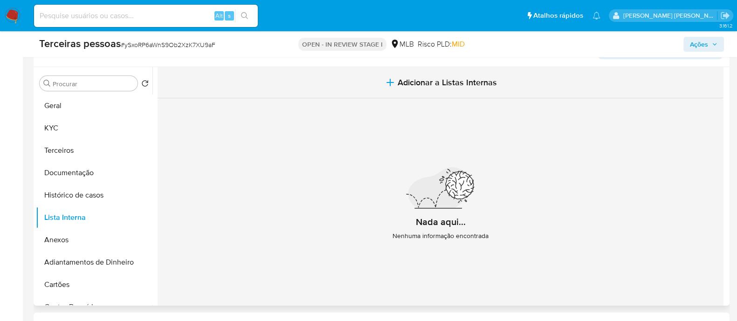
click at [459, 78] on span "Adicionar a Listas Internas" at bounding box center [446, 82] width 99 height 10
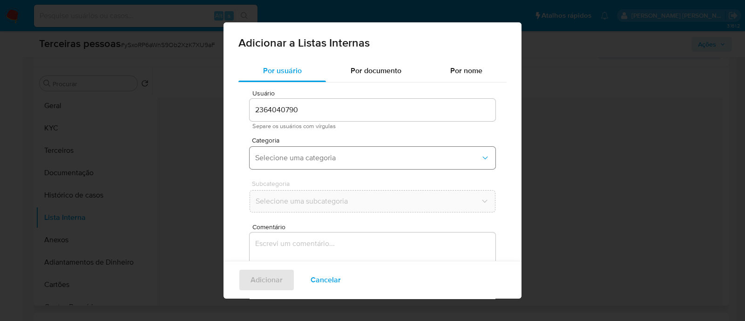
click at [299, 155] on span "Selecione uma categoria" at bounding box center [367, 157] width 225 height 9
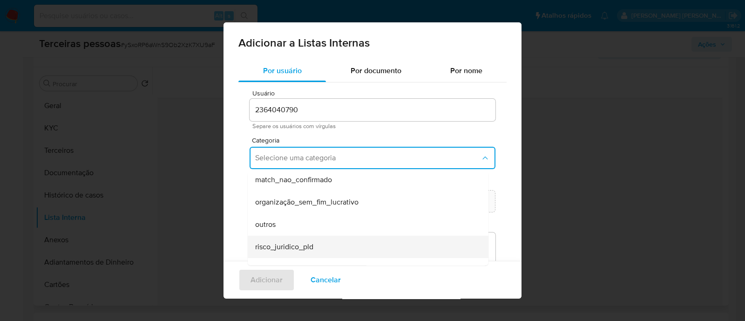
scroll to position [219, 0]
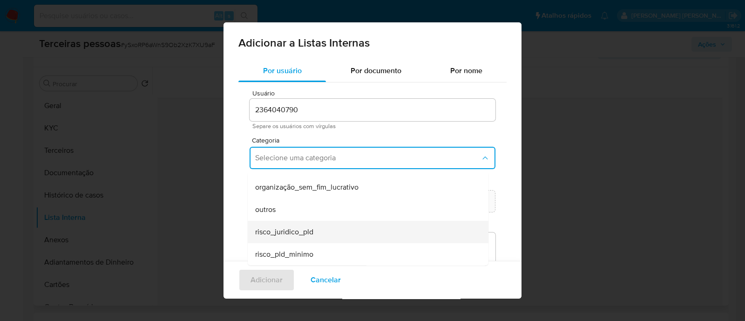
click at [324, 232] on div "risco_juridico_pld" at bounding box center [365, 232] width 220 height 22
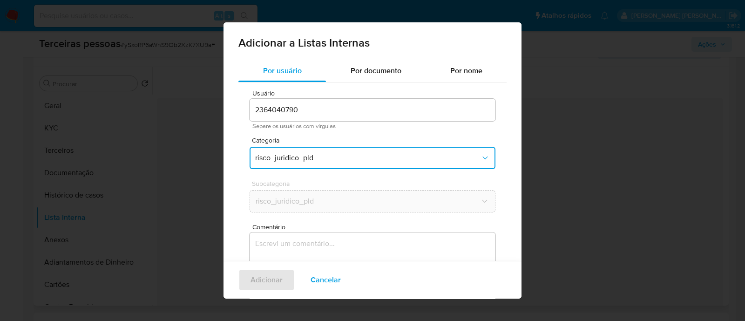
click at [325, 156] on span "risco_juridico_pld" at bounding box center [367, 157] width 225 height 9
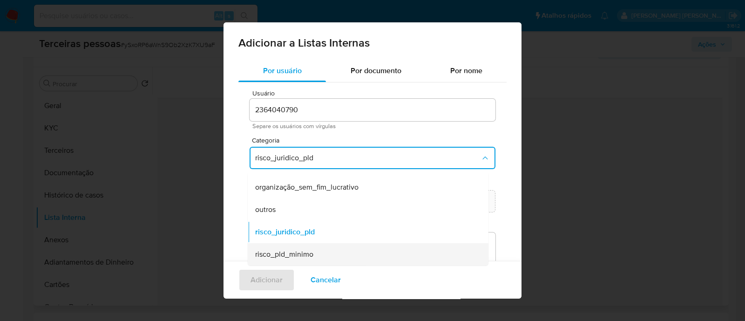
click at [325, 247] on div "risco_pld_minimo" at bounding box center [365, 254] width 220 height 22
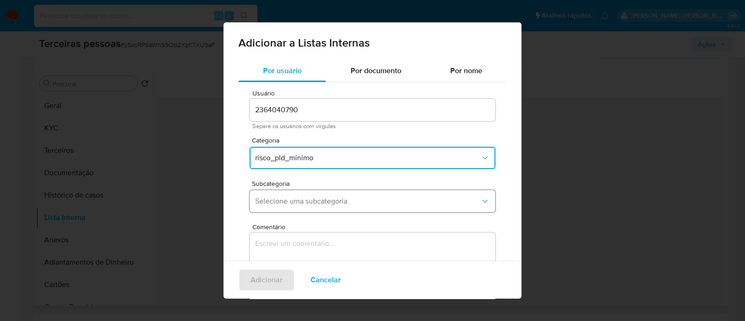
click at [330, 201] on span "Selecione uma subcategoria" at bounding box center [367, 201] width 225 height 9
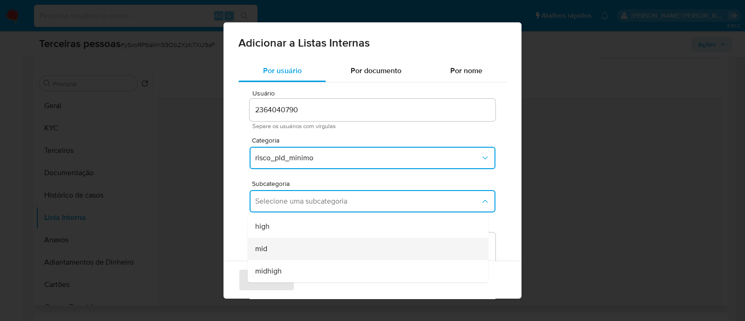
click at [321, 246] on div "mid" at bounding box center [365, 249] width 220 height 22
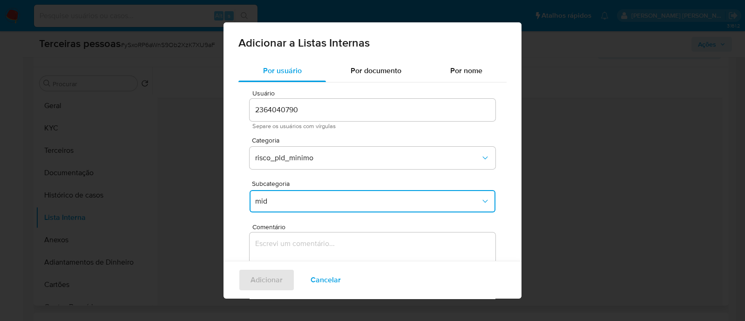
click at [359, 246] on textarea "Comentário" at bounding box center [373, 276] width 246 height 89
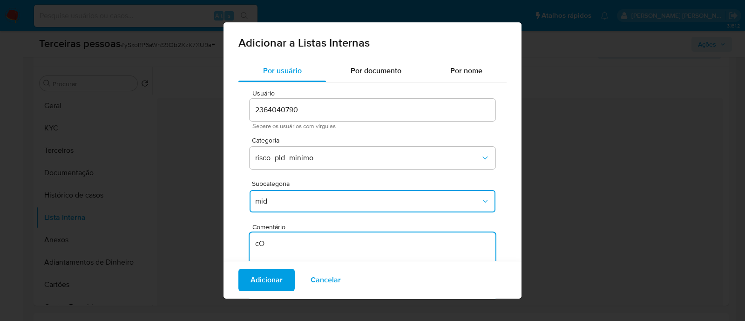
type textarea "c"
type textarea "Conforme Risco PLD"
click at [256, 273] on span "Adicionar" at bounding box center [267, 280] width 32 height 20
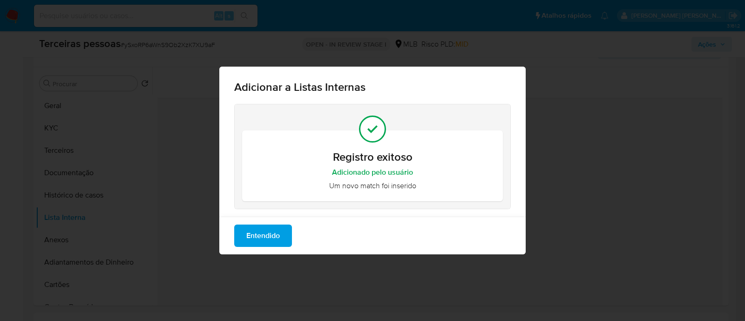
click at [249, 240] on span "Entendido" at bounding box center [263, 235] width 34 height 20
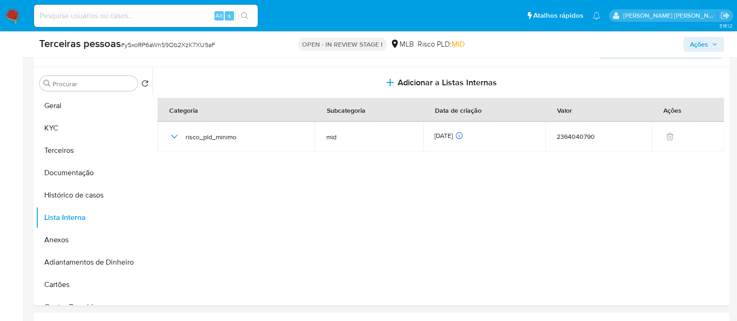
click at [694, 48] on span "Ações" at bounding box center [699, 44] width 18 height 15
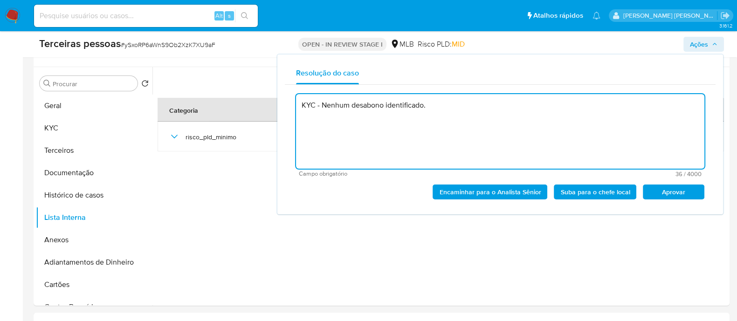
click at [685, 196] on span "Aprovar" at bounding box center [673, 191] width 48 height 13
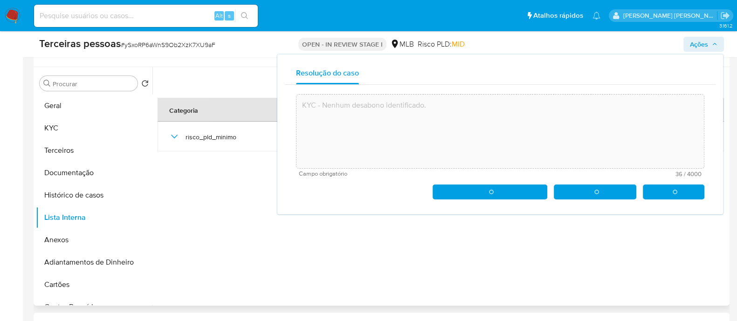
type textarea "KYC - Nenhum desabono identificado."
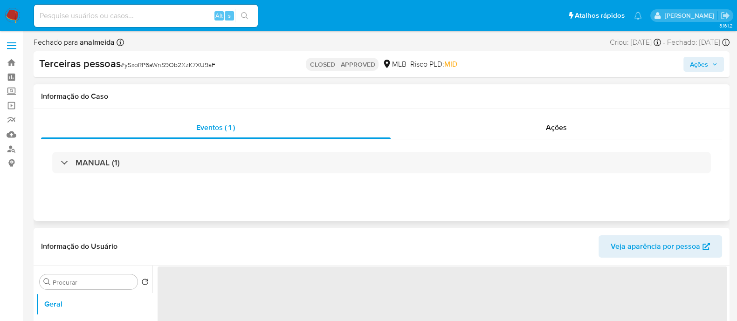
select select "10"
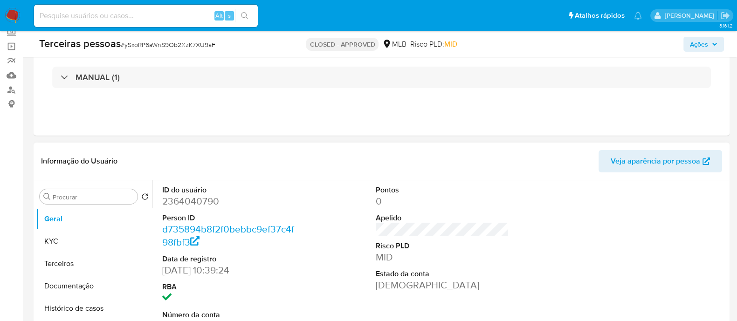
scroll to position [116, 0]
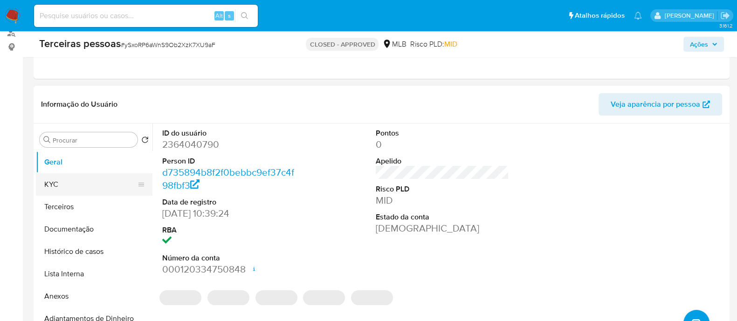
click at [97, 190] on button "KYC" at bounding box center [90, 184] width 109 height 22
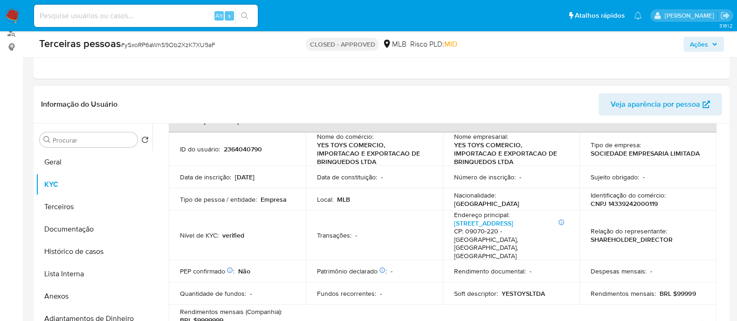
scroll to position [0, 0]
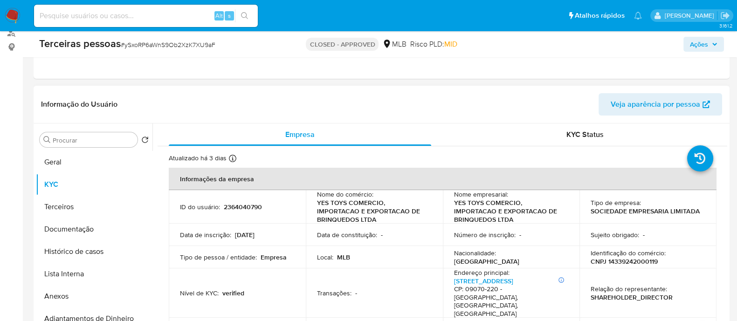
click at [638, 261] on p "CNPJ 14339242000119" at bounding box center [623, 261] width 67 height 8
copy p "14339242000119"
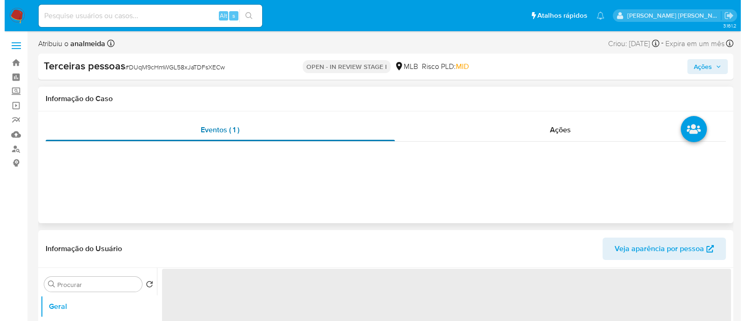
scroll to position [175, 0]
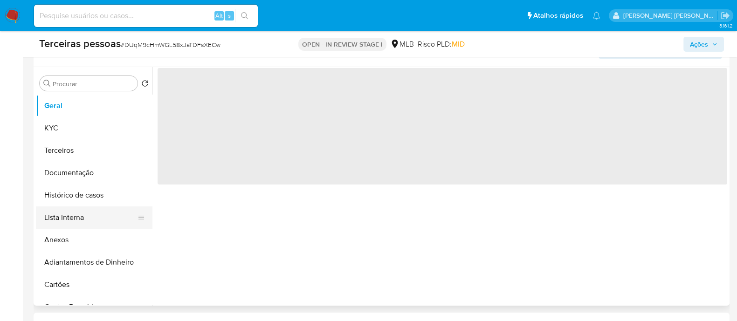
select select "10"
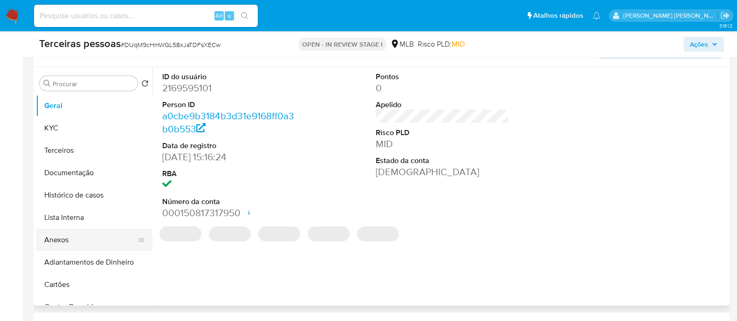
click at [71, 249] on button "Anexos" at bounding box center [90, 240] width 109 height 22
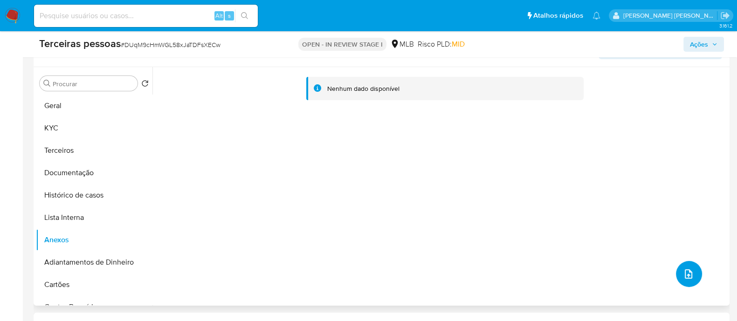
click at [683, 271] on icon "upload-file" at bounding box center [688, 273] width 11 height 11
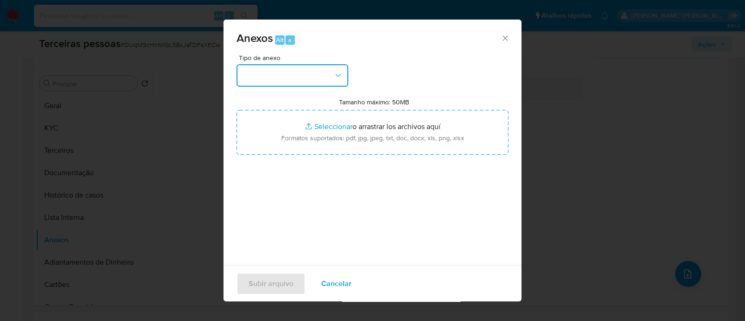
click at [296, 80] on button "button" at bounding box center [293, 75] width 112 height 22
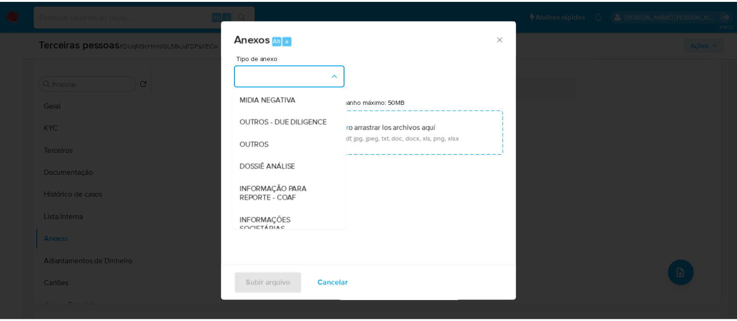
scroll to position [116, 0]
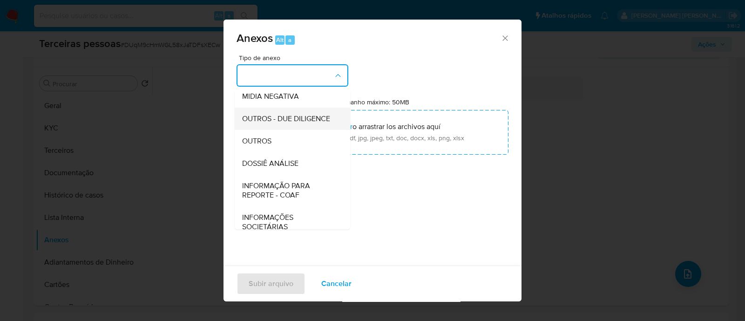
click at [294, 123] on span "OUTROS - DUE DILIGENCE" at bounding box center [286, 118] width 88 height 9
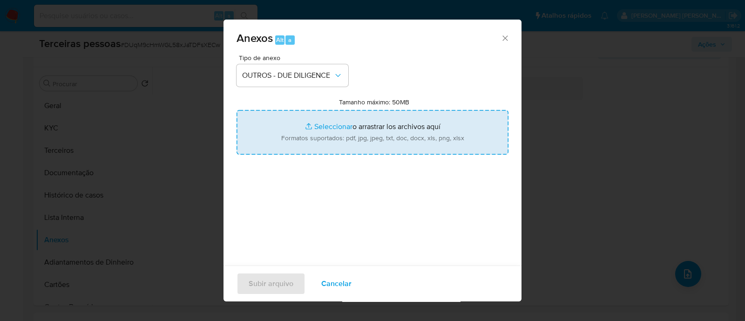
click at [418, 129] on input "Tamanho máximo: 50MB Seleccionar archivos" at bounding box center [373, 132] width 272 height 45
click at [392, 145] on input "Tamanho máximo: 50MB Seleccionar archivos" at bounding box center [373, 132] width 272 height 45
type input "C:\fakepath\Matriz [PERSON_NAME] - GLORYFIT ECOMMERCE LTDA.pdf"
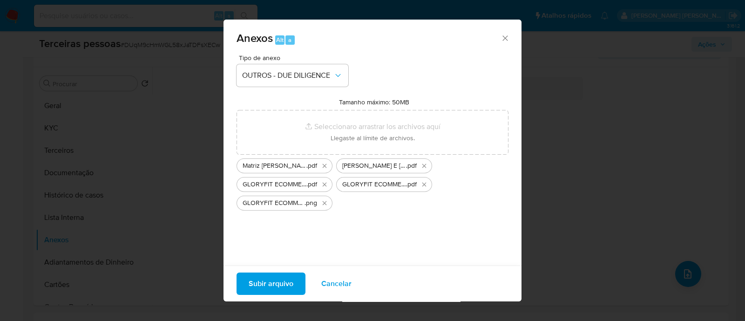
click at [248, 283] on button "Subir arquivo" at bounding box center [271, 284] width 69 height 22
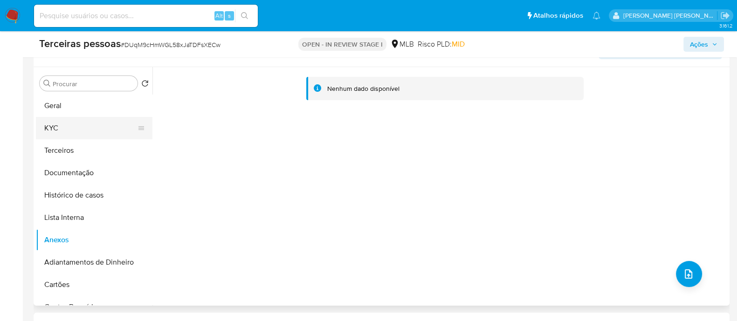
click at [67, 121] on button "KYC" at bounding box center [90, 128] width 109 height 22
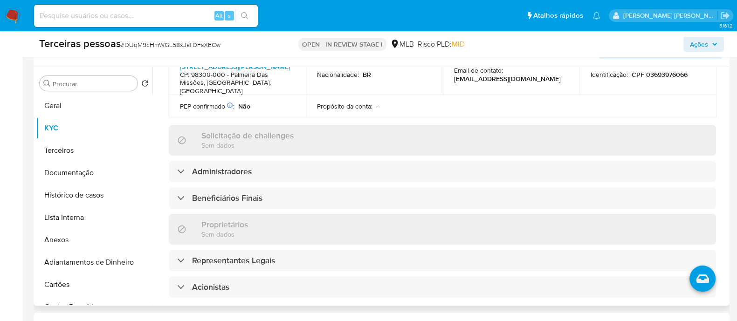
scroll to position [219, 0]
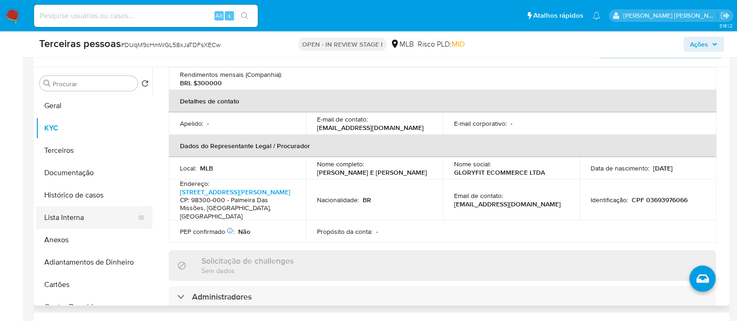
click at [61, 217] on button "Lista Interna" at bounding box center [90, 217] width 109 height 22
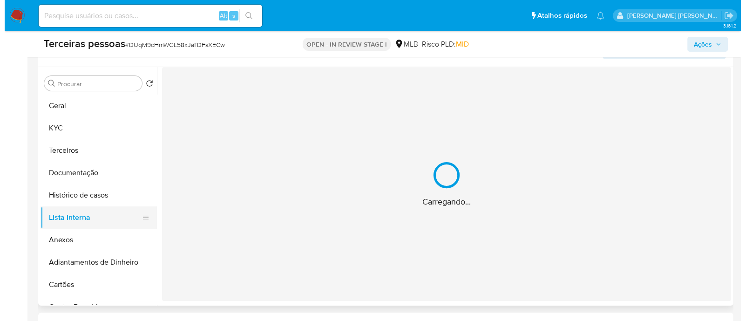
scroll to position [0, 0]
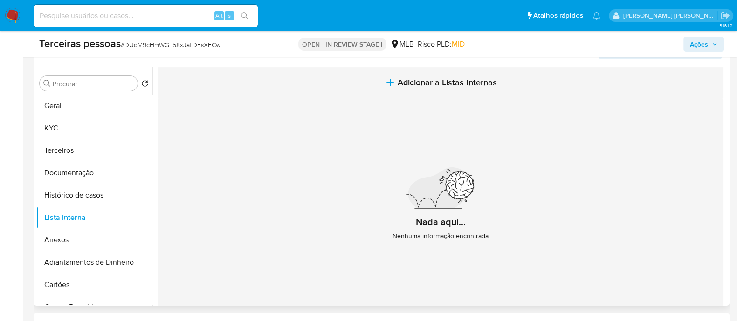
click at [412, 87] on span "Adicionar a Listas Internas" at bounding box center [446, 82] width 99 height 10
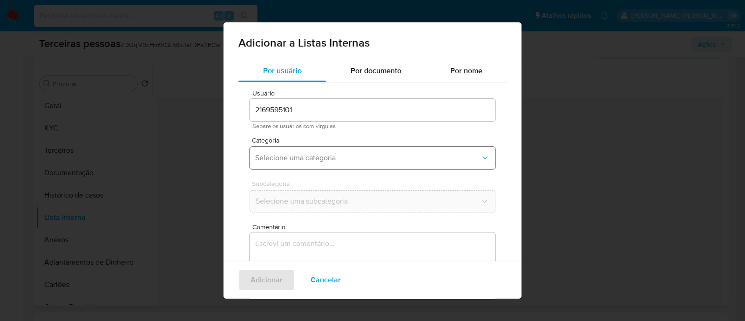
click at [313, 150] on button "Selecione uma categoria" at bounding box center [373, 158] width 246 height 22
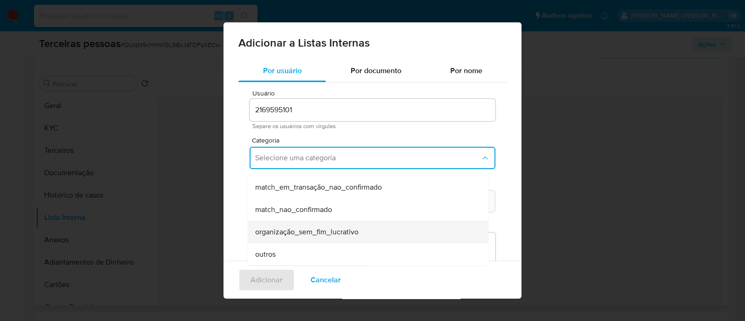
scroll to position [219, 0]
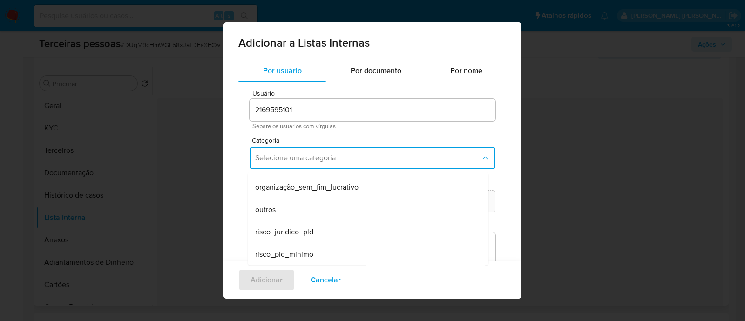
click at [301, 251] on span "risco_pld_minimo" at bounding box center [284, 254] width 58 height 9
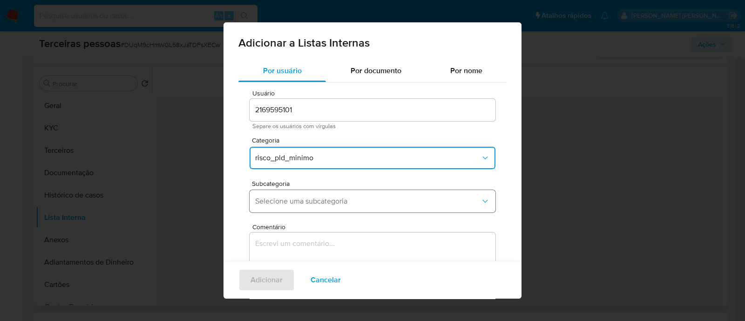
click at [350, 194] on button "Selecione uma subcategoria" at bounding box center [373, 201] width 246 height 22
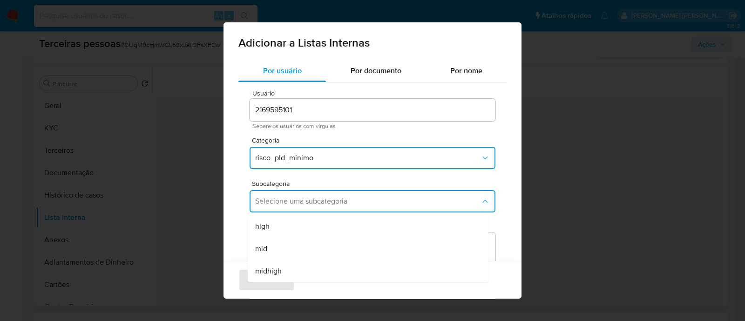
drag, startPoint x: 301, startPoint y: 244, endPoint x: 323, endPoint y: 236, distance: 23.6
click at [301, 246] on div "mid" at bounding box center [365, 249] width 220 height 22
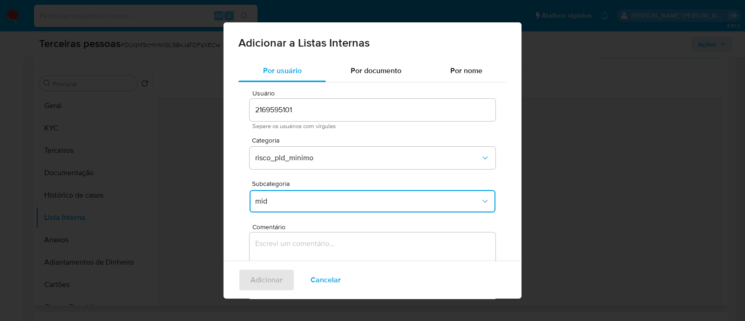
scroll to position [76, 0]
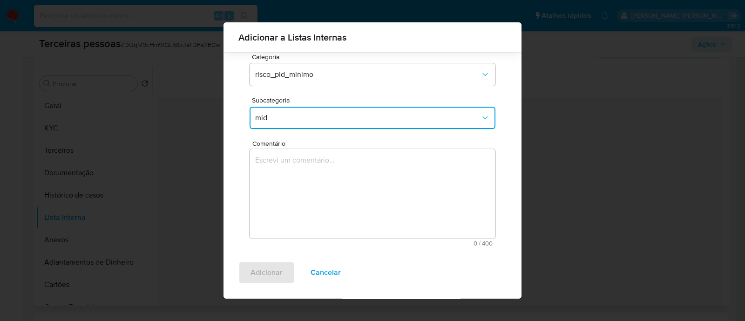
click at [368, 198] on textarea "Comentário" at bounding box center [373, 193] width 246 height 89
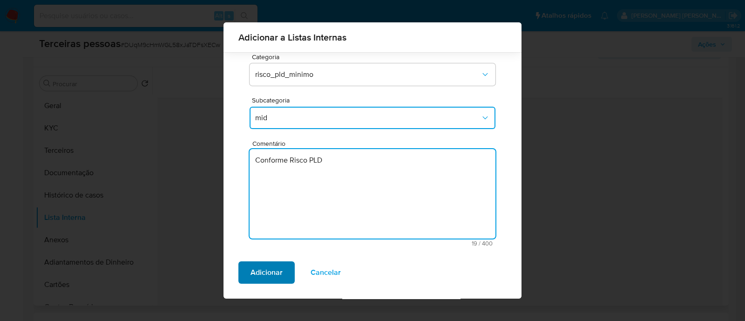
type textarea "Conforme Risco PLD"
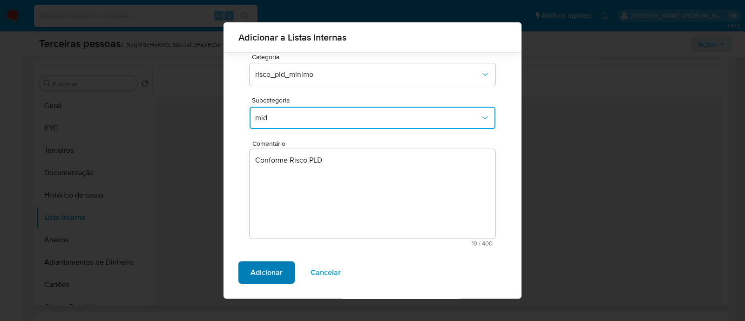
click at [270, 273] on span "Adicionar" at bounding box center [267, 272] width 32 height 20
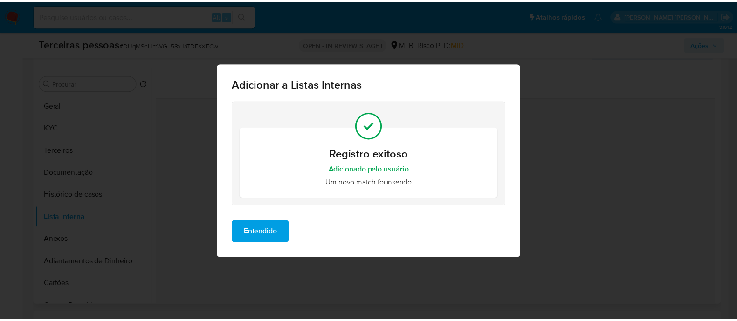
scroll to position [0, 0]
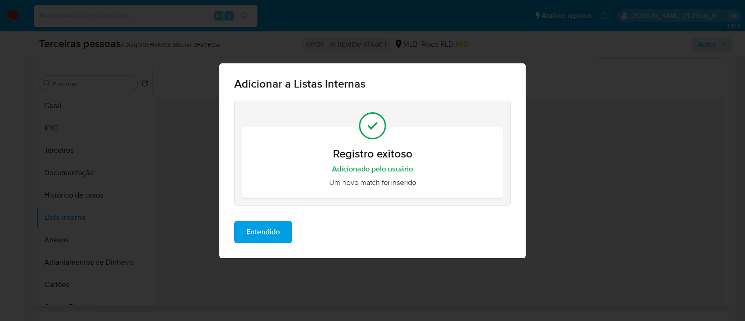
click at [256, 234] on span "Entendido" at bounding box center [263, 232] width 34 height 20
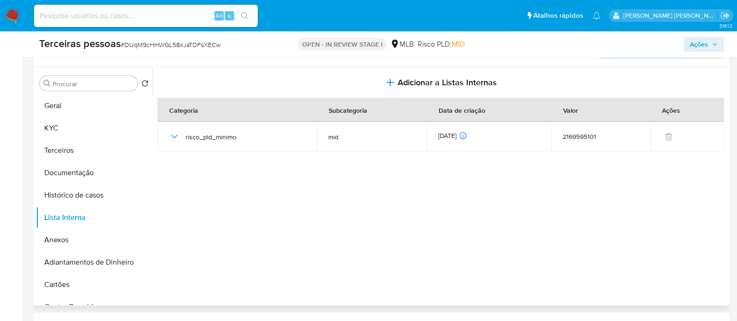
click at [706, 48] on span "Ações" at bounding box center [699, 44] width 18 height 15
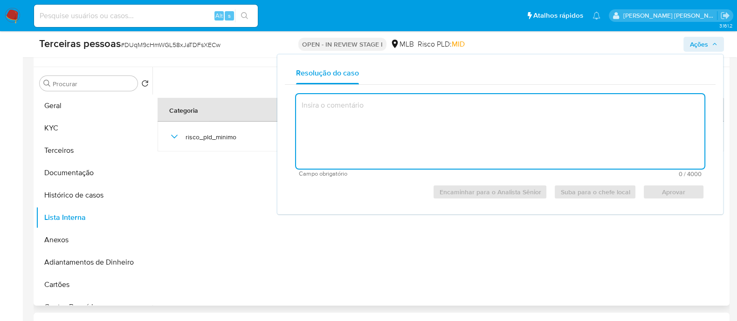
click at [534, 157] on textarea at bounding box center [500, 131] width 408 height 75
click at [533, 127] on textarea at bounding box center [500, 131] width 408 height 75
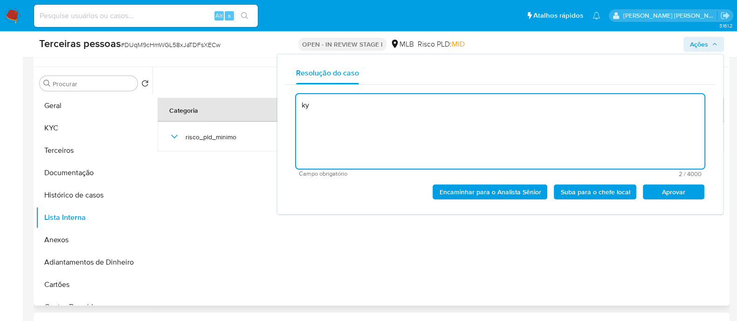
type textarea "k"
click at [669, 194] on span "Aprovar" at bounding box center [673, 191] width 48 height 13
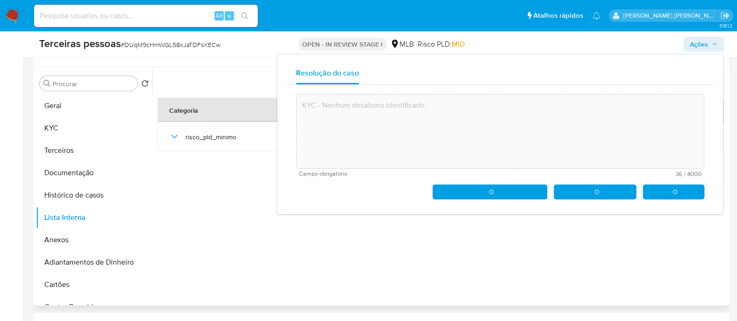
type textarea "KYC - Nenhum desabono identificado."
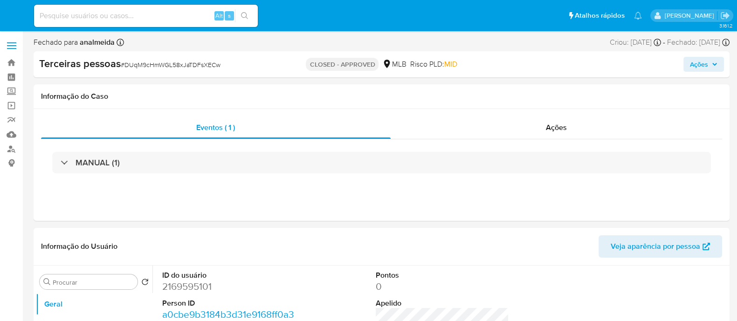
select select "10"
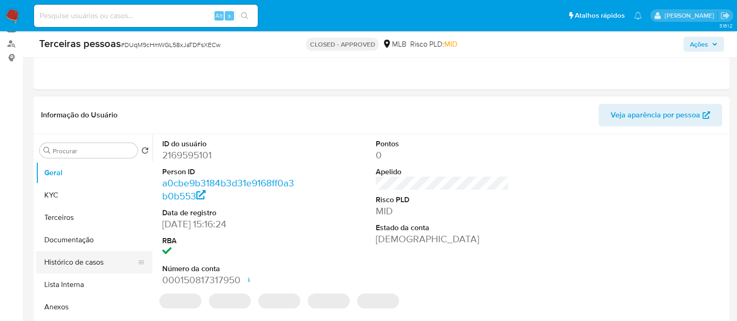
scroll to position [175, 0]
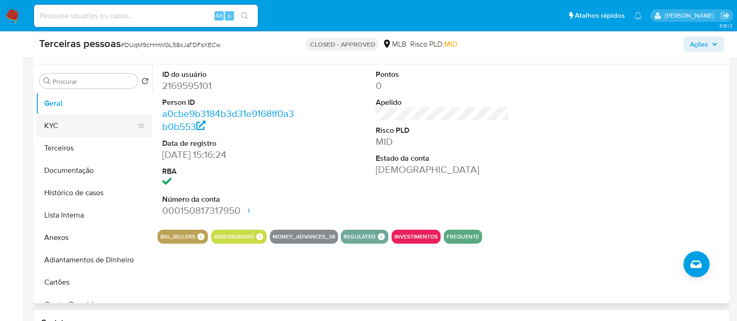
click at [84, 117] on button "KYC" at bounding box center [90, 126] width 109 height 22
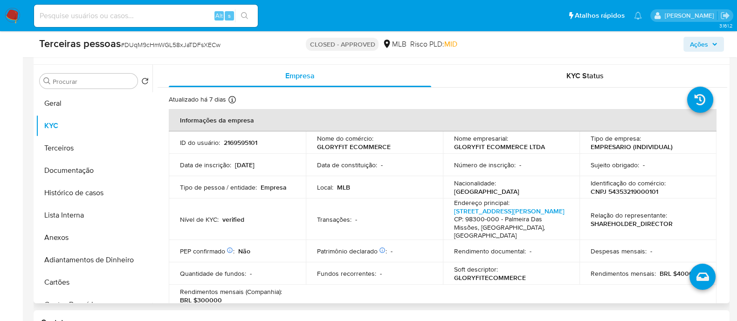
click at [629, 193] on p "CNPJ 54353219000101" at bounding box center [624, 191] width 68 height 8
copy p "54353219000101"
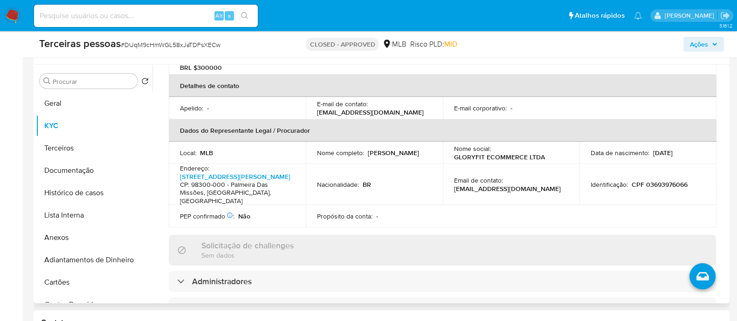
scroll to position [407, 0]
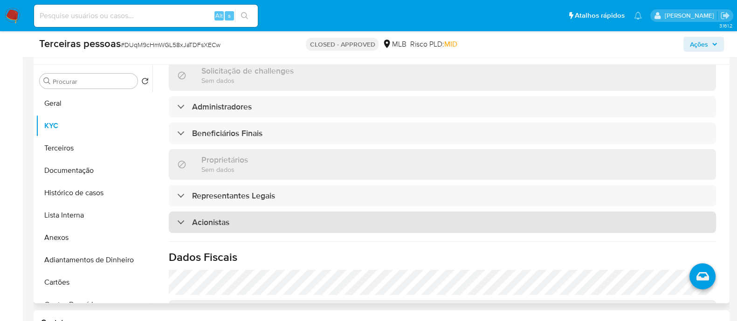
click at [225, 212] on div "Acionistas" at bounding box center [442, 222] width 547 height 21
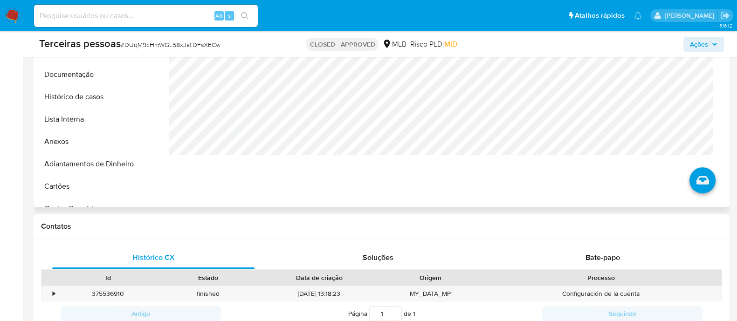
scroll to position [175, 0]
